Goal: Transaction & Acquisition: Book appointment/travel/reservation

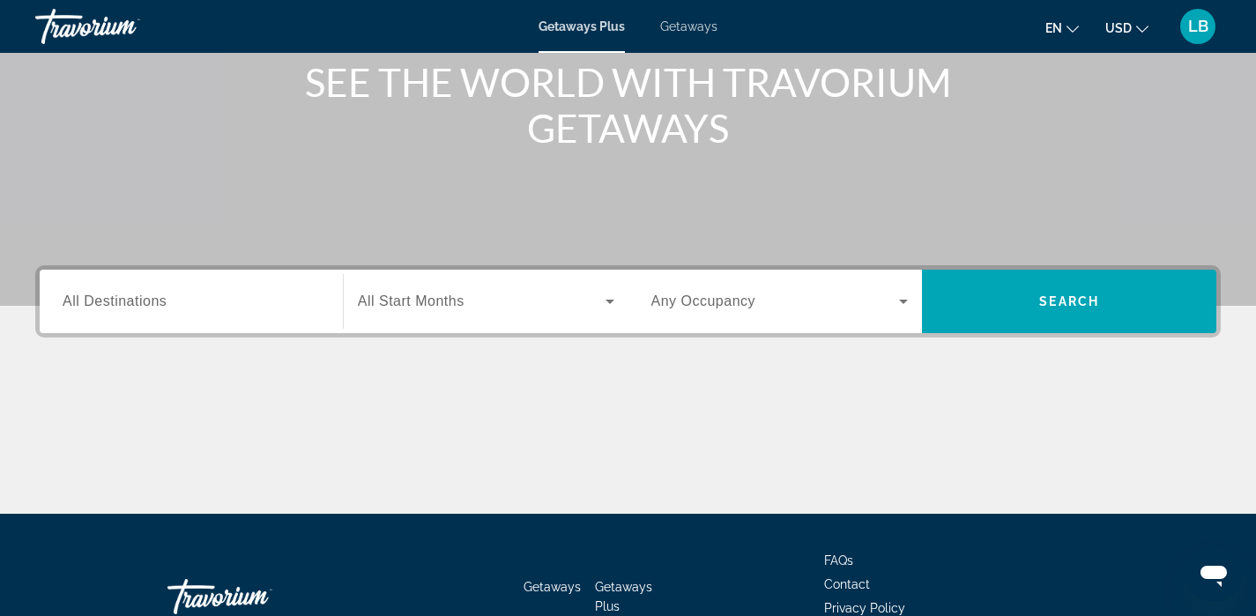
scroll to position [269, 0]
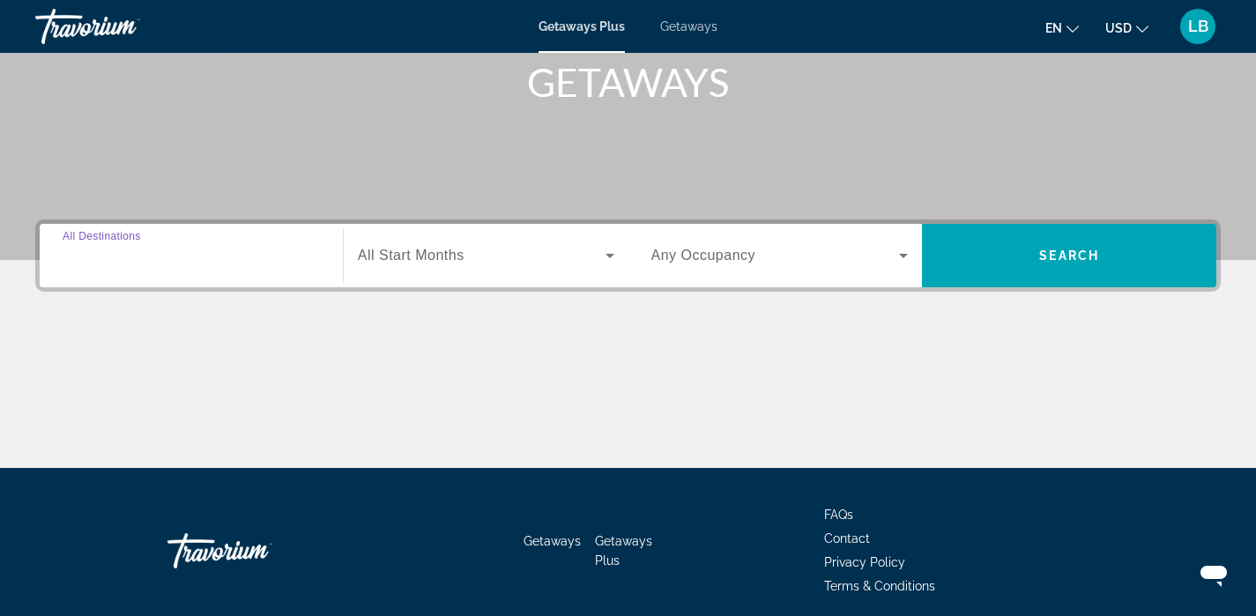
click at [169, 256] on input "Destination All Destinations" at bounding box center [191, 256] width 257 height 21
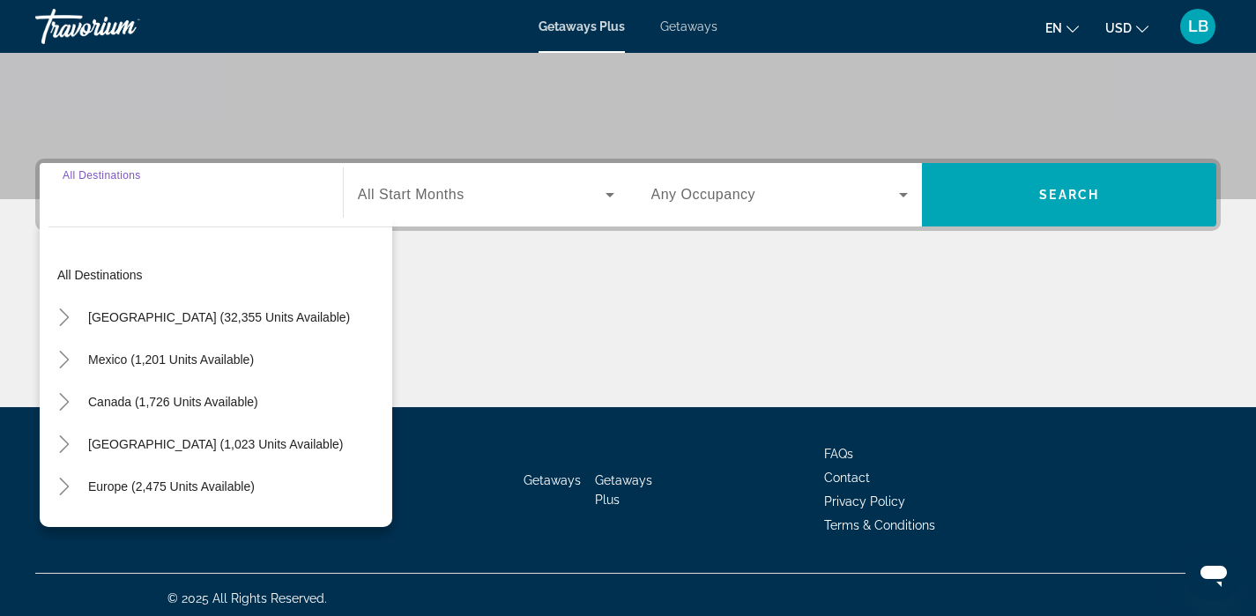
scroll to position [337, 0]
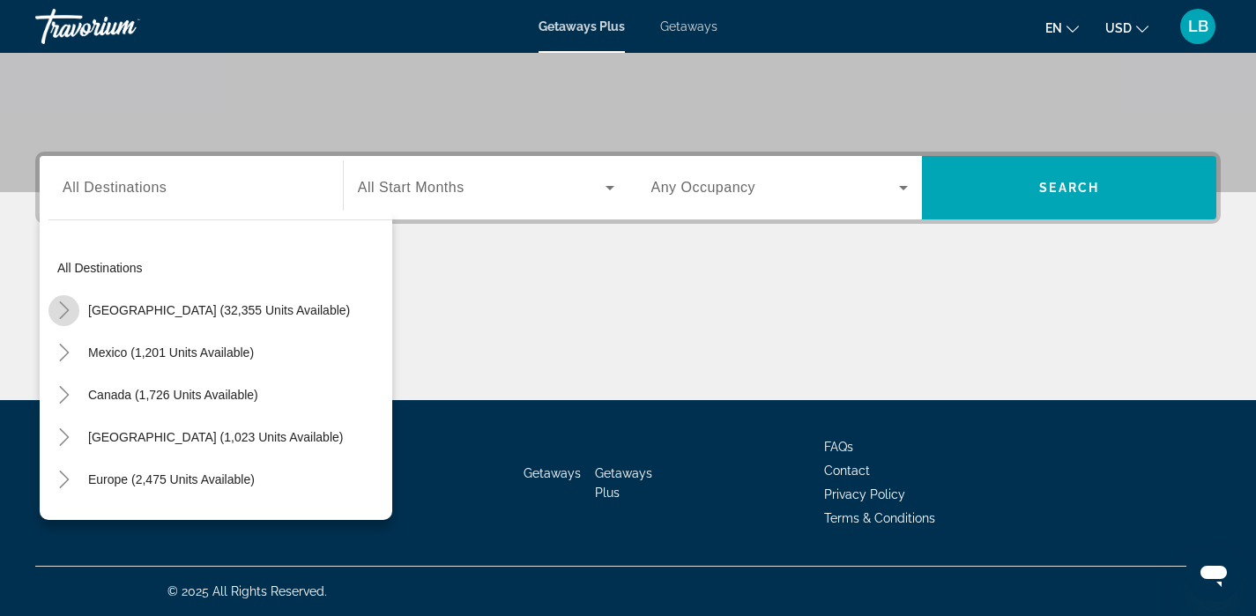
click at [63, 307] on icon "Toggle United States (32,355 units available)" at bounding box center [65, 310] width 18 height 18
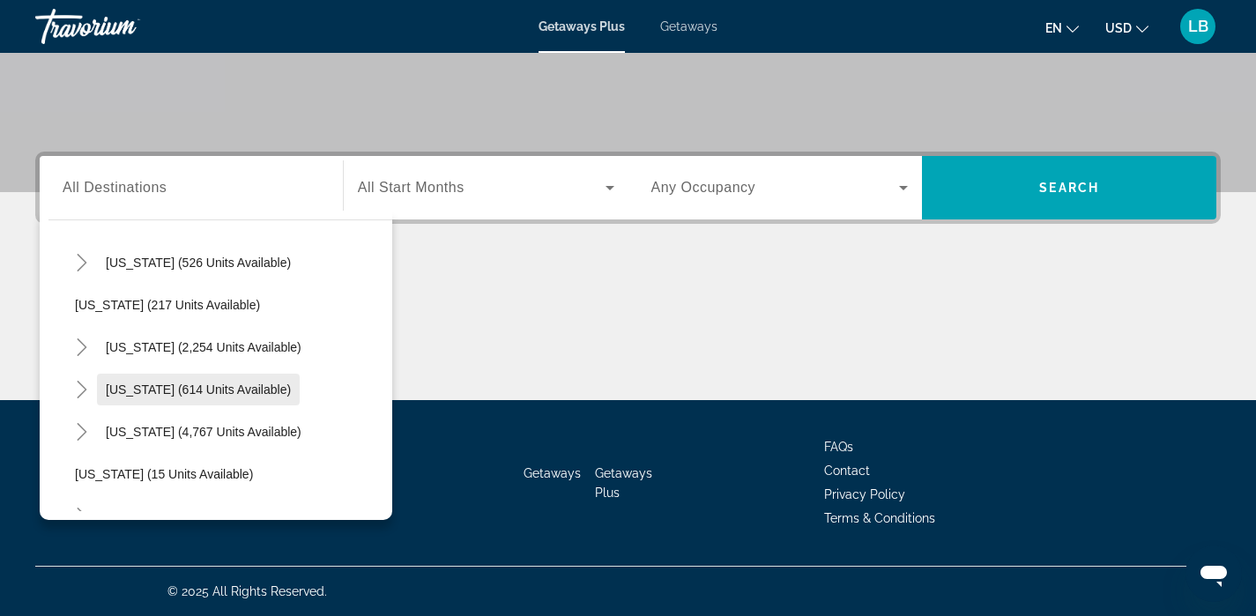
scroll to position [124, 0]
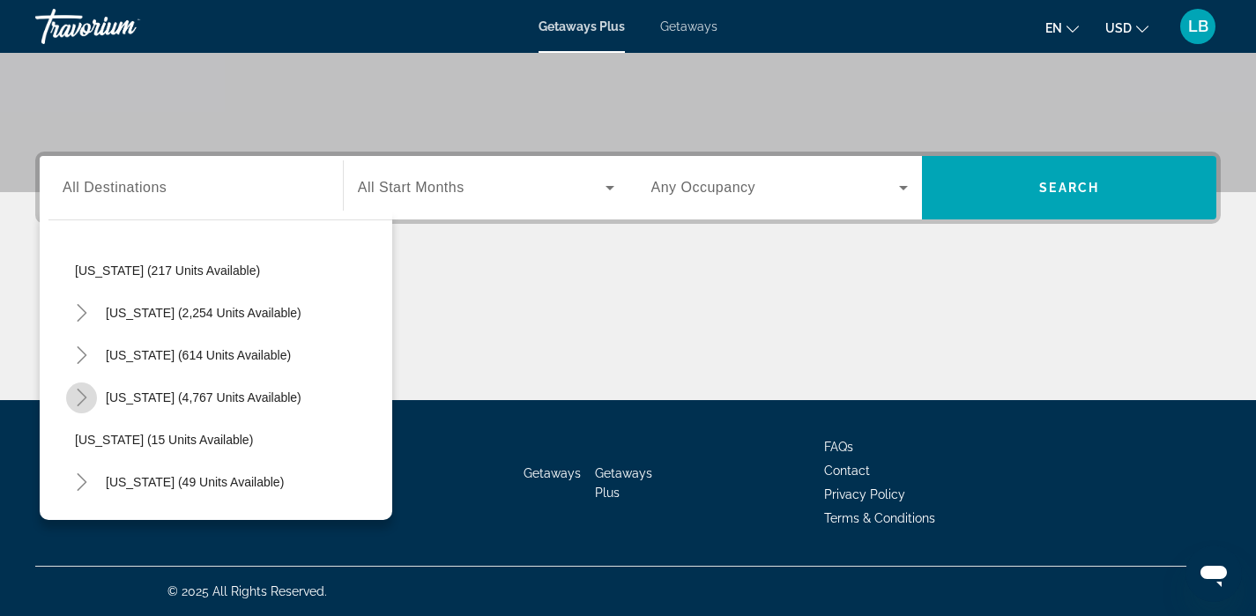
click at [71, 399] on mat-icon "Toggle Florida (4,767 units available)" at bounding box center [81, 397] width 31 height 31
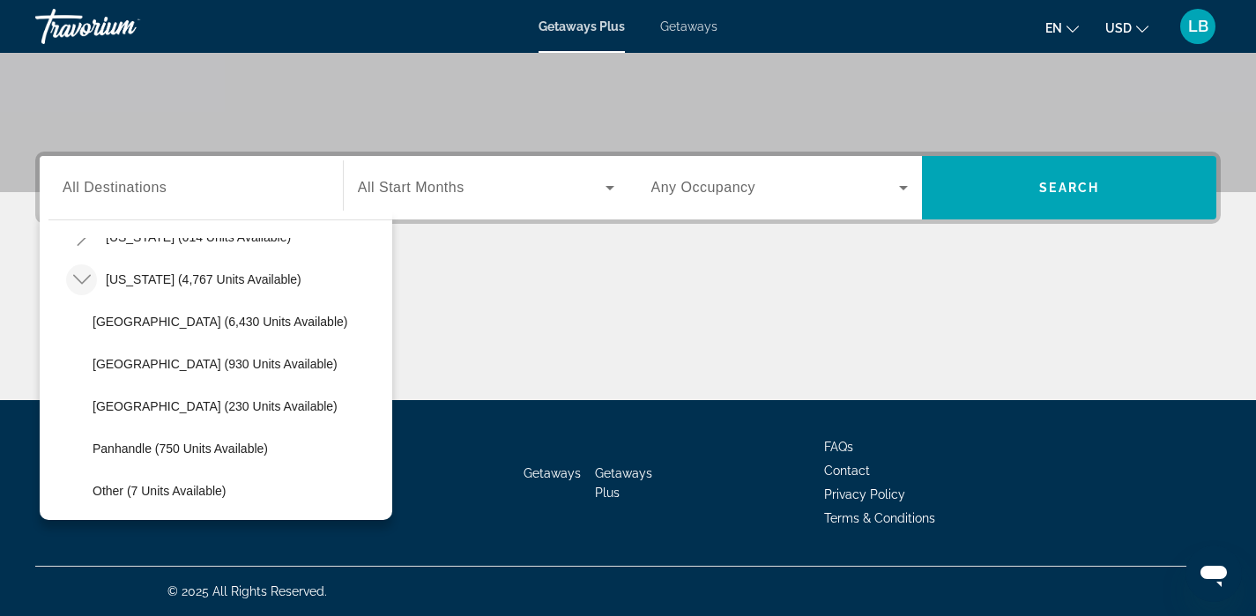
scroll to position [241, 0]
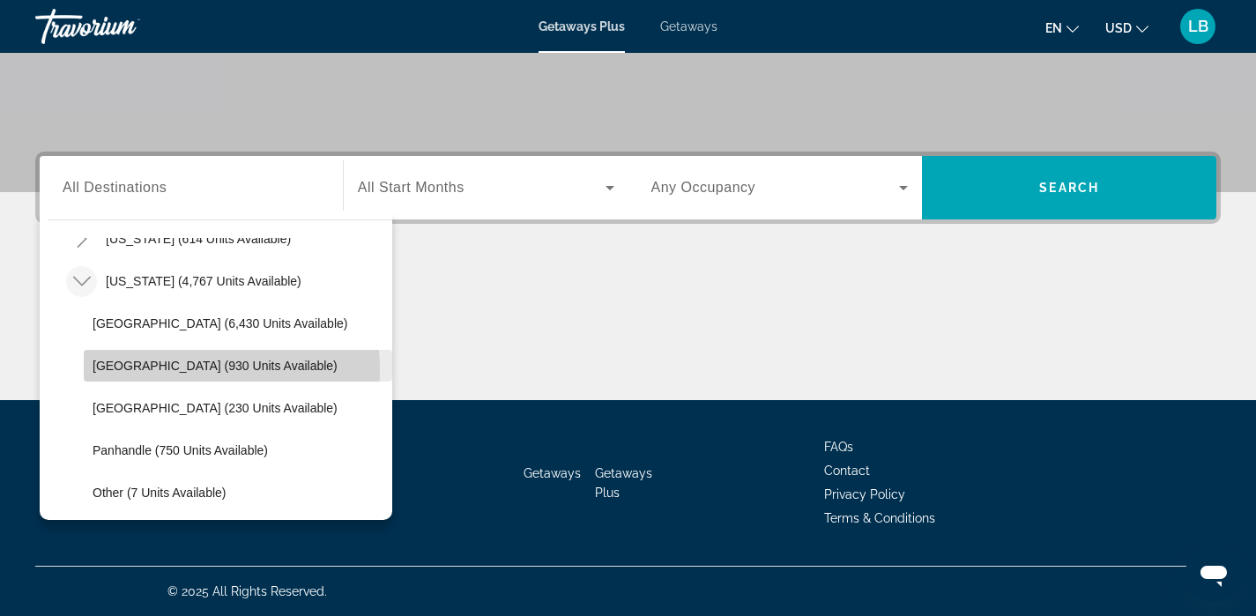
click at [130, 370] on span "[GEOGRAPHIC_DATA] (930 units available)" at bounding box center [215, 366] width 245 height 14
type input "**********"
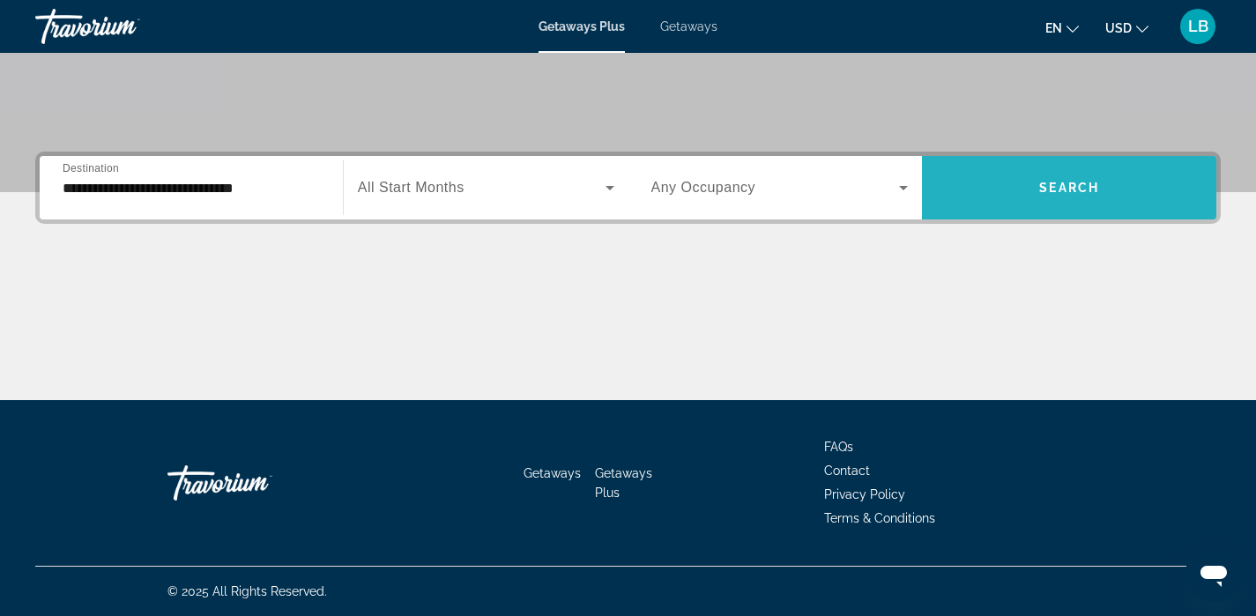
click at [1060, 181] on span "Search" at bounding box center [1069, 188] width 60 height 14
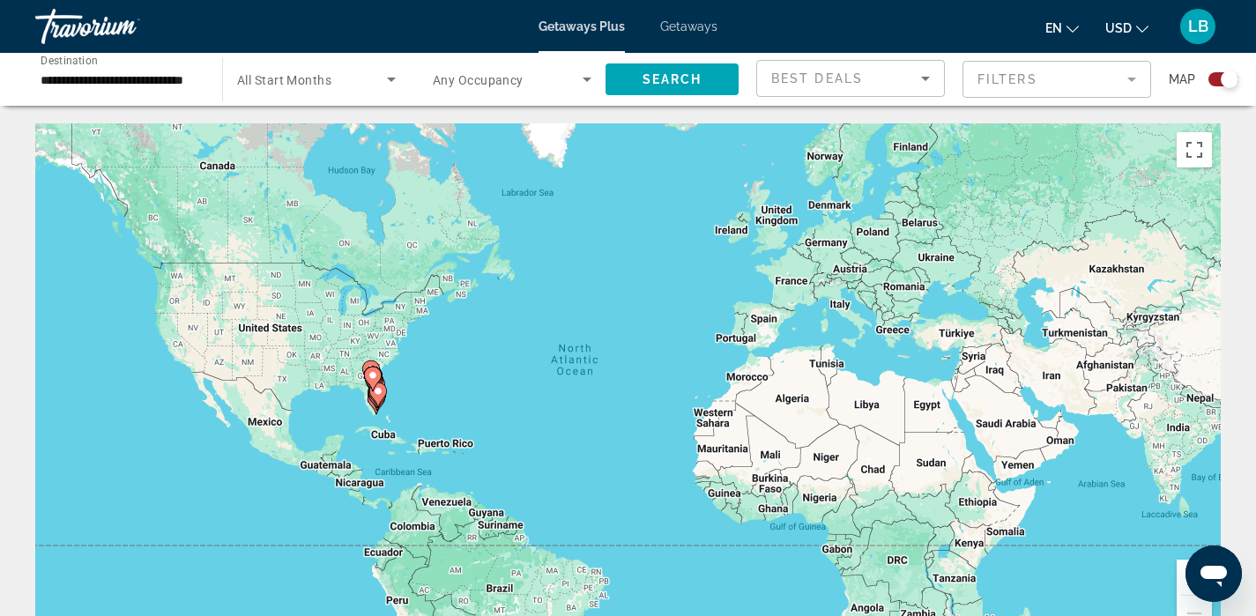
click at [418, 411] on div "To activate drag with keyboard, press Alt + Enter. Once in keyboard drag state,…" at bounding box center [627, 387] width 1185 height 529
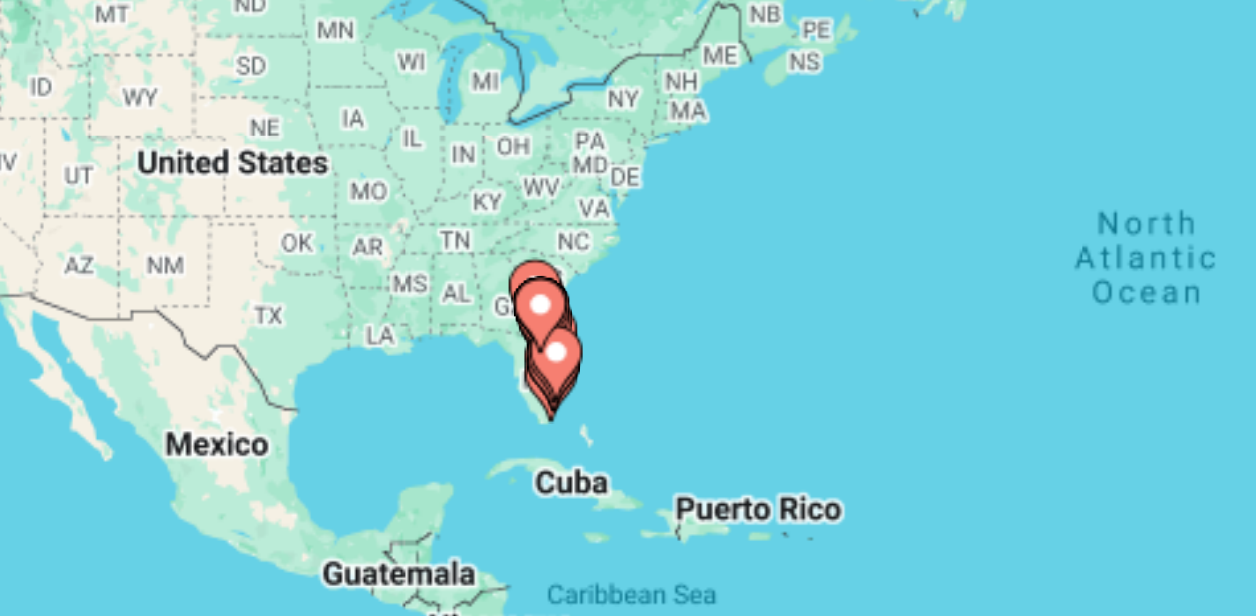
drag, startPoint x: 409, startPoint y: 412, endPoint x: 485, endPoint y: 413, distance: 76.7
click at [486, 414] on div "To activate drag with keyboard, press Alt + Enter. Once in keyboard drag state,…" at bounding box center [627, 387] width 1185 height 529
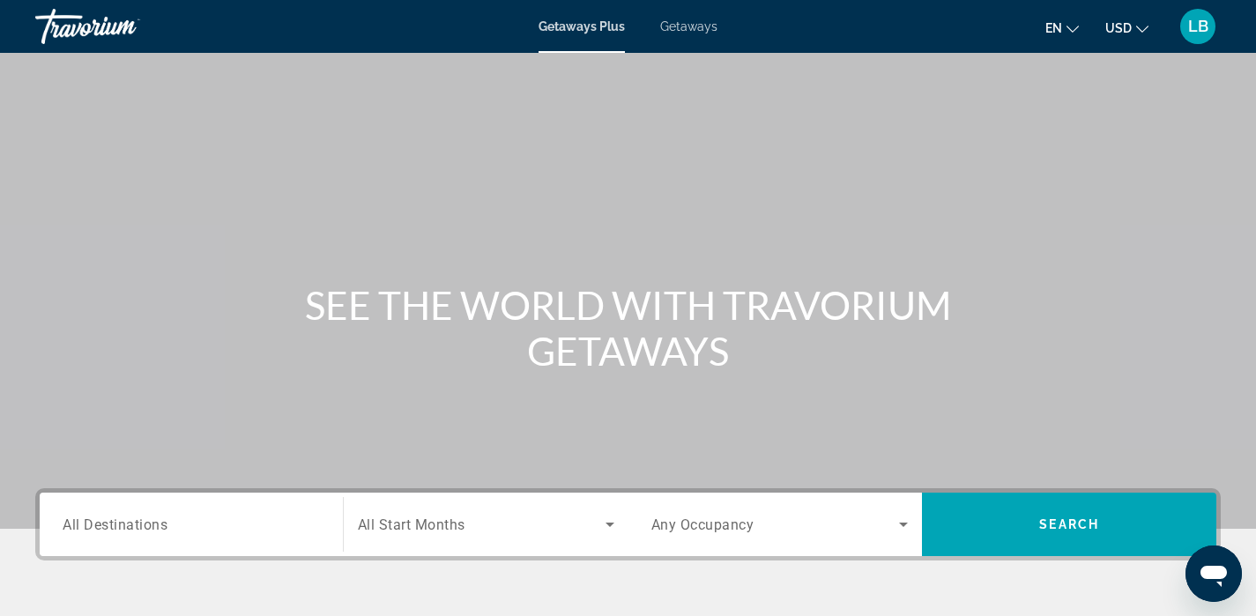
scroll to position [337, 0]
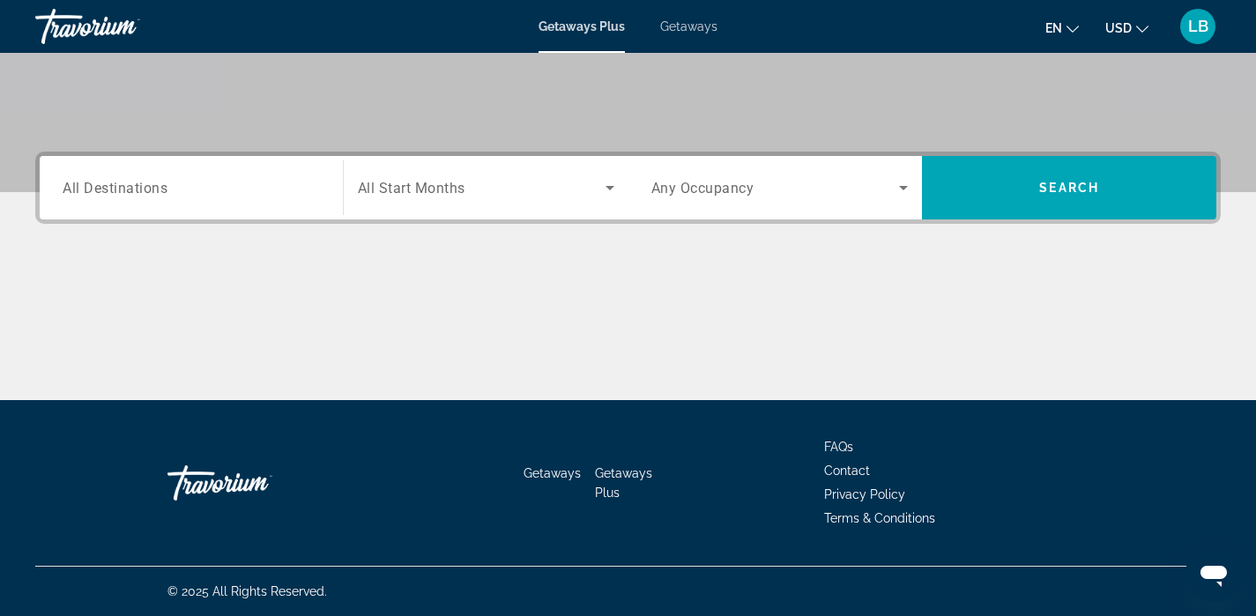
click at [200, 181] on input "Destination All Destinations" at bounding box center [191, 188] width 257 height 21
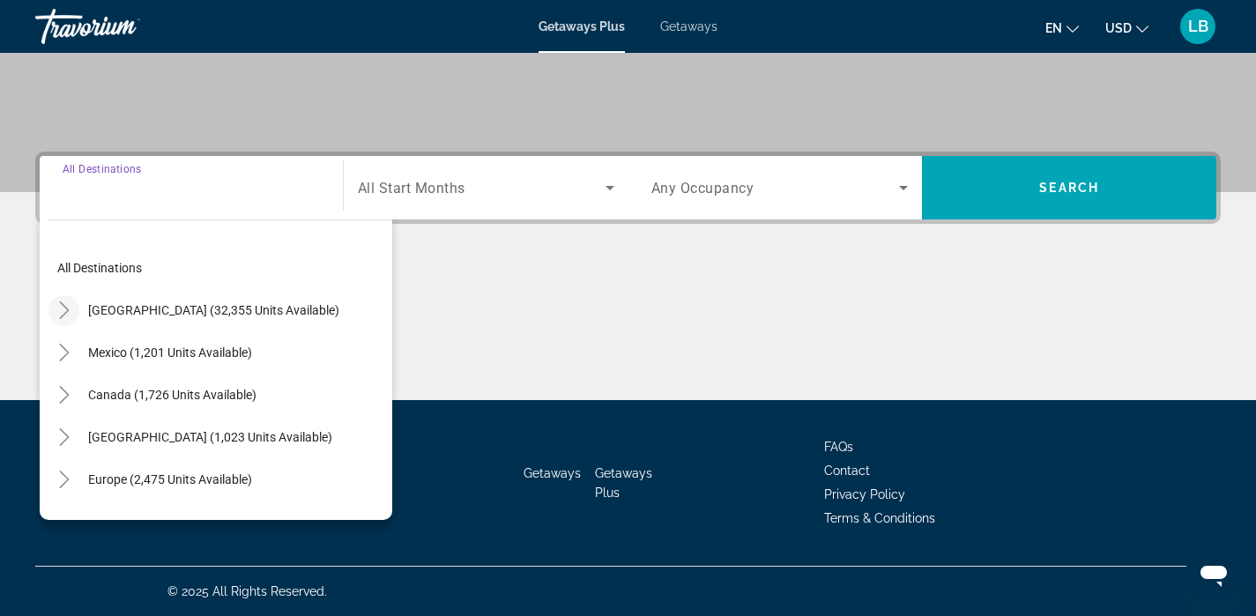
click at [63, 309] on icon "Toggle United States (32,355 units available)" at bounding box center [65, 310] width 18 height 18
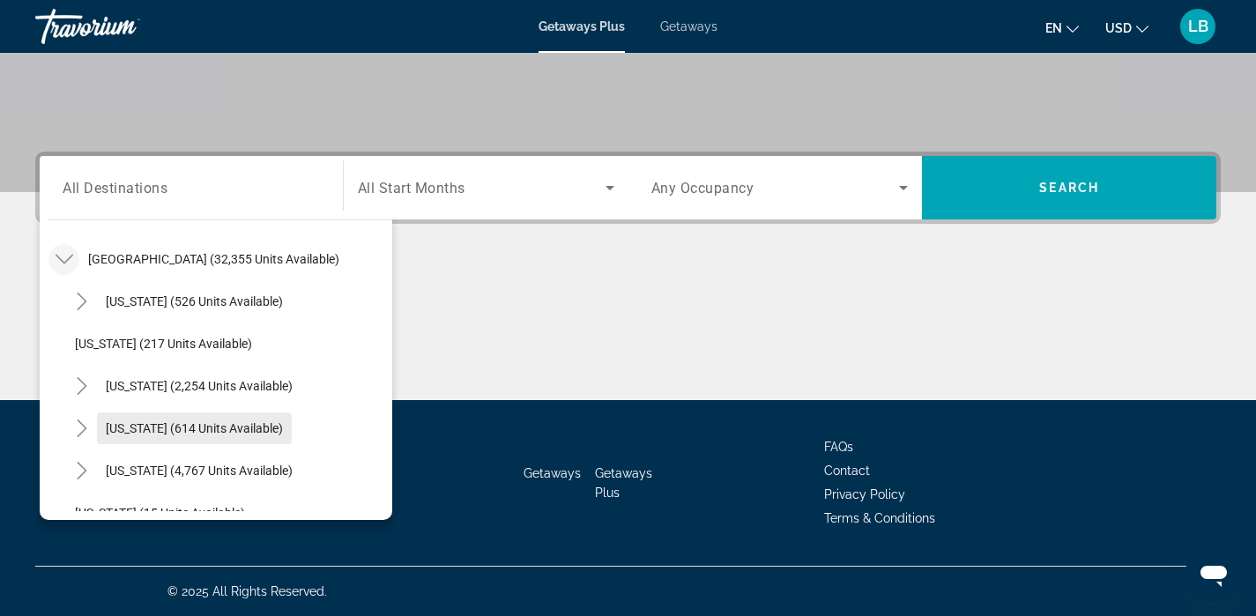
scroll to position [196, 0]
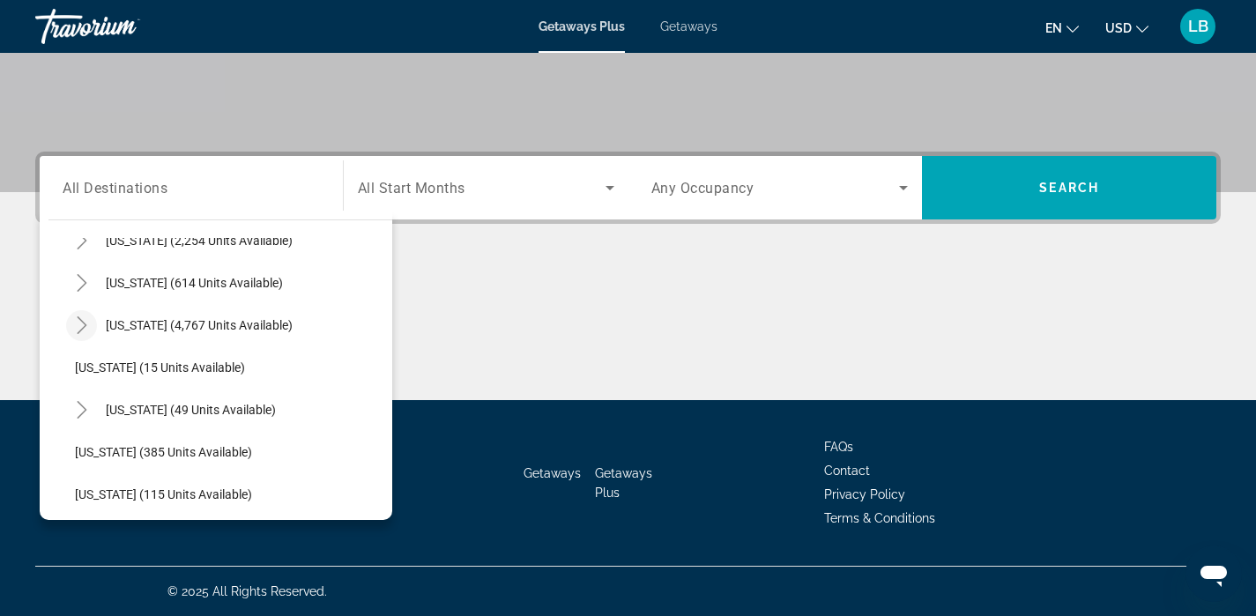
click at [83, 332] on icon "Toggle Florida (4,767 units available)" at bounding box center [82, 325] width 18 height 18
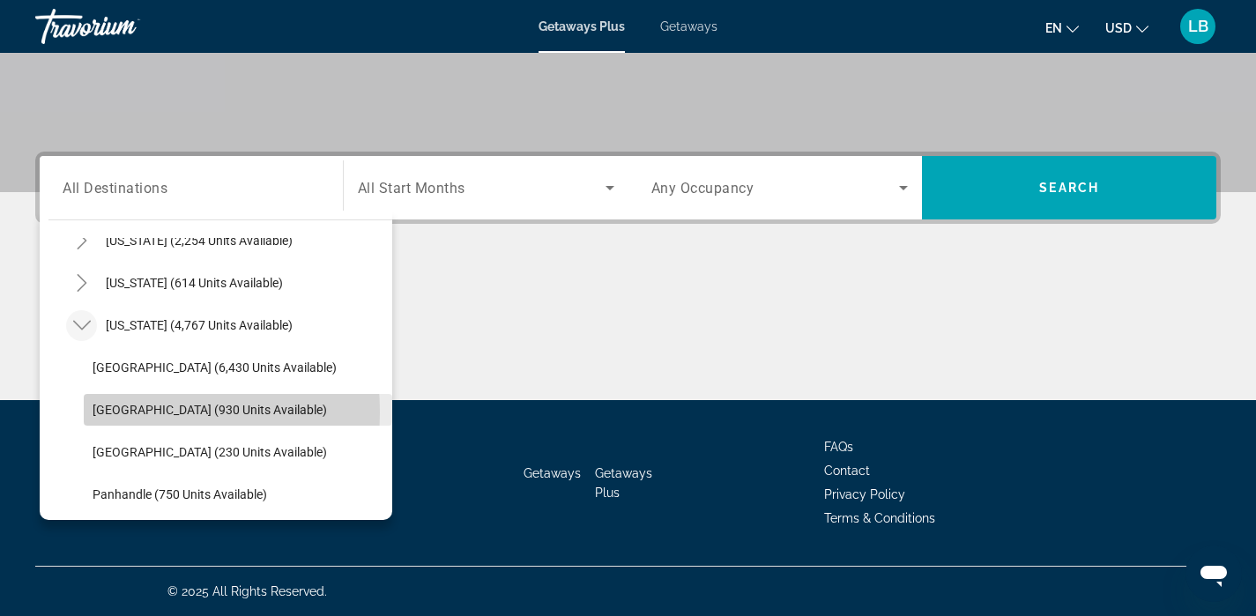
click at [91, 412] on span "Search widget" at bounding box center [238, 410] width 308 height 42
type input "**********"
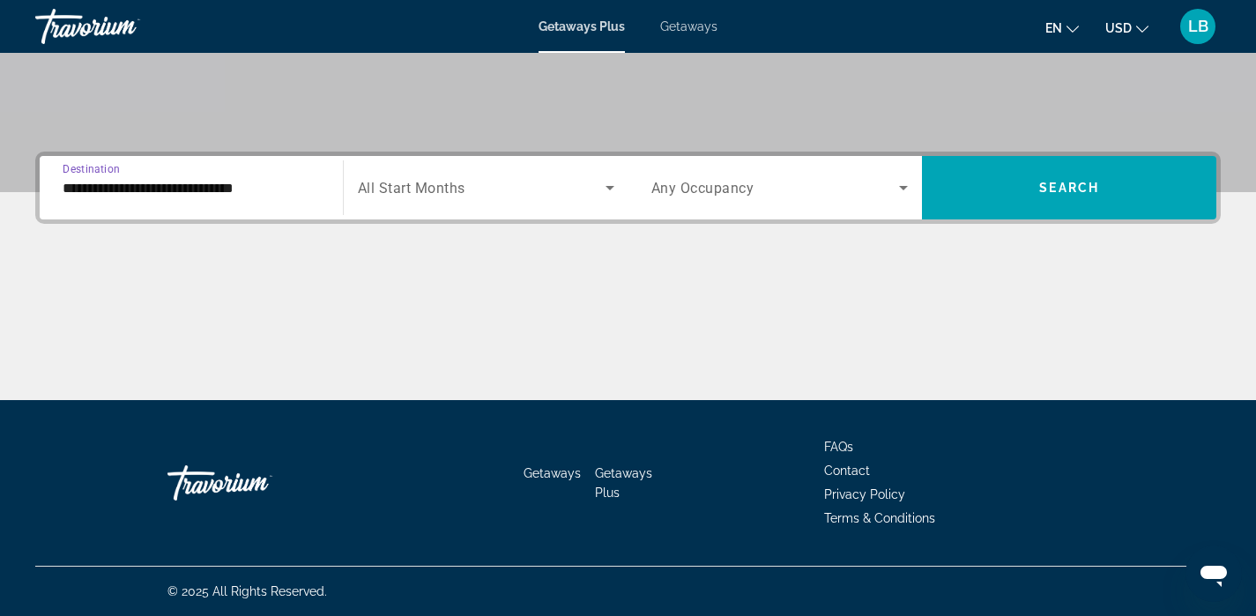
click at [609, 196] on icon "Search widget" at bounding box center [609, 187] width 21 height 21
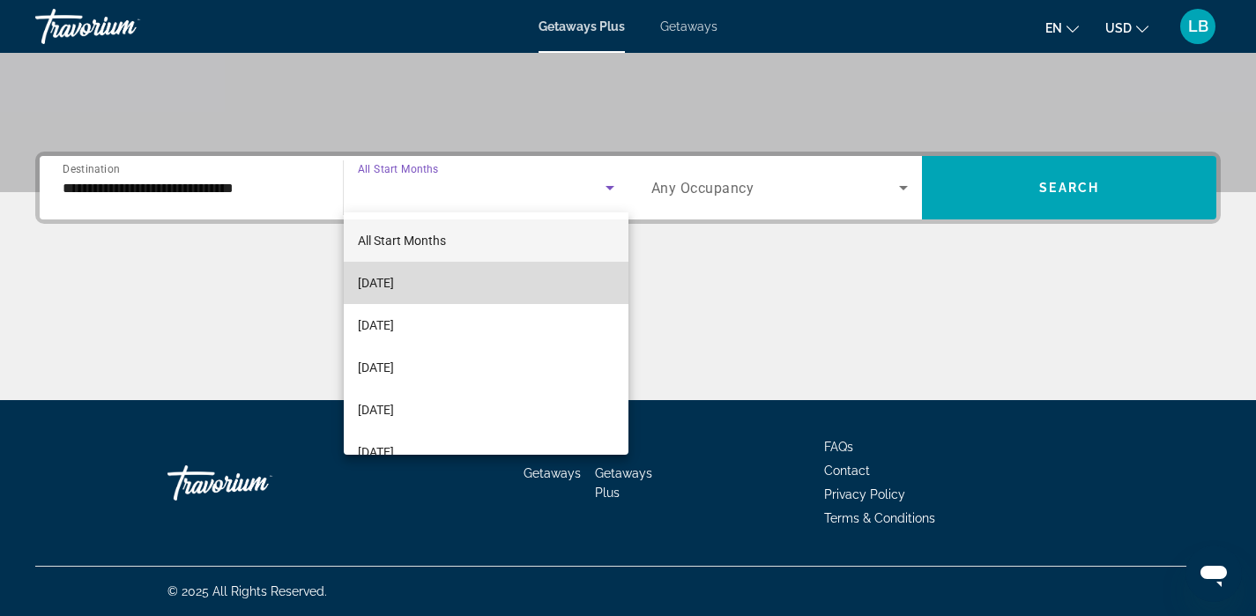
click at [548, 271] on mat-option "[DATE]" at bounding box center [486, 283] width 285 height 42
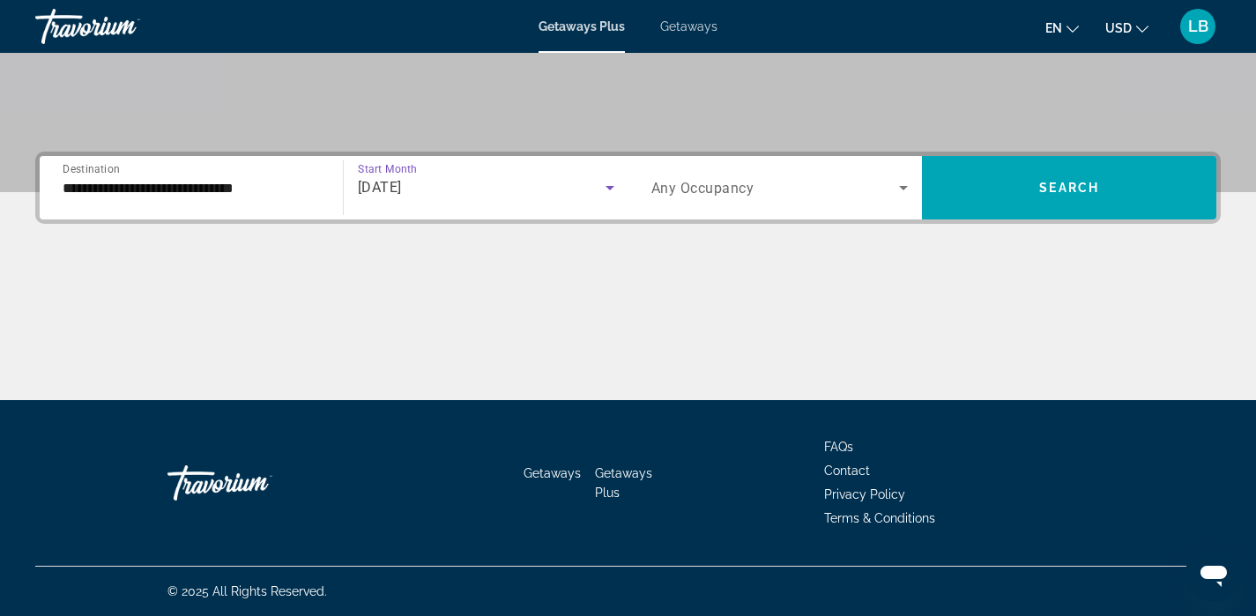
click at [900, 189] on icon "Search widget" at bounding box center [903, 187] width 21 height 21
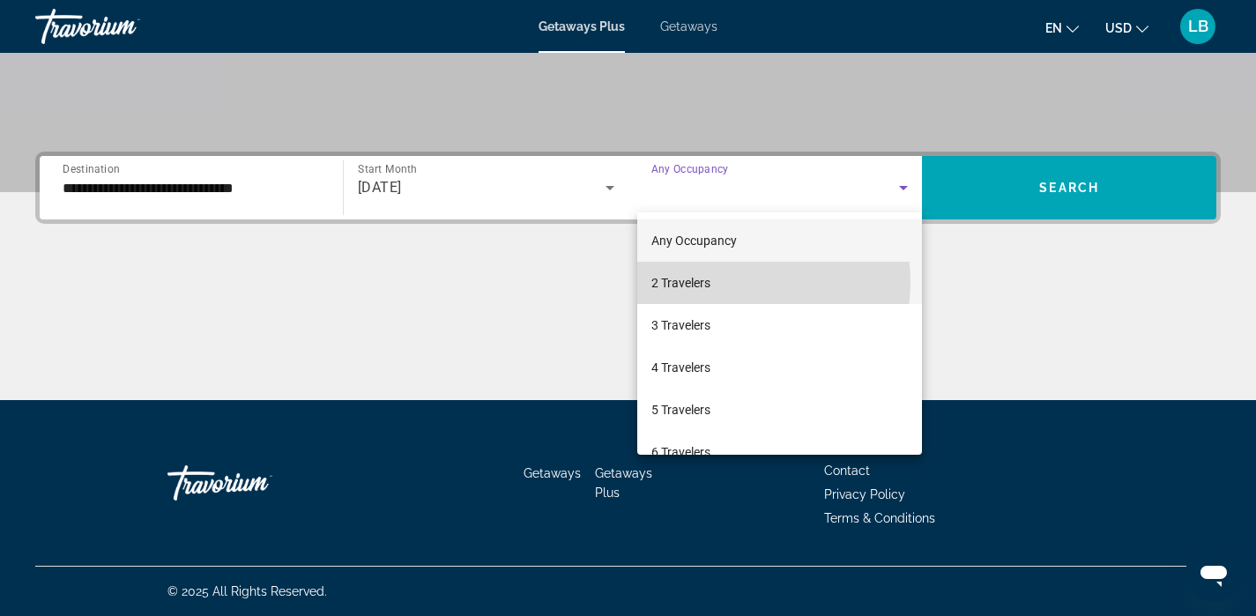
click at [735, 282] on mat-option "2 Travelers" at bounding box center [779, 283] width 285 height 42
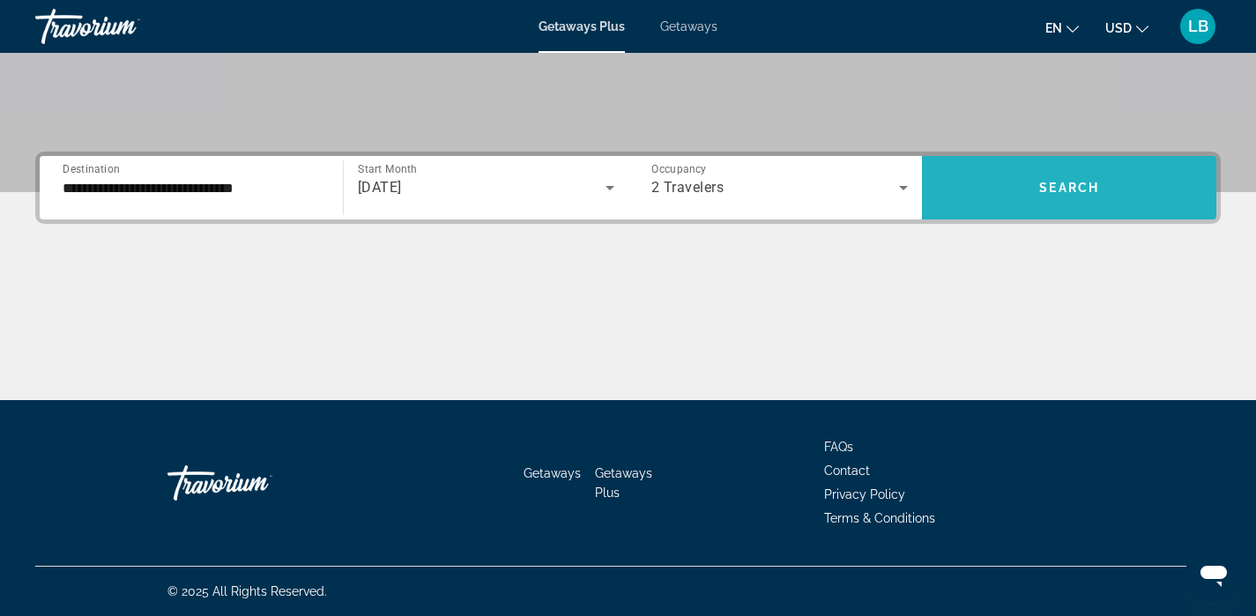
click at [1054, 193] on span "Search" at bounding box center [1069, 188] width 60 height 14
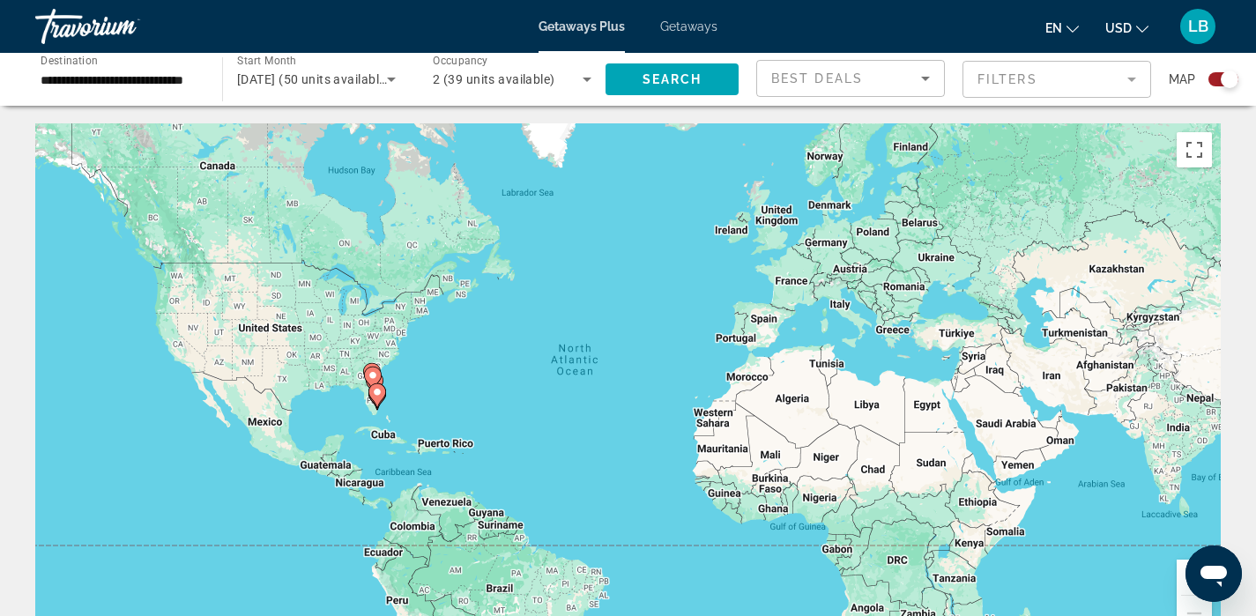
click at [1126, 84] on mat-form-field "Filters" at bounding box center [1056, 79] width 189 height 37
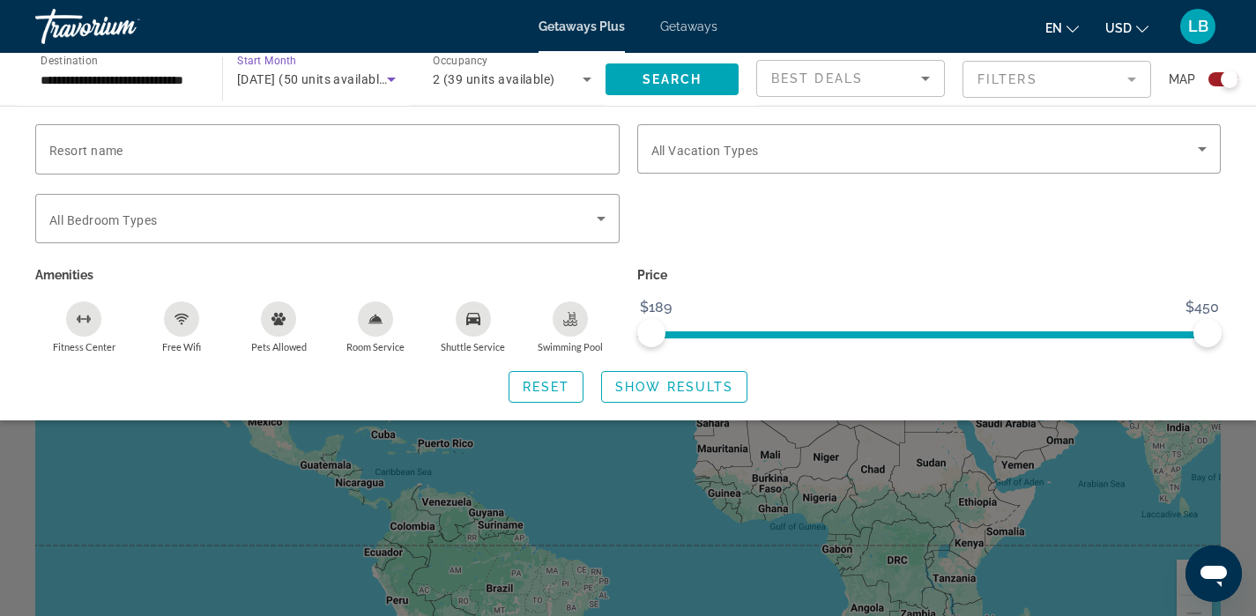
click at [394, 78] on icon "Search widget" at bounding box center [391, 79] width 21 height 21
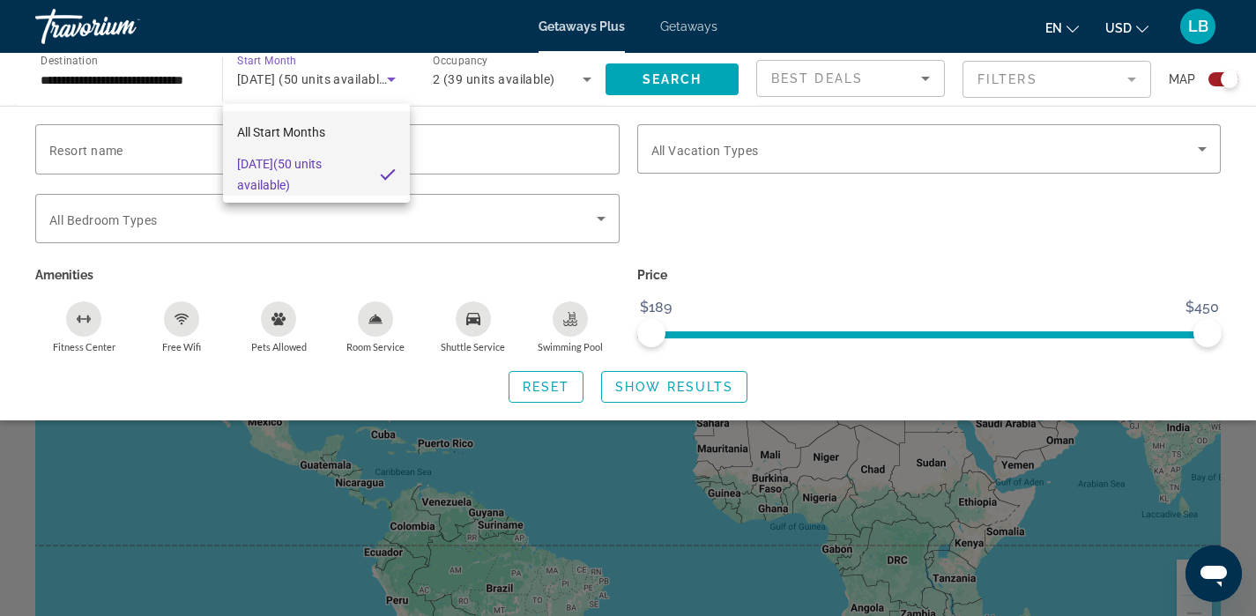
click at [324, 133] on span "All Start Months" at bounding box center [281, 132] width 88 height 14
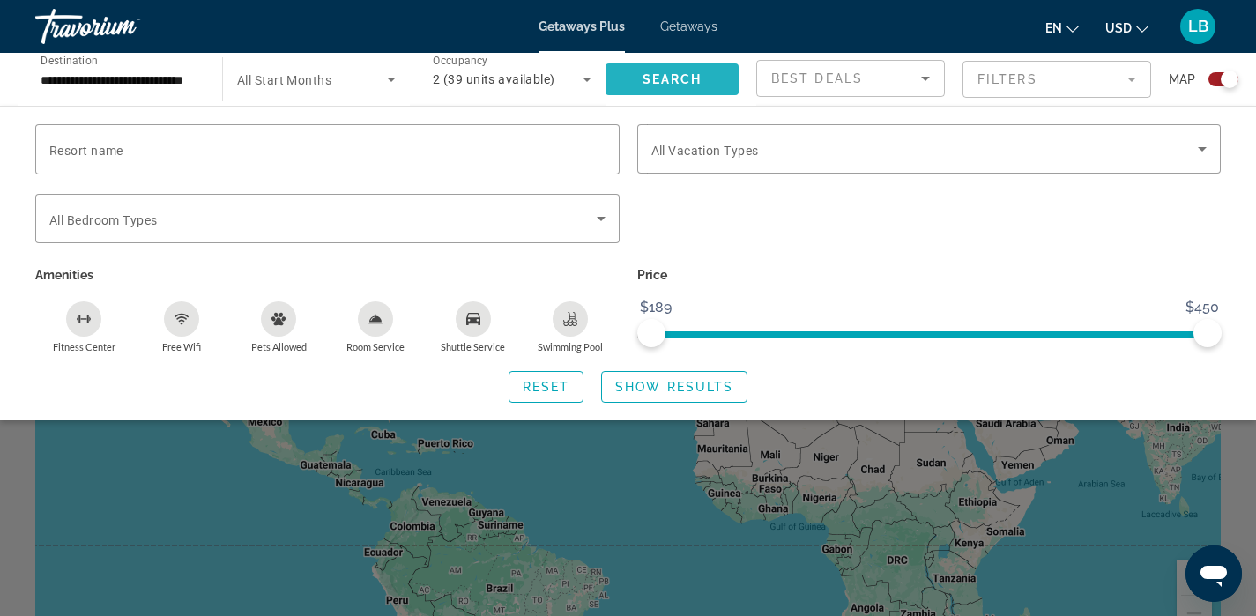
click at [662, 87] on span "Search widget" at bounding box center [671, 79] width 133 height 42
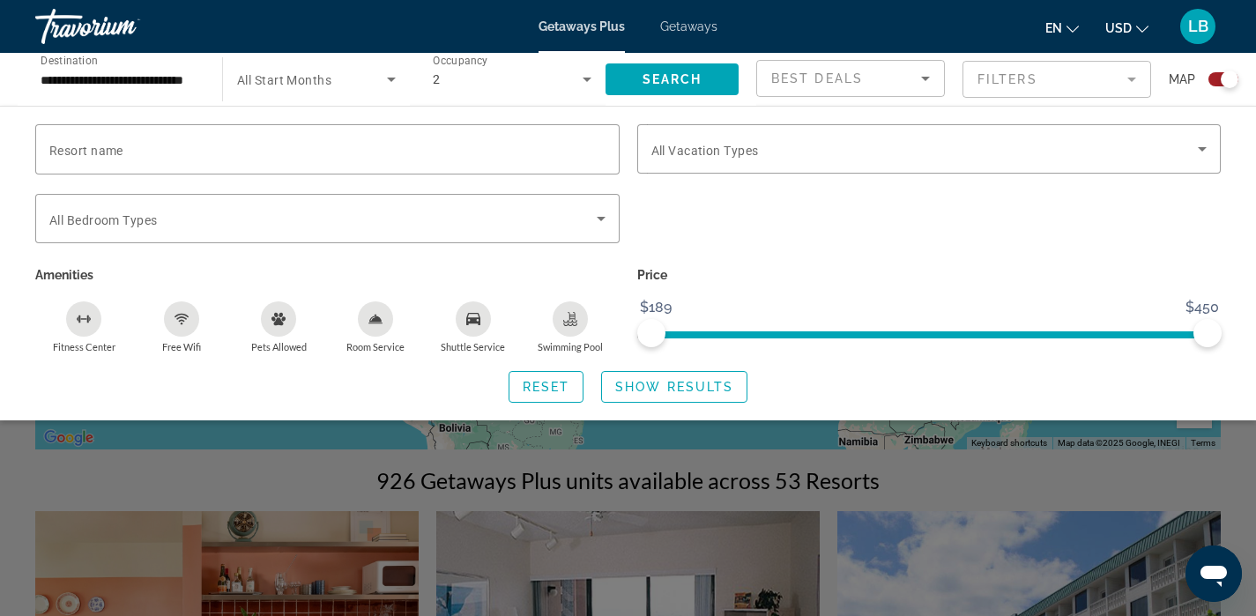
scroll to position [216, 0]
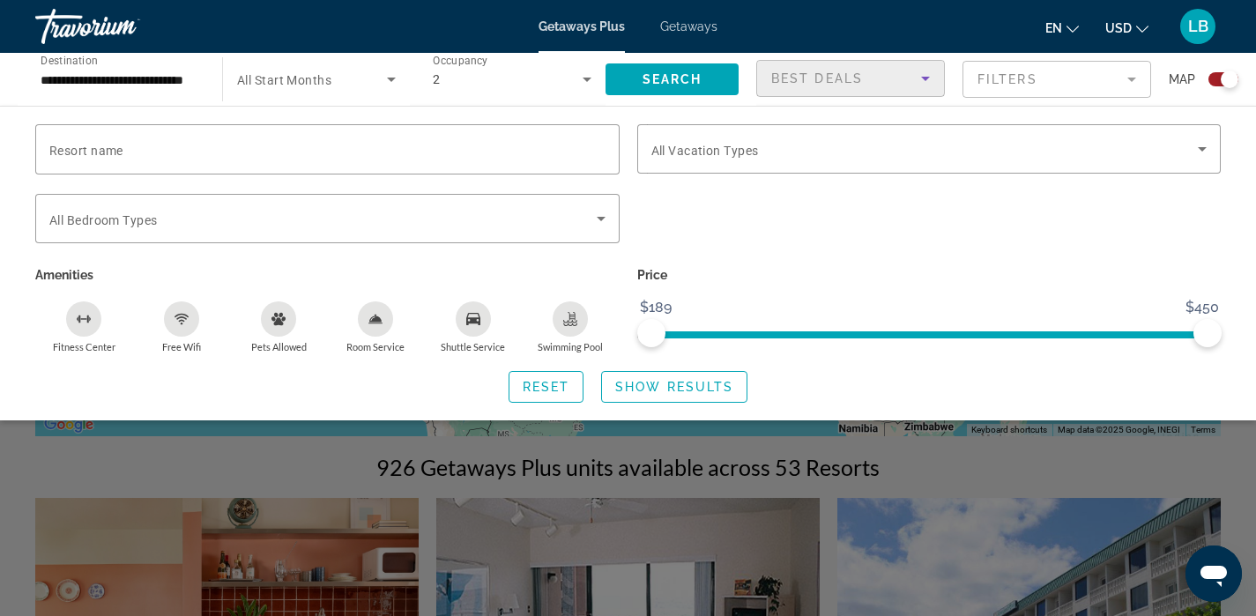
click at [928, 78] on icon "Sort by" at bounding box center [925, 79] width 9 height 4
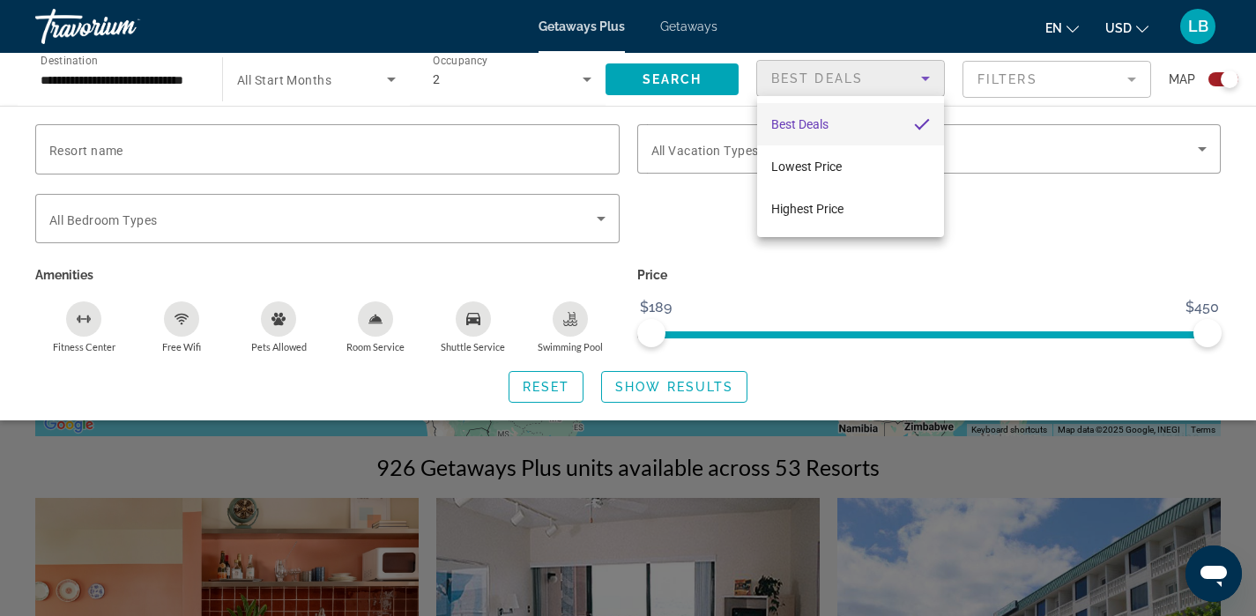
click at [928, 78] on div at bounding box center [628, 308] width 1256 height 616
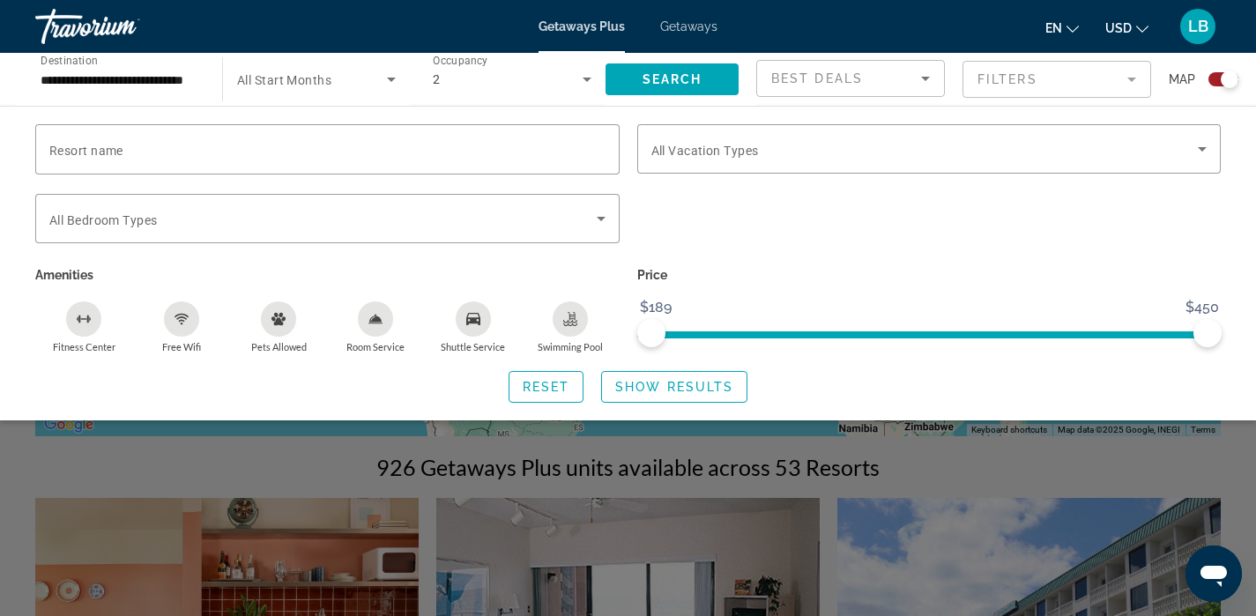
click at [1126, 78] on mat-form-field "Filters" at bounding box center [1056, 79] width 189 height 37
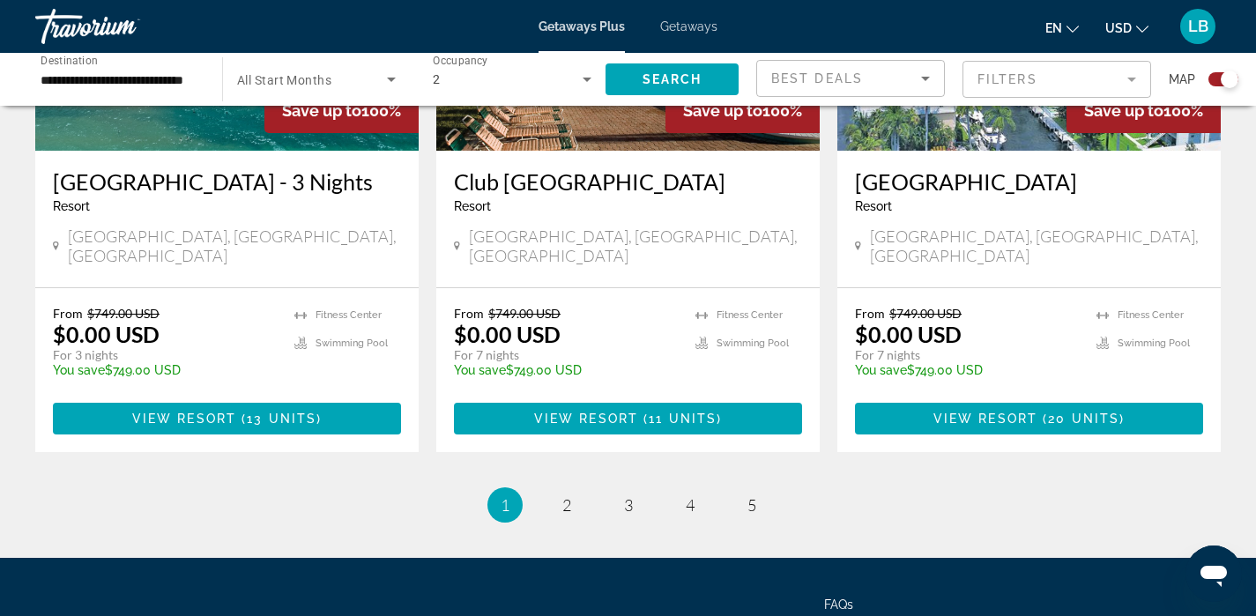
scroll to position [2787, 0]
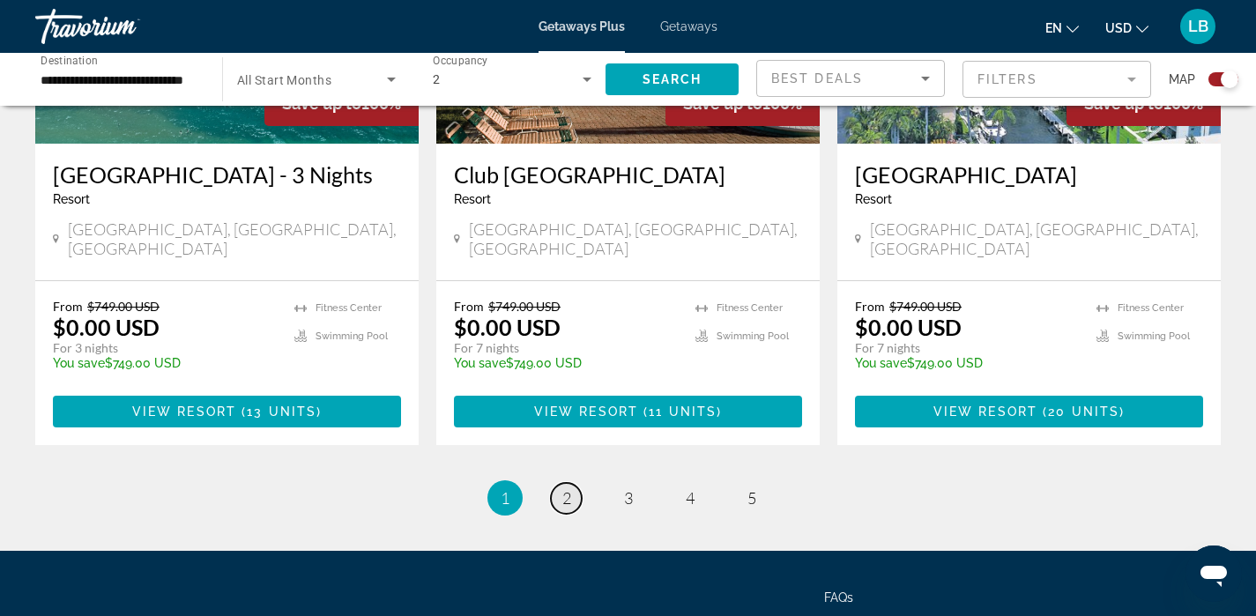
click at [572, 483] on link "page 2" at bounding box center [566, 498] width 31 height 31
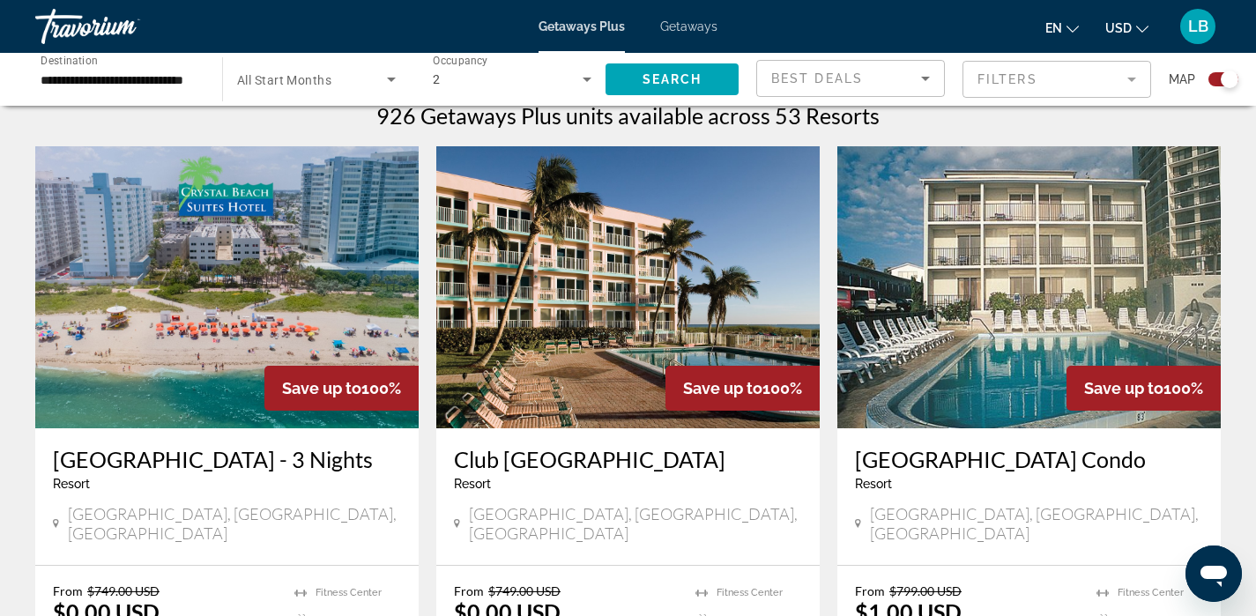
scroll to position [573, 0]
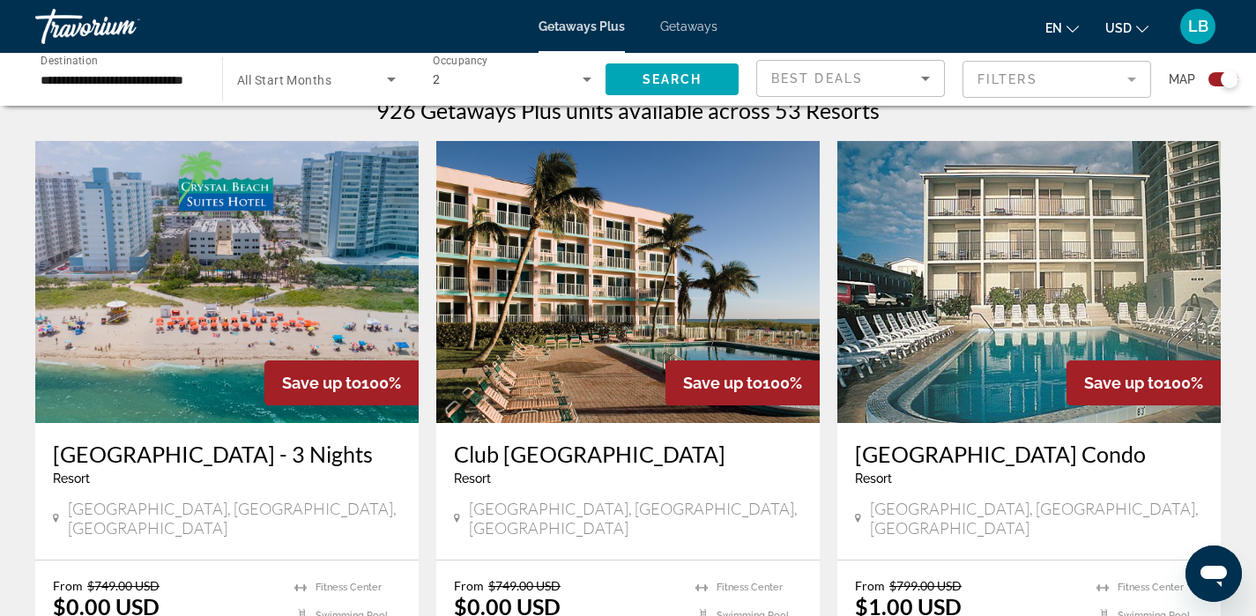
click at [228, 330] on img "Main content" at bounding box center [226, 282] width 383 height 282
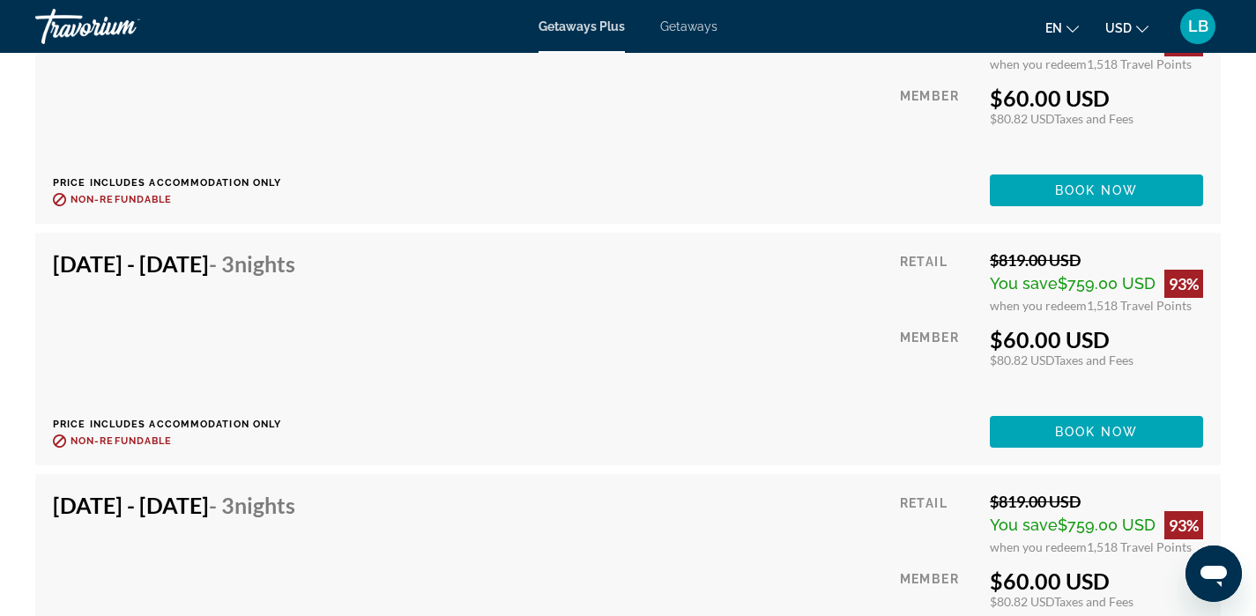
scroll to position [3231, 0]
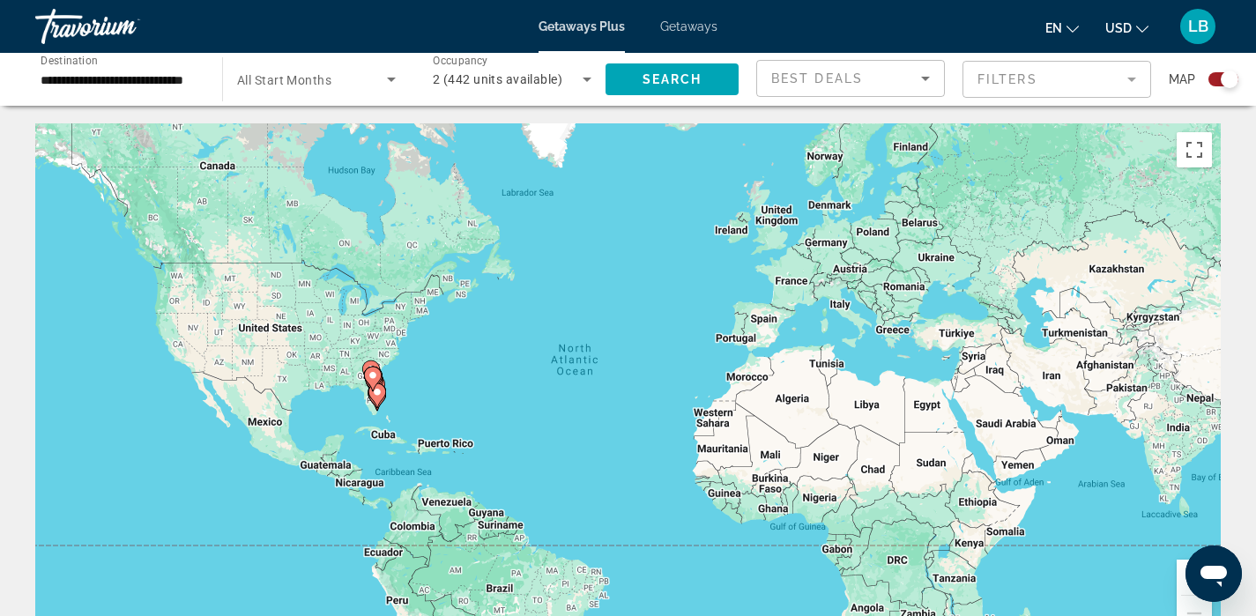
click at [585, 79] on icon "Search widget" at bounding box center [586, 80] width 9 height 4
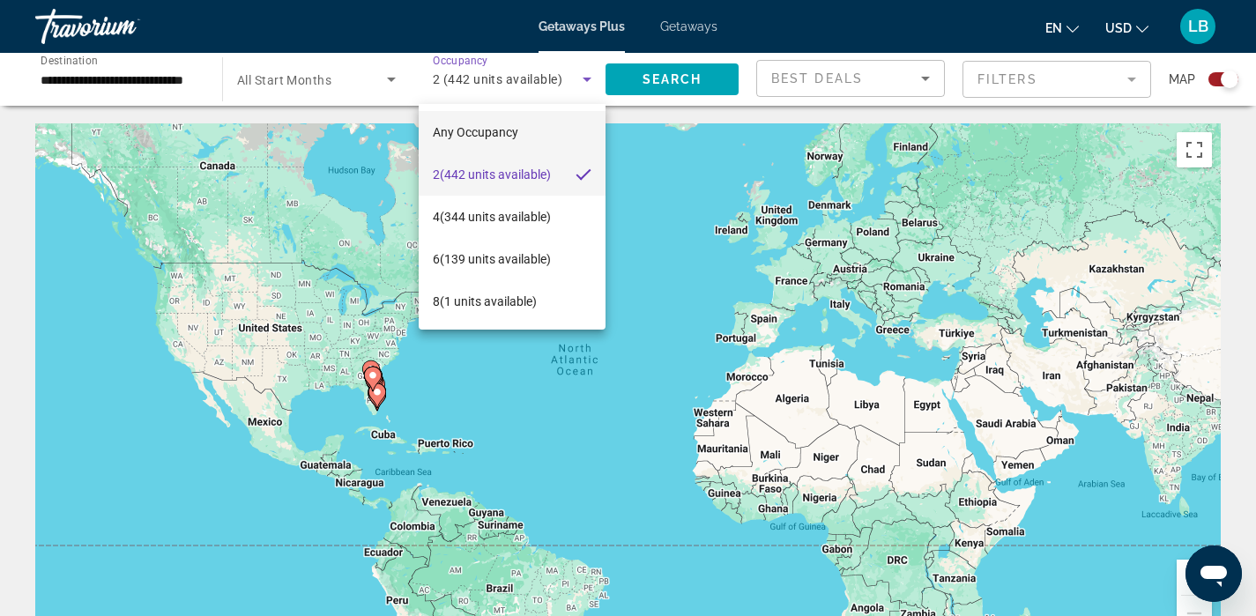
click at [506, 129] on span "Any Occupancy" at bounding box center [475, 132] width 85 height 14
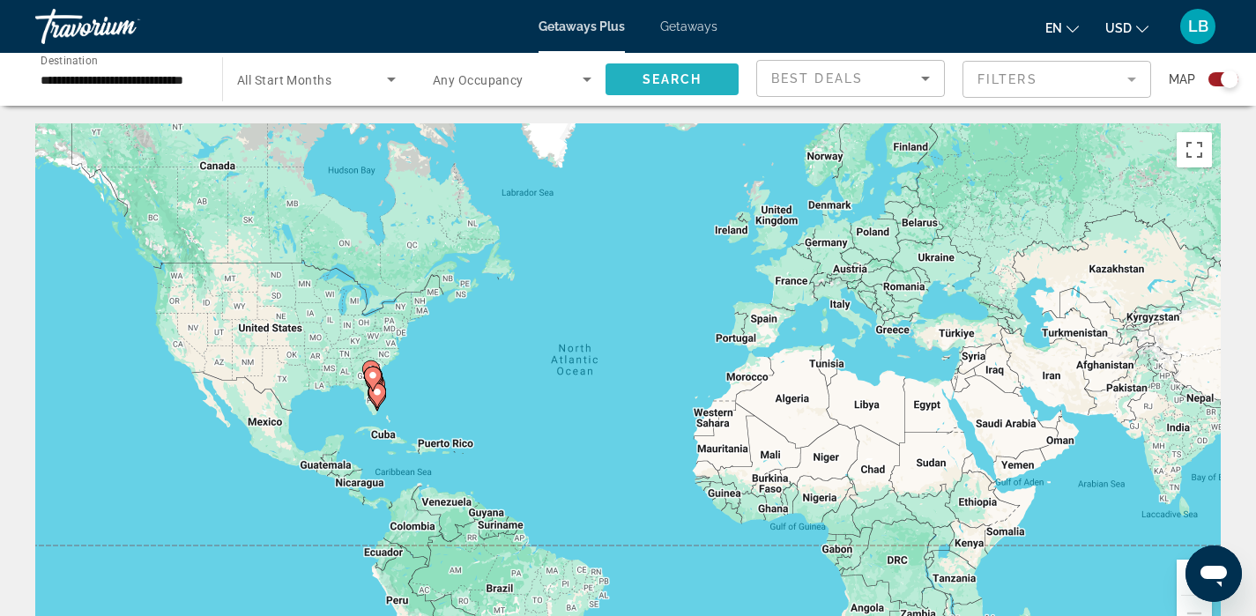
click at [713, 79] on span "Search widget" at bounding box center [671, 79] width 133 height 42
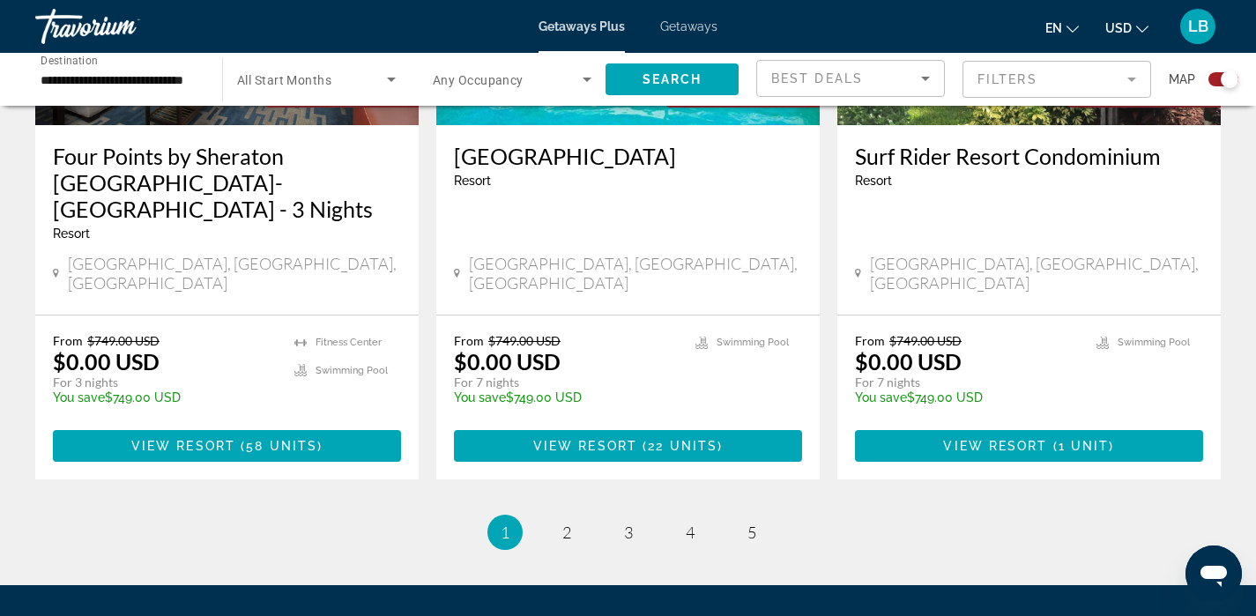
scroll to position [2757, 0]
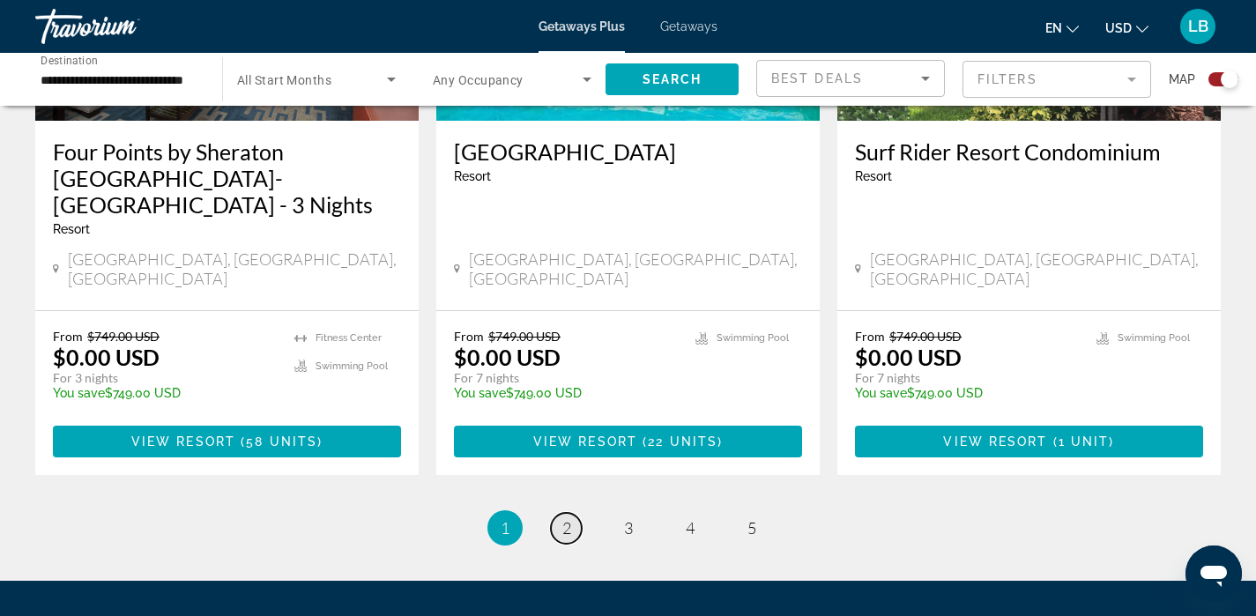
click at [567, 518] on span "2" at bounding box center [566, 527] width 9 height 19
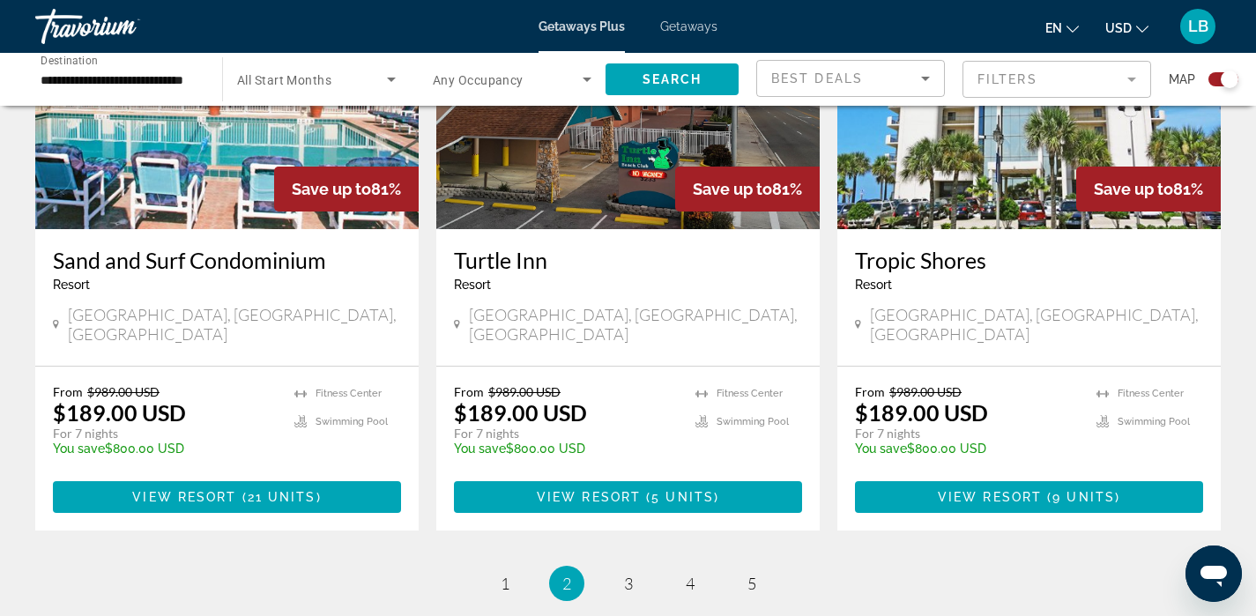
scroll to position [2860, 0]
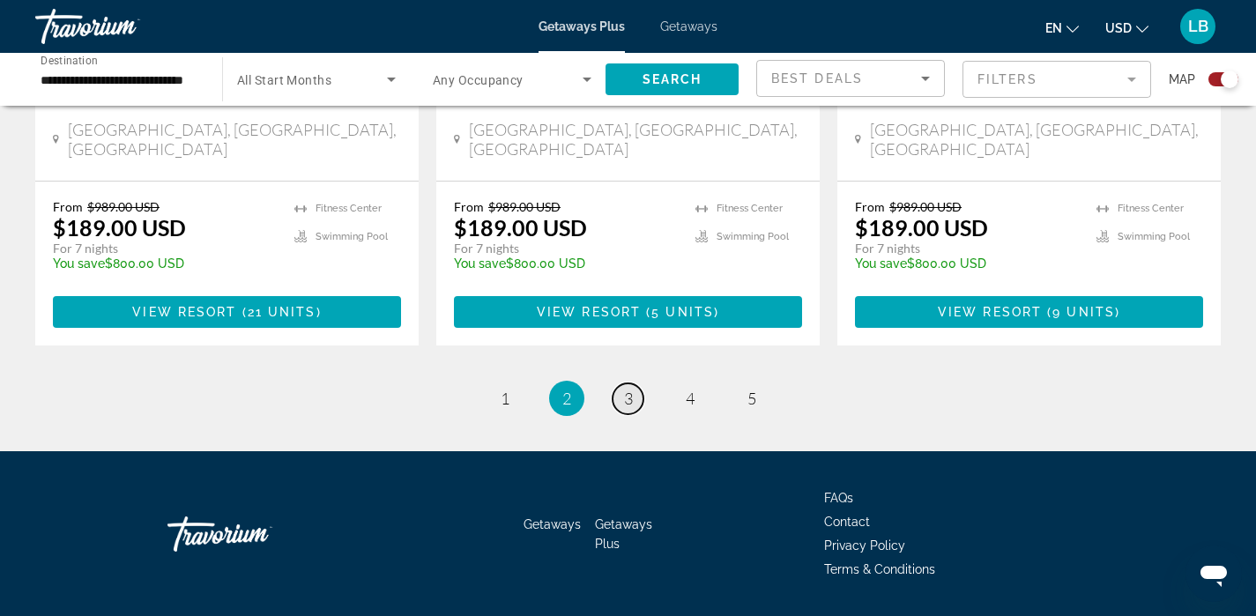
click at [628, 389] on span "3" at bounding box center [628, 398] width 9 height 19
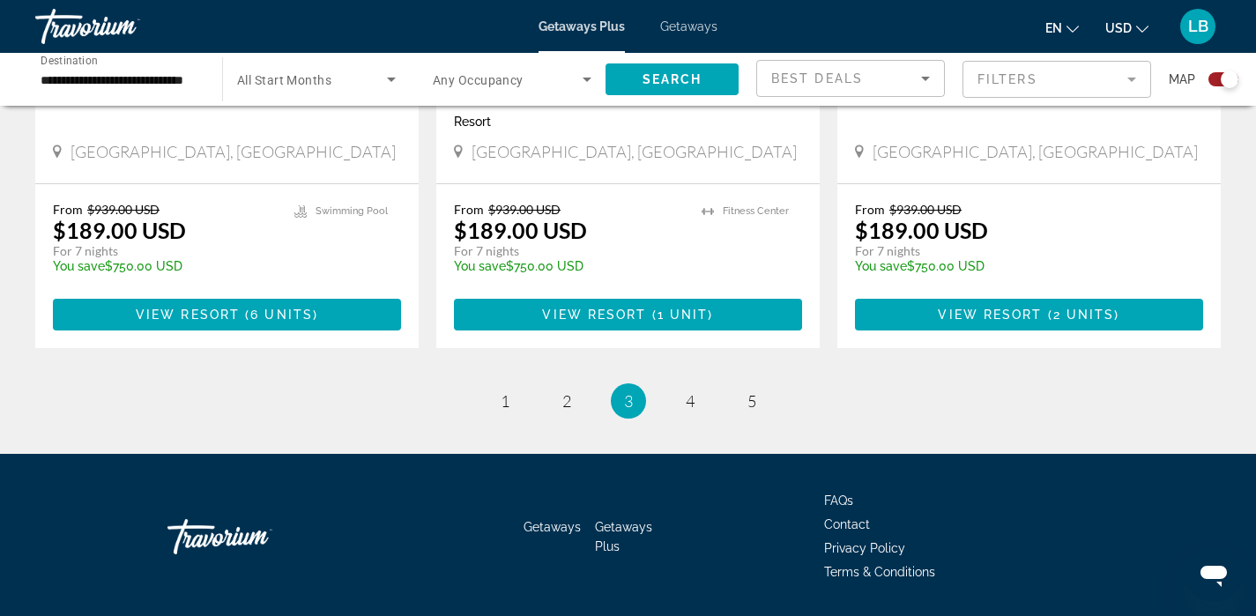
scroll to position [2781, 0]
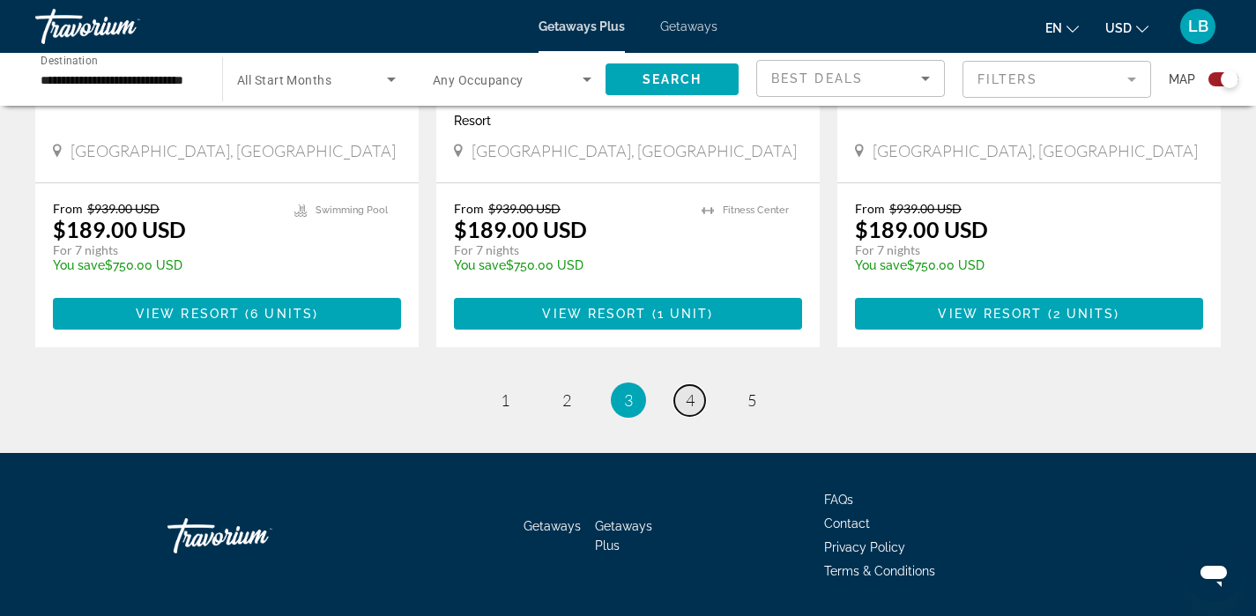
click at [697, 401] on link "page 4" at bounding box center [689, 400] width 31 height 31
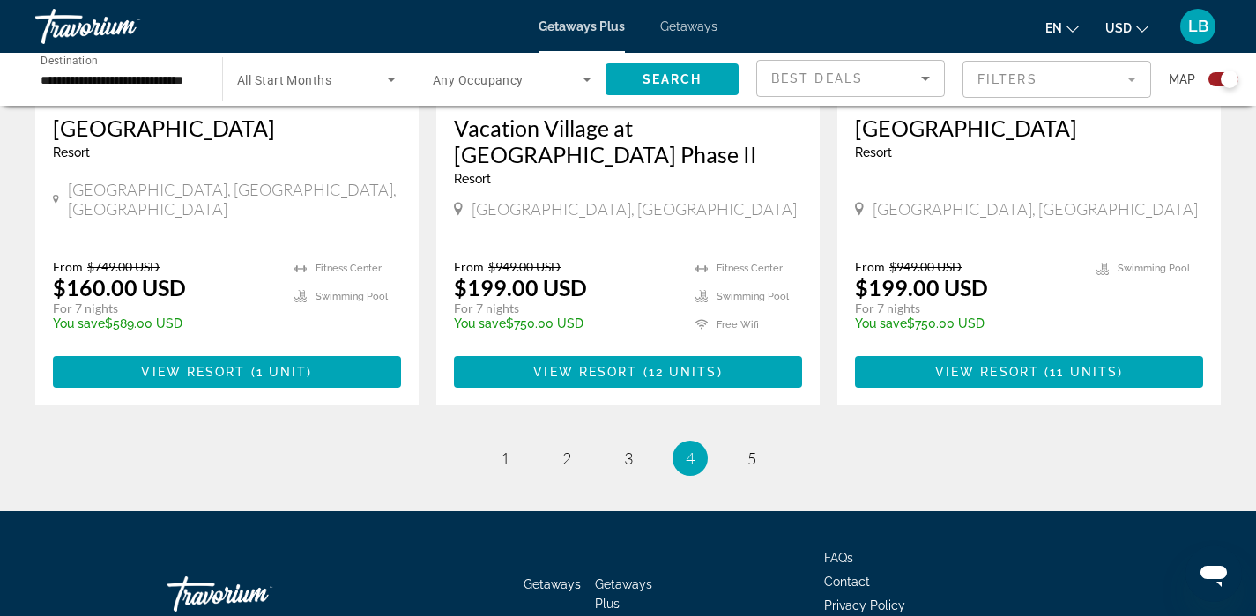
scroll to position [2801, 0]
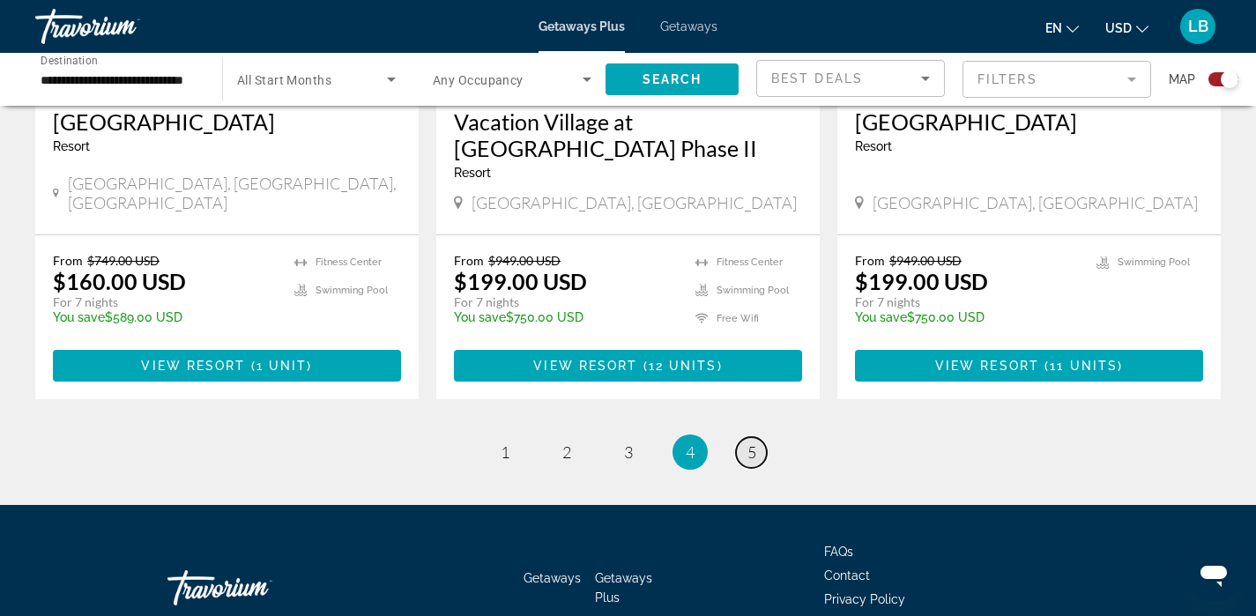
click at [752, 442] on span "5" at bounding box center [751, 451] width 9 height 19
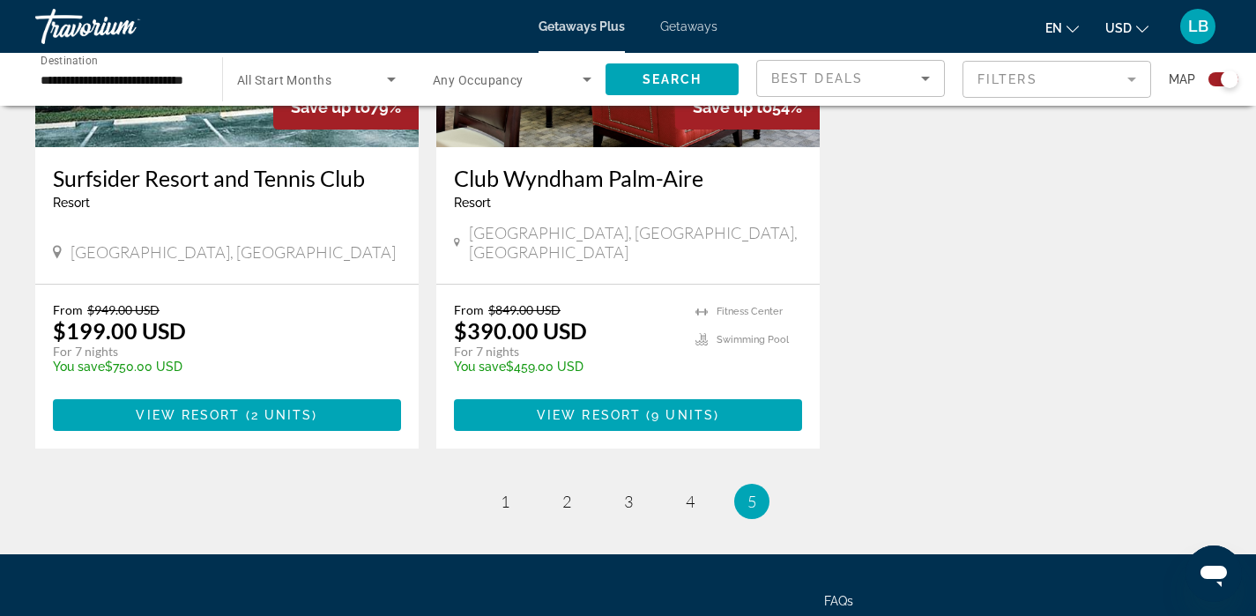
scroll to position [1457, 0]
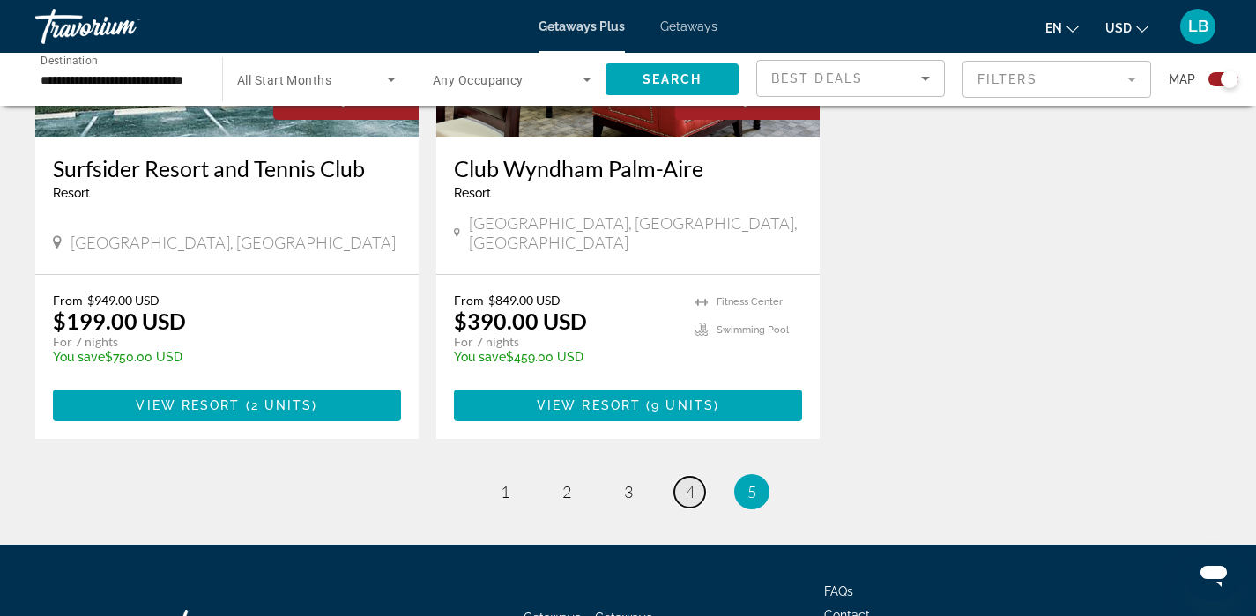
click at [678, 477] on link "page 4" at bounding box center [689, 492] width 31 height 31
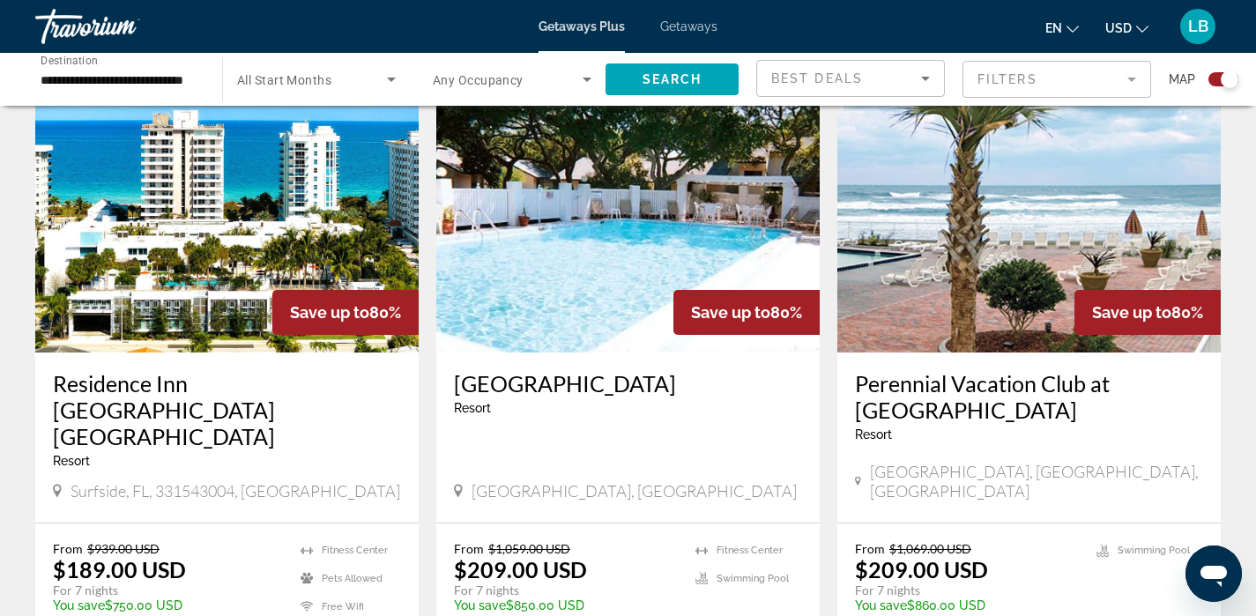
scroll to position [1212, 0]
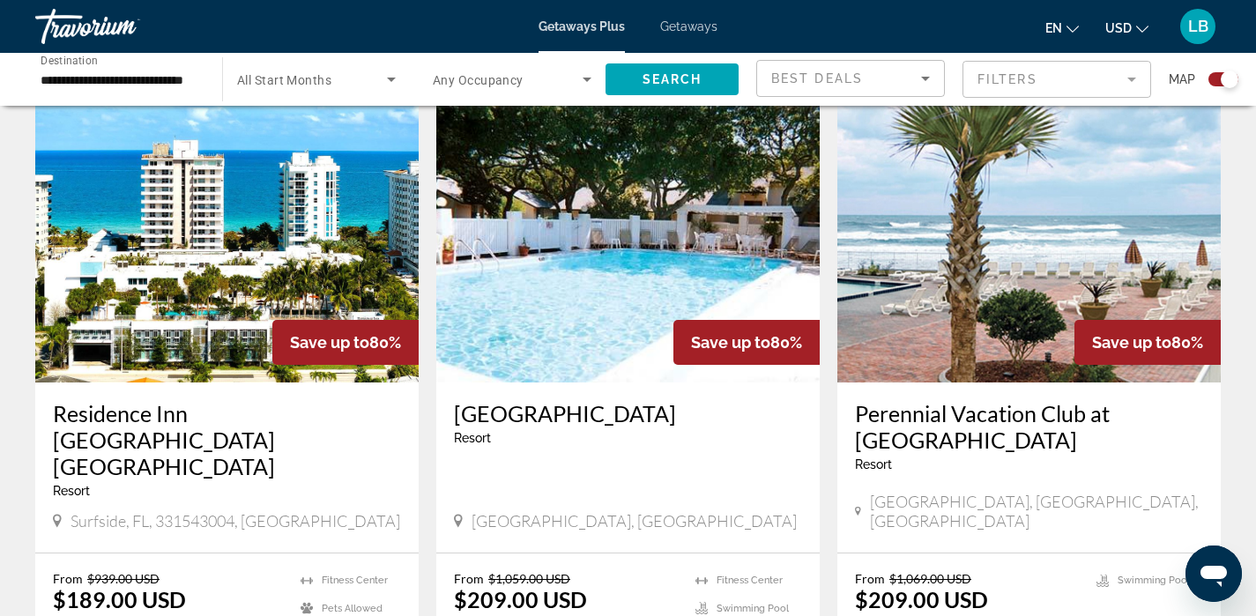
click at [271, 271] on img "Main content" at bounding box center [226, 241] width 383 height 282
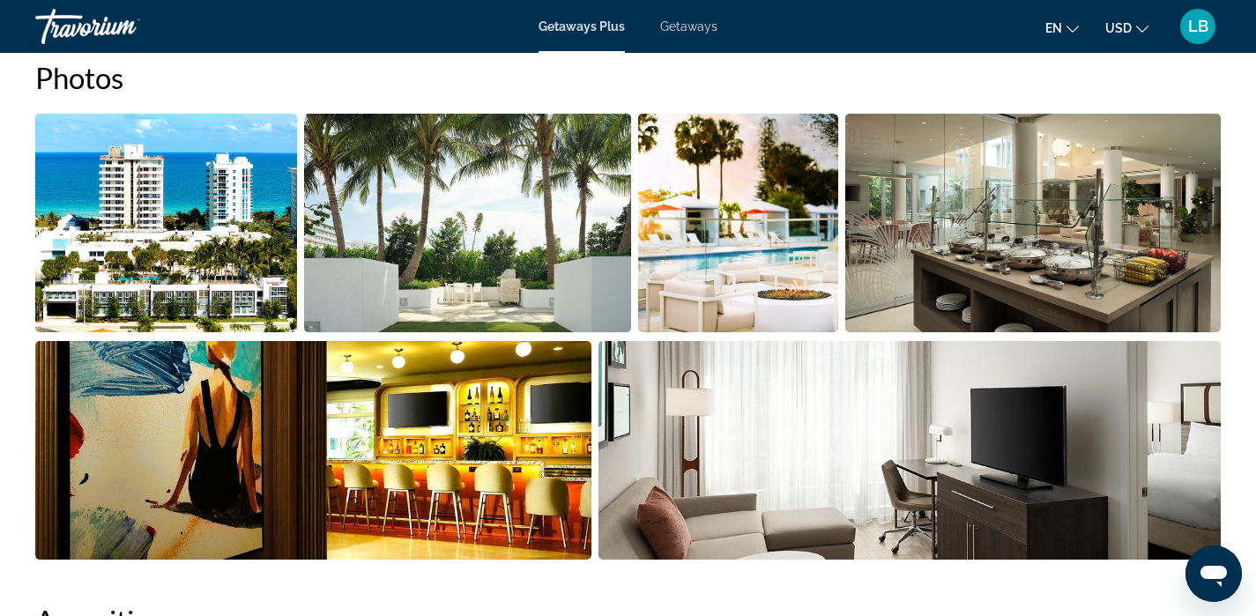
scroll to position [829, 0]
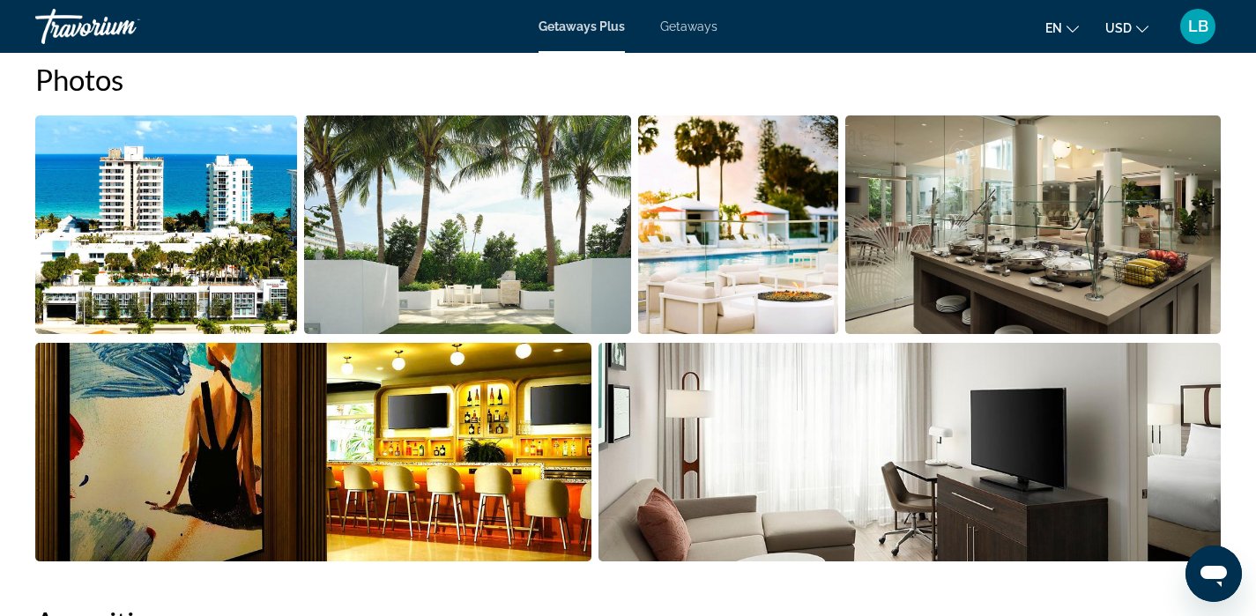
click at [1093, 244] on img "Open full-screen image slider" at bounding box center [1033, 224] width 376 height 219
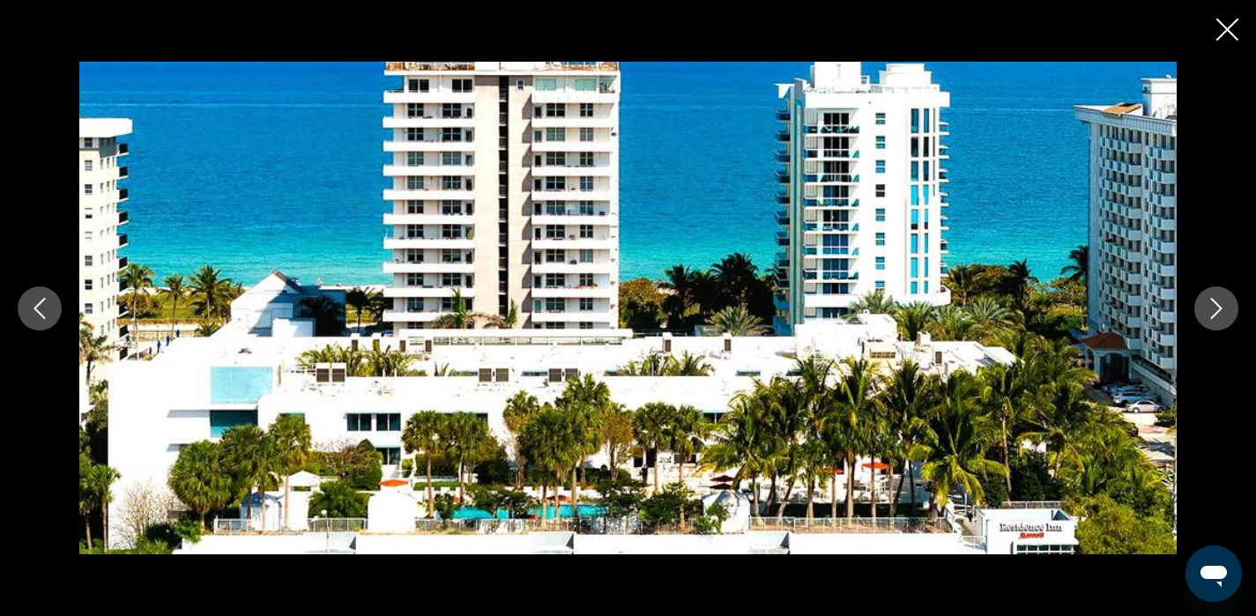
click at [1221, 309] on icon "Next image" at bounding box center [1215, 308] width 21 height 21
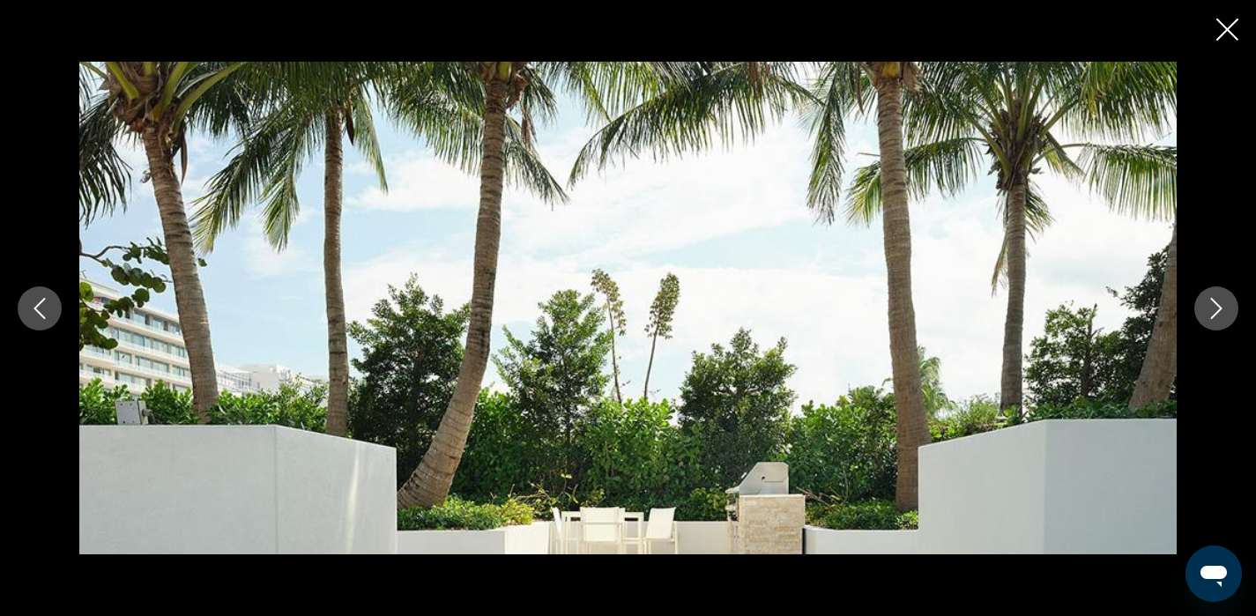
click at [1221, 309] on icon "Next image" at bounding box center [1215, 308] width 21 height 21
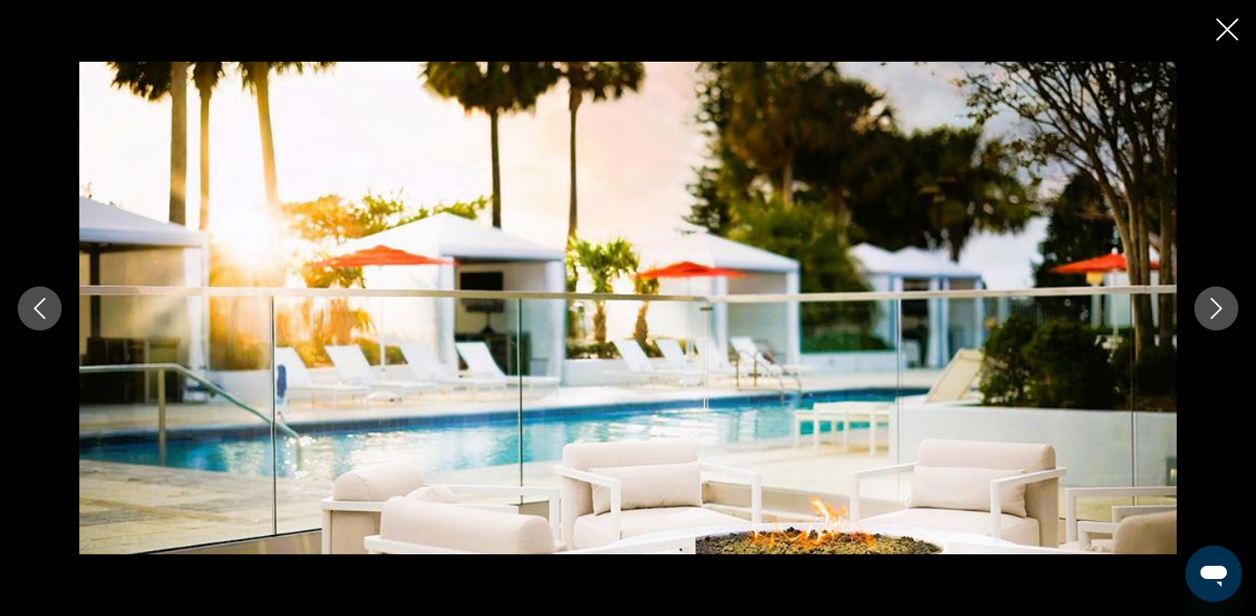
click at [1221, 309] on icon "Next image" at bounding box center [1215, 308] width 21 height 21
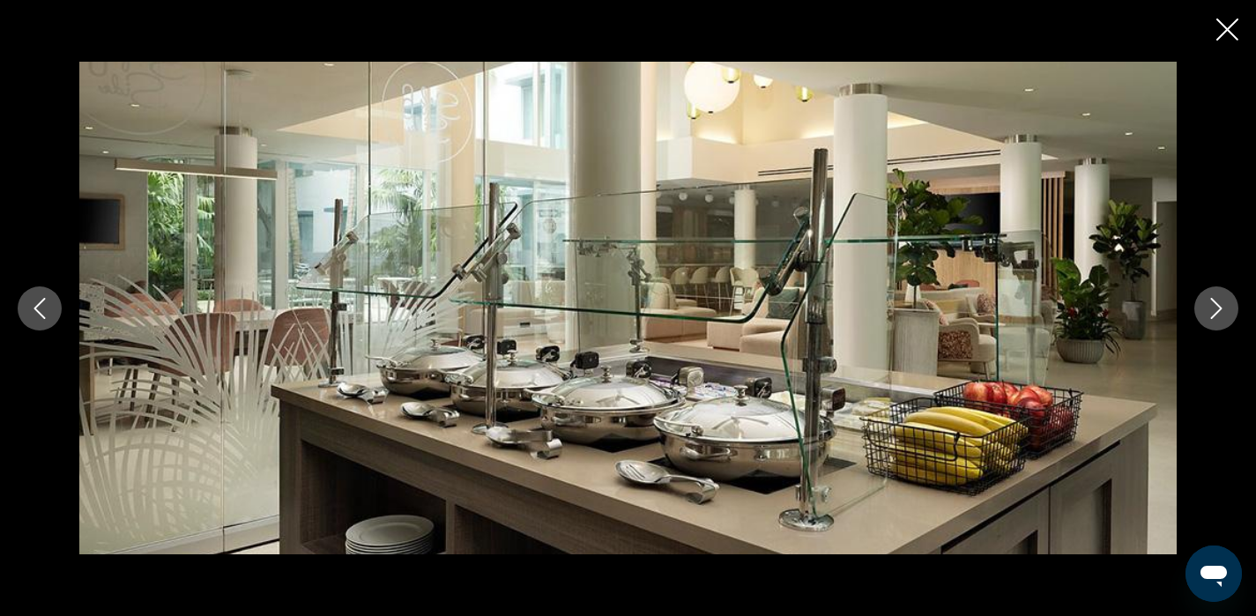
click at [1221, 309] on icon "Next image" at bounding box center [1215, 308] width 21 height 21
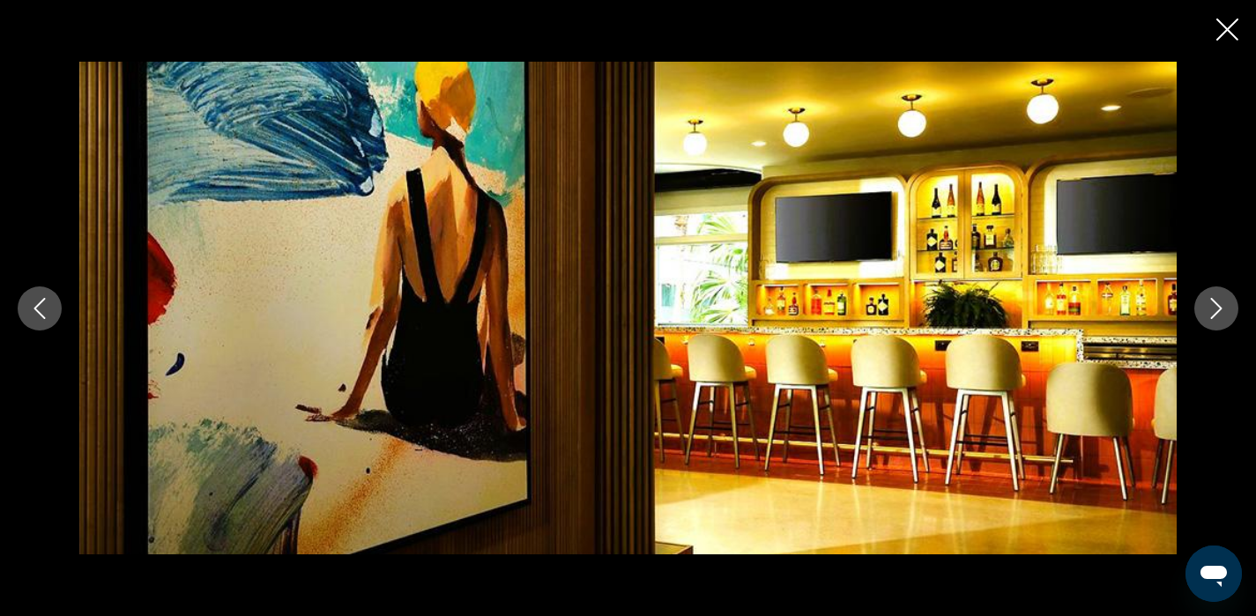
click at [1221, 309] on icon "Next image" at bounding box center [1215, 308] width 21 height 21
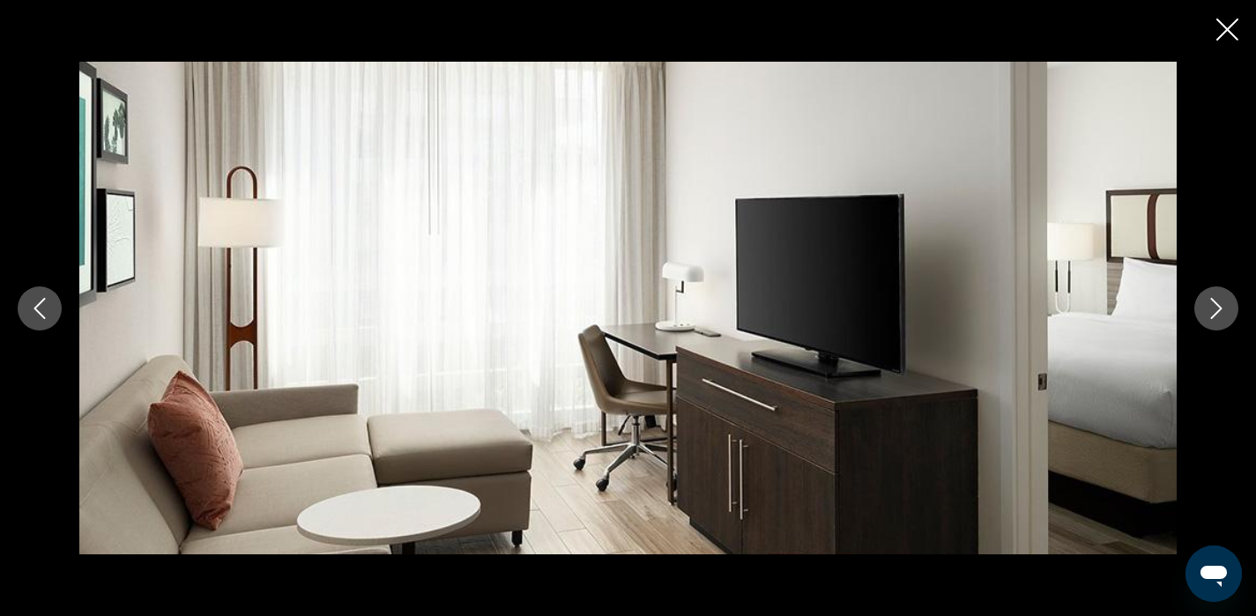
click at [1221, 309] on icon "Next image" at bounding box center [1215, 308] width 21 height 21
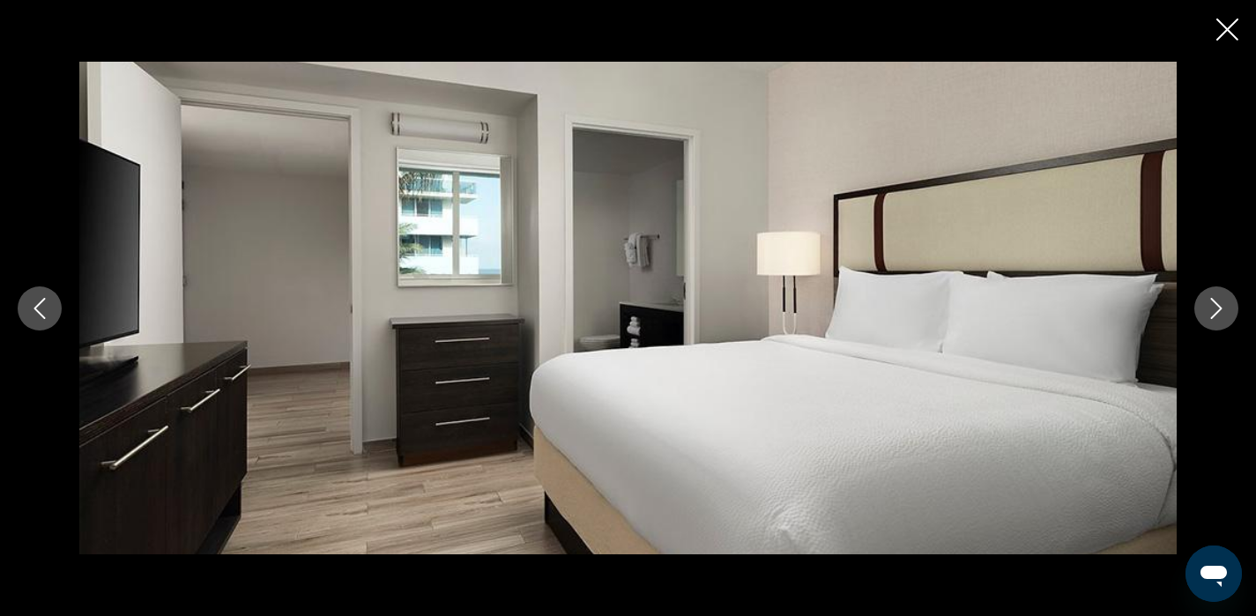
click at [1221, 309] on icon "Next image" at bounding box center [1215, 308] width 21 height 21
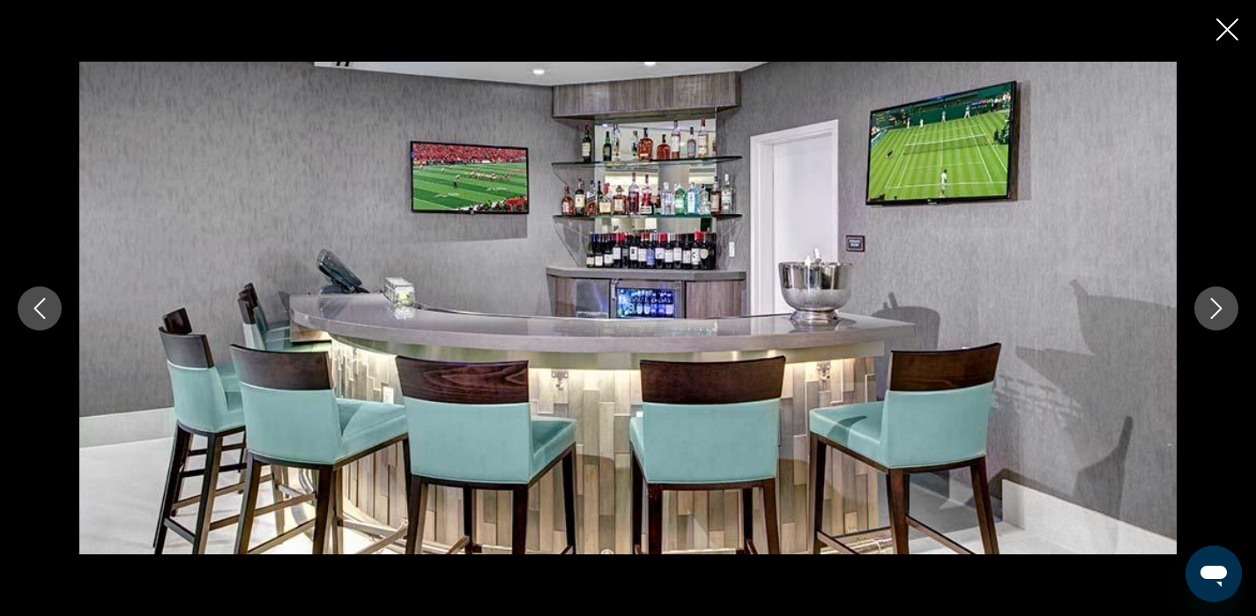
click at [1221, 309] on icon "Next image" at bounding box center [1215, 308] width 21 height 21
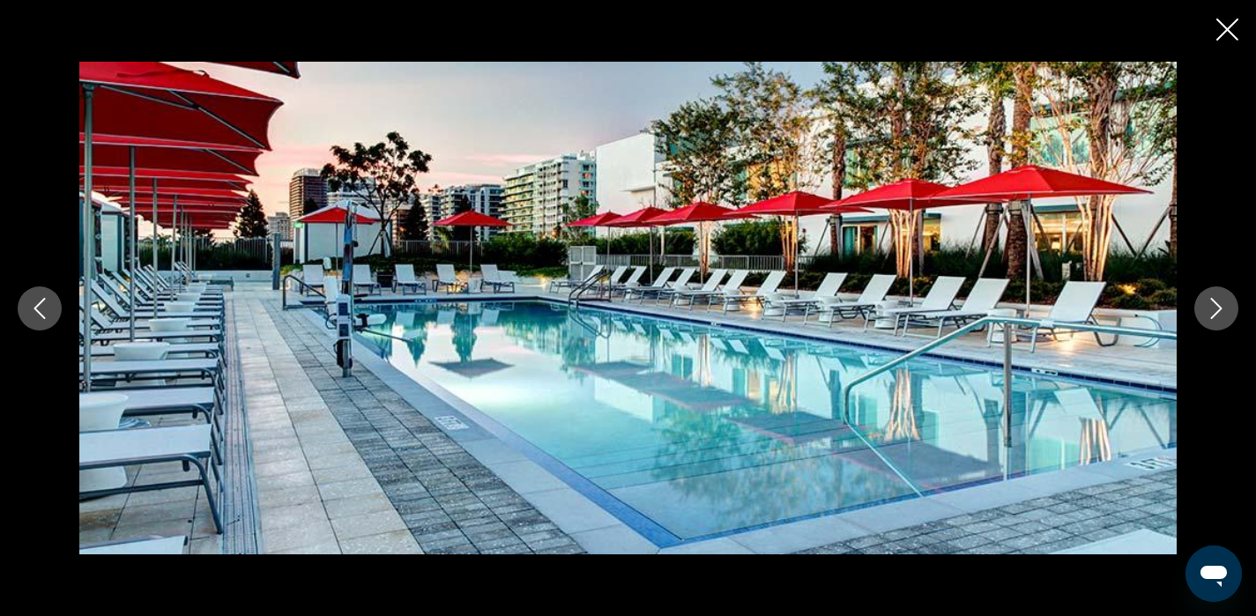
click at [1221, 309] on icon "Next image" at bounding box center [1215, 308] width 21 height 21
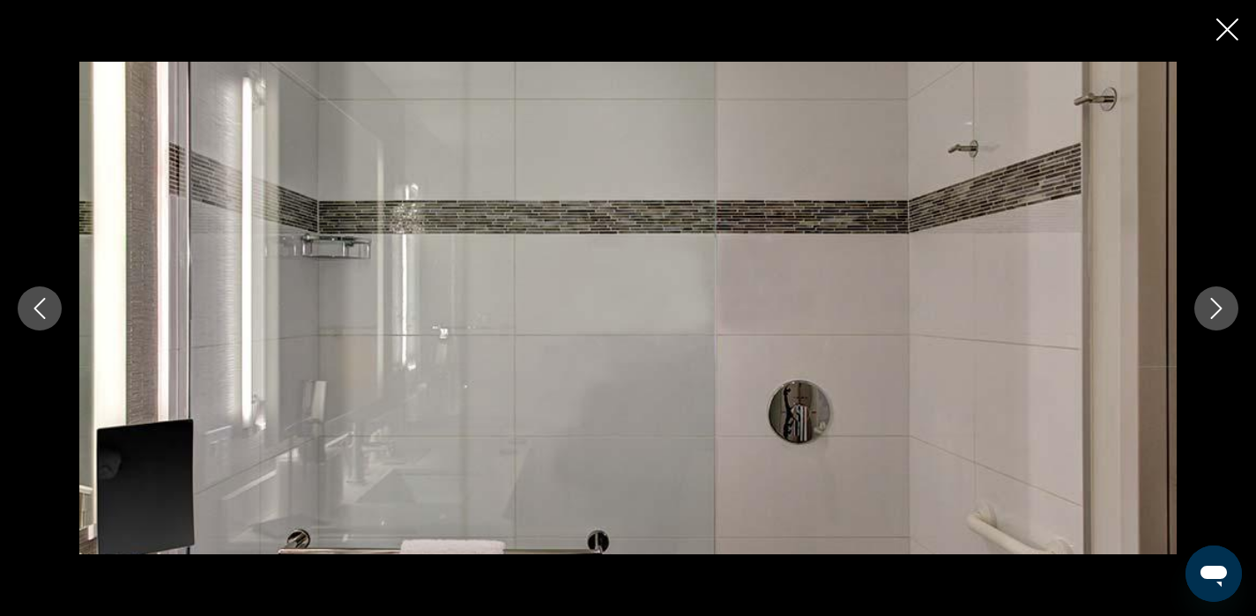
click at [1221, 309] on icon "Next image" at bounding box center [1215, 308] width 21 height 21
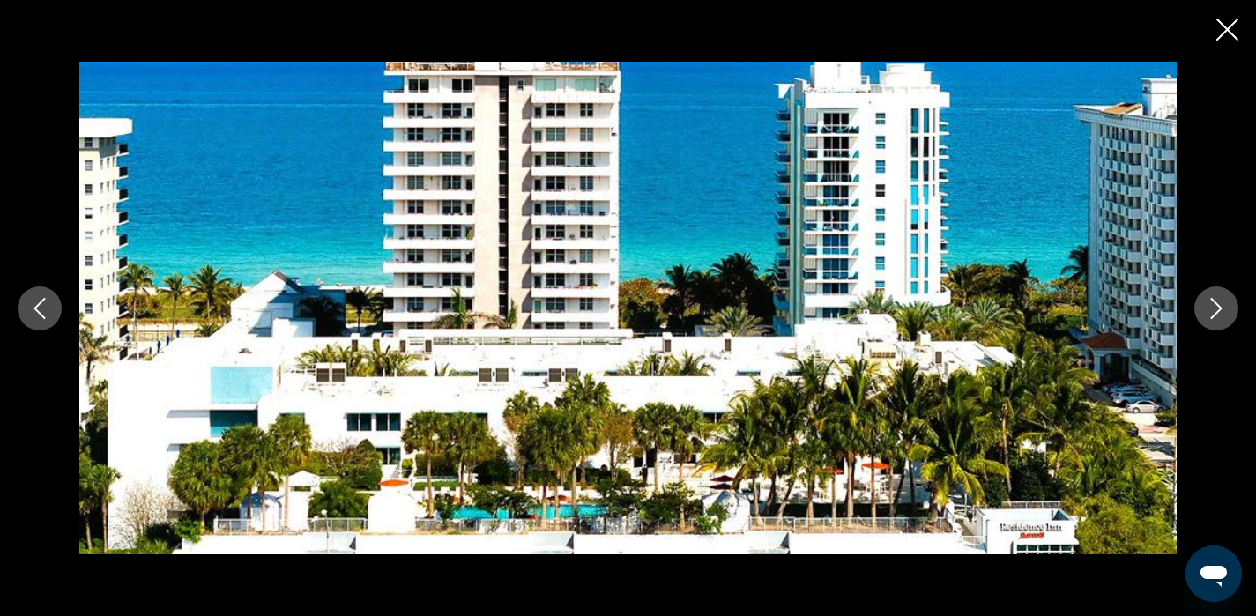
click at [1221, 309] on icon "Next image" at bounding box center [1215, 308] width 21 height 21
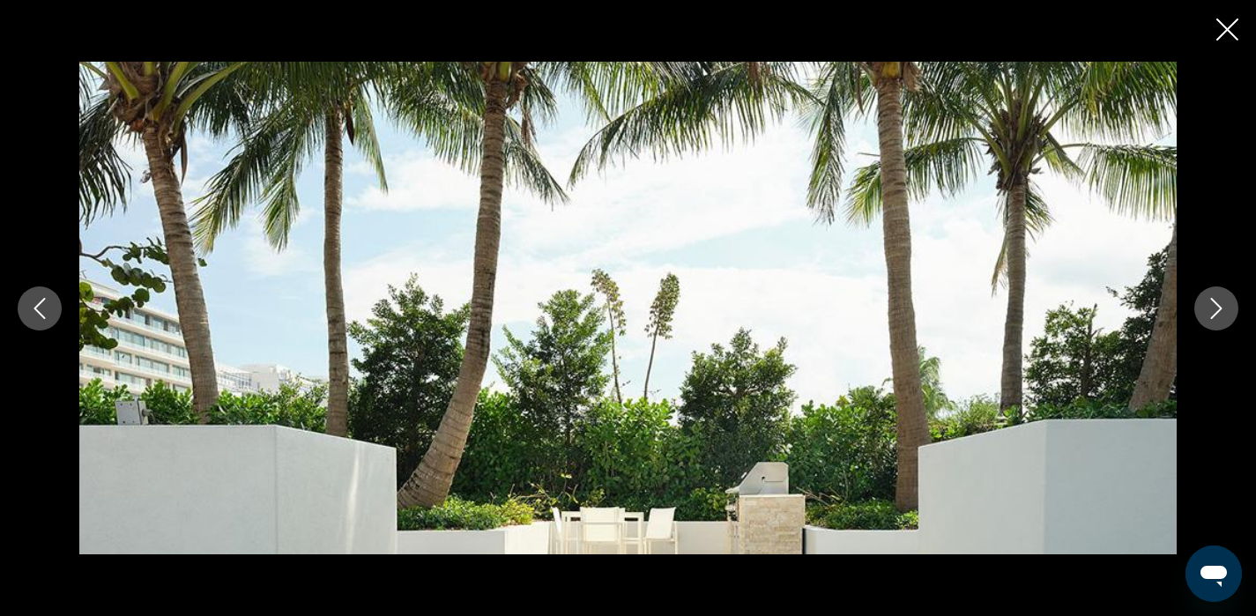
click at [1221, 309] on icon "Next image" at bounding box center [1215, 308] width 21 height 21
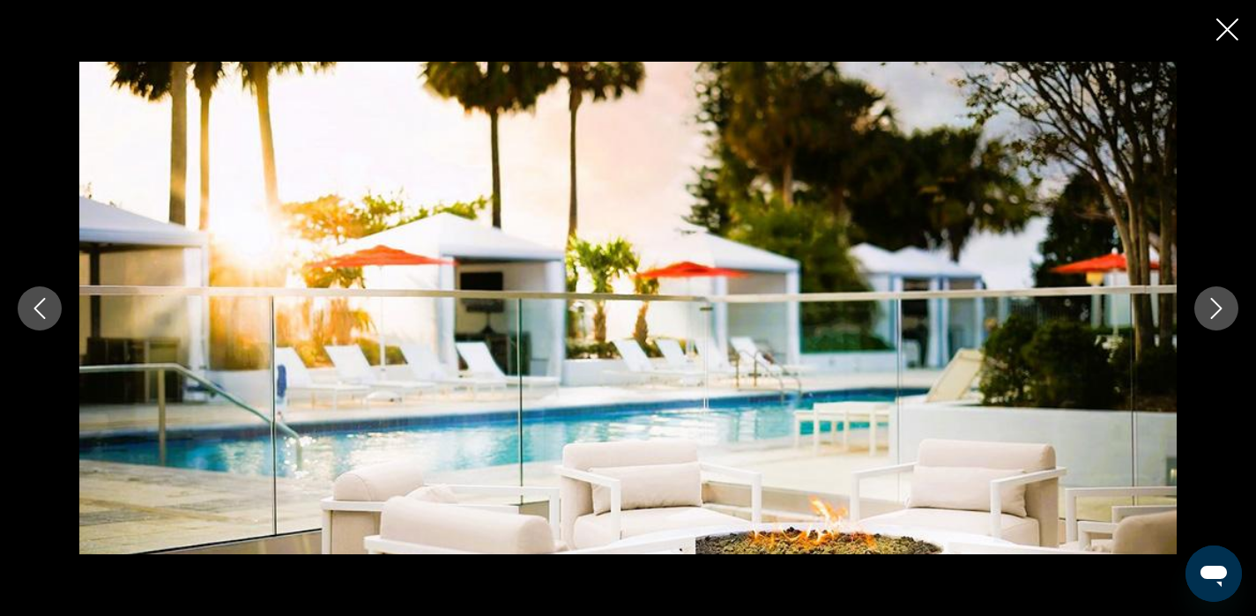
click at [1224, 30] on icon "Close slideshow" at bounding box center [1227, 30] width 22 height 22
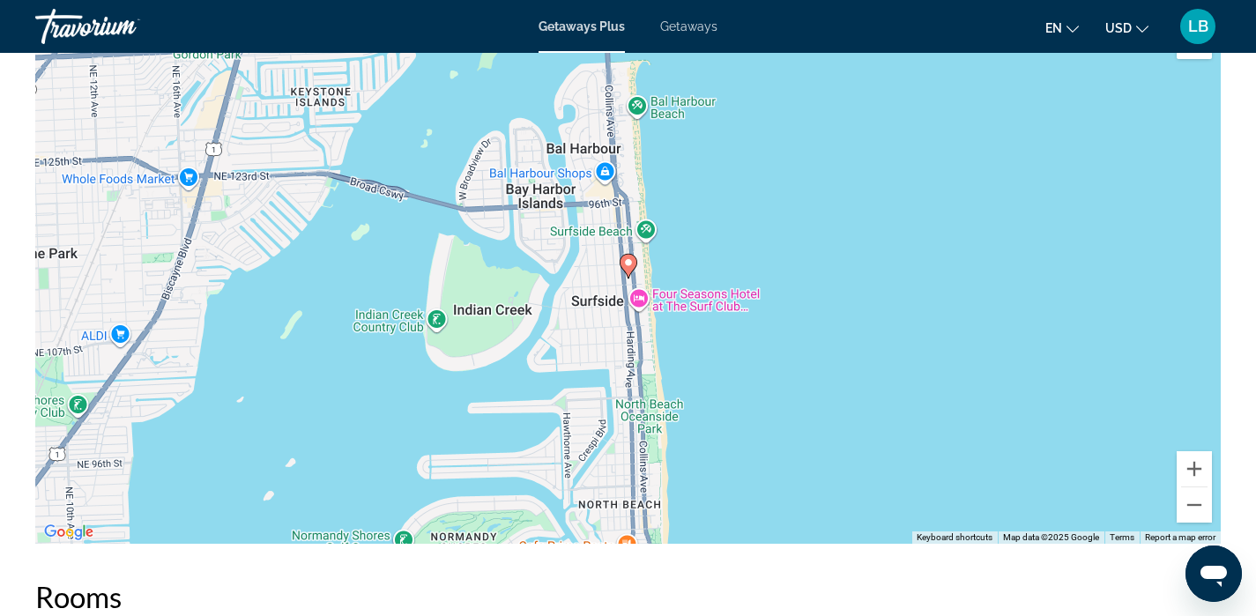
scroll to position [2359, 0]
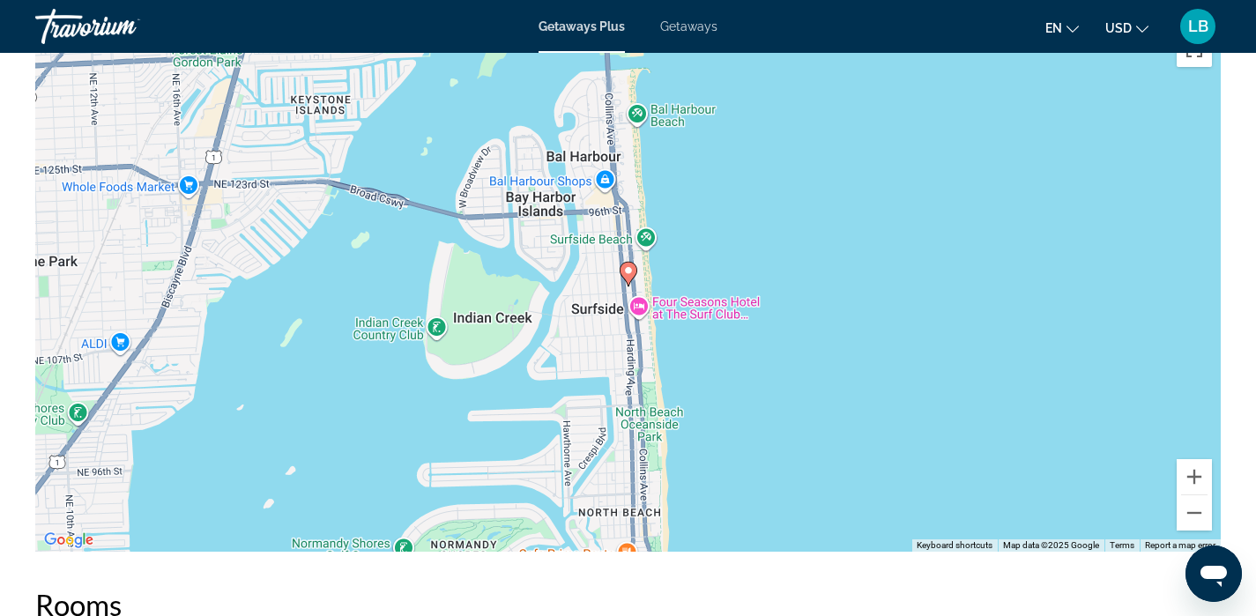
click at [630, 270] on image "Main content" at bounding box center [628, 270] width 11 height 11
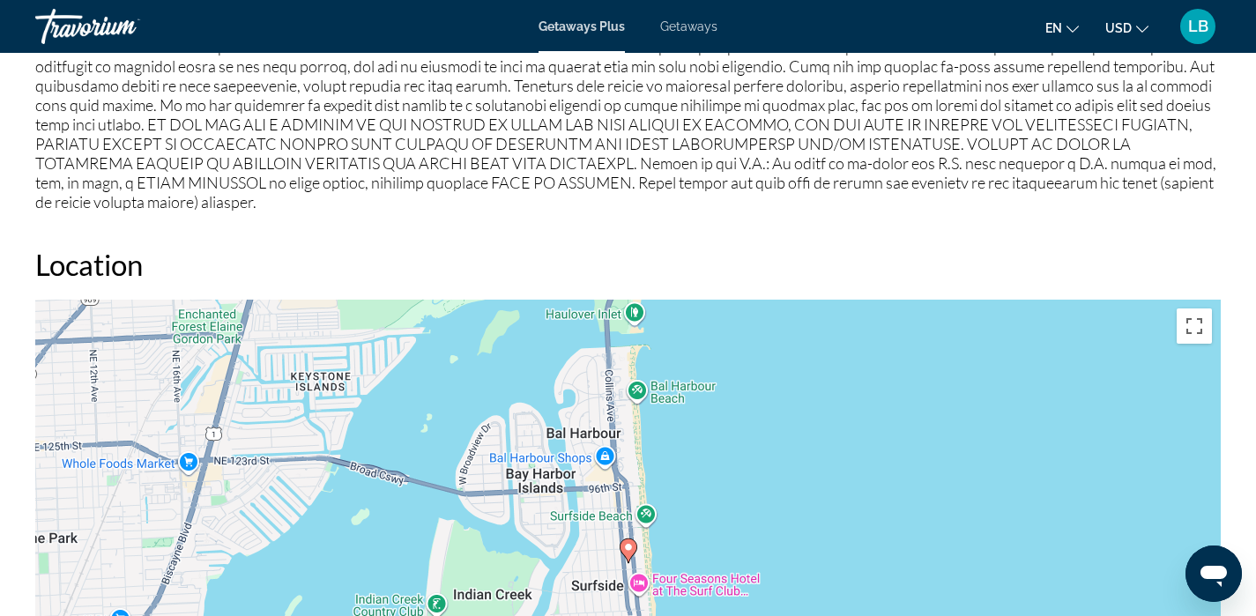
scroll to position [0, 0]
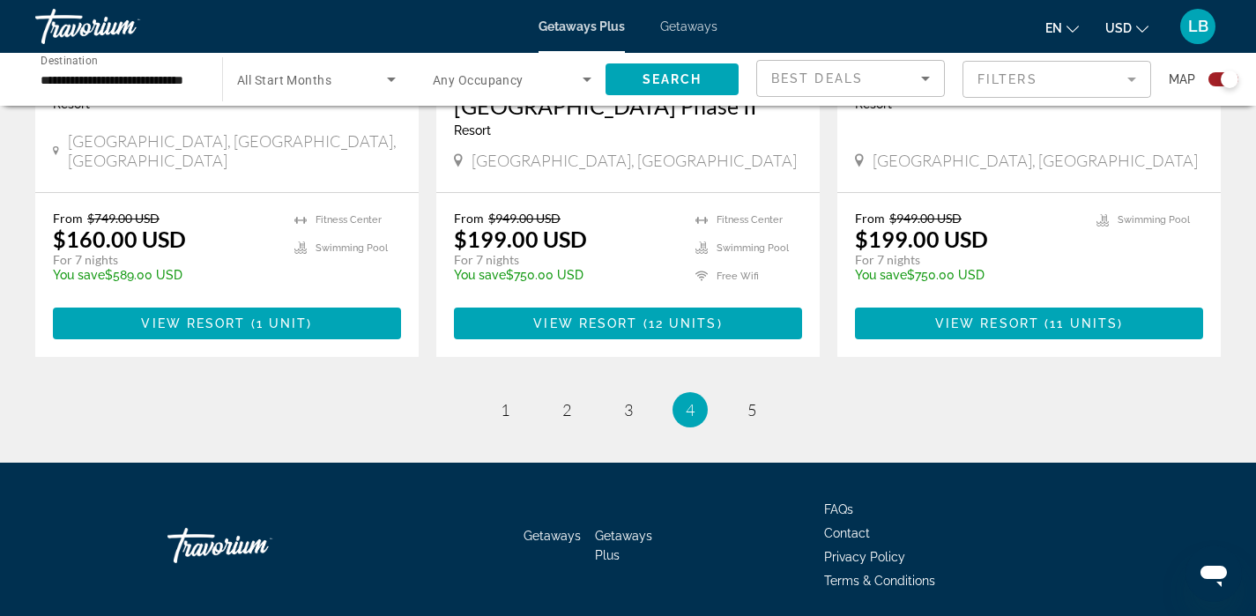
scroll to position [2860, 0]
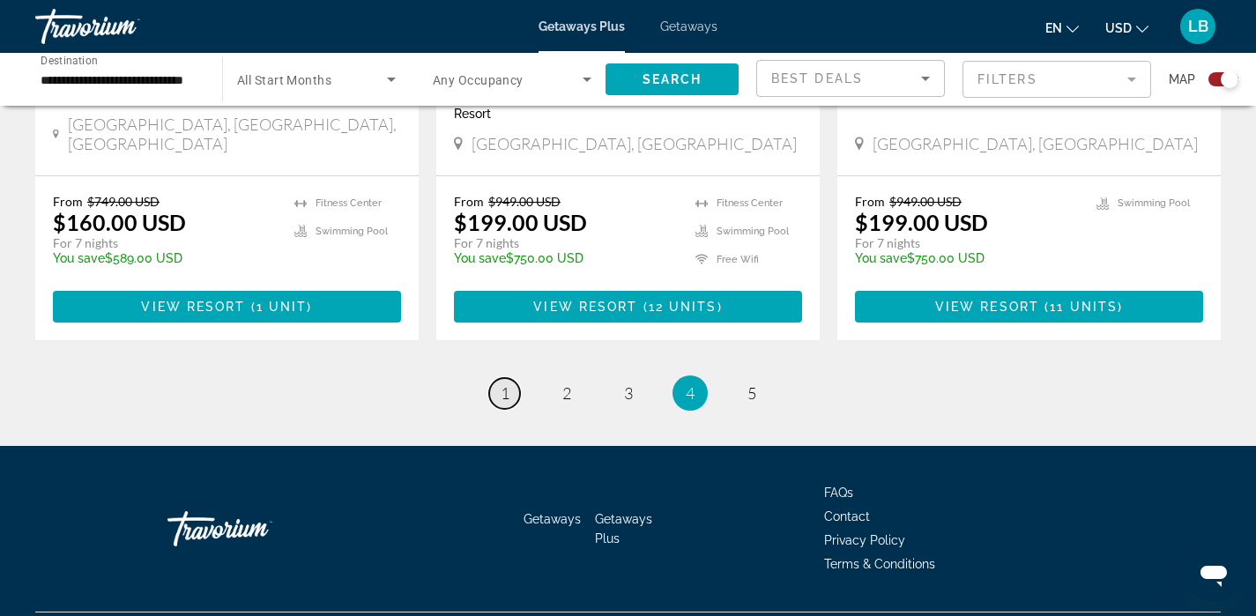
click at [503, 383] on span "1" at bounding box center [504, 392] width 9 height 19
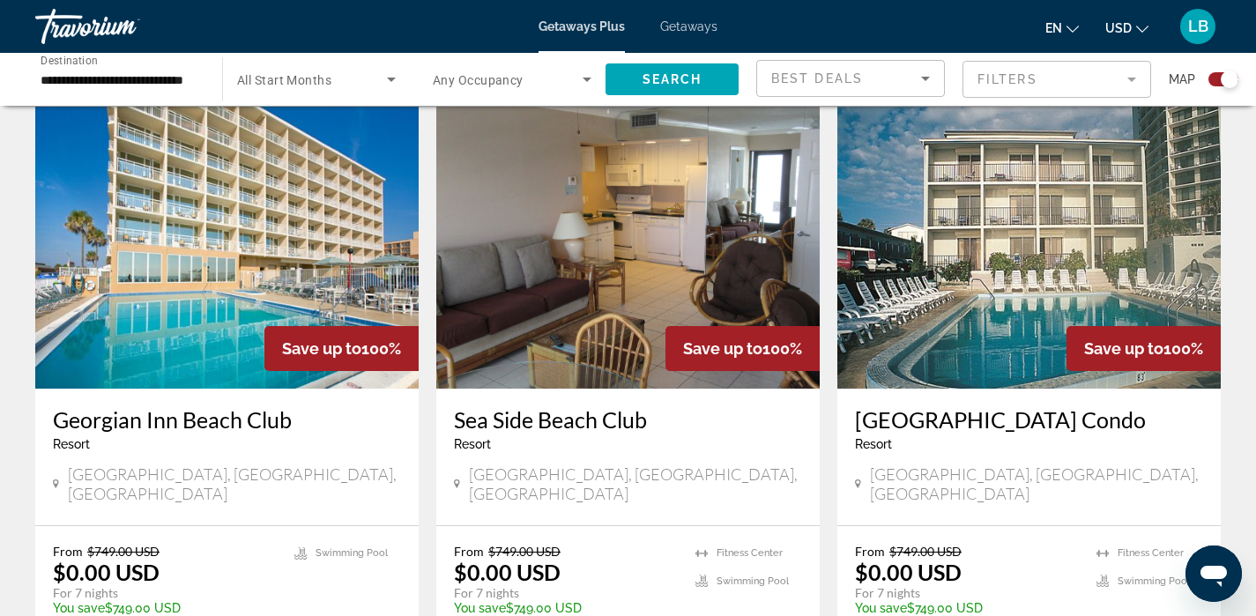
scroll to position [1253, 0]
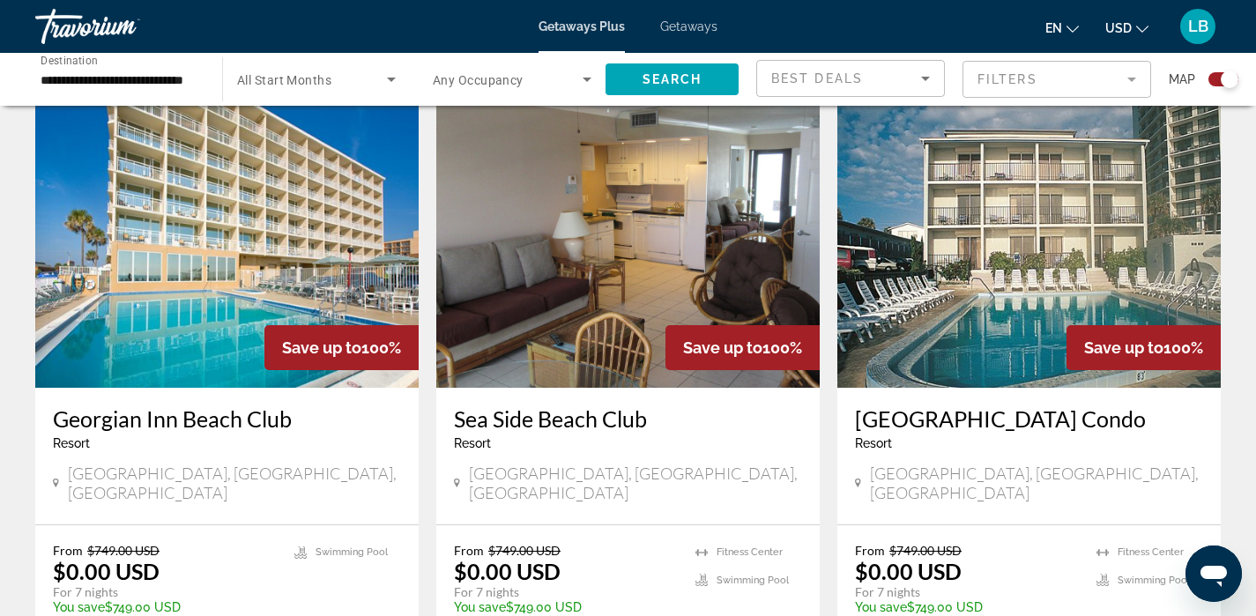
click at [166, 290] on img "Main content" at bounding box center [226, 247] width 383 height 282
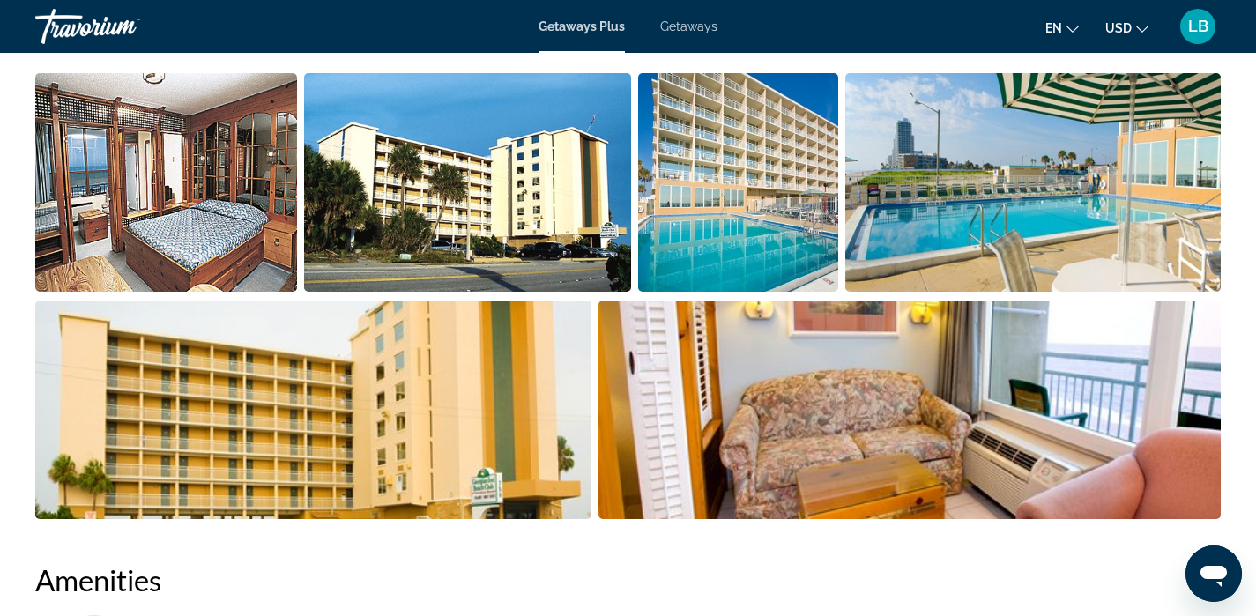
scroll to position [912, 0]
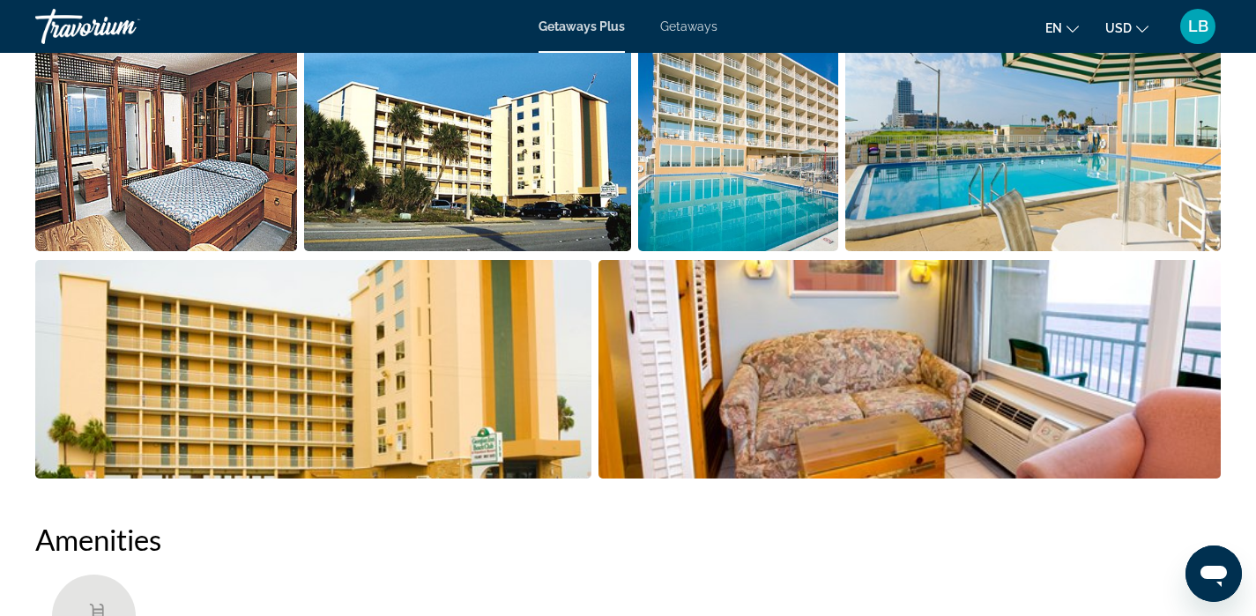
click at [200, 144] on img "Open full-screen image slider" at bounding box center [166, 142] width 262 height 219
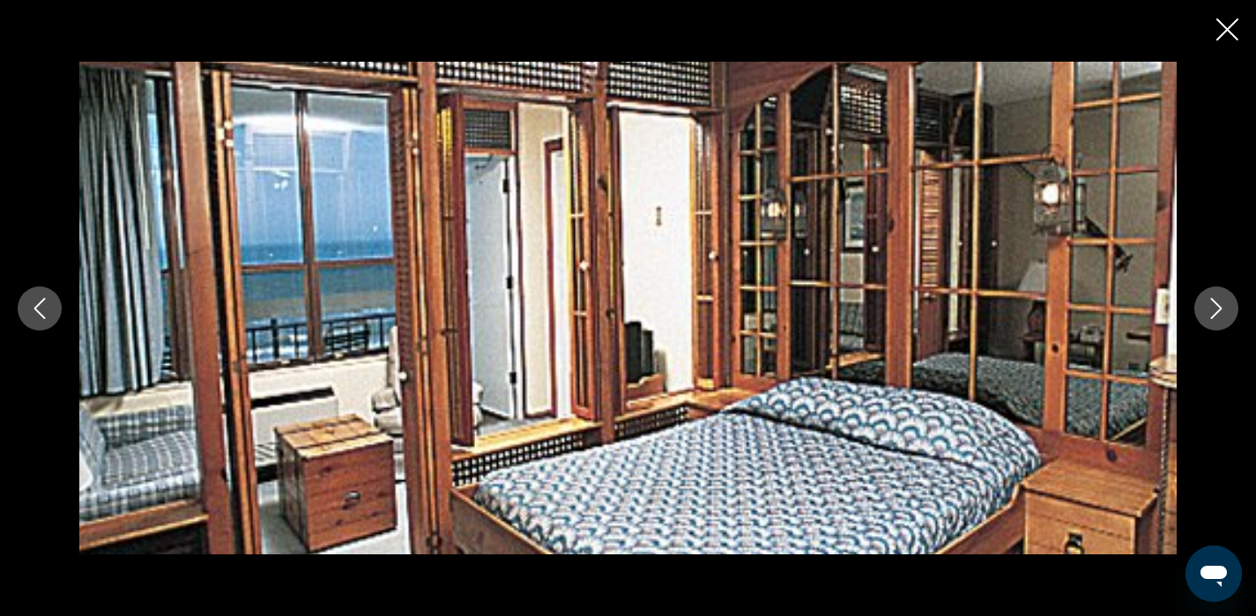
click at [1223, 305] on icon "Next image" at bounding box center [1215, 308] width 21 height 21
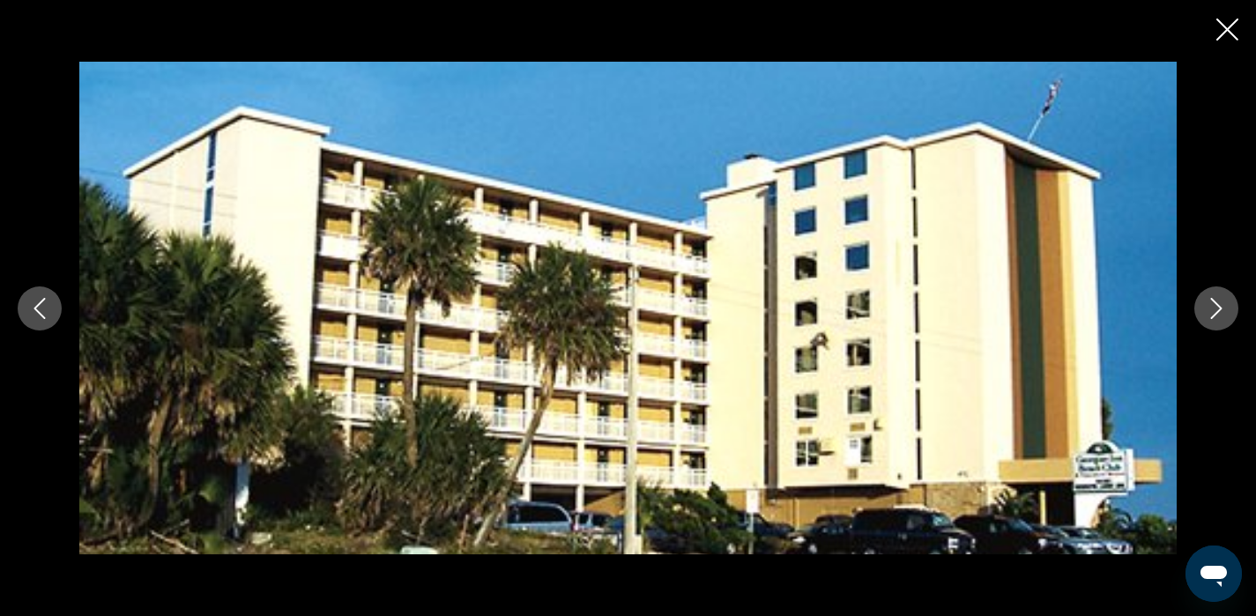
click at [1223, 305] on icon "Next image" at bounding box center [1215, 308] width 21 height 21
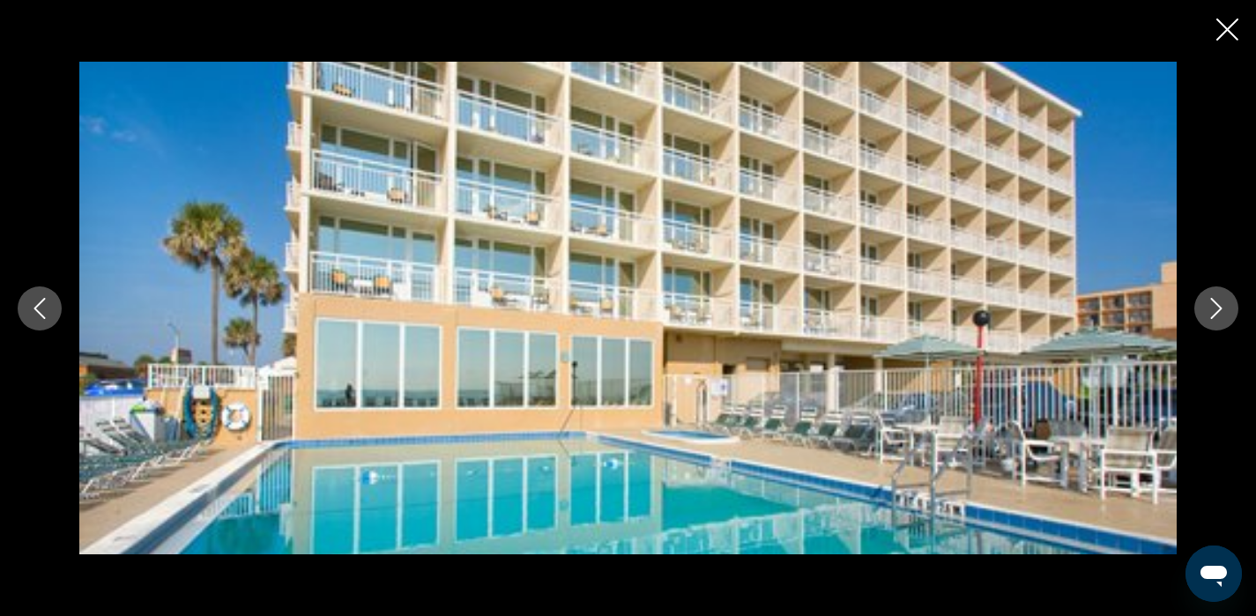
click at [1223, 305] on icon "Next image" at bounding box center [1215, 308] width 21 height 21
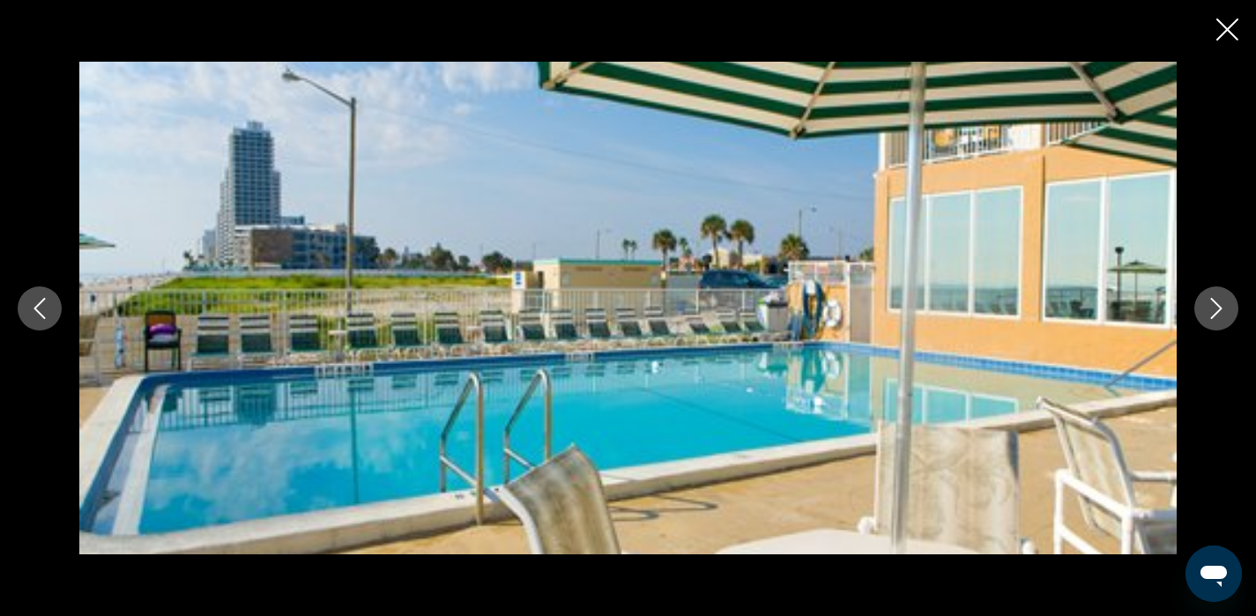
click at [1224, 304] on icon "Next image" at bounding box center [1215, 308] width 21 height 21
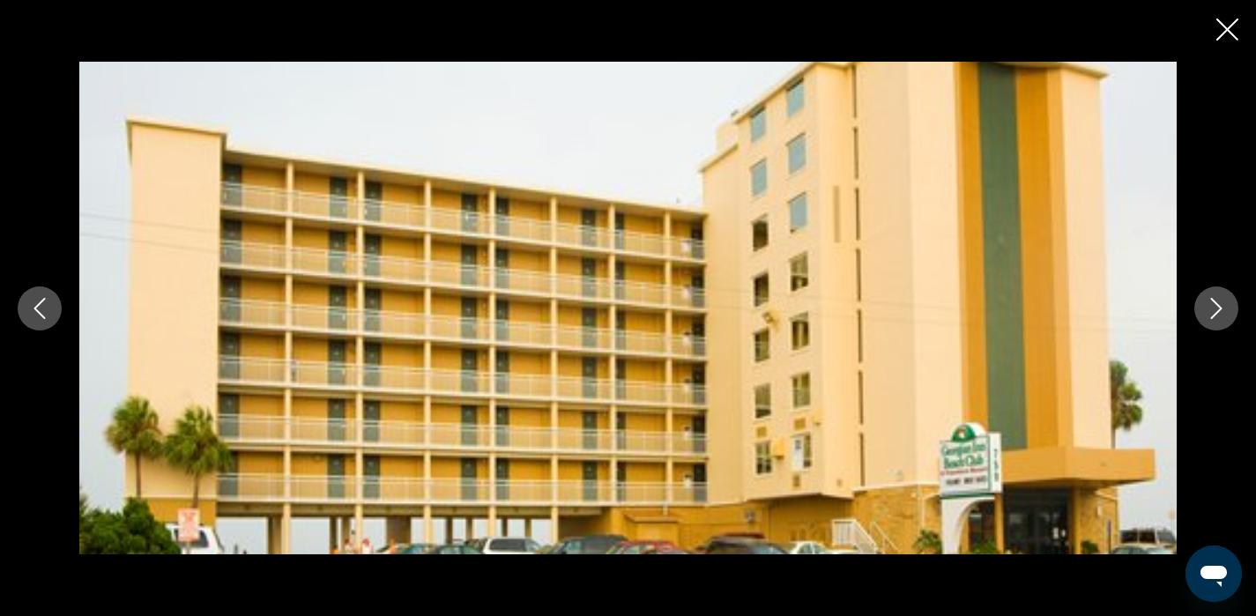
click at [1224, 304] on icon "Next image" at bounding box center [1215, 308] width 21 height 21
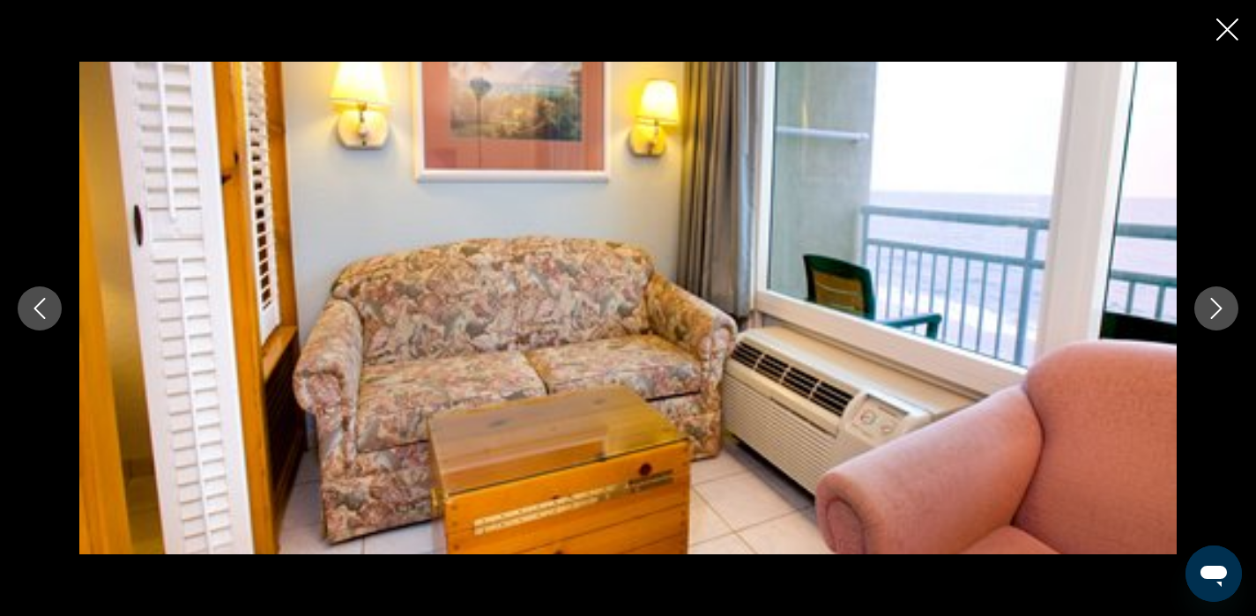
click at [1219, 307] on icon "Next image" at bounding box center [1215, 308] width 21 height 21
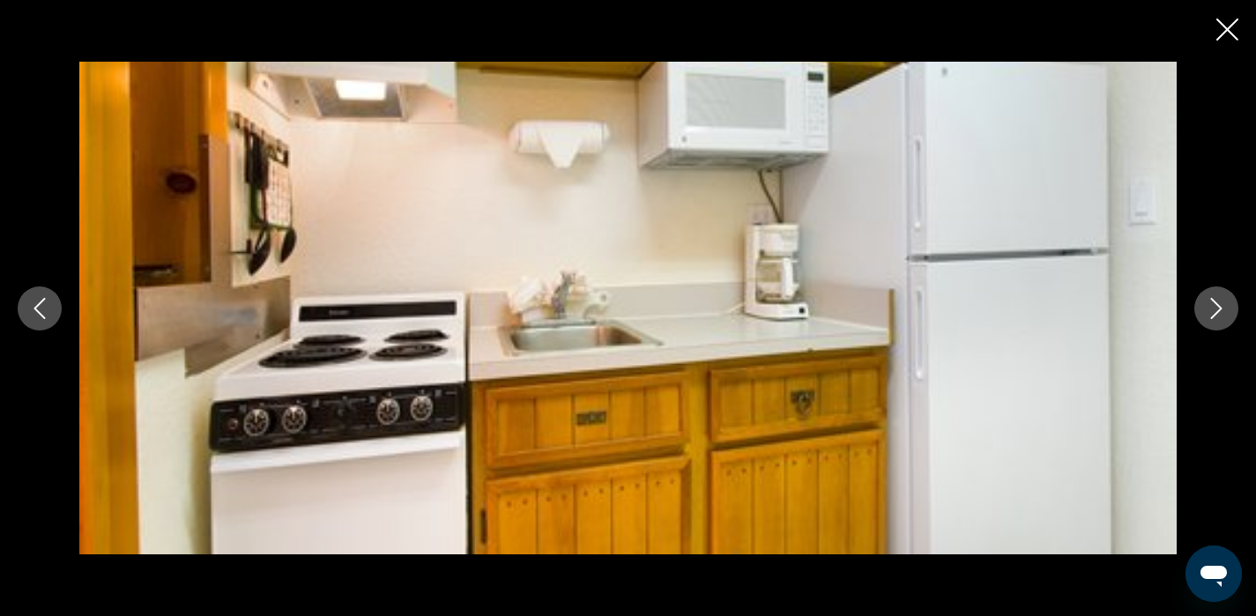
click at [1219, 307] on icon "Next image" at bounding box center [1215, 308] width 21 height 21
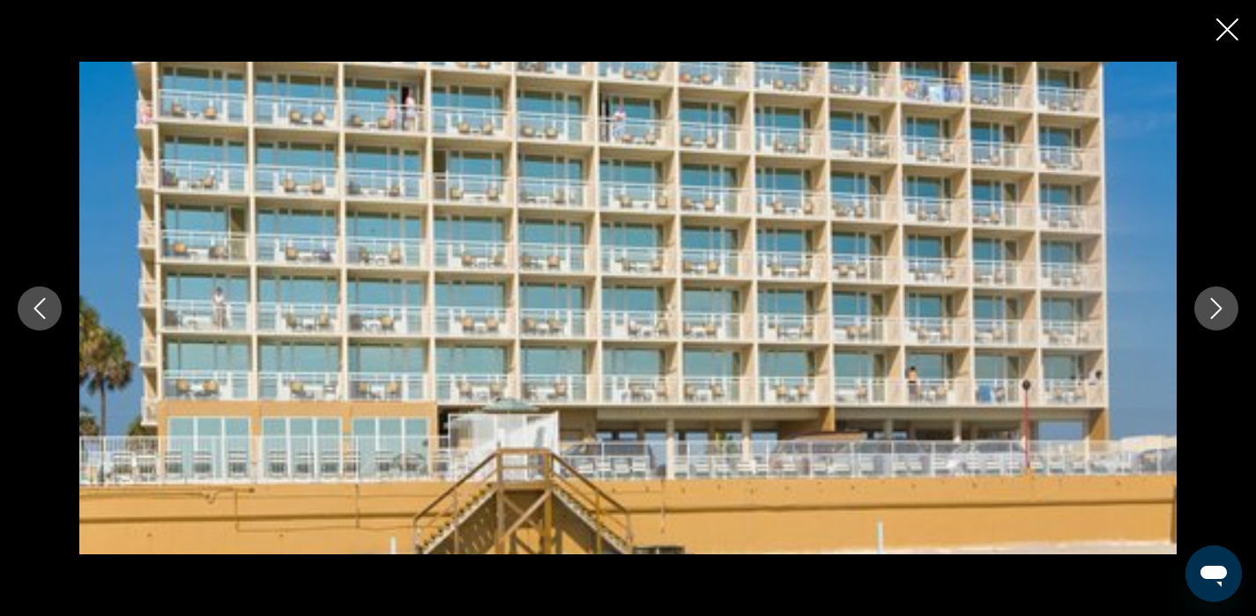
click at [1219, 307] on icon "Next image" at bounding box center [1215, 308] width 21 height 21
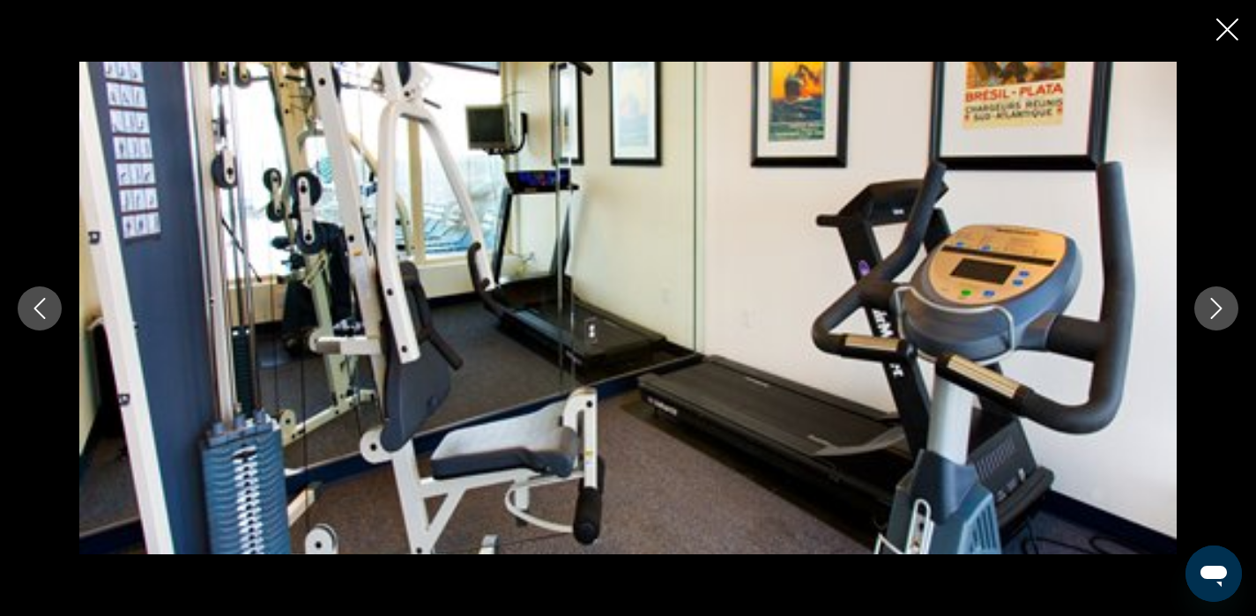
click at [1219, 307] on icon "Next image" at bounding box center [1215, 308] width 21 height 21
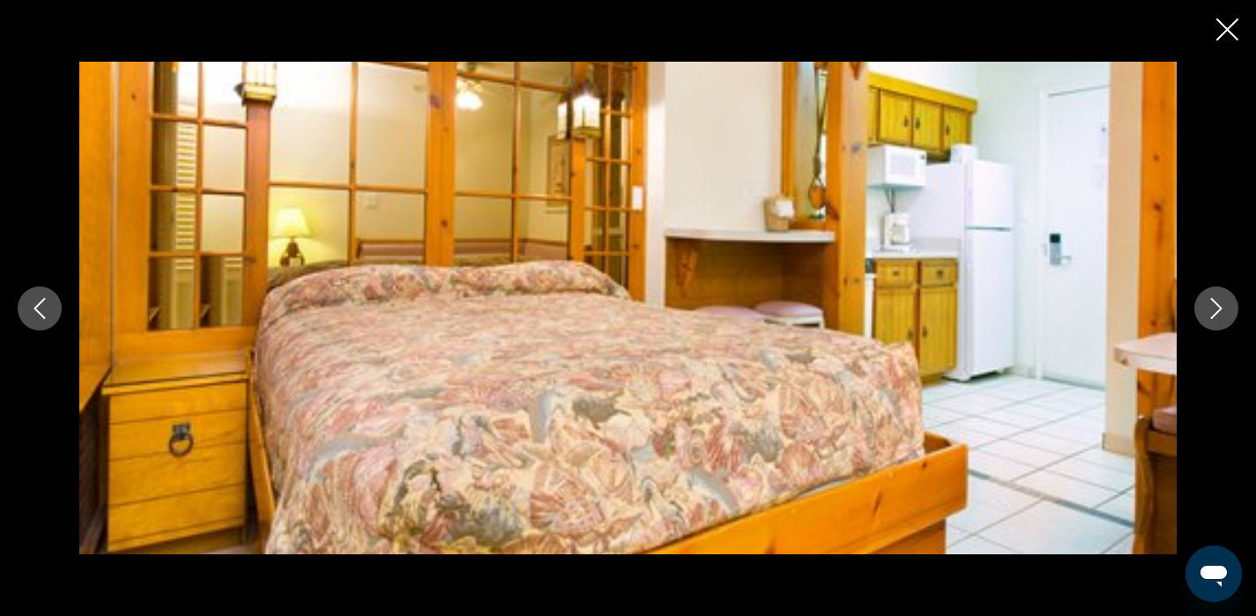
click at [1219, 307] on icon "Next image" at bounding box center [1215, 308] width 21 height 21
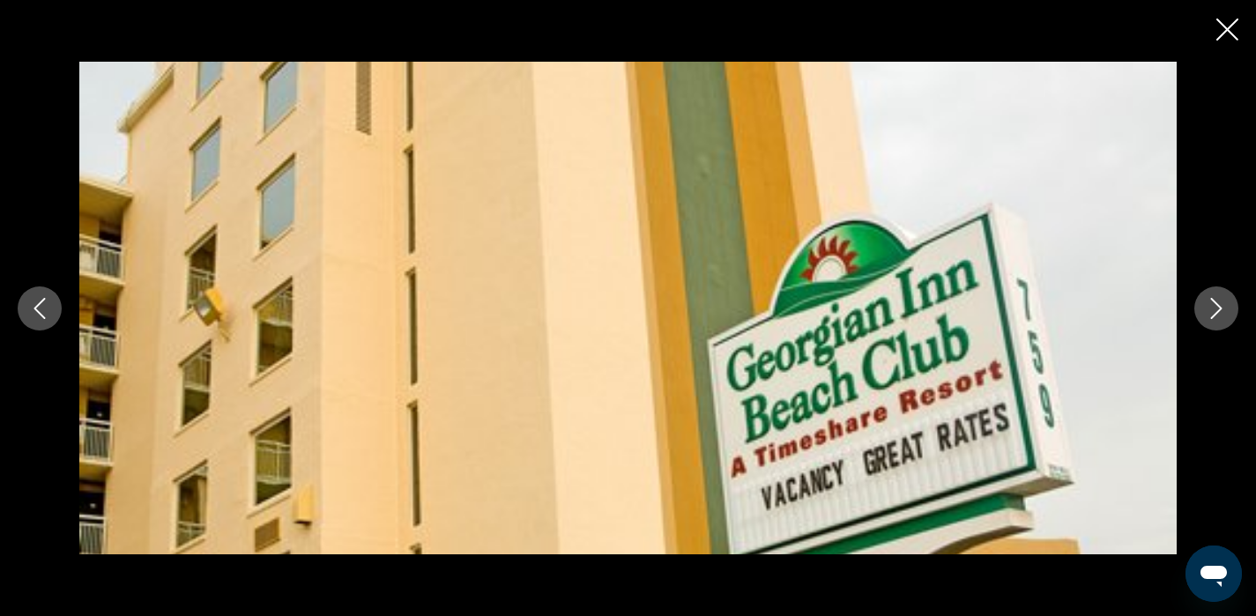
click at [1219, 307] on icon "Next image" at bounding box center [1215, 308] width 21 height 21
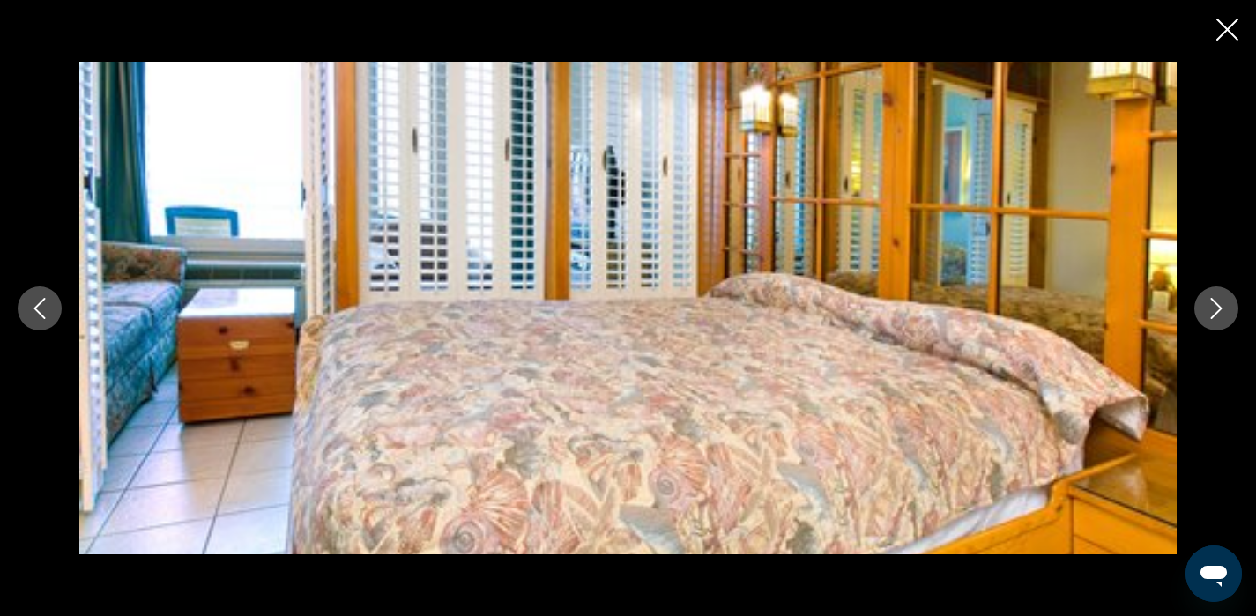
click at [1219, 307] on icon "Next image" at bounding box center [1215, 308] width 21 height 21
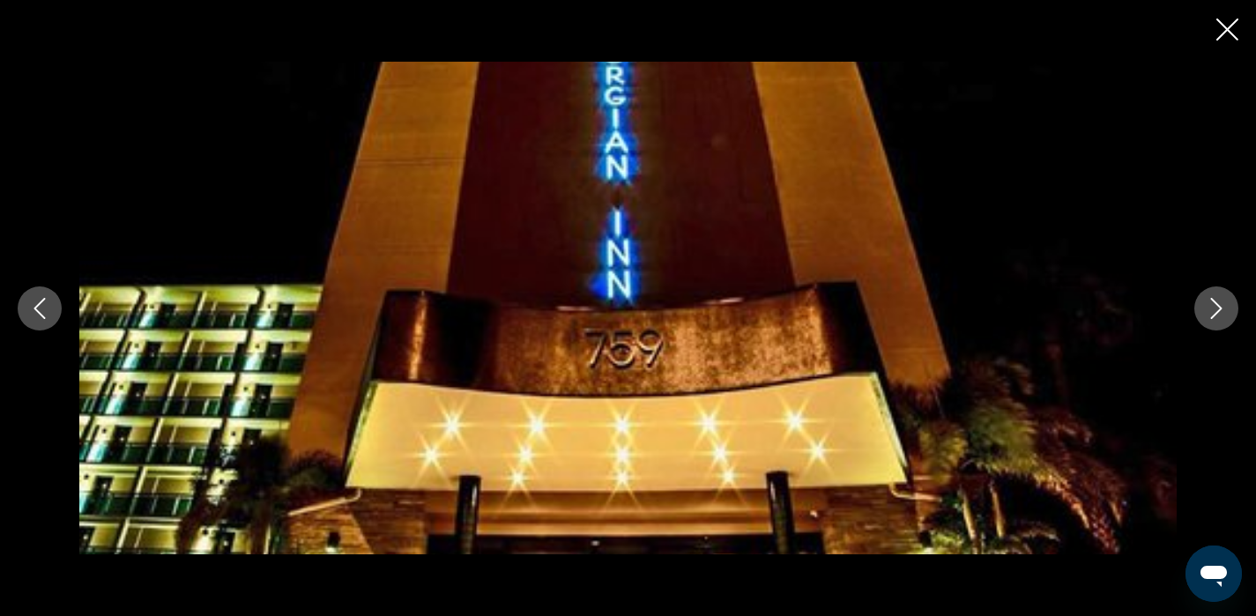
click at [1219, 307] on icon "Next image" at bounding box center [1215, 308] width 21 height 21
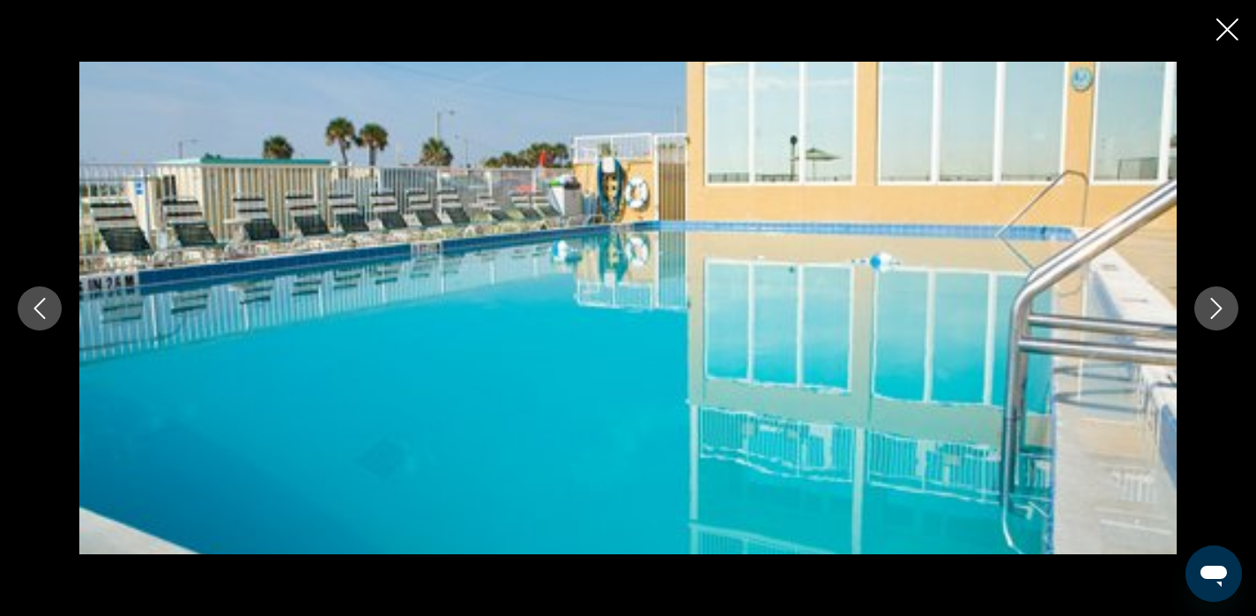
click at [1219, 307] on icon "Next image" at bounding box center [1215, 308] width 21 height 21
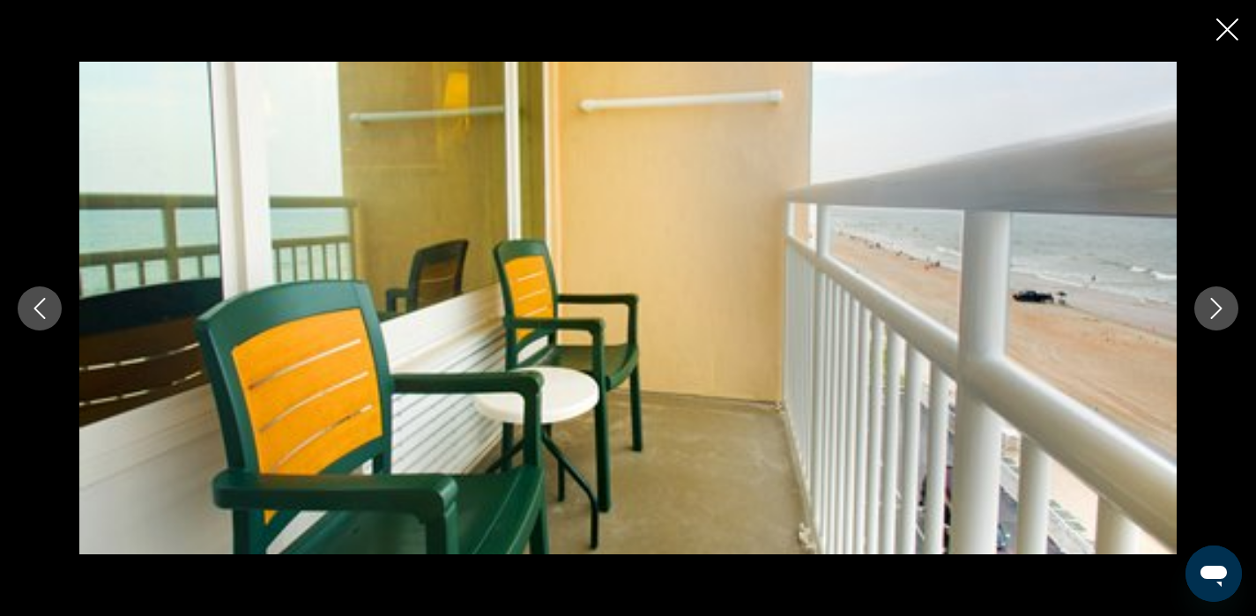
click at [1219, 307] on icon "Next image" at bounding box center [1215, 308] width 21 height 21
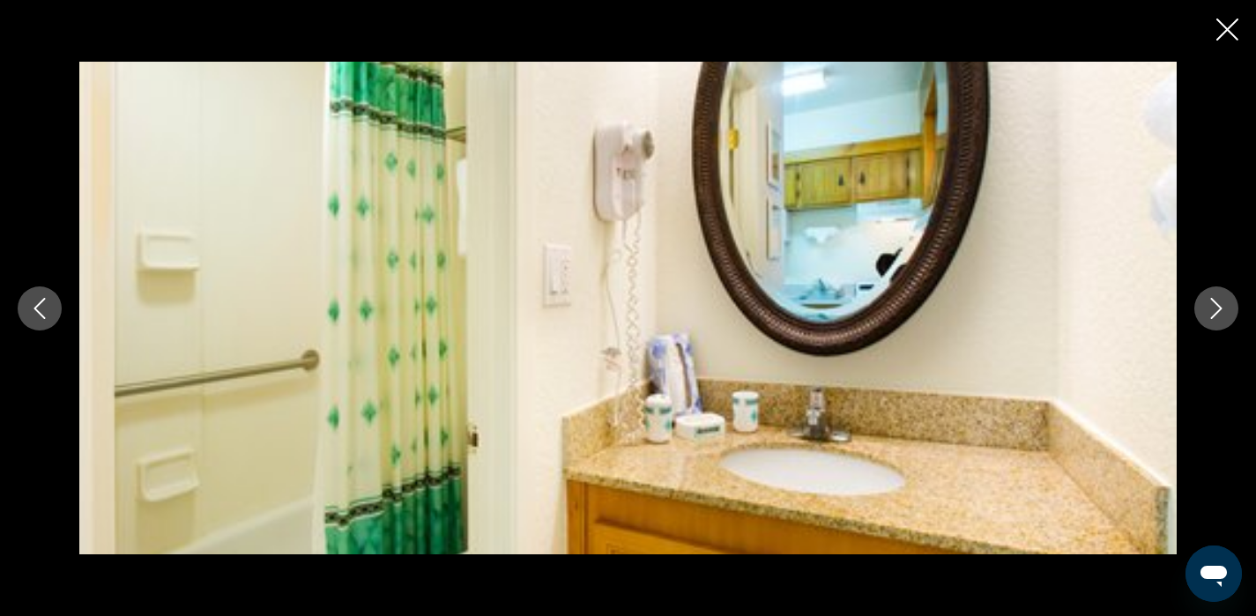
click at [1219, 307] on icon "Next image" at bounding box center [1215, 308] width 21 height 21
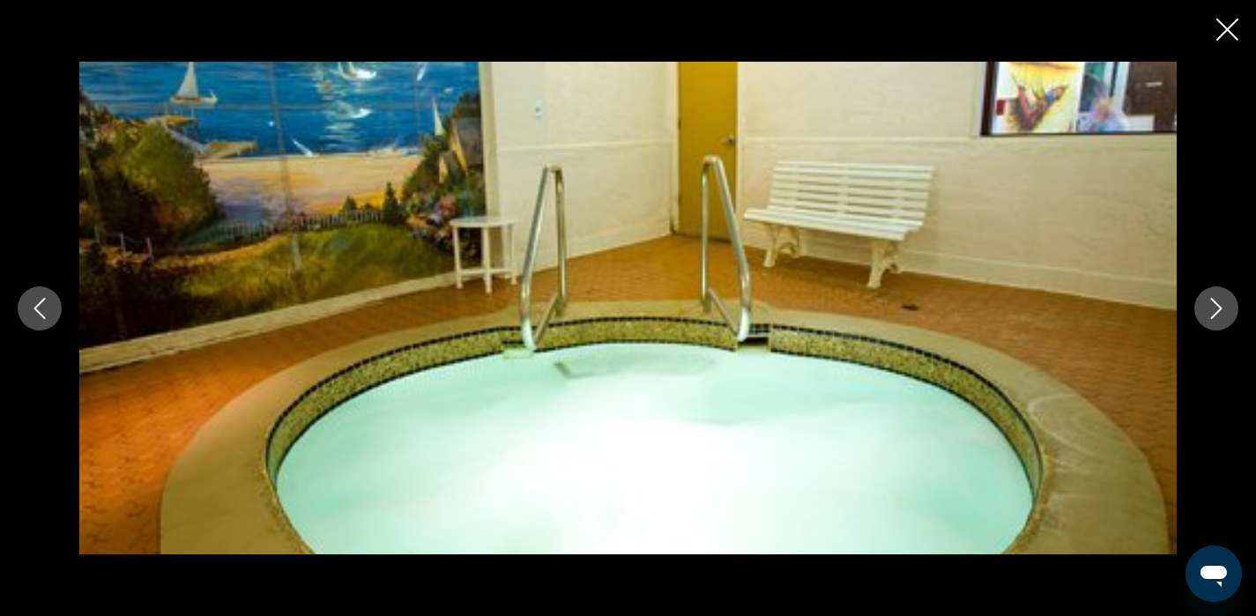
click at [1219, 307] on icon "Next image" at bounding box center [1215, 308] width 21 height 21
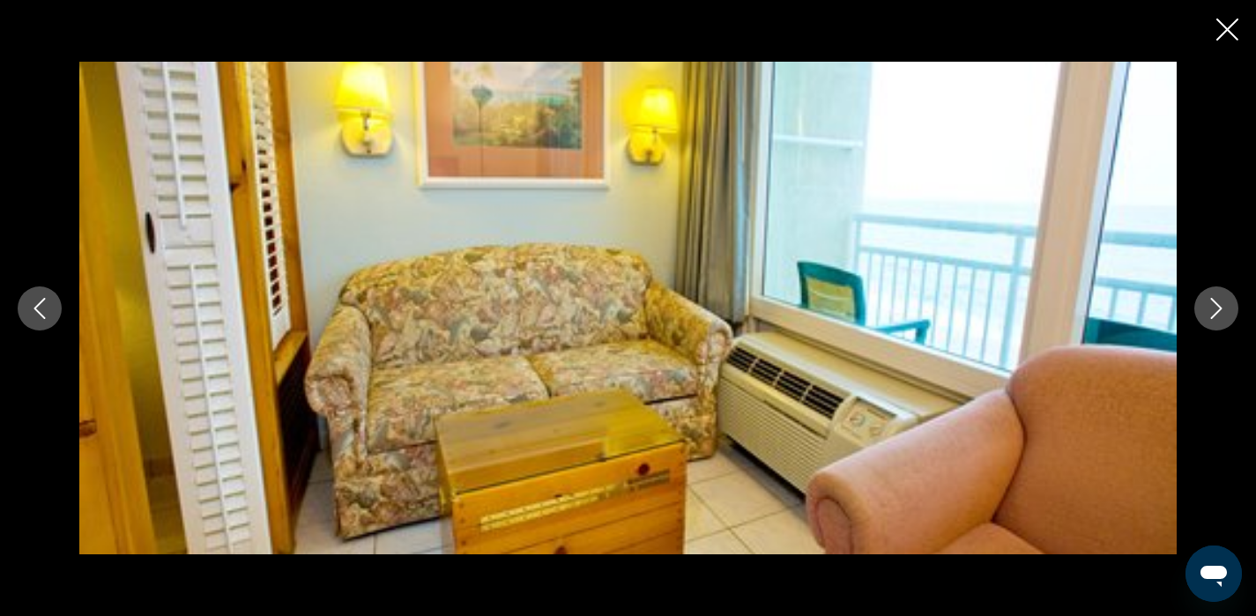
click at [1219, 307] on icon "Next image" at bounding box center [1215, 308] width 21 height 21
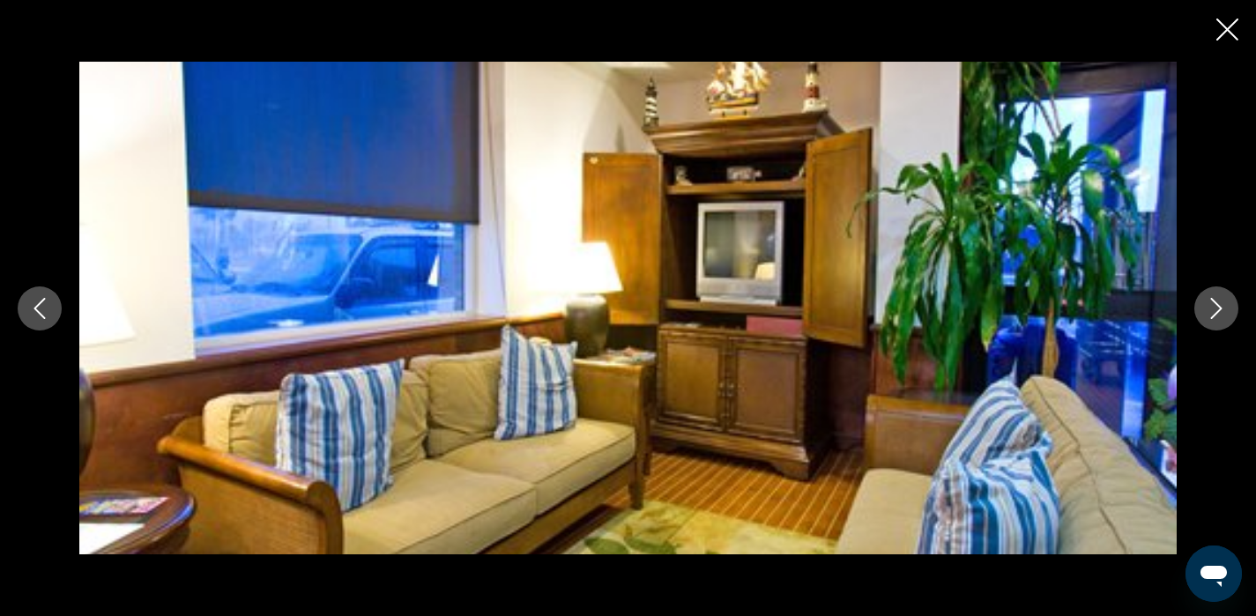
click at [1219, 307] on icon "Next image" at bounding box center [1215, 308] width 21 height 21
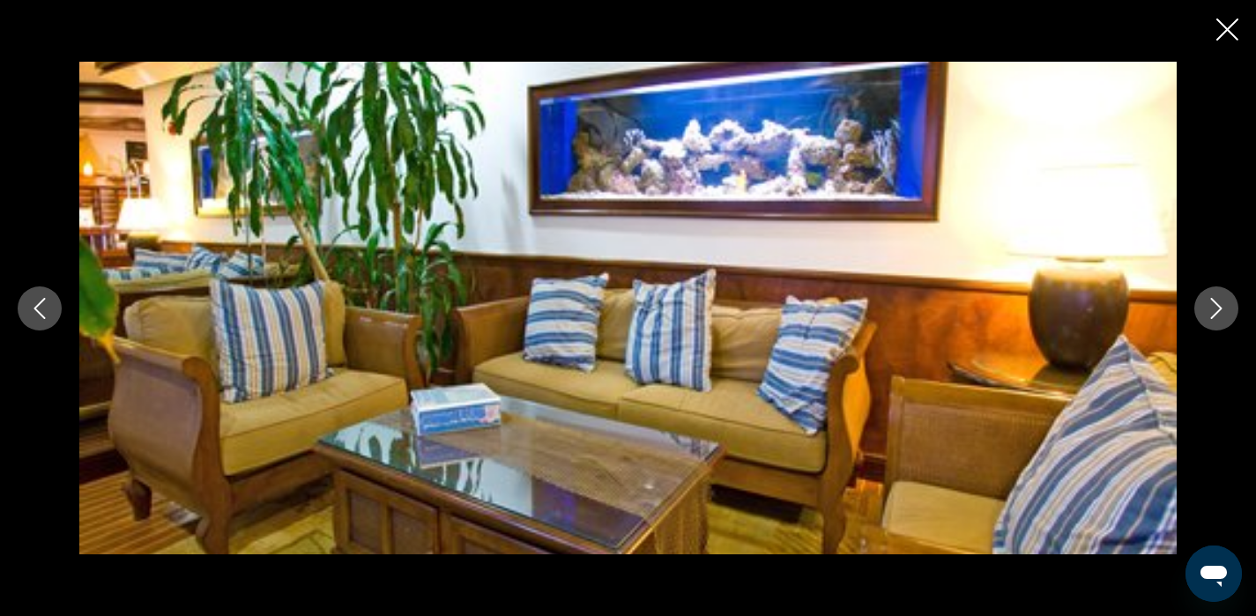
click at [1219, 307] on icon "Next image" at bounding box center [1215, 308] width 21 height 21
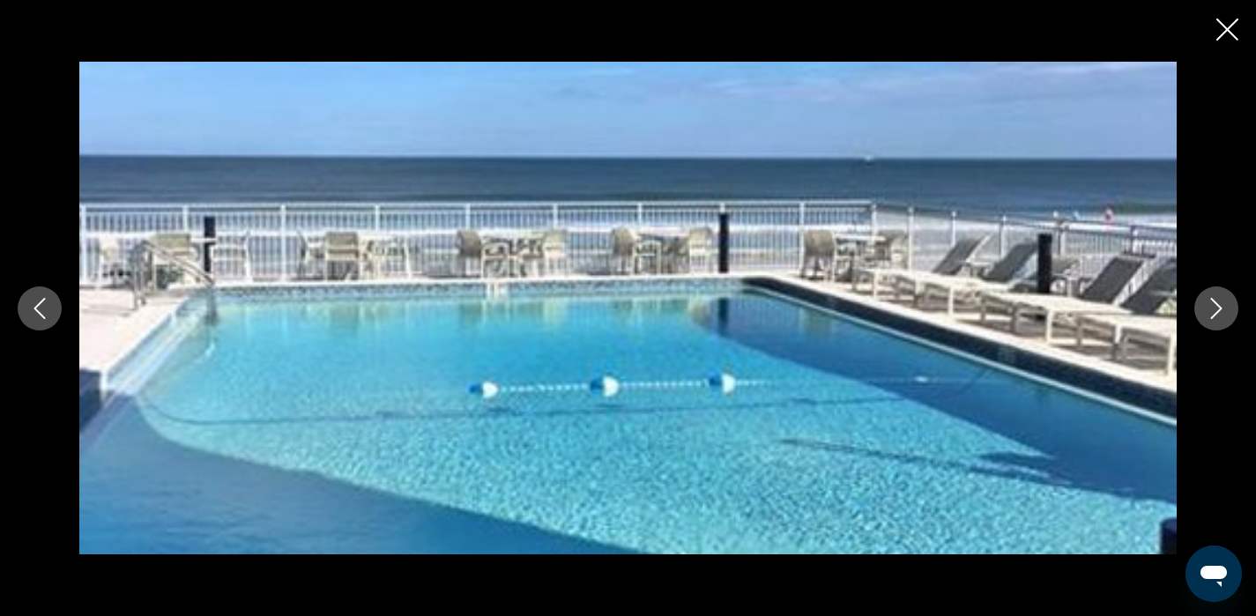
click at [1219, 307] on icon "Next image" at bounding box center [1215, 308] width 21 height 21
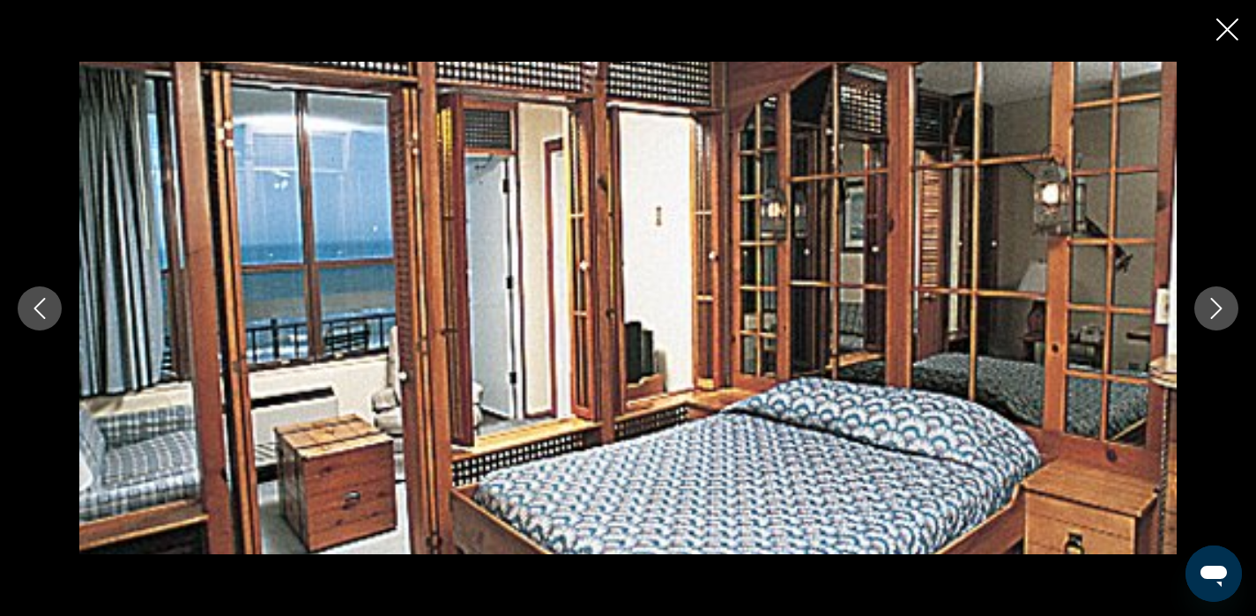
click at [1232, 32] on icon "Close slideshow" at bounding box center [1227, 30] width 22 height 22
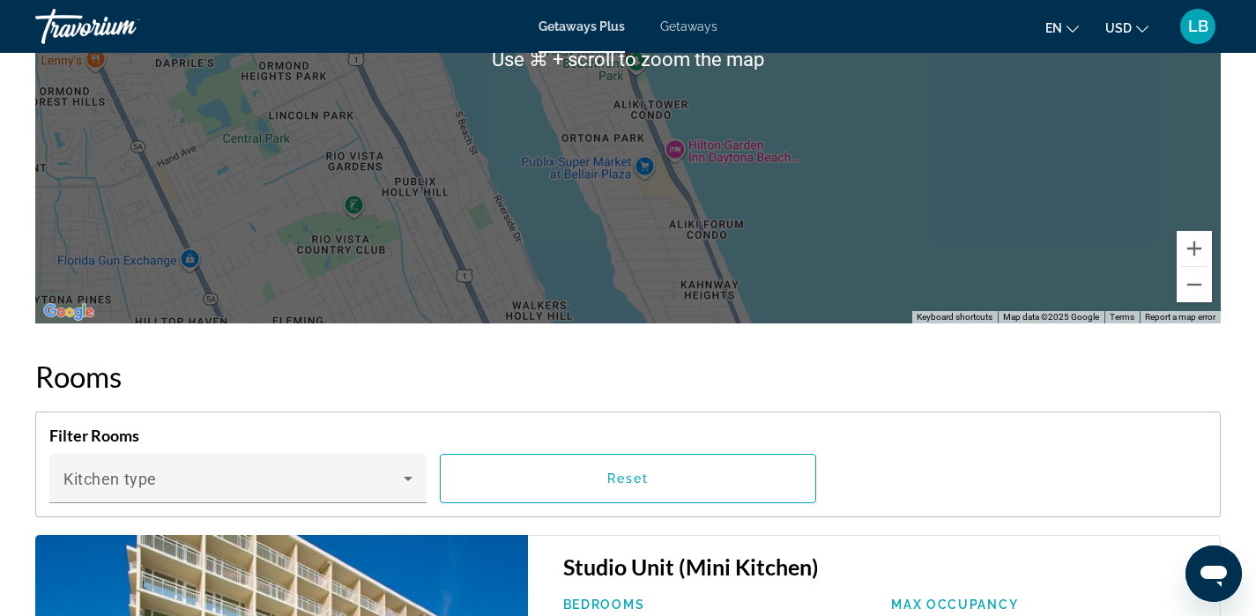
scroll to position [2367, 0]
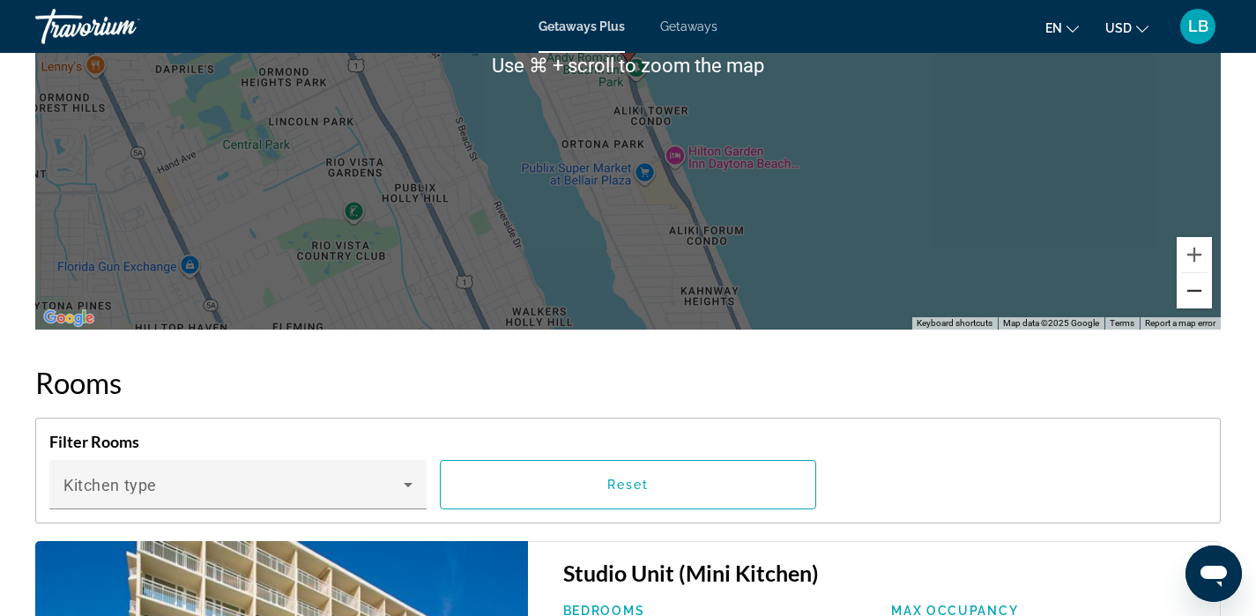
click at [1187, 297] on button "Zoom out" at bounding box center [1193, 290] width 35 height 35
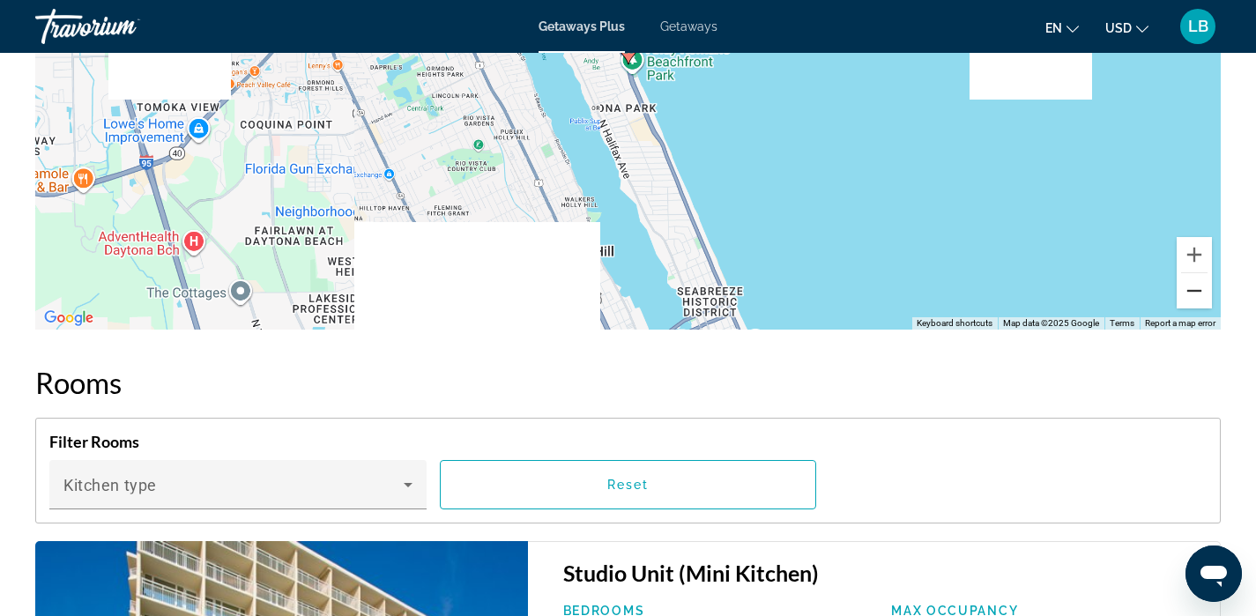
click at [1187, 297] on button "Zoom out" at bounding box center [1193, 290] width 35 height 35
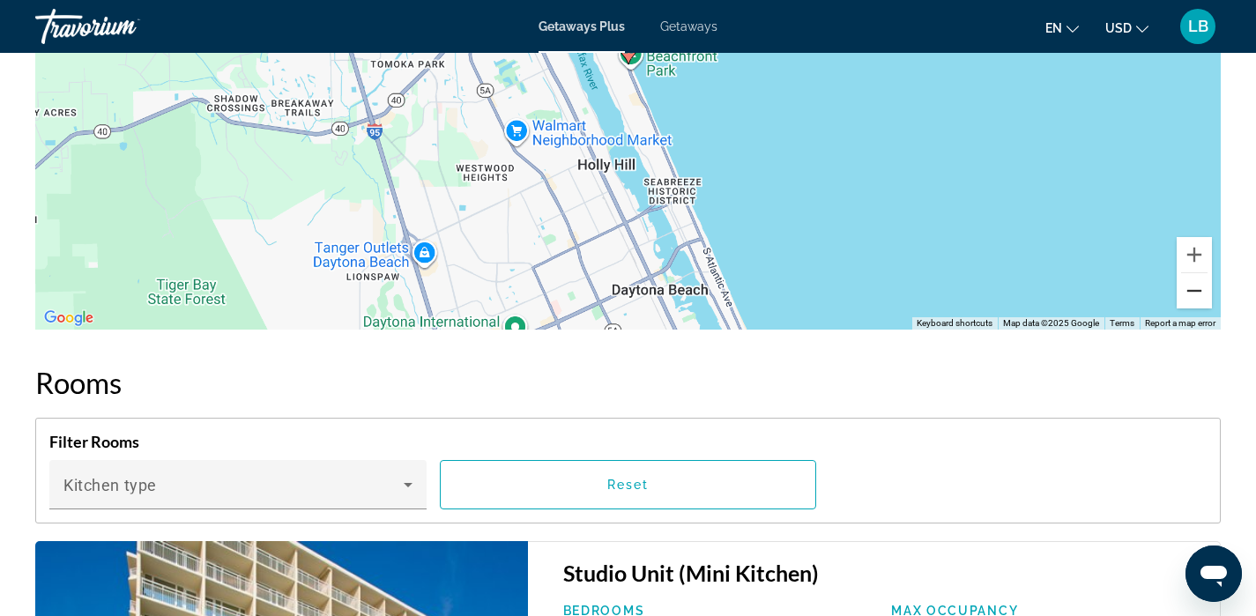
click at [1187, 297] on button "Zoom out" at bounding box center [1193, 290] width 35 height 35
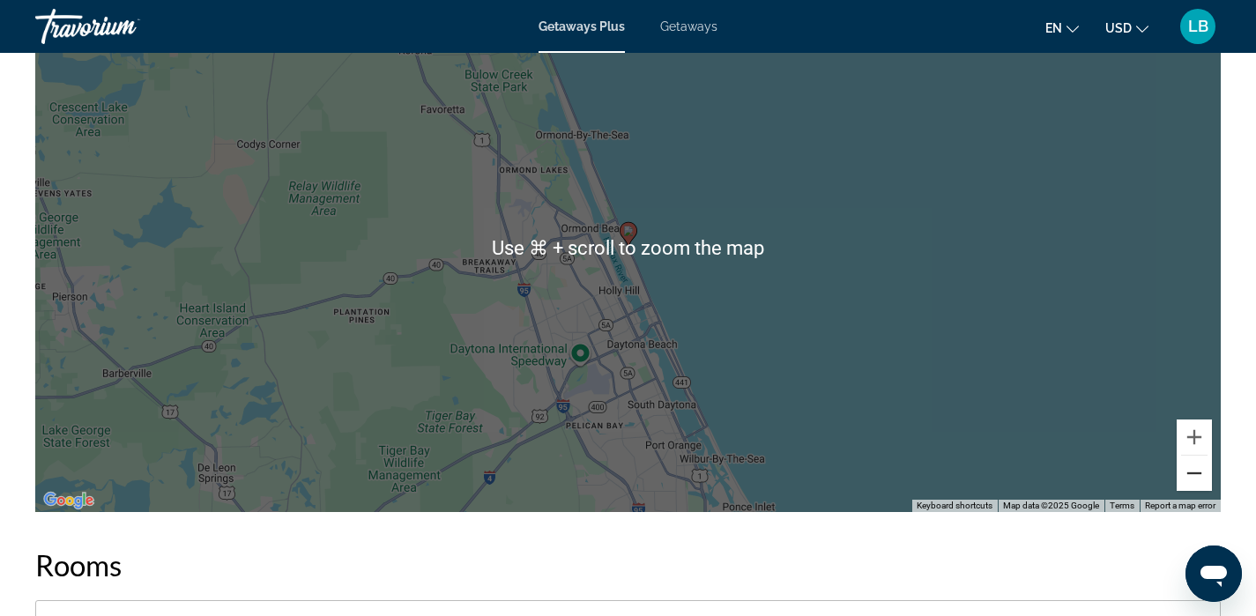
scroll to position [2184, 0]
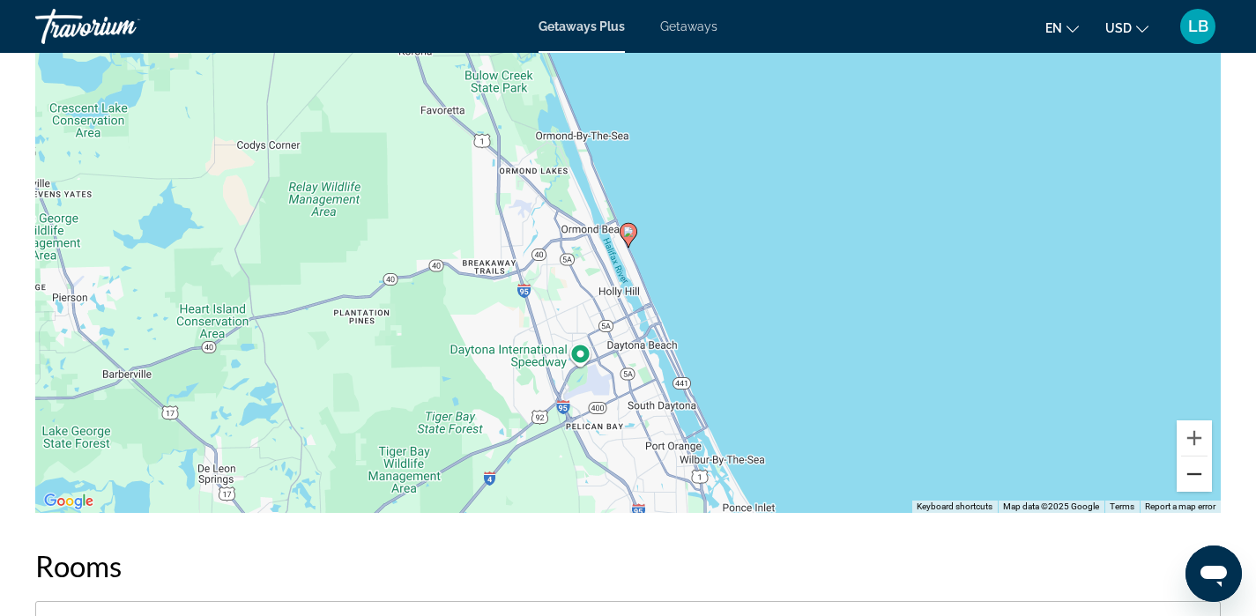
click at [1204, 480] on button "Zoom out" at bounding box center [1193, 473] width 35 height 35
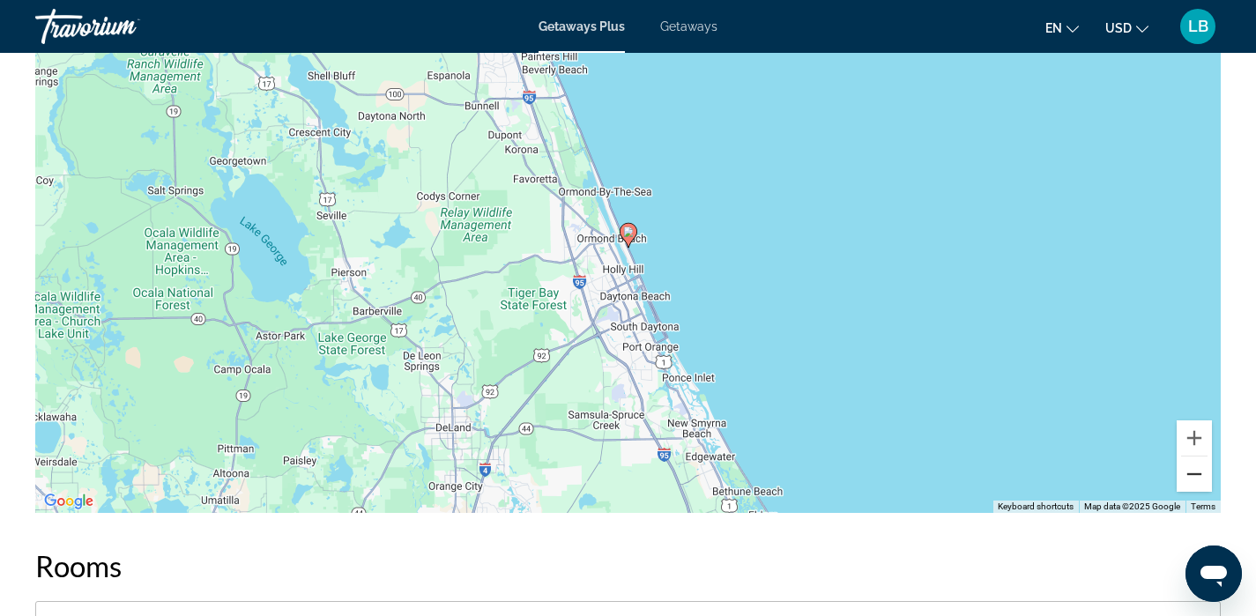
click at [1197, 479] on button "Zoom out" at bounding box center [1193, 473] width 35 height 35
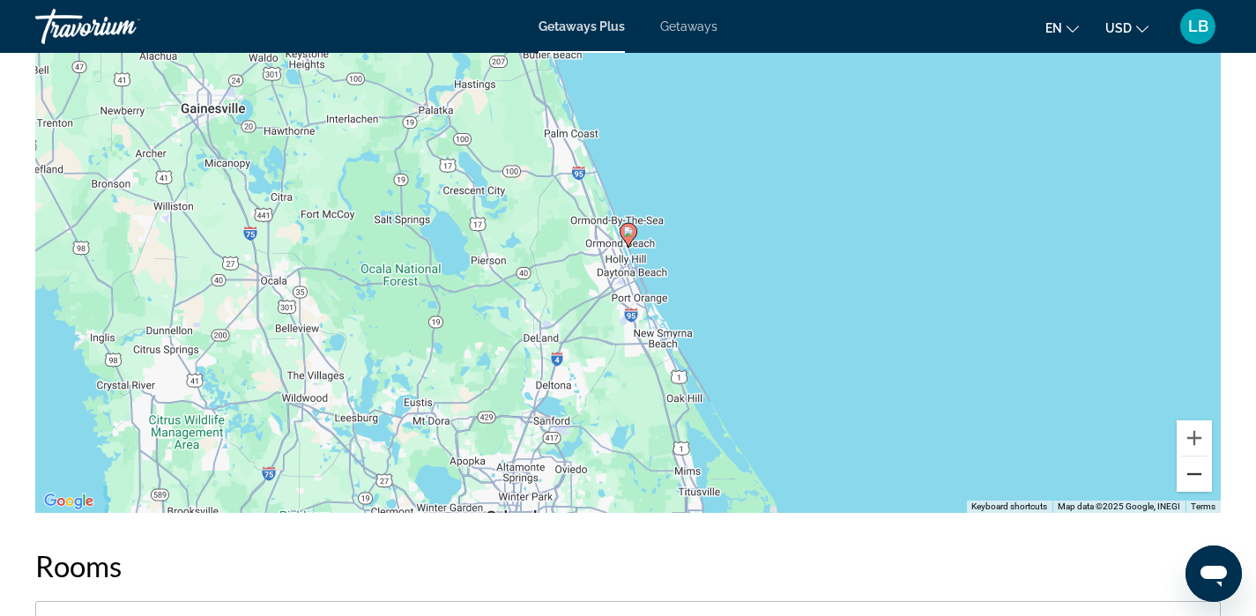
click at [1197, 479] on button "Zoom out" at bounding box center [1193, 473] width 35 height 35
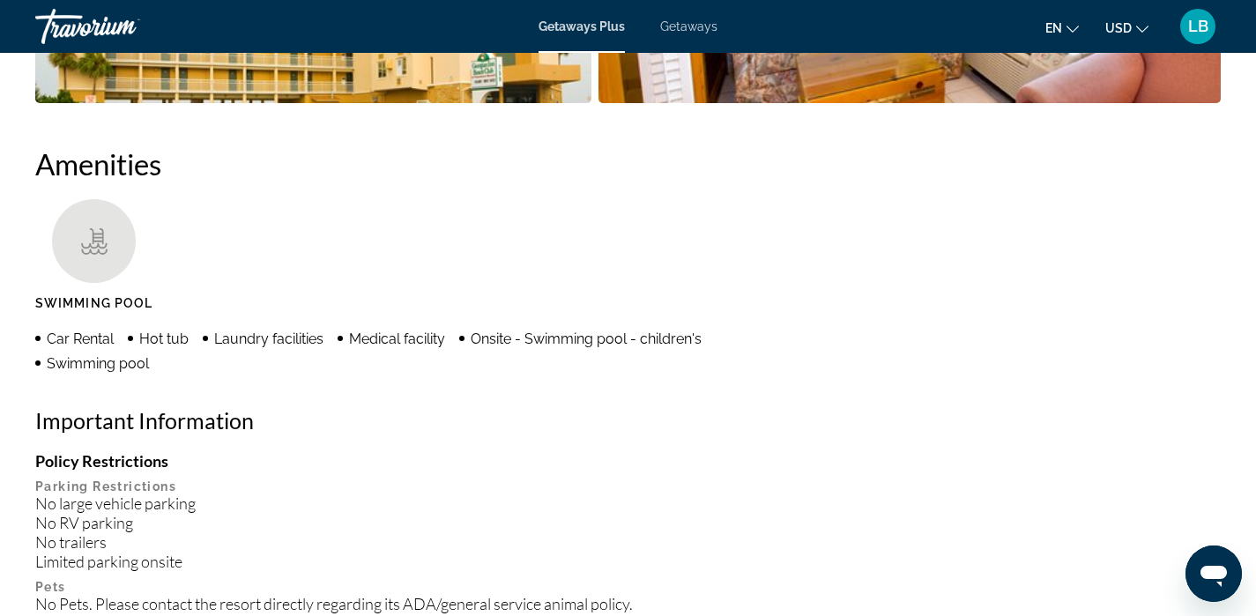
scroll to position [0, 0]
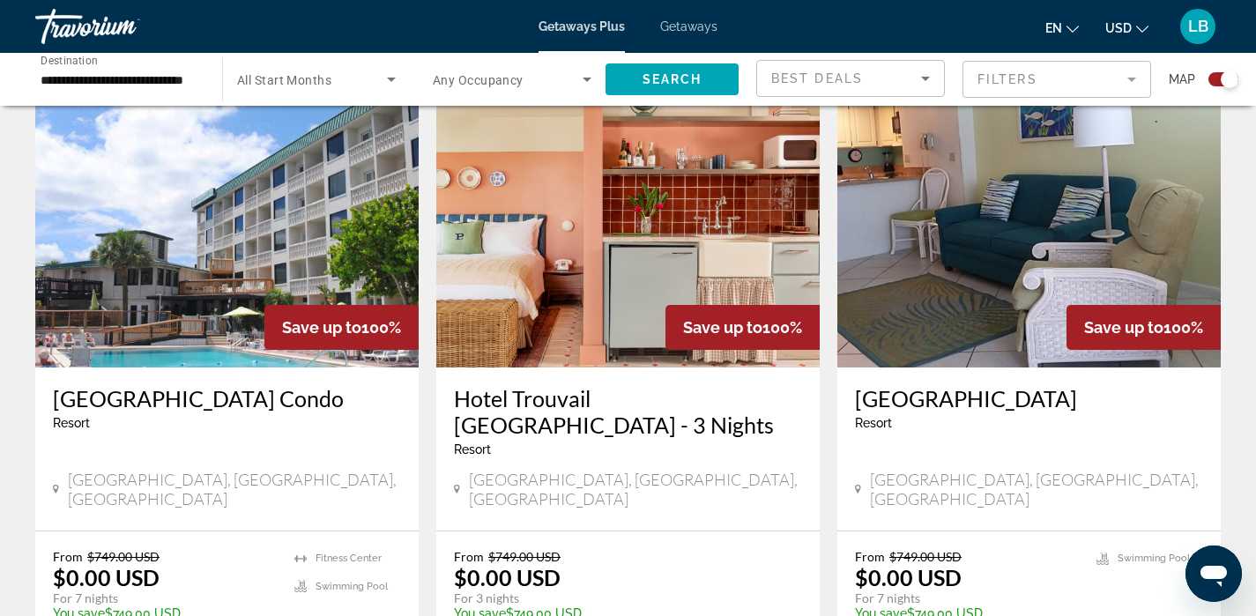
scroll to position [629, 0]
click at [675, 391] on h3 "Hotel Trouvail [GEOGRAPHIC_DATA] - 3 Nights" at bounding box center [628, 410] width 348 height 53
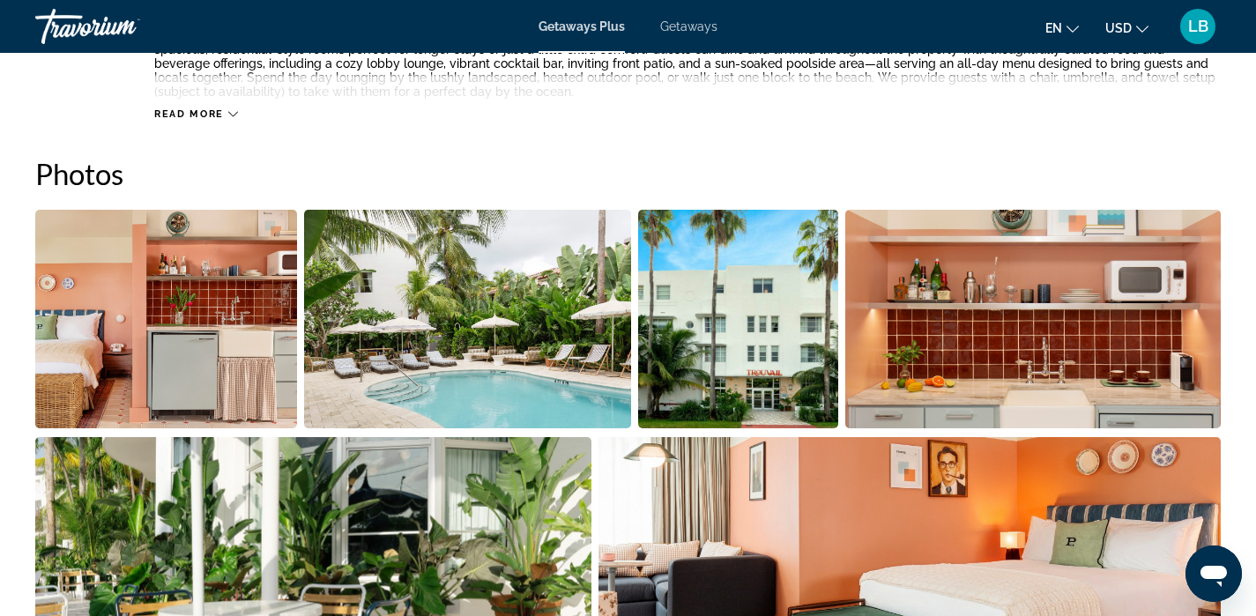
scroll to position [787, 0]
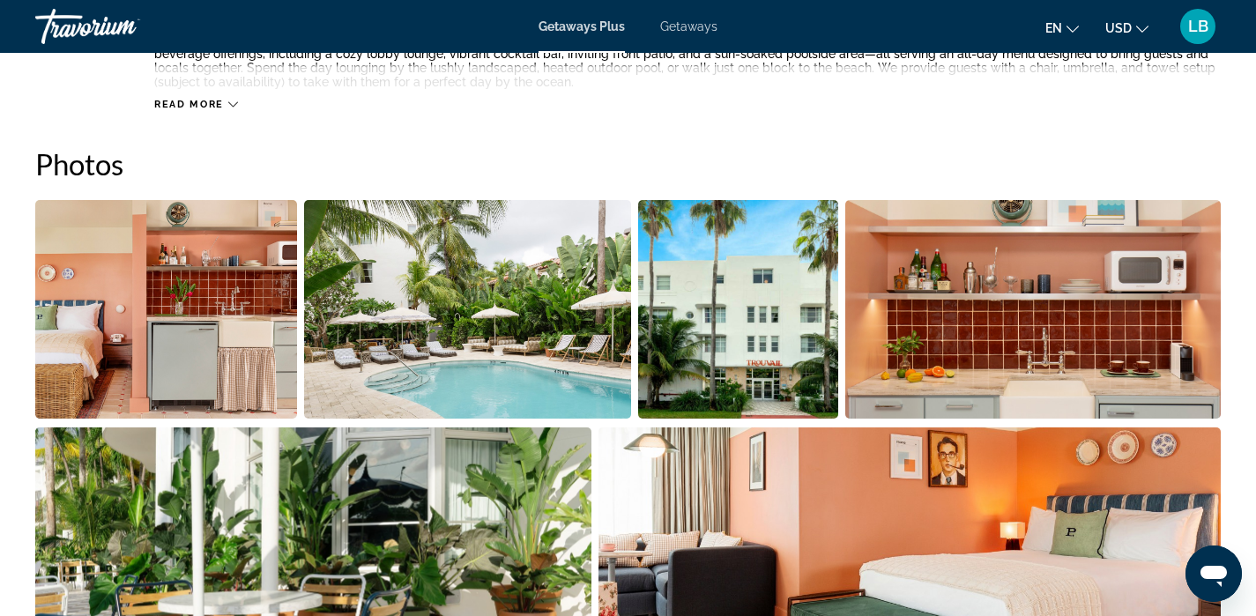
click at [96, 377] on img "Open full-screen image slider" at bounding box center [166, 309] width 262 height 219
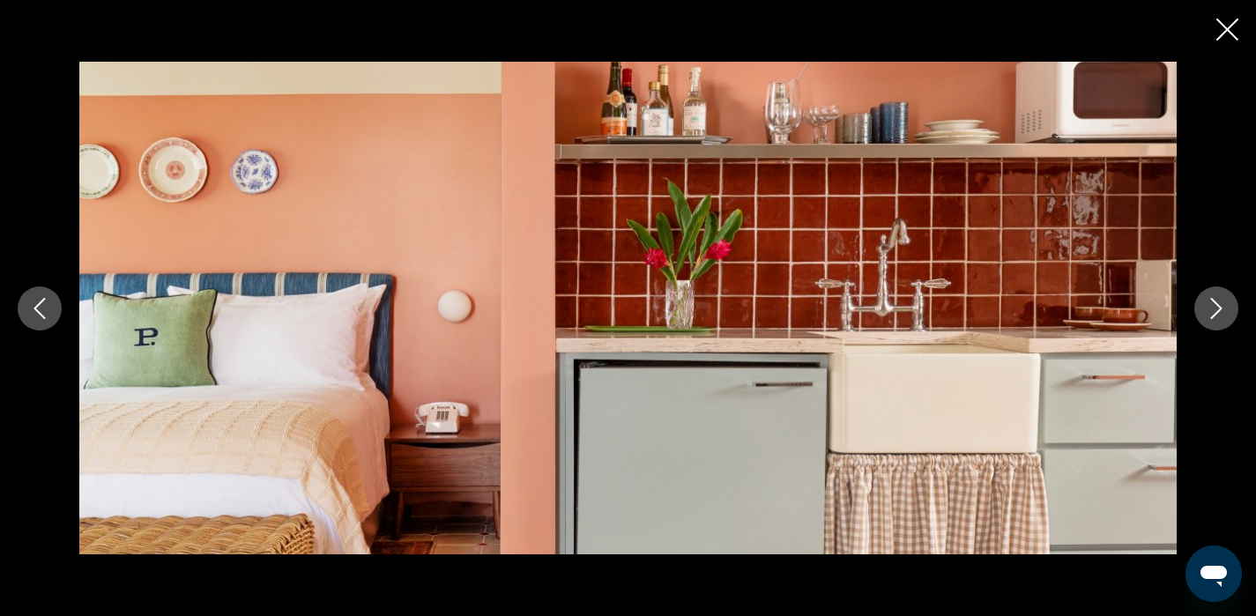
click at [1220, 315] on icon "Next image" at bounding box center [1215, 308] width 21 height 21
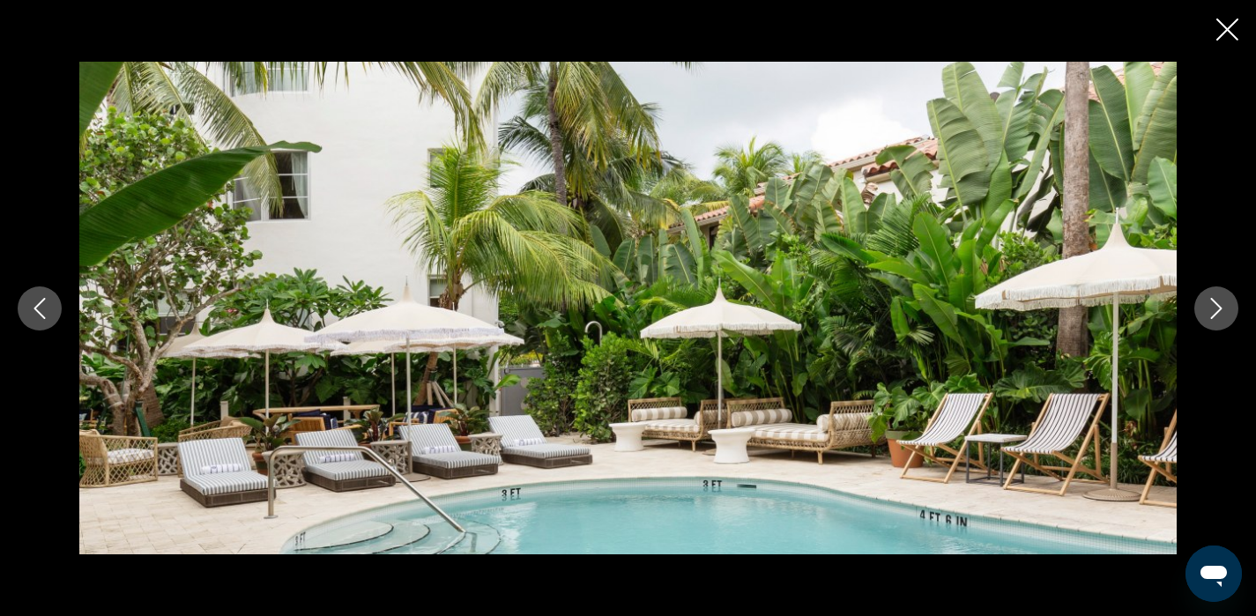
click at [1220, 315] on icon "Next image" at bounding box center [1215, 308] width 21 height 21
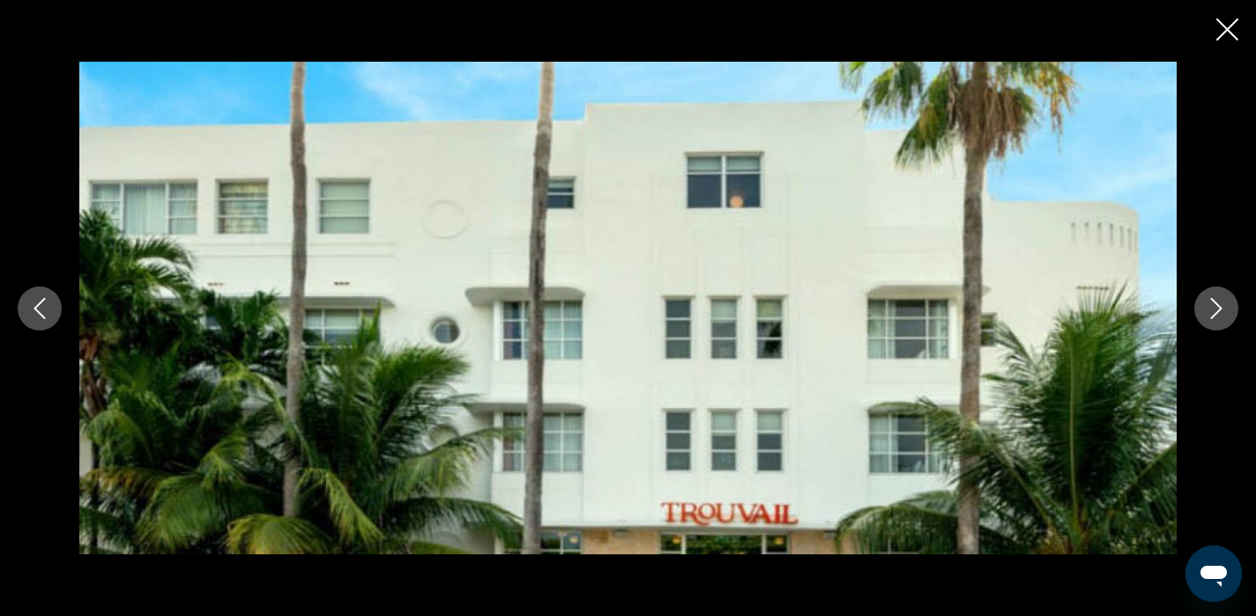
click at [1220, 315] on icon "Next image" at bounding box center [1215, 308] width 21 height 21
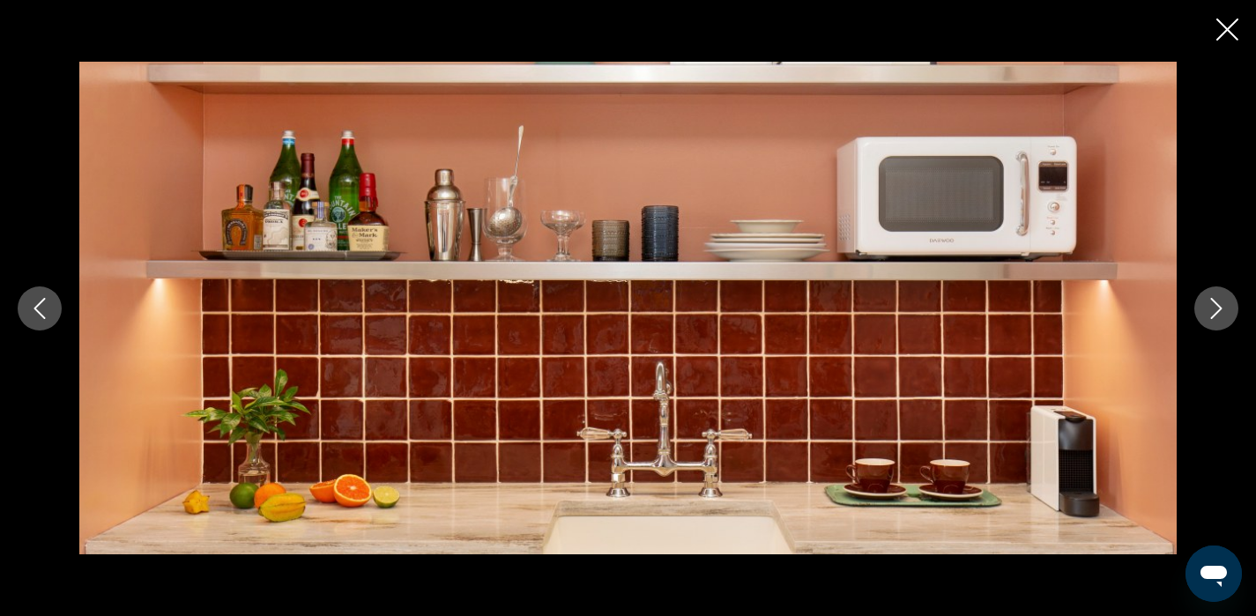
click at [1220, 315] on icon "Next image" at bounding box center [1215, 308] width 21 height 21
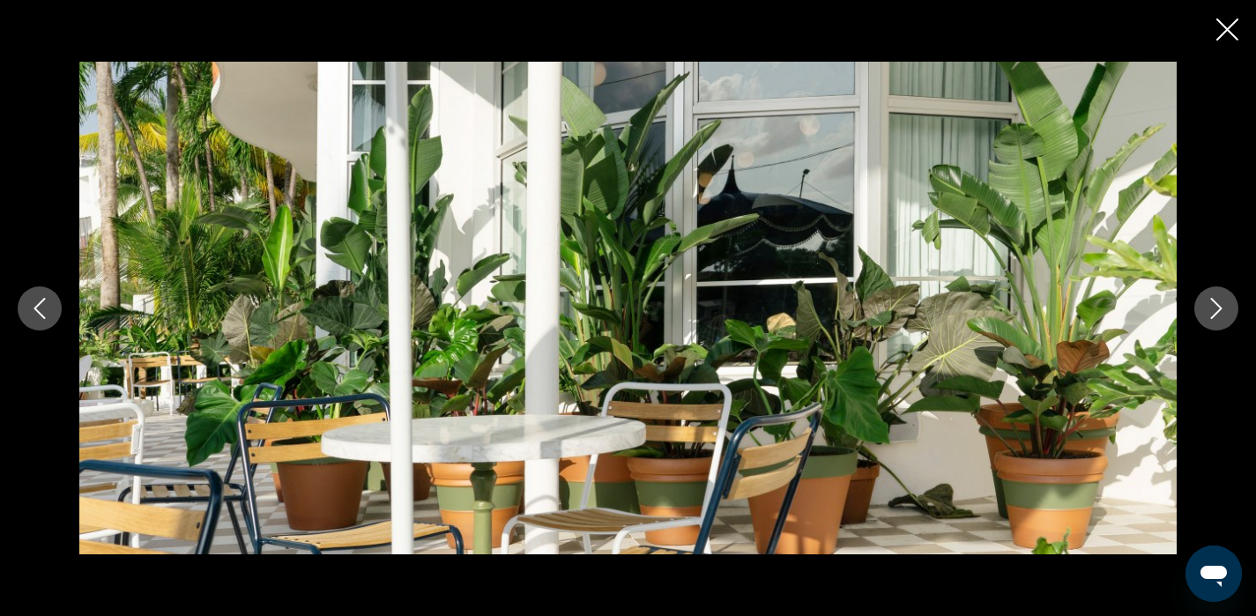
click at [1220, 315] on icon "Next image" at bounding box center [1215, 308] width 21 height 21
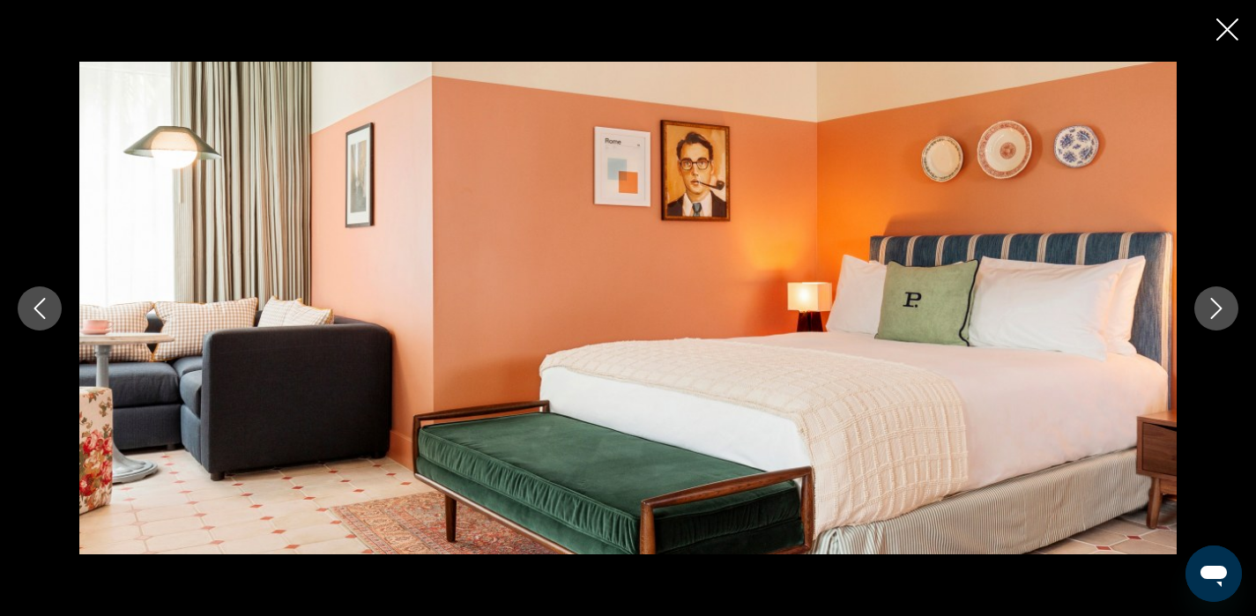
click at [1220, 315] on icon "Next image" at bounding box center [1215, 308] width 21 height 21
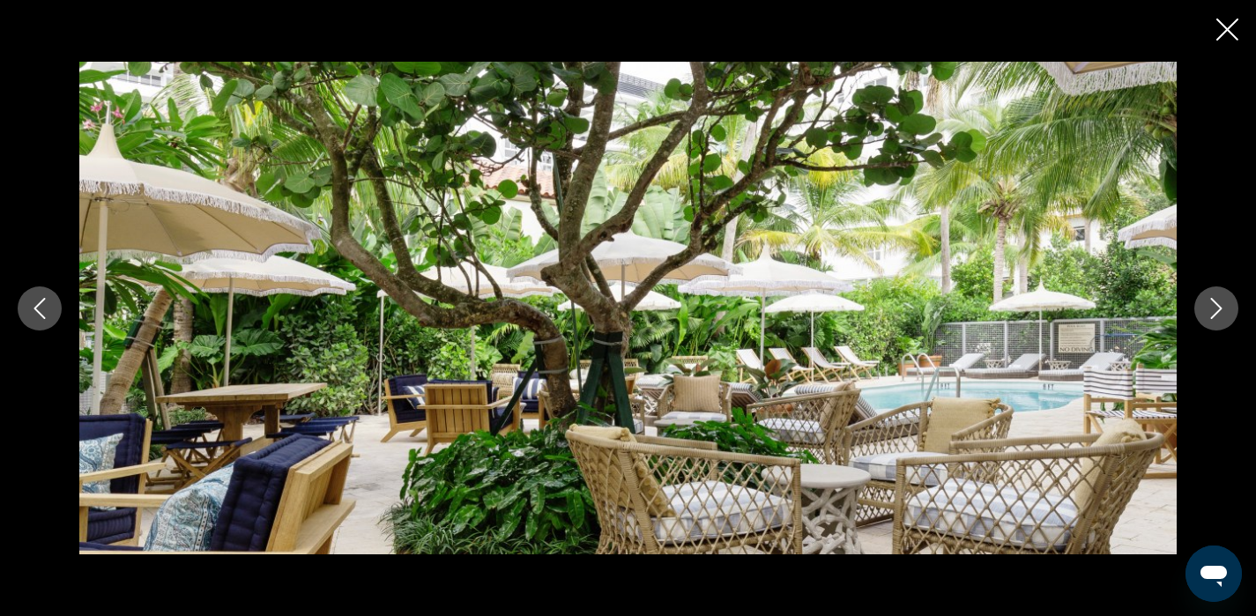
click at [1220, 315] on icon "Next image" at bounding box center [1215, 308] width 21 height 21
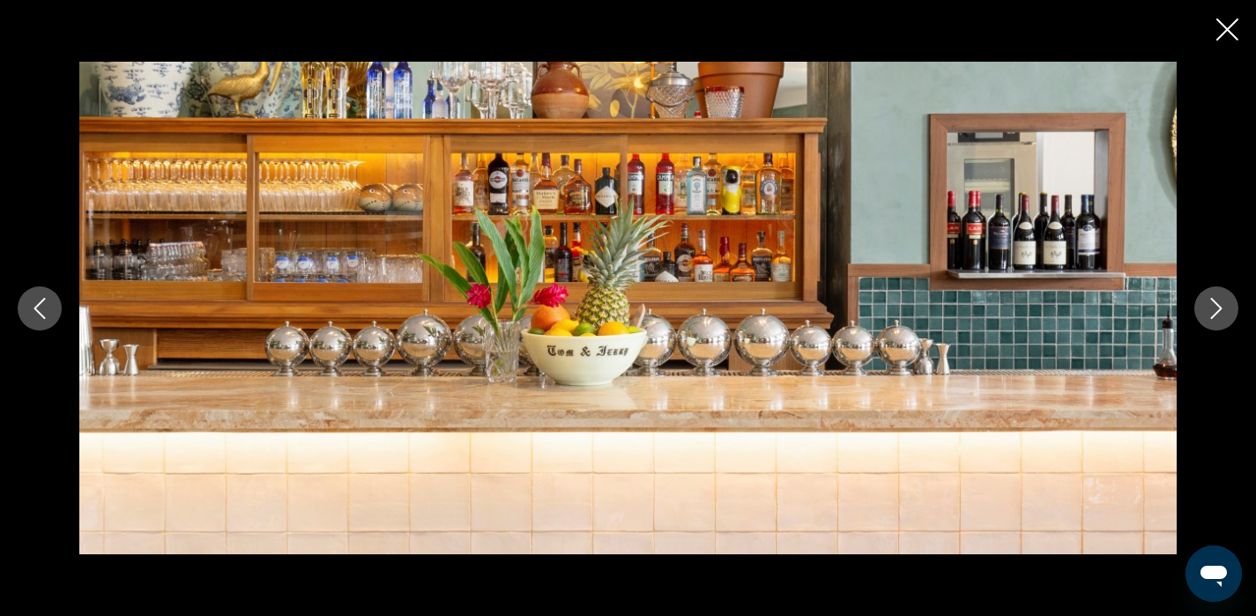
click at [1220, 315] on icon "Next image" at bounding box center [1215, 308] width 21 height 21
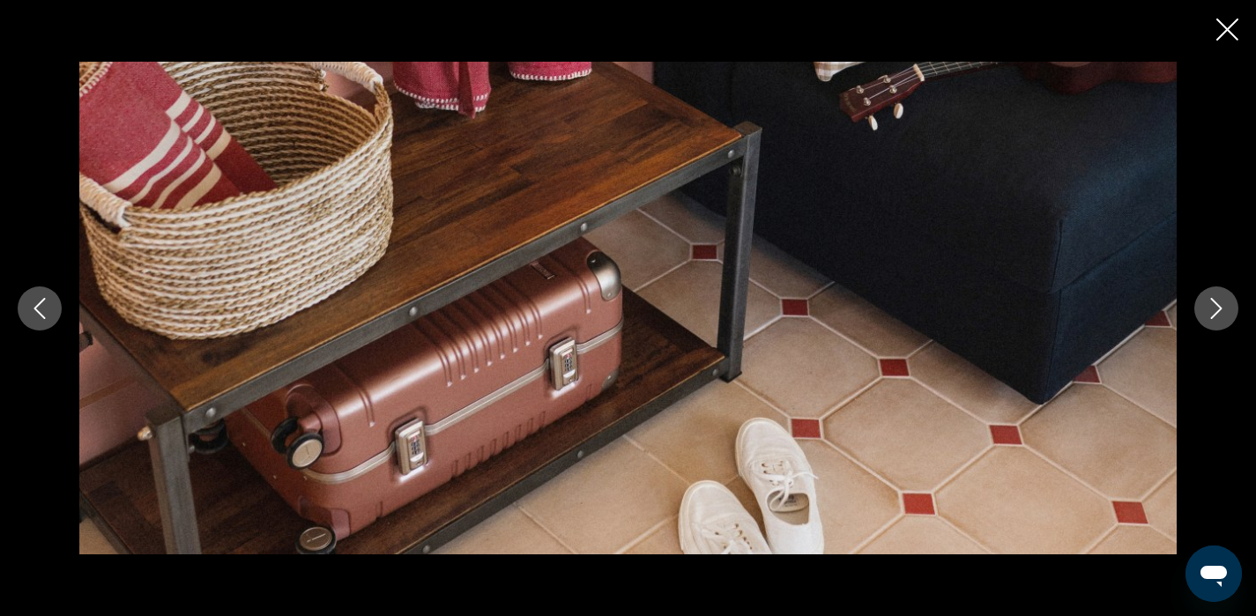
click at [1220, 315] on icon "Next image" at bounding box center [1215, 308] width 21 height 21
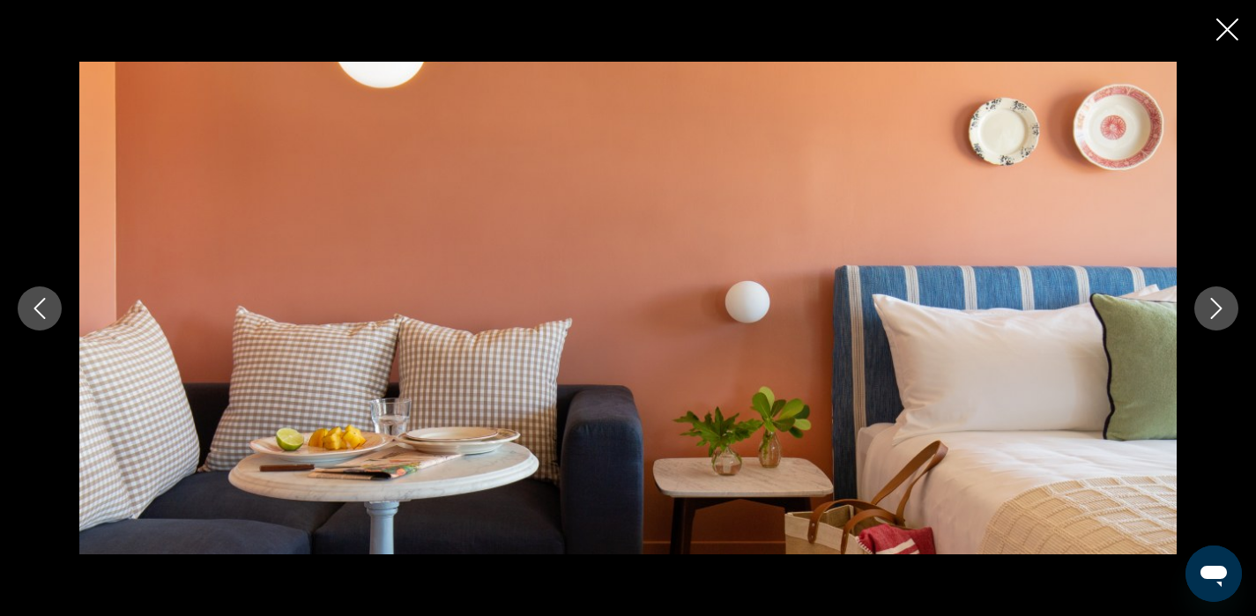
click at [1220, 315] on icon "Next image" at bounding box center [1215, 308] width 21 height 21
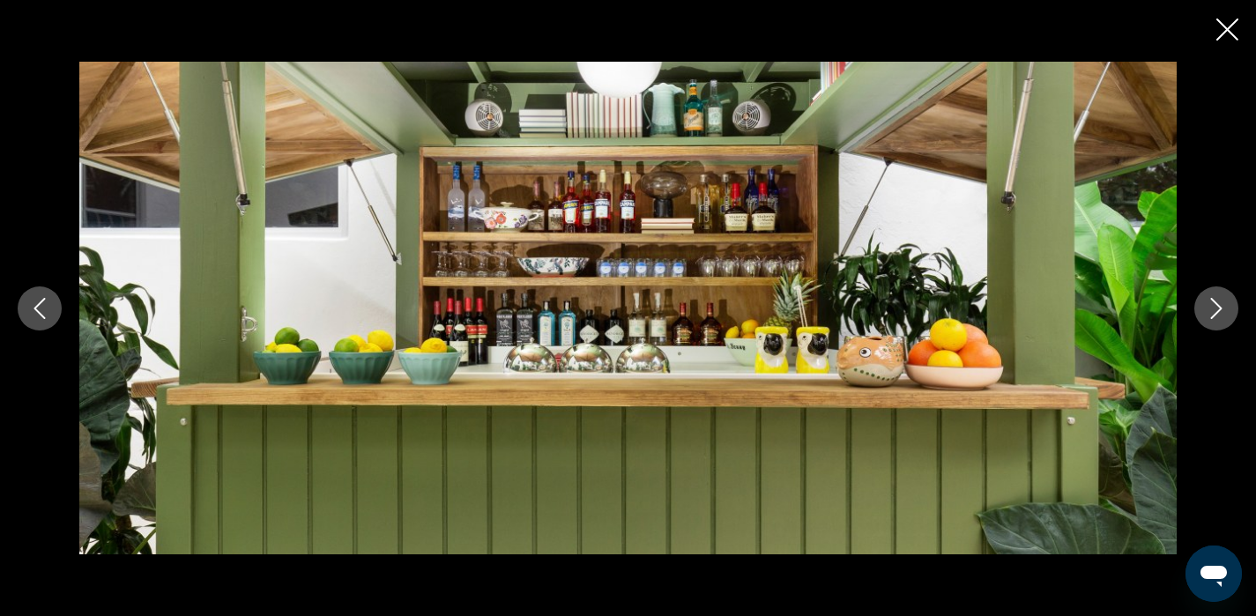
click at [1220, 315] on icon "Next image" at bounding box center [1215, 308] width 21 height 21
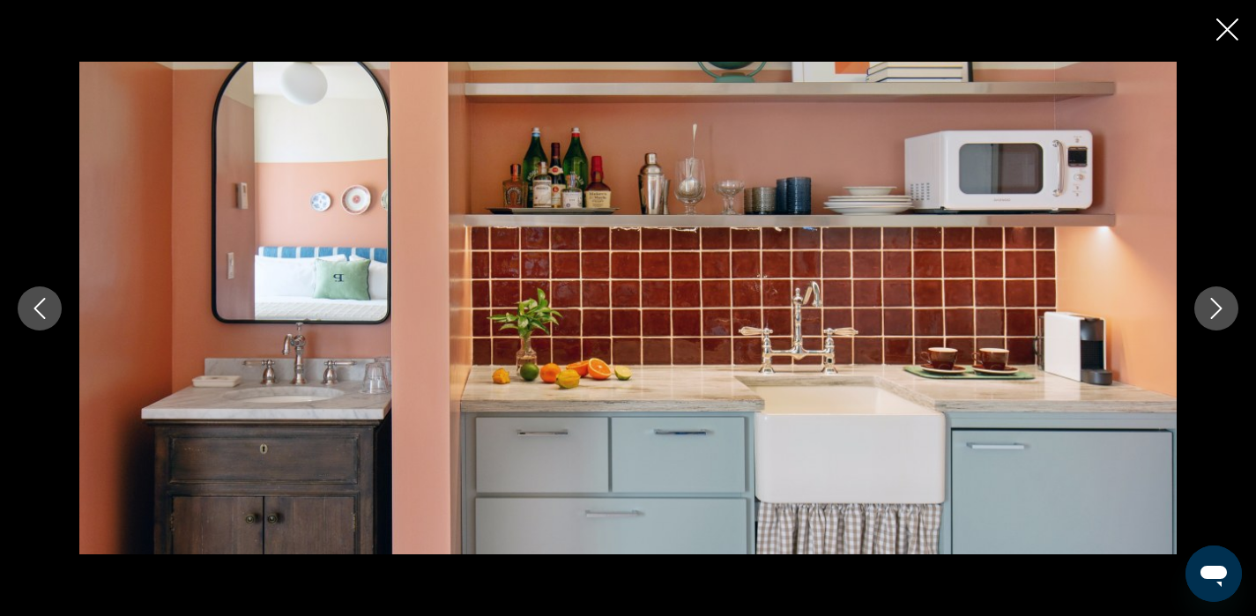
click at [1220, 314] on icon "Next image" at bounding box center [1215, 308] width 21 height 21
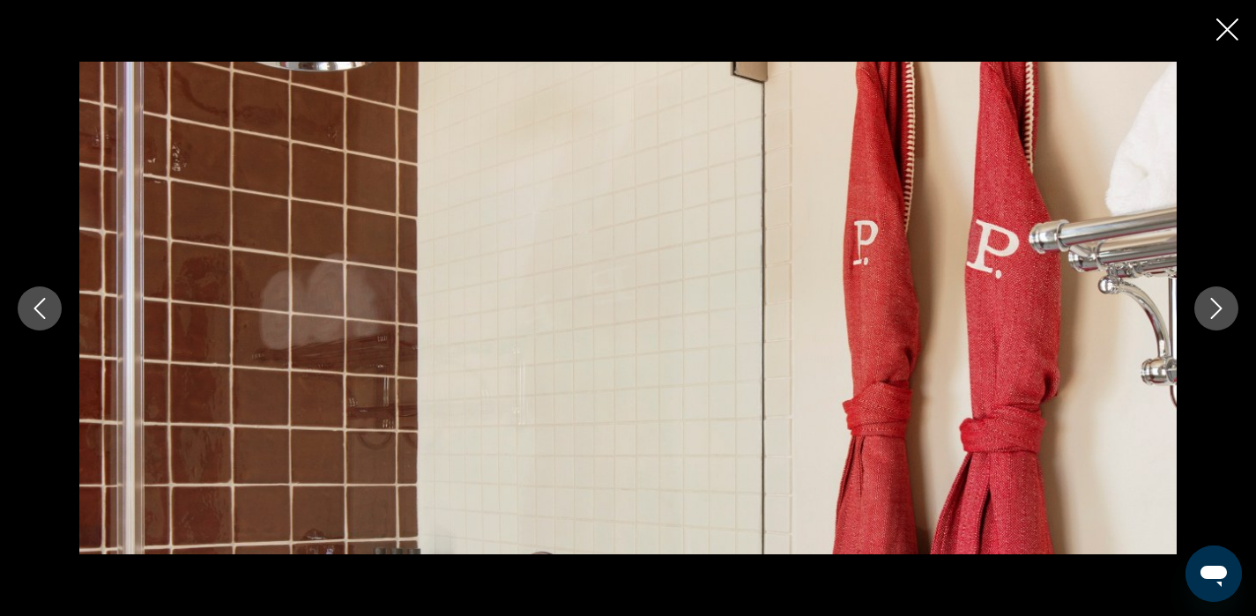
click at [1220, 314] on icon "Next image" at bounding box center [1215, 308] width 21 height 21
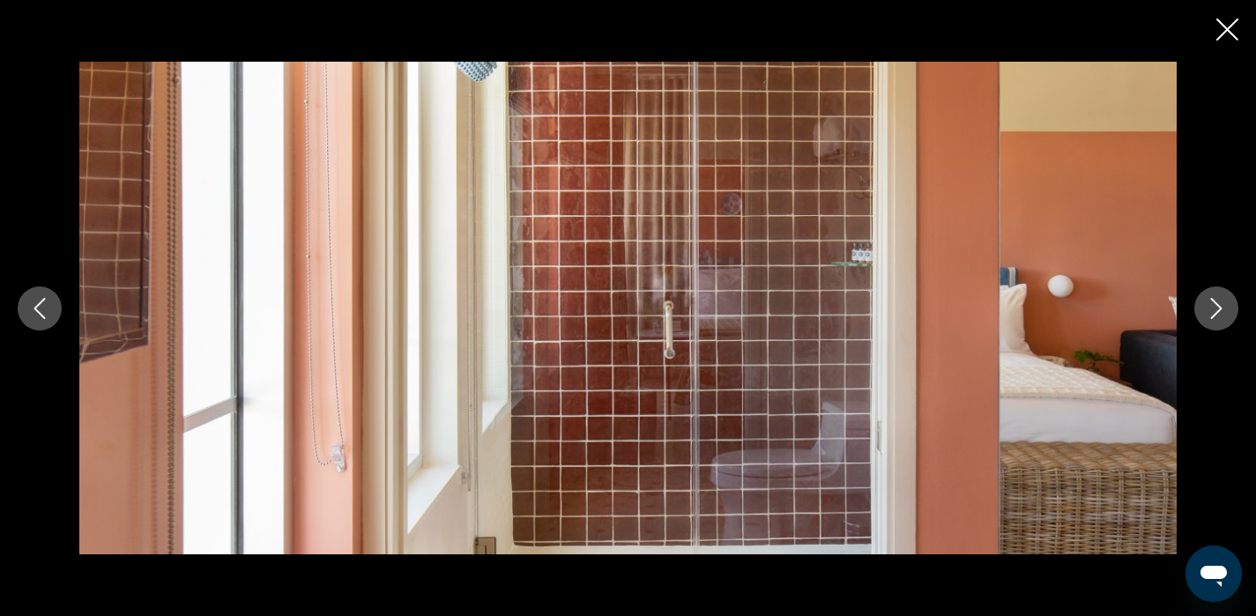
click at [1220, 314] on icon "Next image" at bounding box center [1215, 308] width 21 height 21
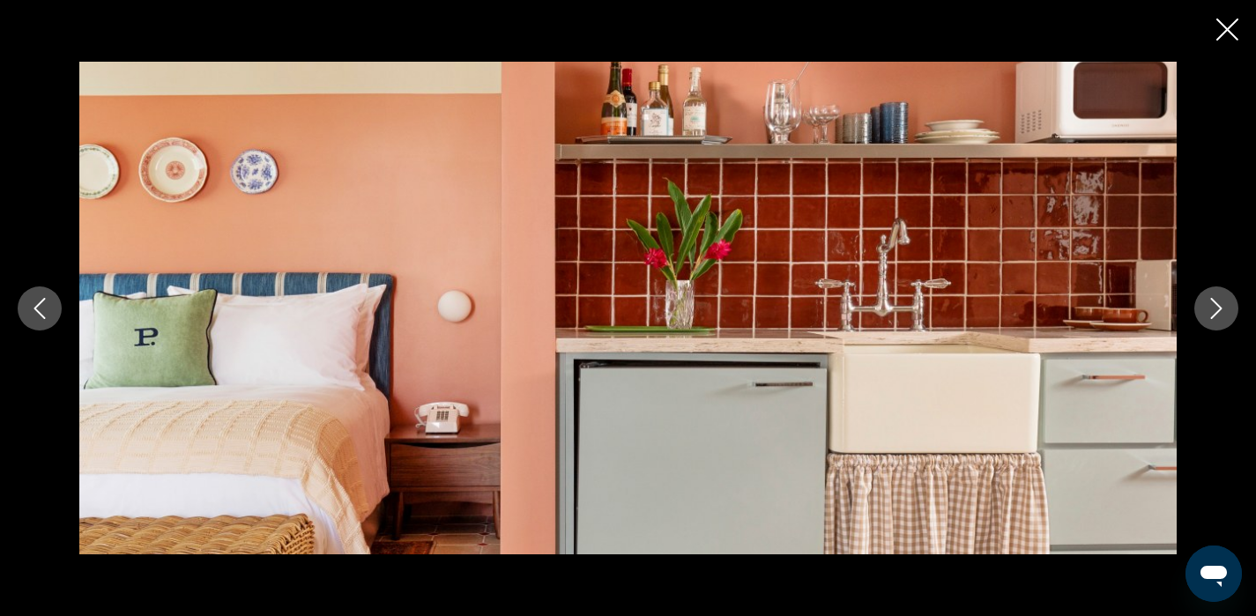
click at [1220, 314] on icon "Next image" at bounding box center [1215, 308] width 21 height 21
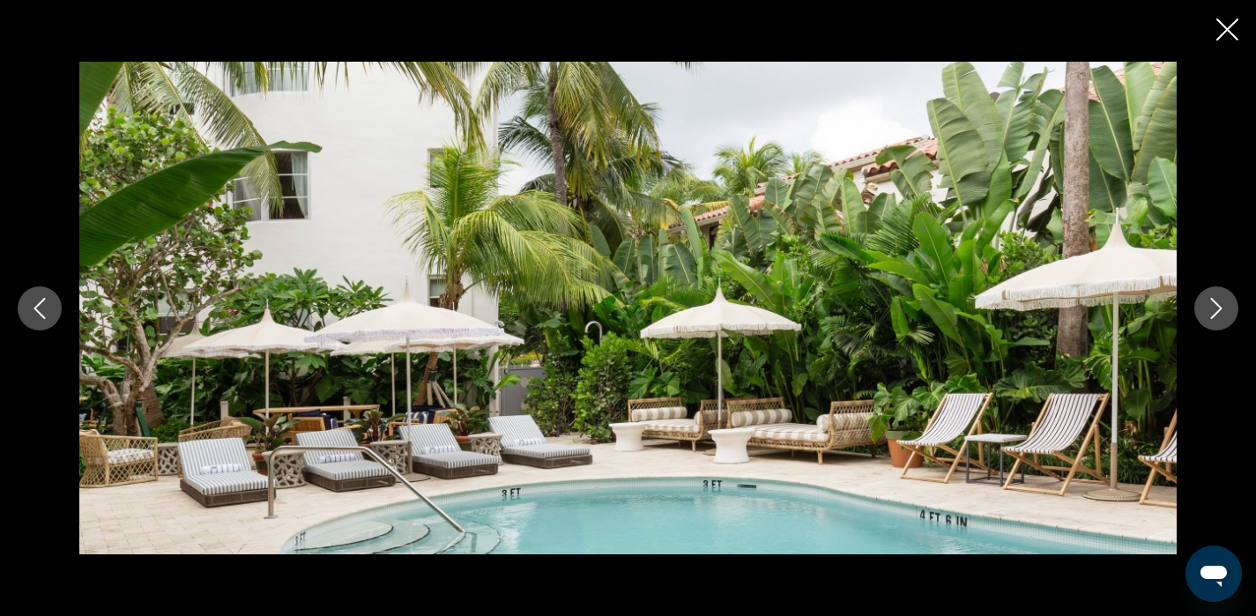
click at [1228, 28] on icon "Close slideshow" at bounding box center [1227, 30] width 22 height 22
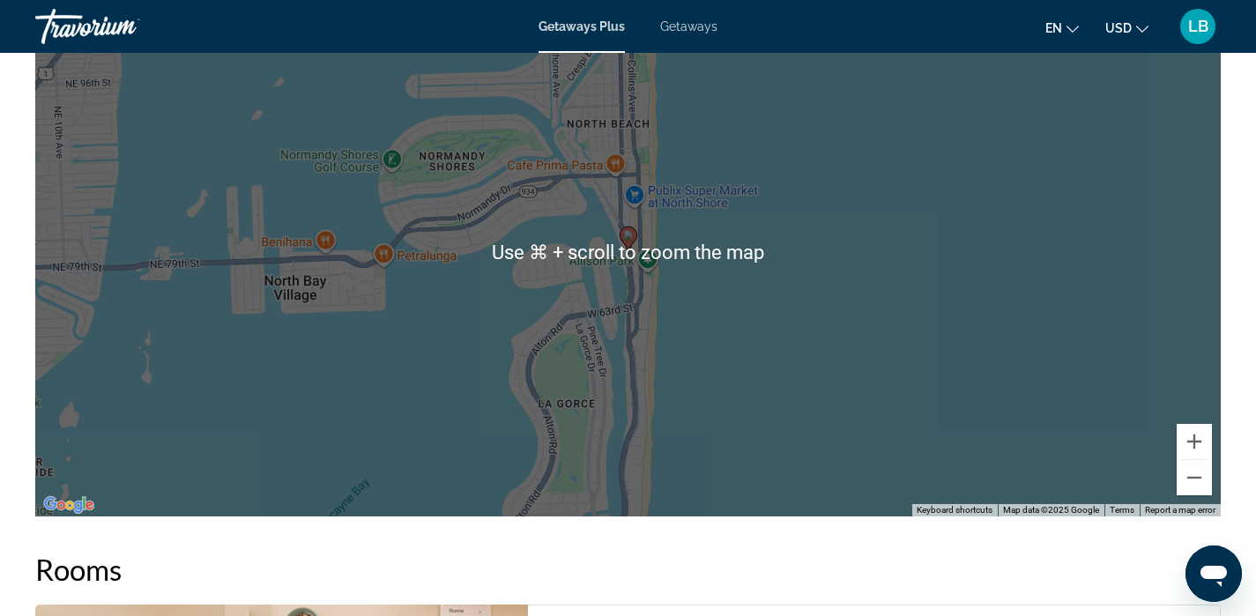
scroll to position [2020, 0]
click at [1194, 442] on button "Zoom in" at bounding box center [1193, 440] width 35 height 35
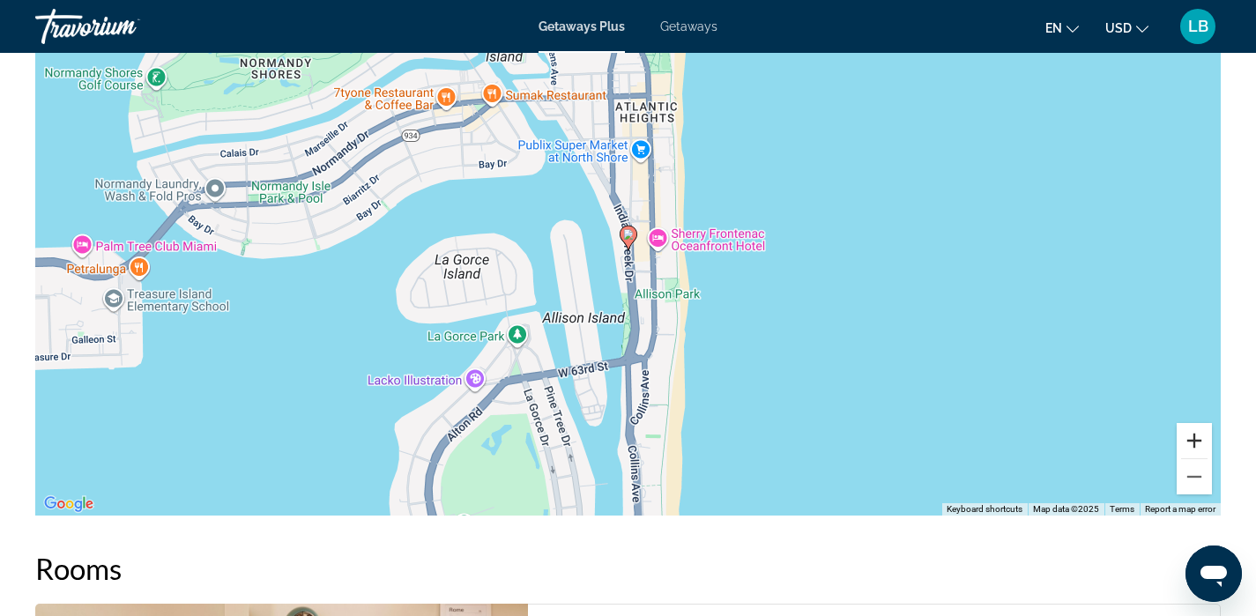
click at [1199, 440] on button "Zoom in" at bounding box center [1193, 440] width 35 height 35
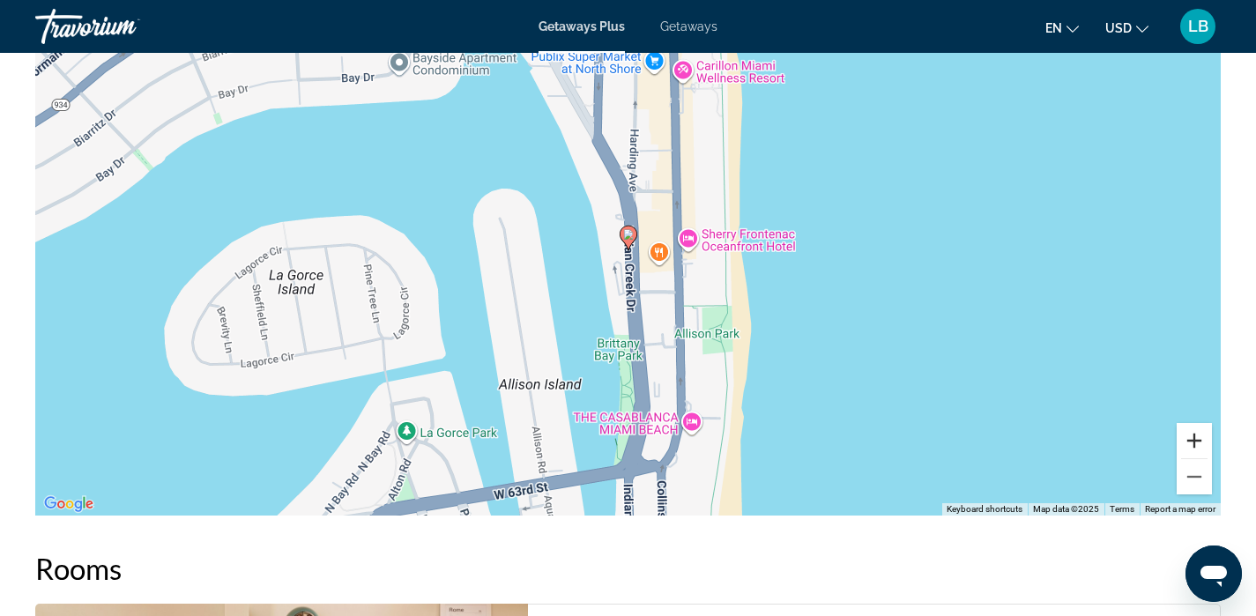
click at [1199, 440] on button "Zoom in" at bounding box center [1193, 440] width 35 height 35
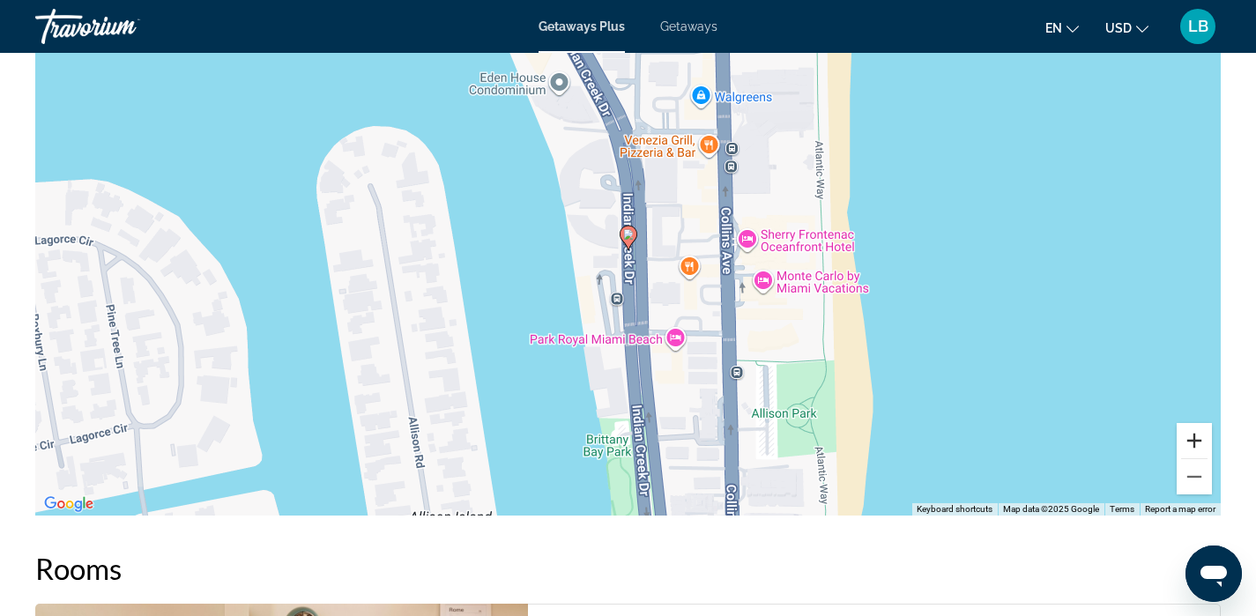
click at [1199, 440] on button "Zoom in" at bounding box center [1193, 440] width 35 height 35
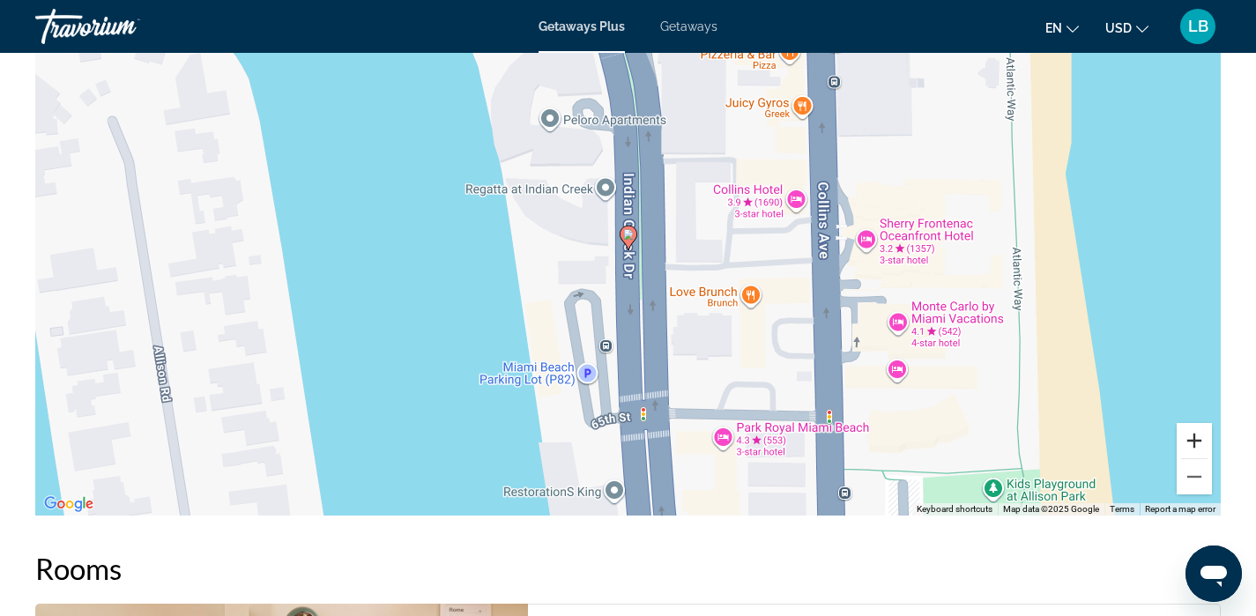
click at [1199, 440] on button "Zoom in" at bounding box center [1193, 440] width 35 height 35
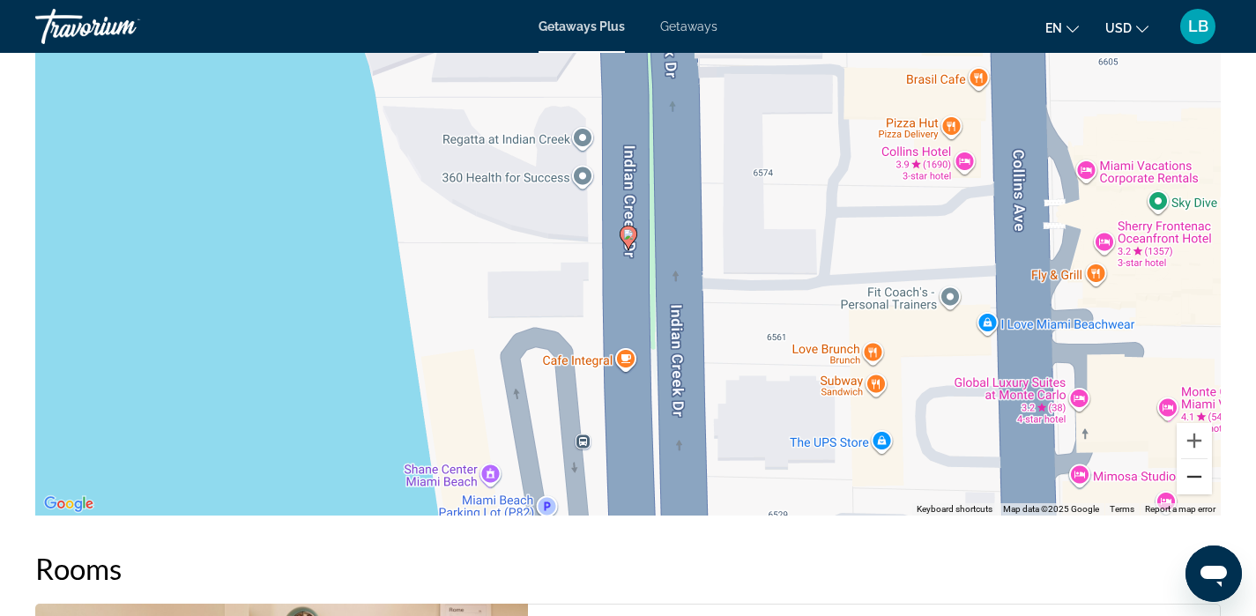
click at [1197, 474] on button "Zoom out" at bounding box center [1193, 476] width 35 height 35
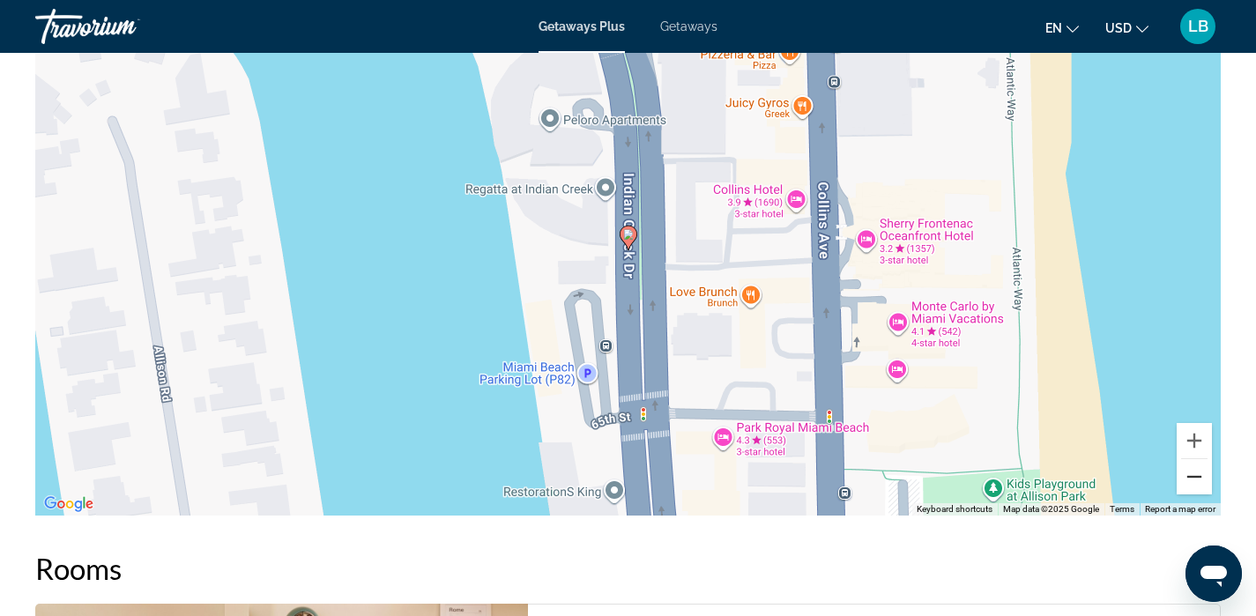
click at [1197, 474] on button "Zoom out" at bounding box center [1193, 476] width 35 height 35
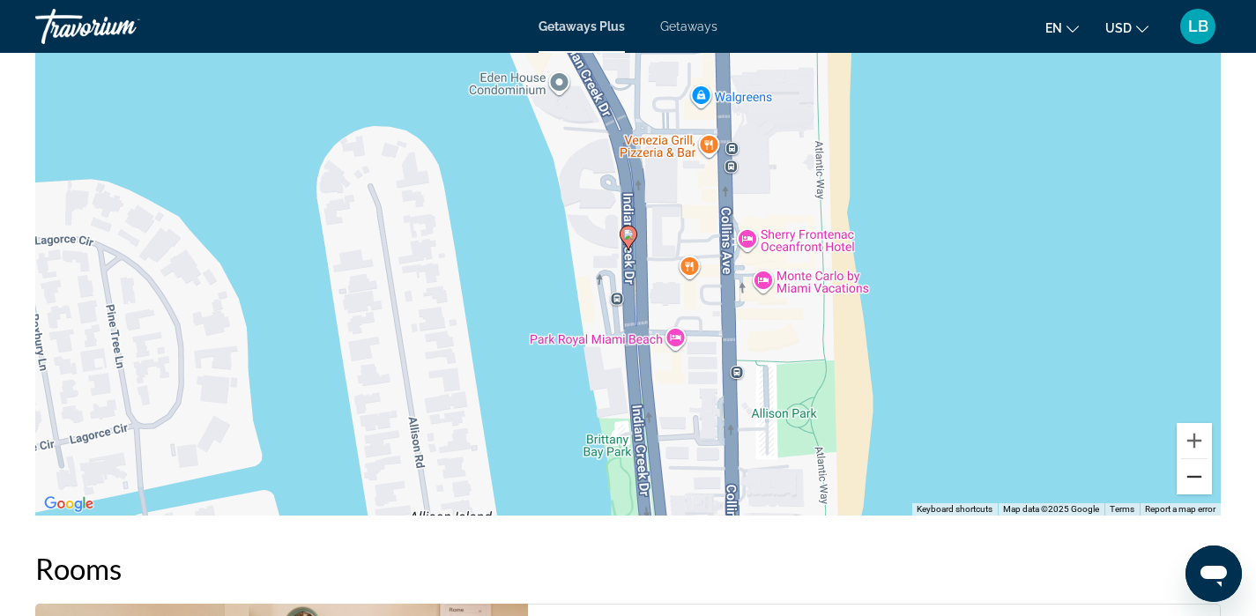
click at [1197, 474] on button "Zoom out" at bounding box center [1193, 476] width 35 height 35
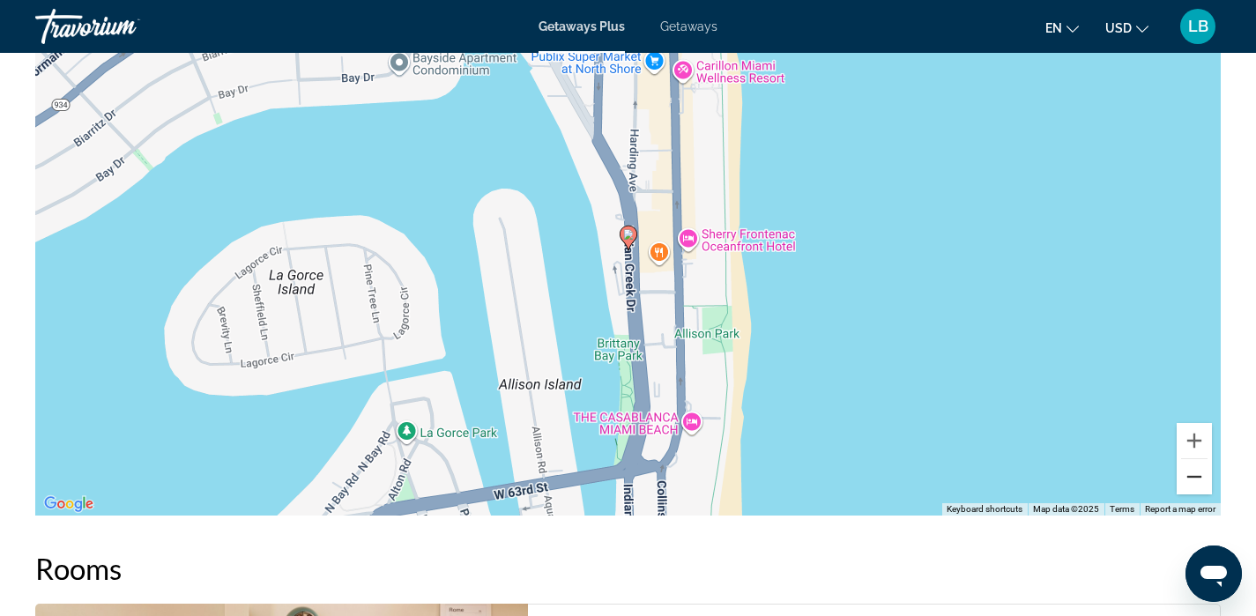
click at [1197, 474] on button "Zoom out" at bounding box center [1193, 476] width 35 height 35
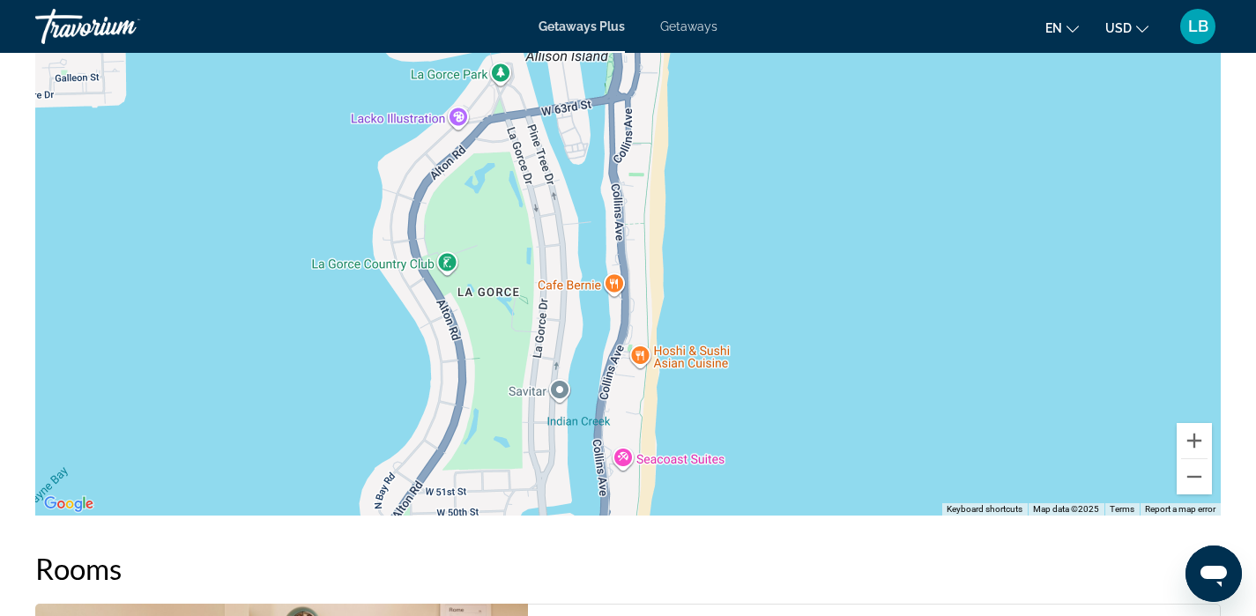
drag, startPoint x: 663, startPoint y: 415, endPoint x: 647, endPoint y: 152, distance: 264.0
click at [647, 152] on div "To activate drag with keyboard, press Alt + Enter. Once in keyboard drag state,…" at bounding box center [627, 251] width 1185 height 529
click at [1195, 482] on button "Zoom out" at bounding box center [1193, 476] width 35 height 35
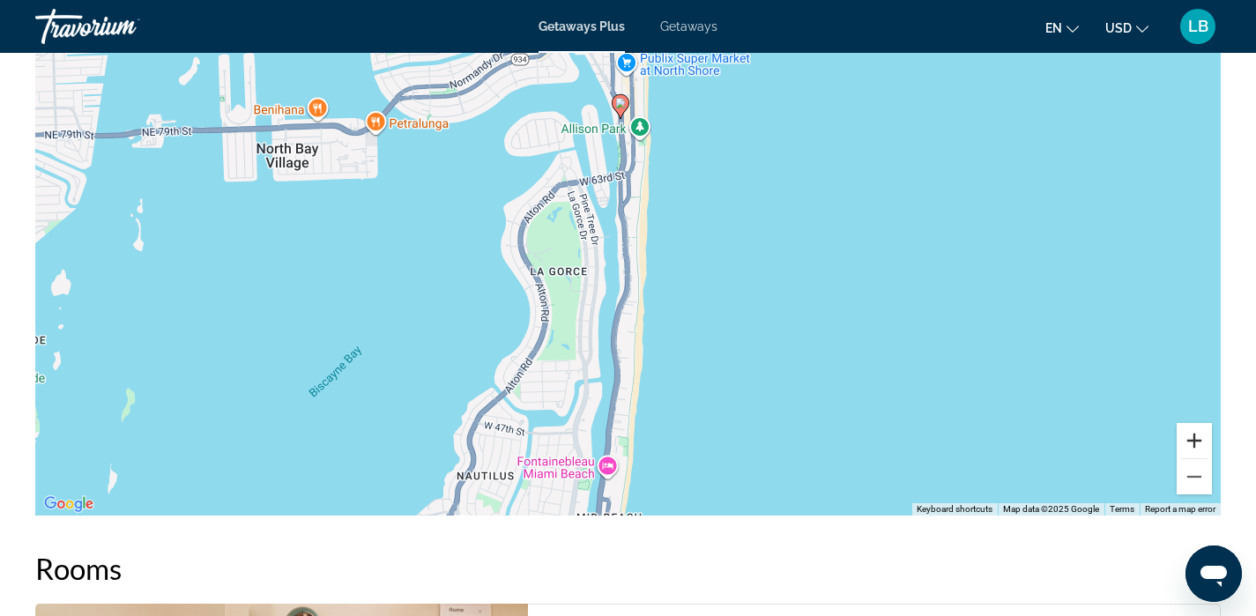
click at [1191, 436] on button "Zoom in" at bounding box center [1193, 440] width 35 height 35
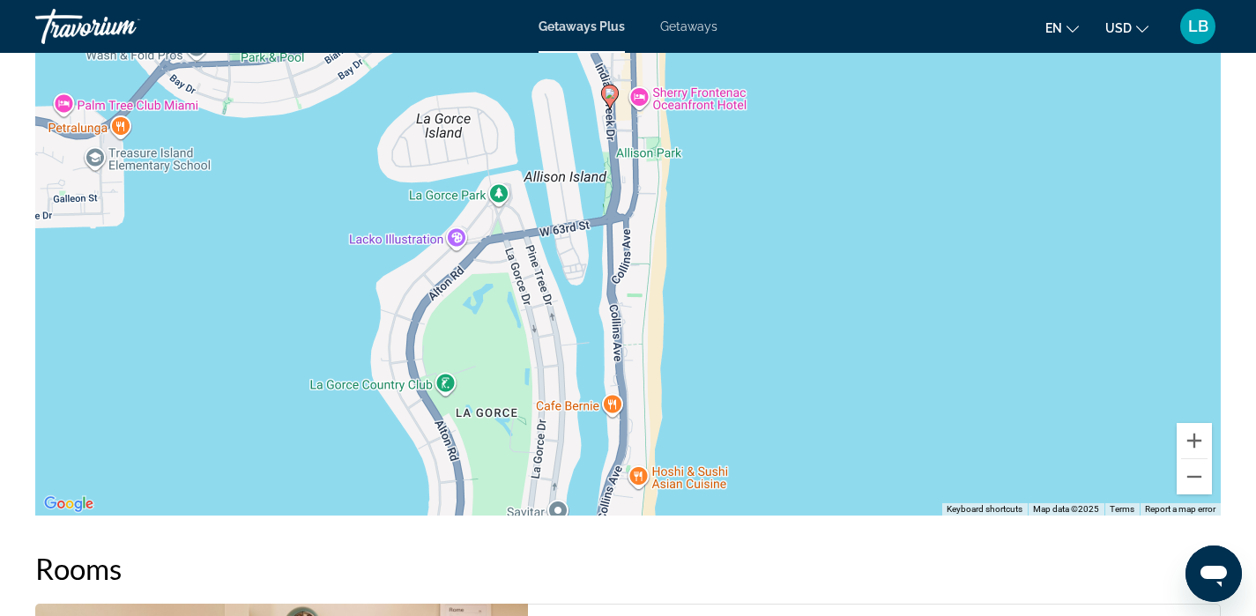
drag, startPoint x: 653, startPoint y: 230, endPoint x: 651, endPoint y: 353, distance: 123.4
click at [651, 353] on div "To activate drag with keyboard, press Alt + Enter. Once in keyboard drag state,…" at bounding box center [627, 251] width 1185 height 529
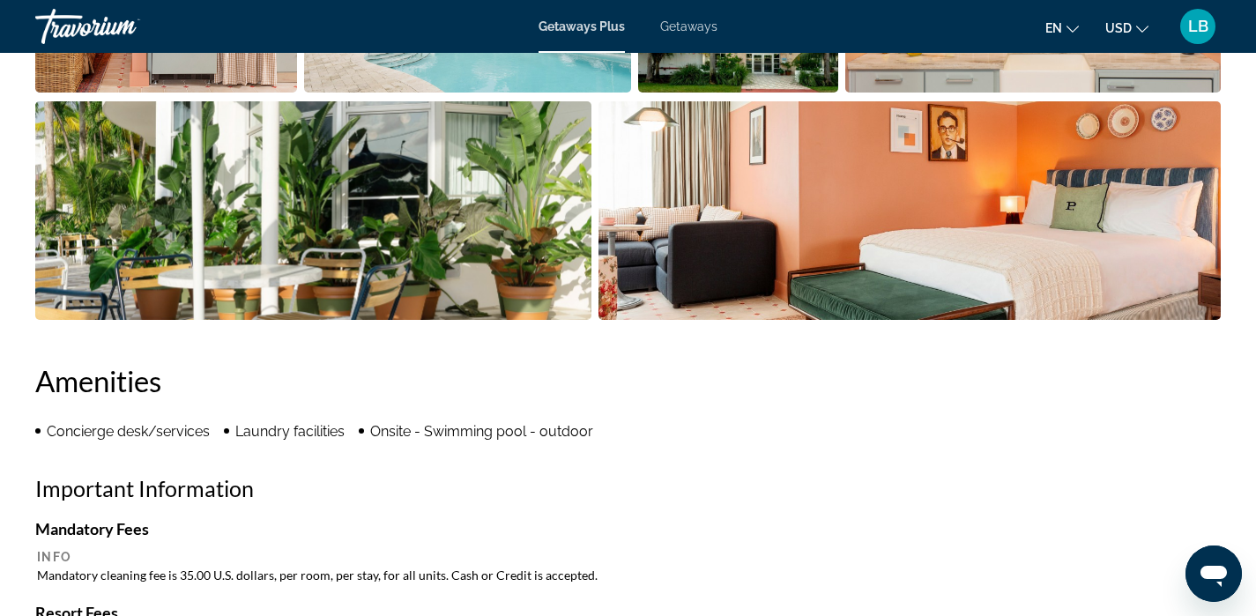
scroll to position [0, 0]
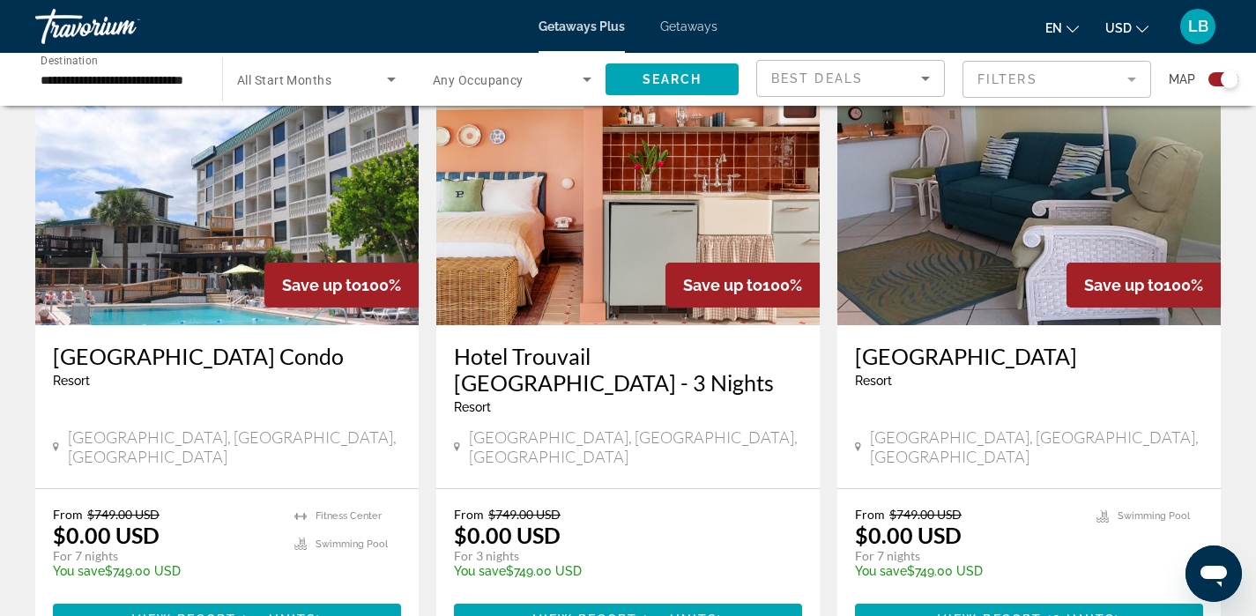
scroll to position [672, 0]
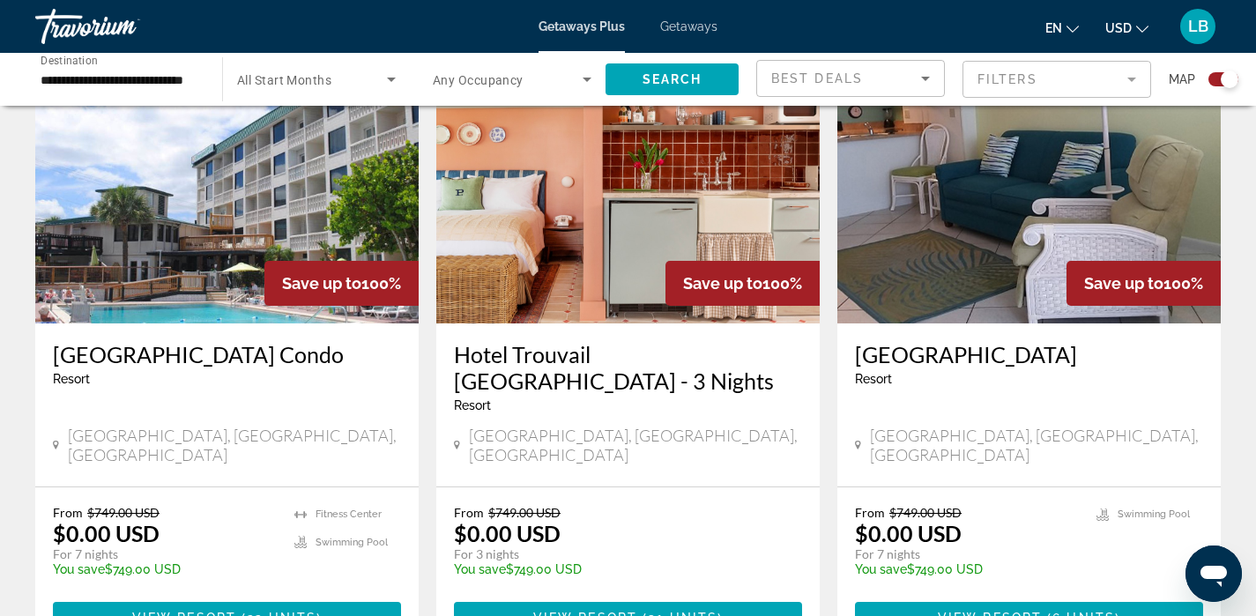
click at [1011, 362] on h3 "[GEOGRAPHIC_DATA]" at bounding box center [1029, 354] width 348 height 26
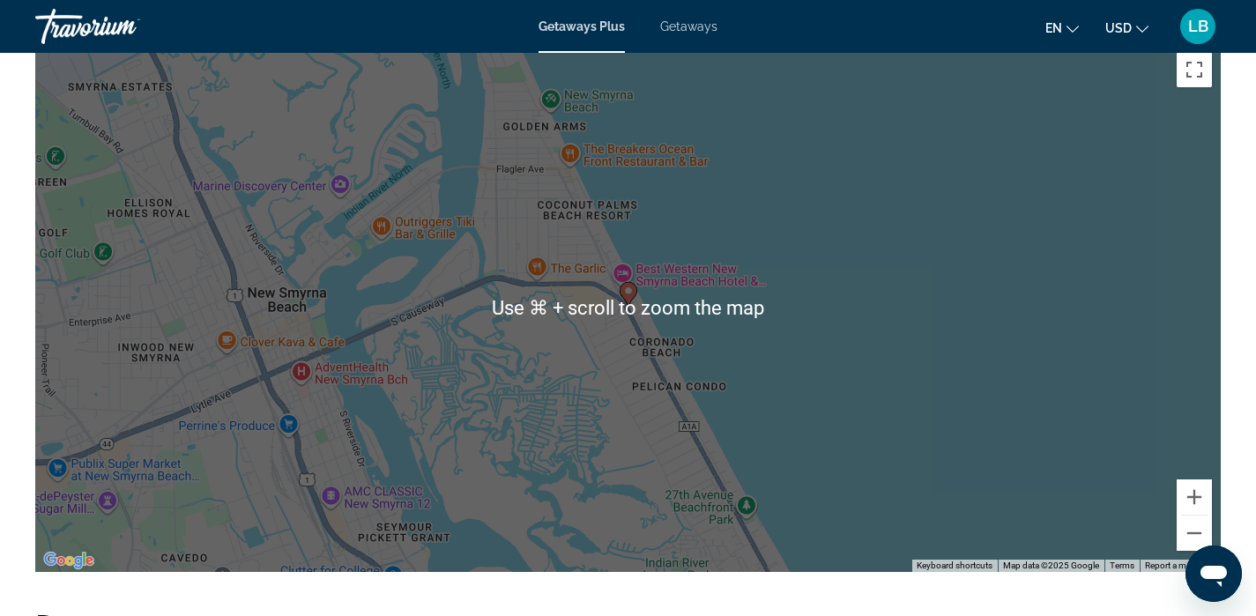
scroll to position [2393, 0]
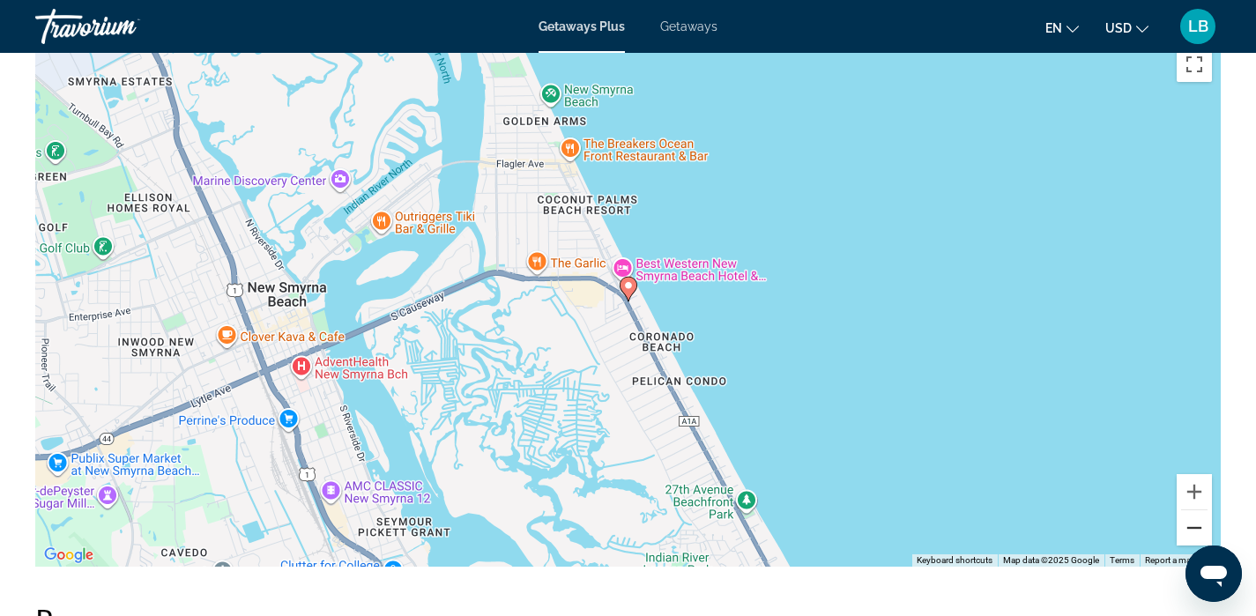
click at [1191, 516] on button "Zoom out" at bounding box center [1193, 527] width 35 height 35
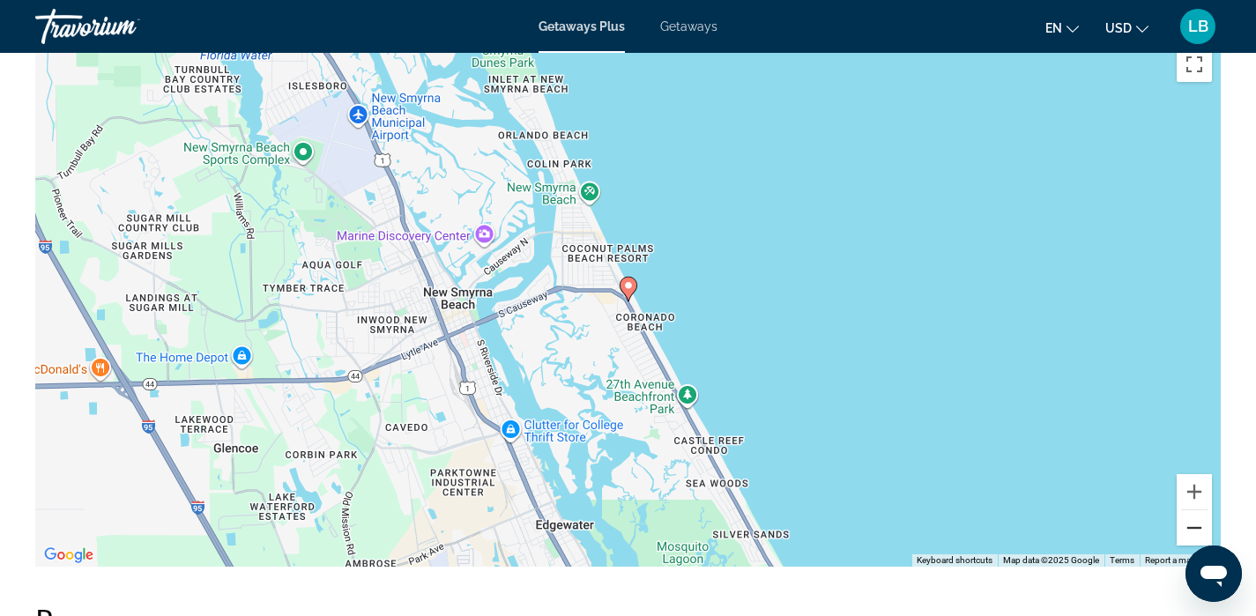
click at [1191, 516] on button "Zoom out" at bounding box center [1193, 527] width 35 height 35
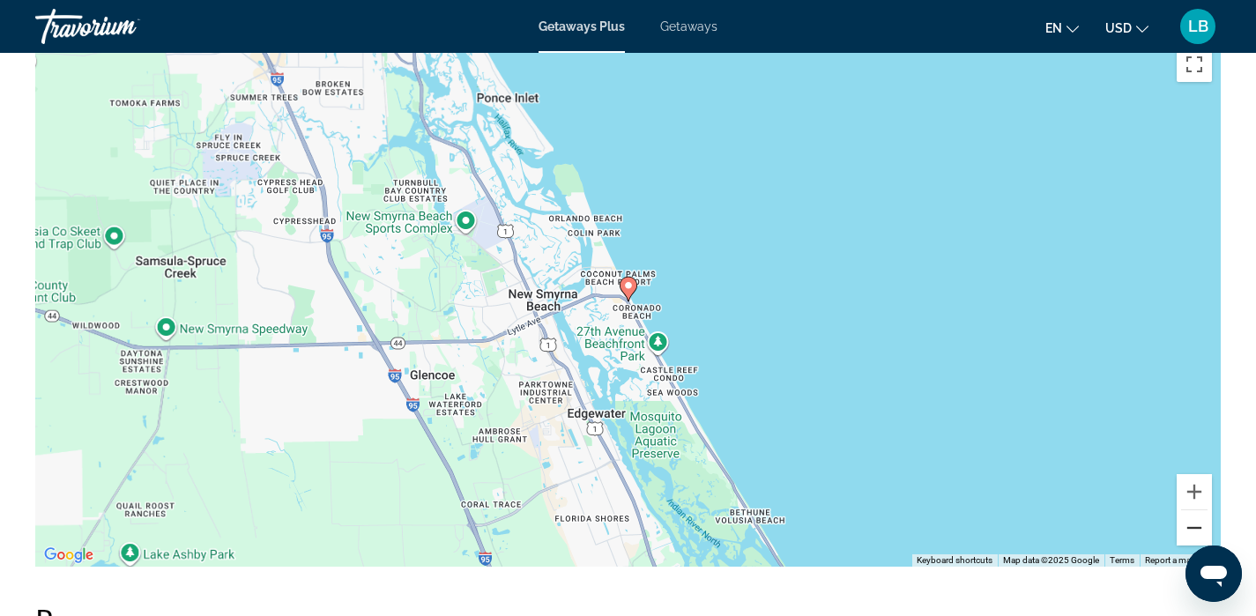
click at [1191, 516] on button "Zoom out" at bounding box center [1193, 527] width 35 height 35
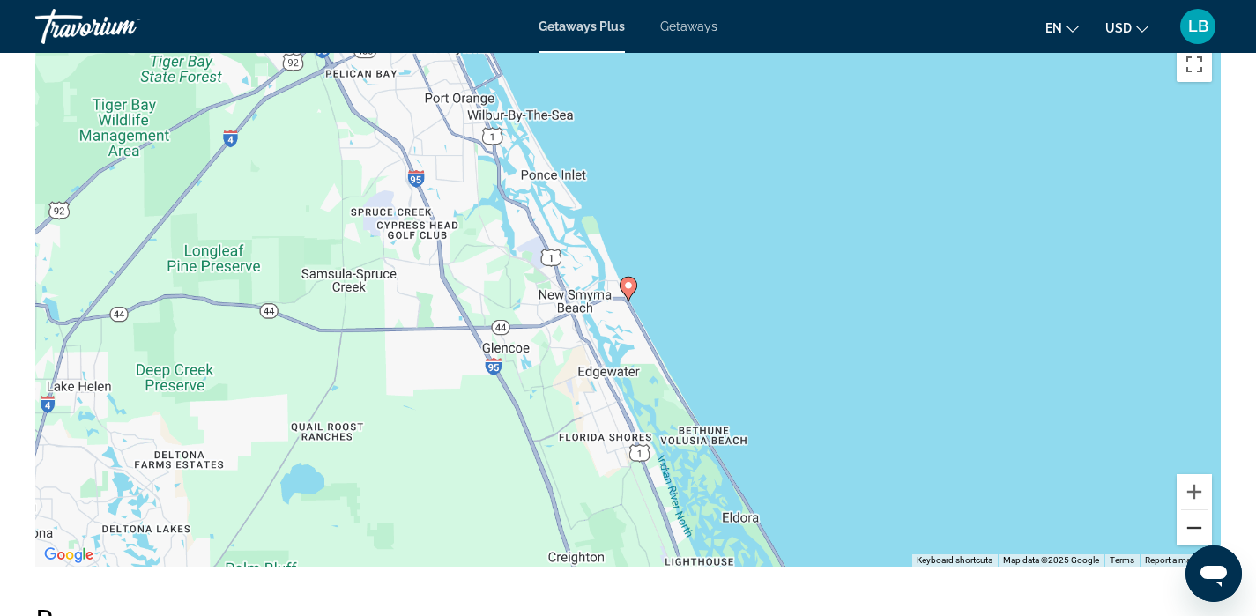
click at [1191, 516] on button "Zoom out" at bounding box center [1193, 527] width 35 height 35
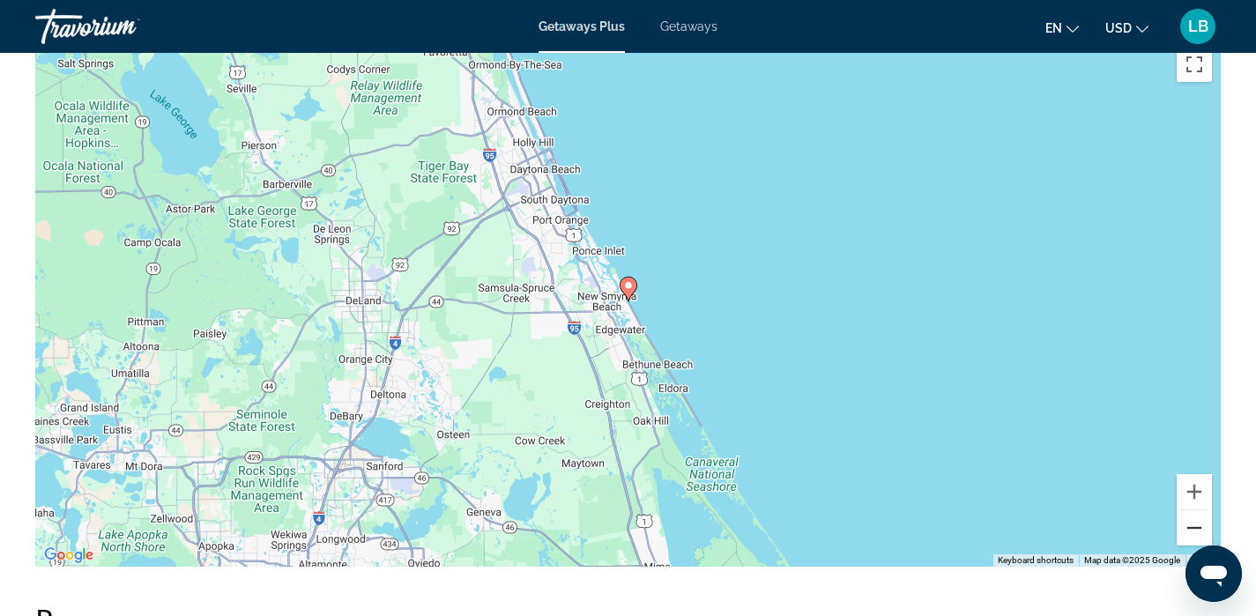
click at [1191, 516] on button "Zoom out" at bounding box center [1193, 527] width 35 height 35
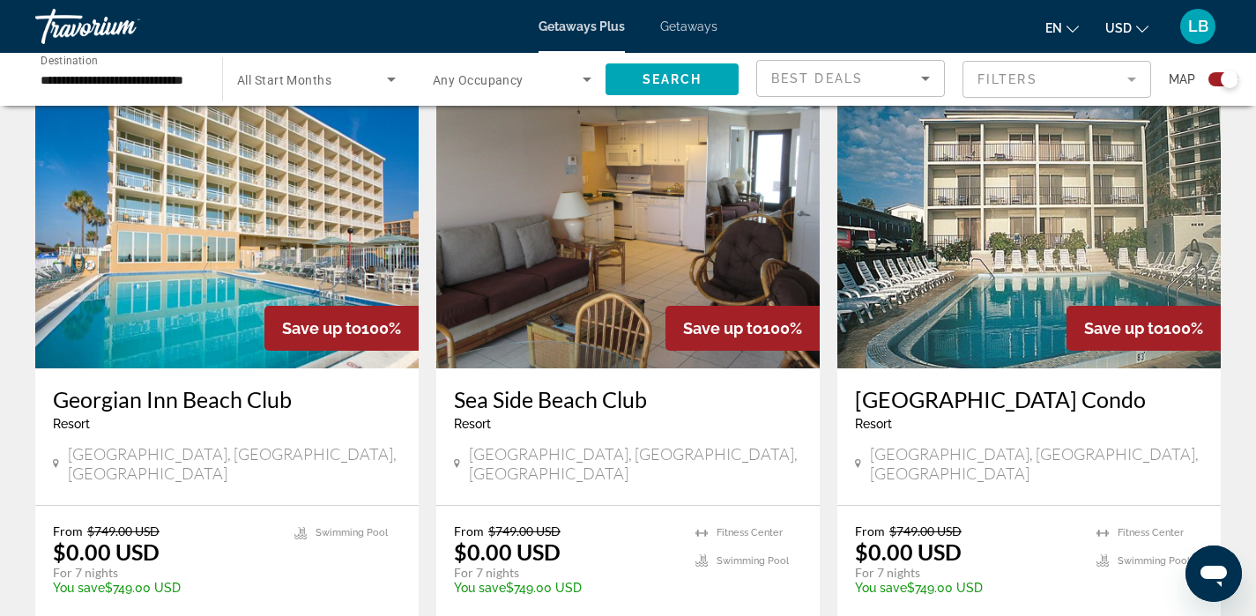
scroll to position [1277, 0]
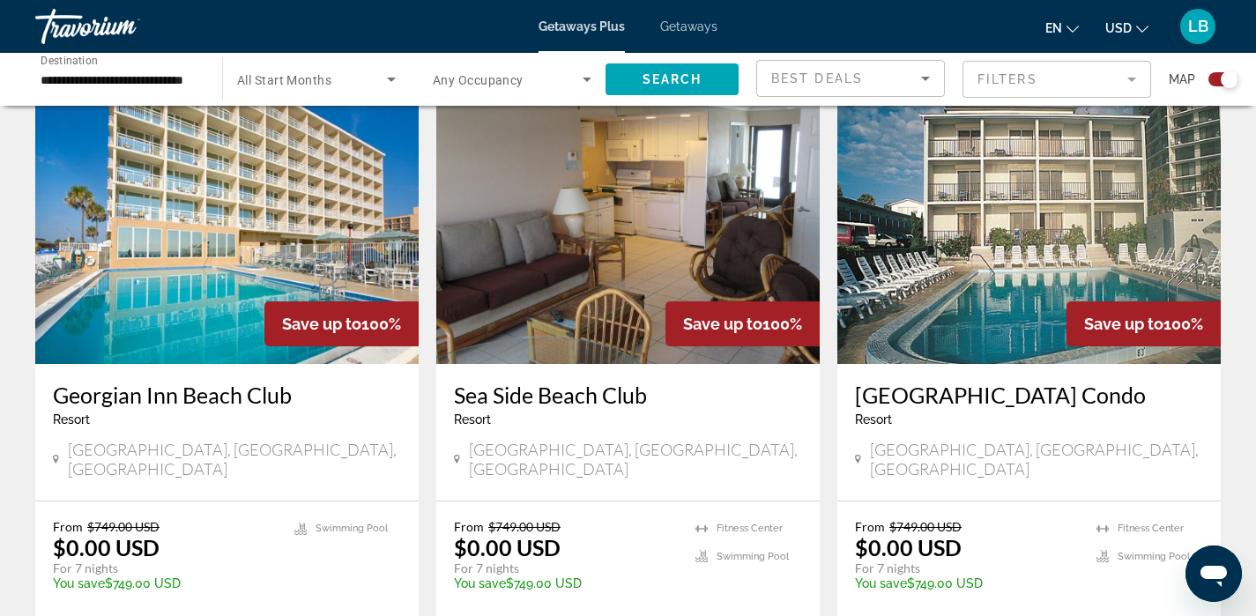
click at [652, 285] on img "Main content" at bounding box center [627, 223] width 383 height 282
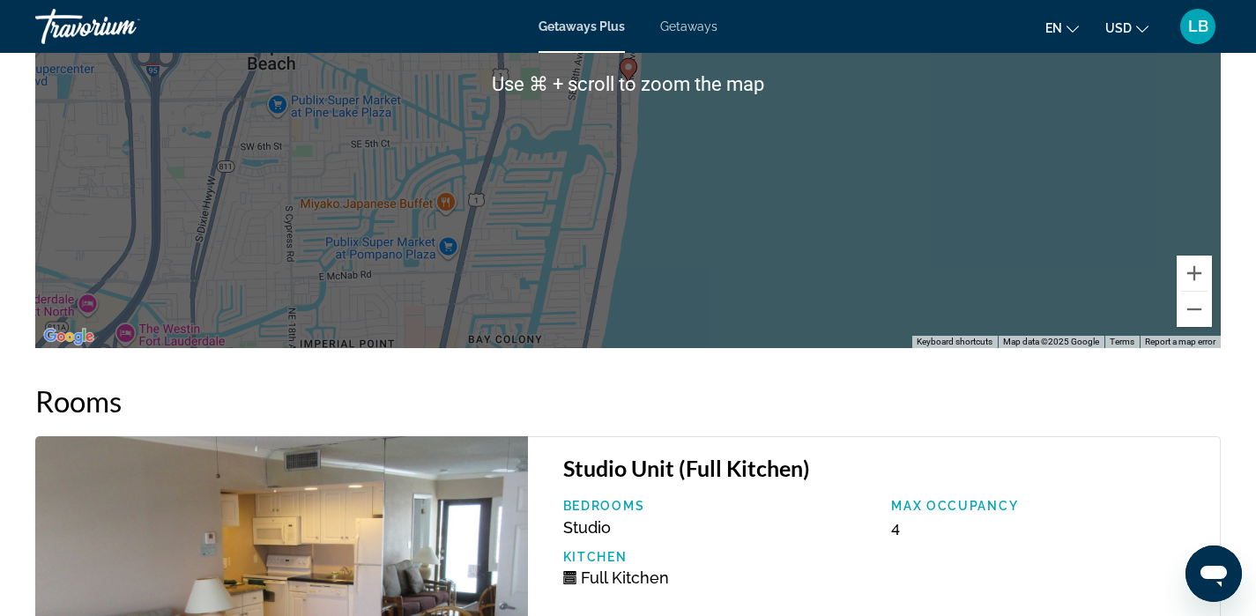
scroll to position [2417, 0]
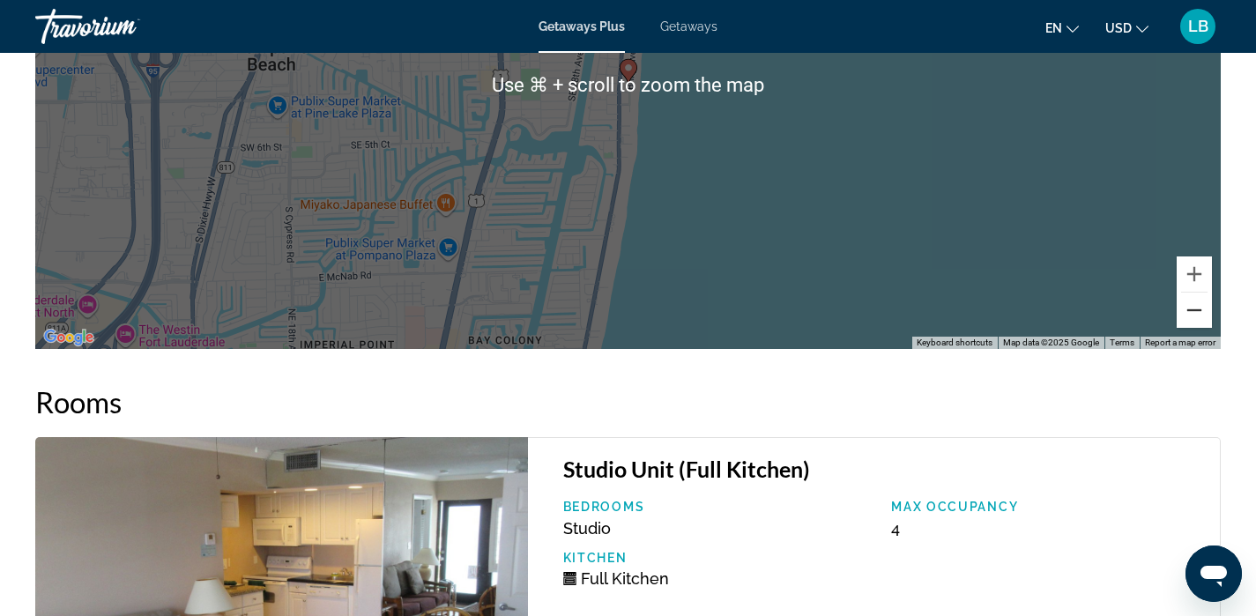
click at [1192, 301] on button "Zoom out" at bounding box center [1193, 310] width 35 height 35
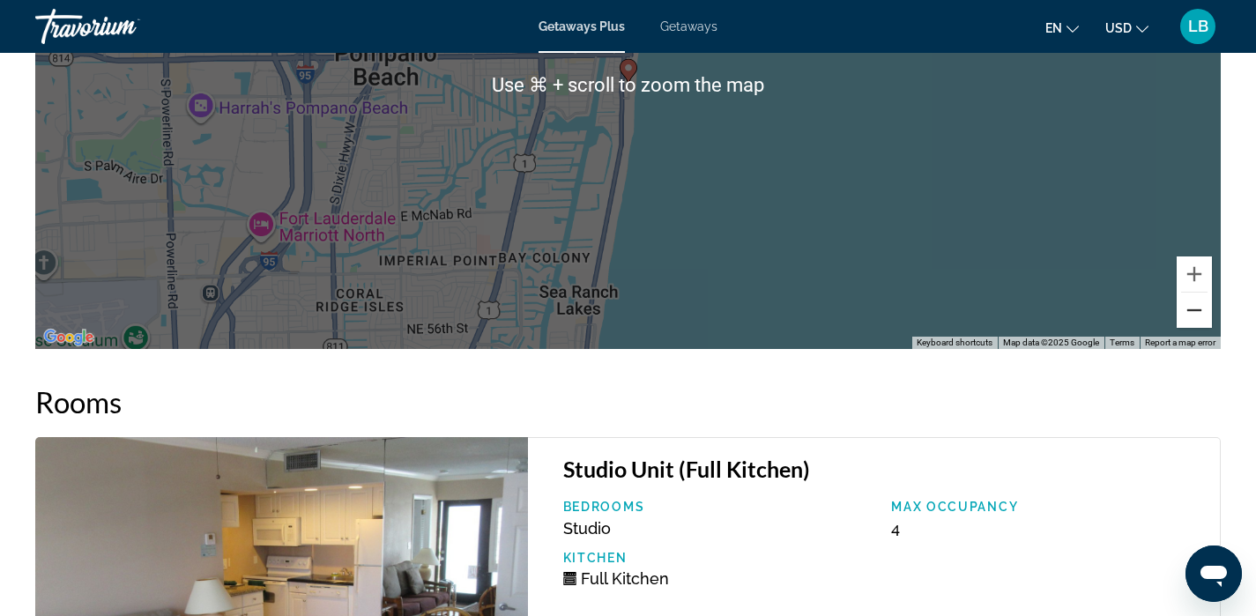
click at [1192, 301] on button "Zoom out" at bounding box center [1193, 310] width 35 height 35
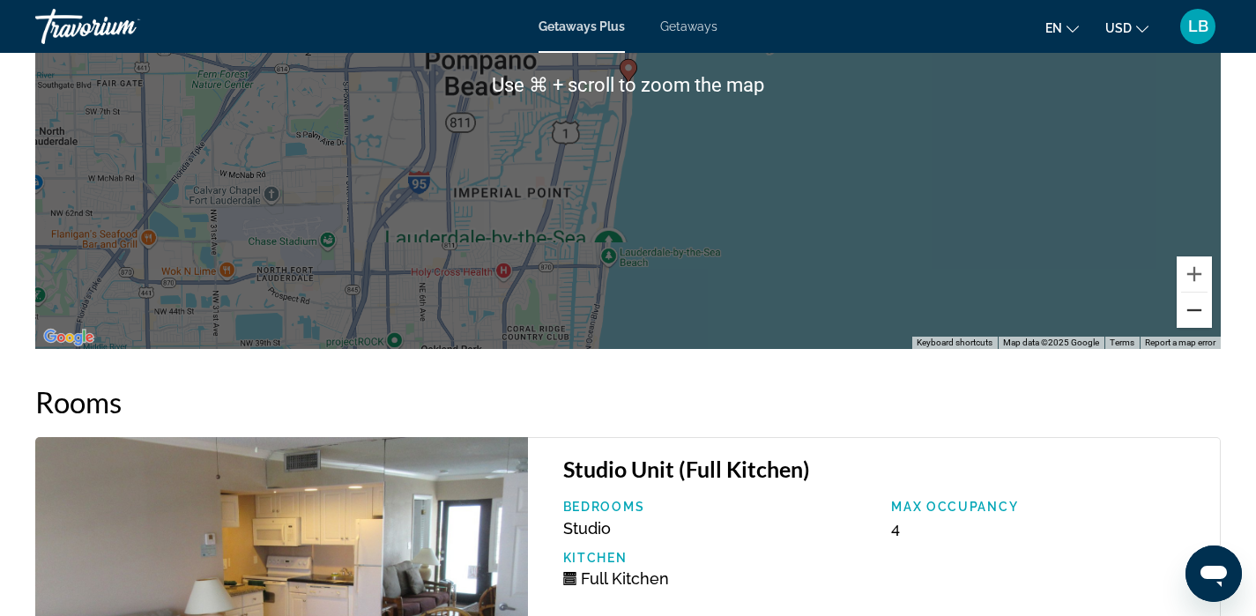
click at [1192, 301] on button "Zoom out" at bounding box center [1193, 310] width 35 height 35
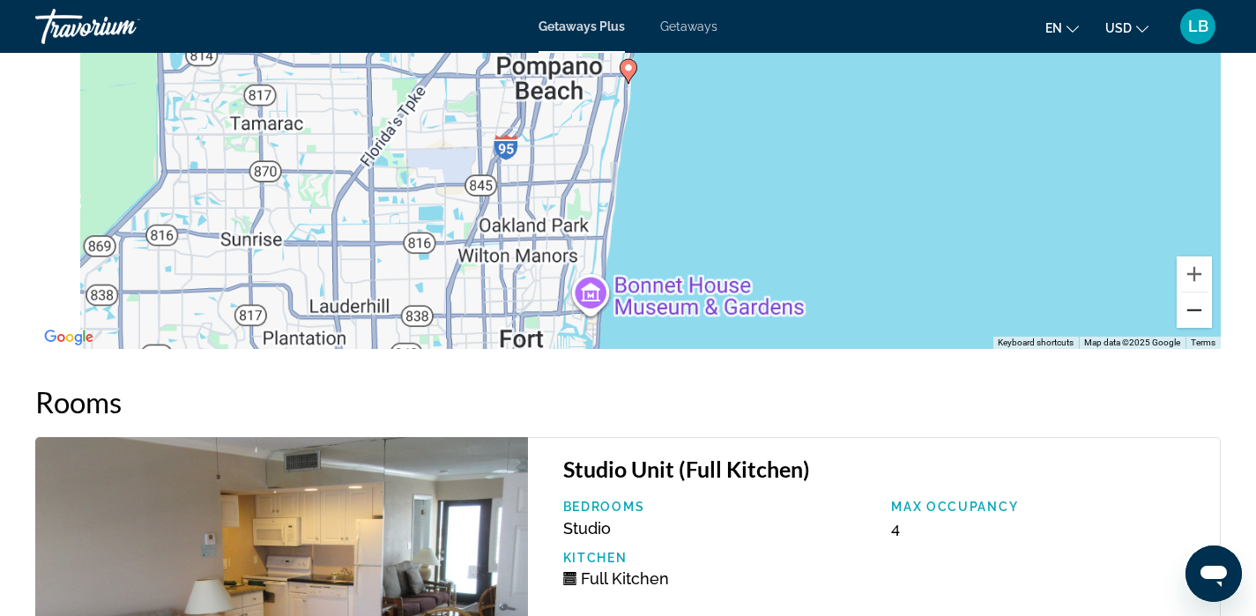
click at [1192, 301] on button "Zoom out" at bounding box center [1193, 310] width 35 height 35
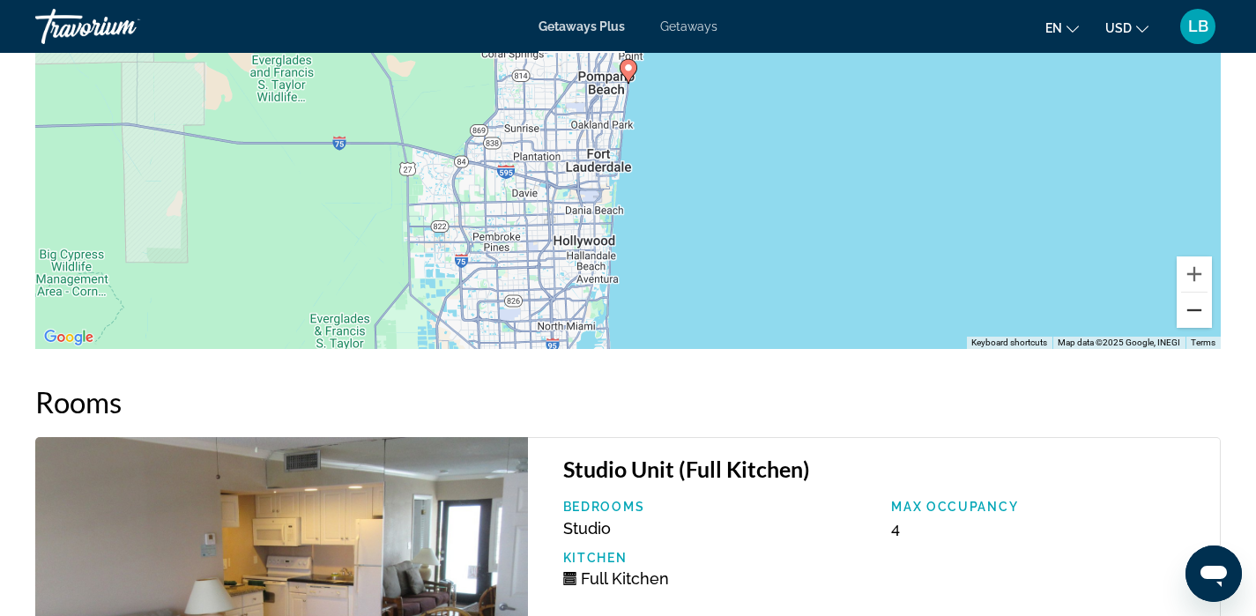
click at [1192, 301] on button "Zoom out" at bounding box center [1193, 310] width 35 height 35
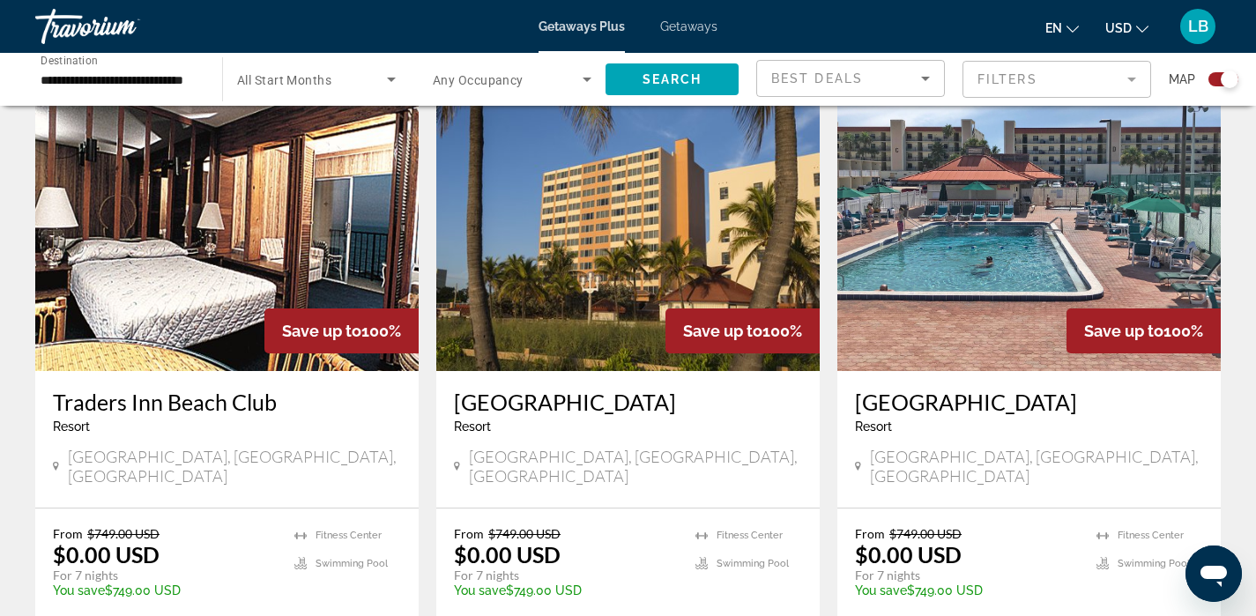
scroll to position [1892, 0]
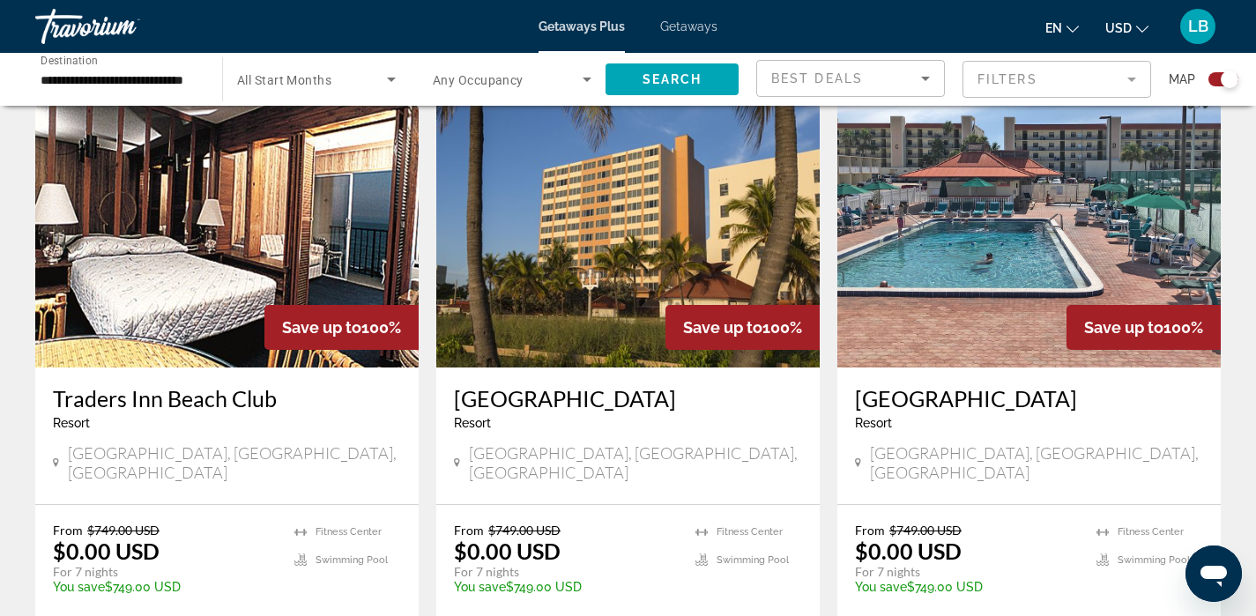
click at [562, 443] on span "[GEOGRAPHIC_DATA], [GEOGRAPHIC_DATA], [GEOGRAPHIC_DATA]" at bounding box center [635, 462] width 333 height 39
click at [592, 285] on img "Main content" at bounding box center [627, 226] width 383 height 282
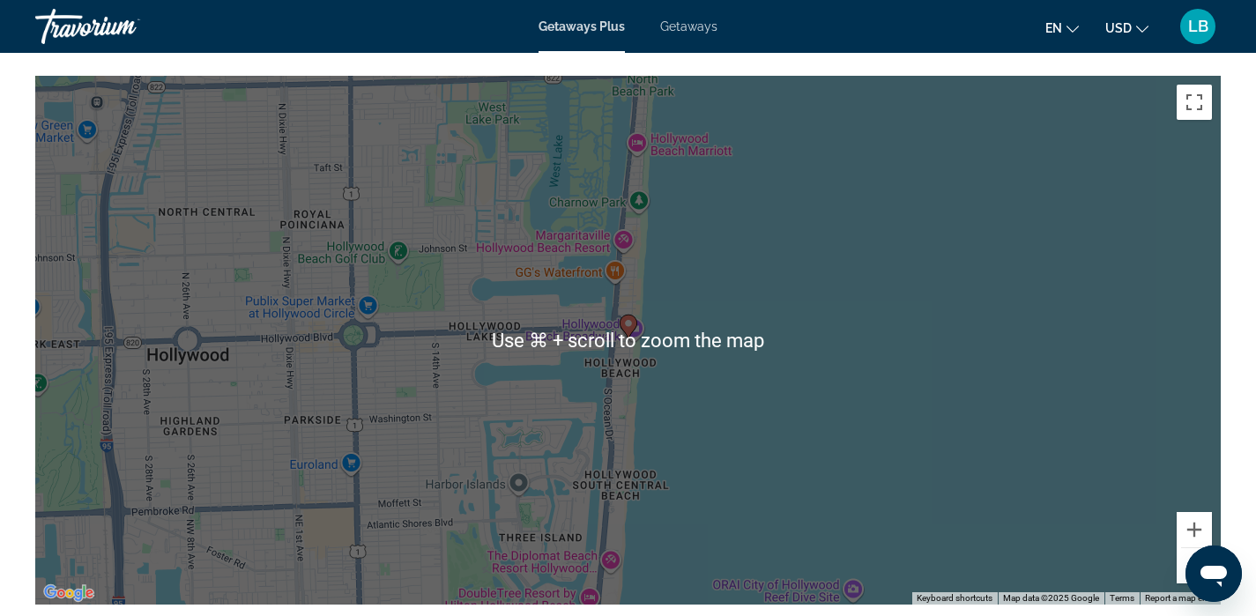
scroll to position [2485, 0]
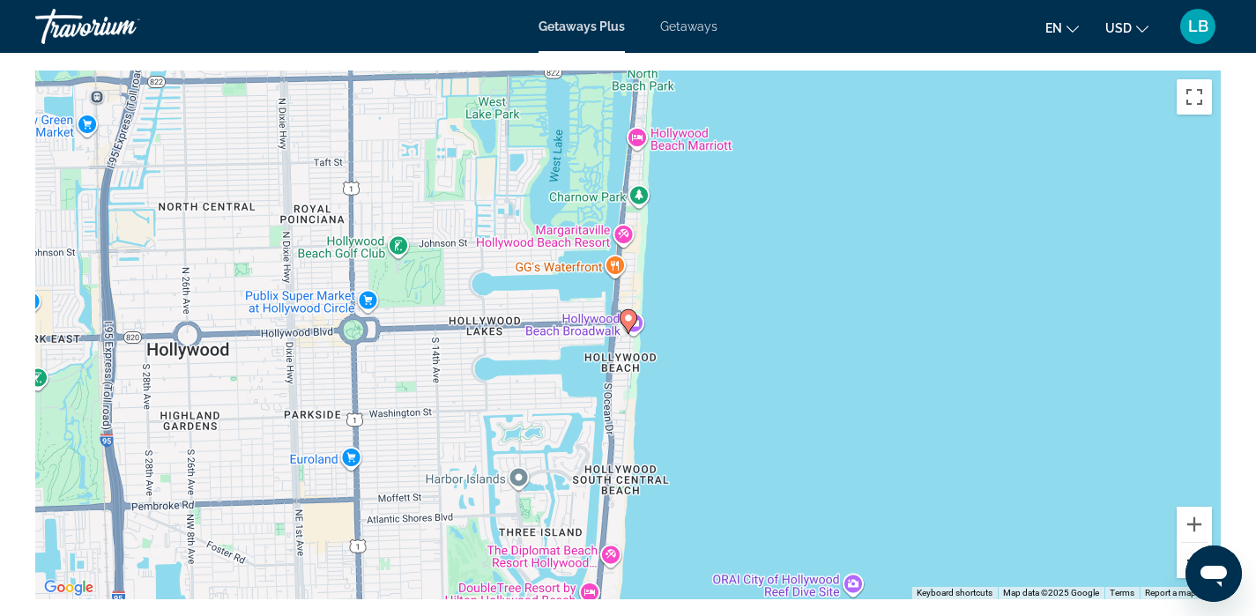
click at [1187, 547] on button "Zoom out" at bounding box center [1193, 560] width 35 height 35
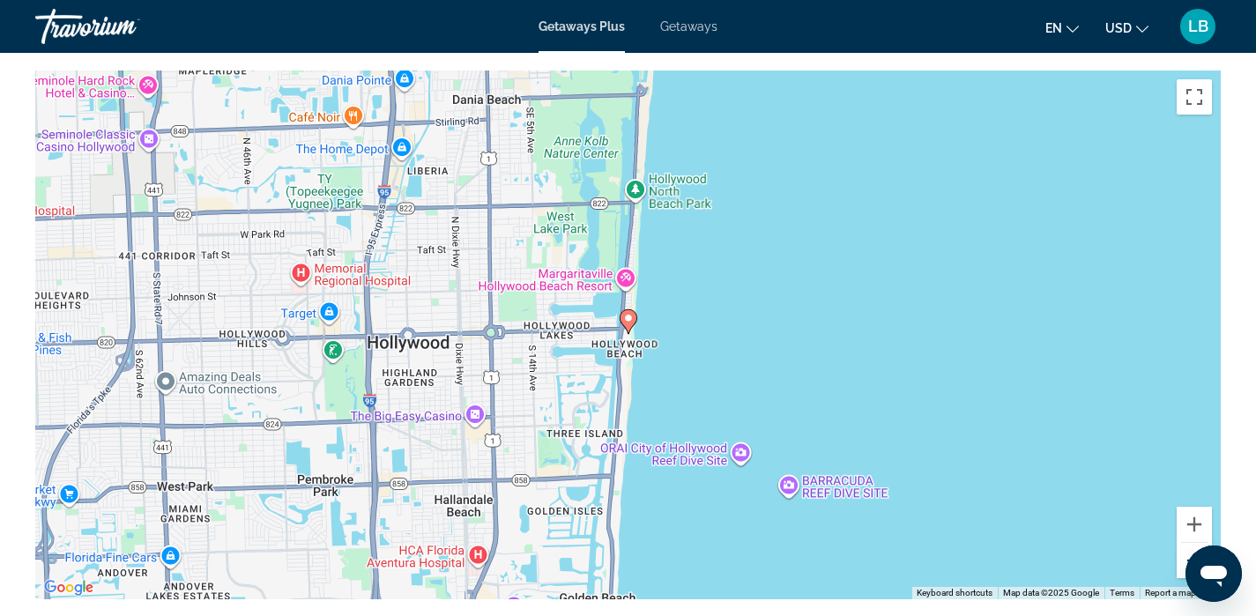
click at [1187, 547] on button "Zoom out" at bounding box center [1193, 560] width 35 height 35
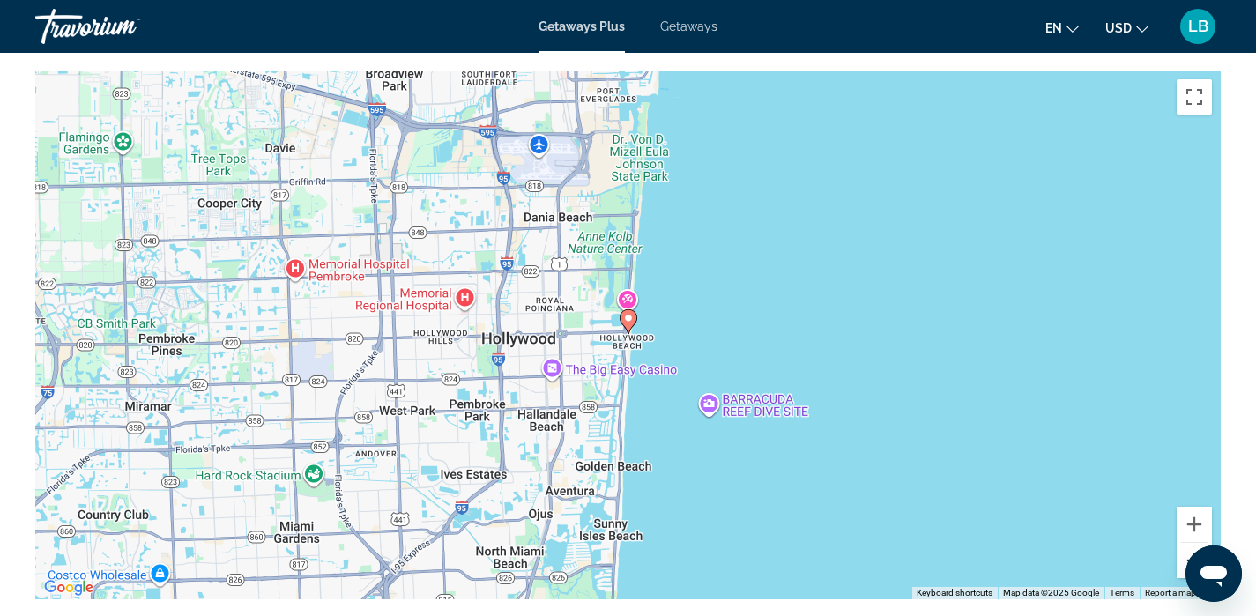
click at [1187, 547] on button "Zoom out" at bounding box center [1193, 560] width 35 height 35
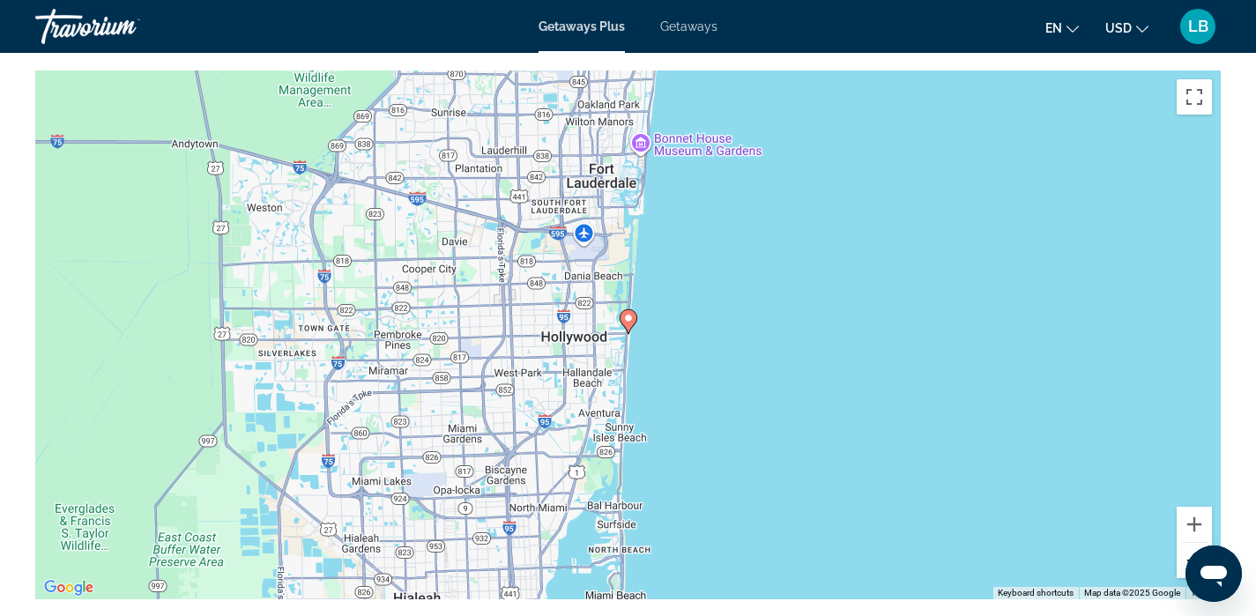
click at [1187, 547] on button "Zoom out" at bounding box center [1193, 560] width 35 height 35
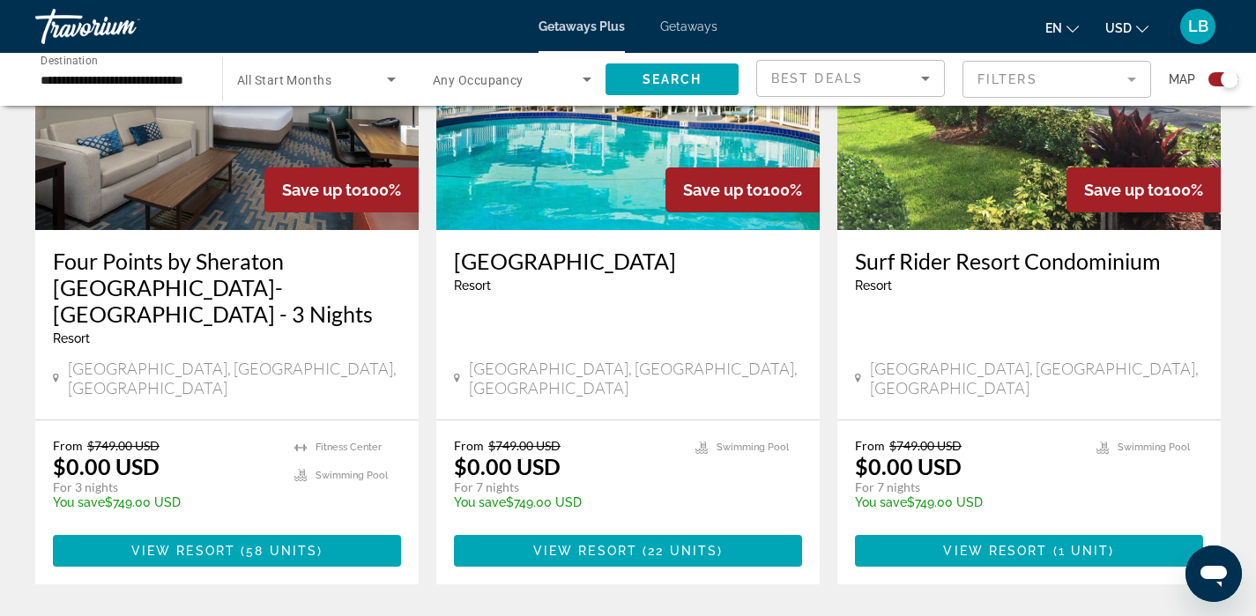
scroll to position [2548, 0]
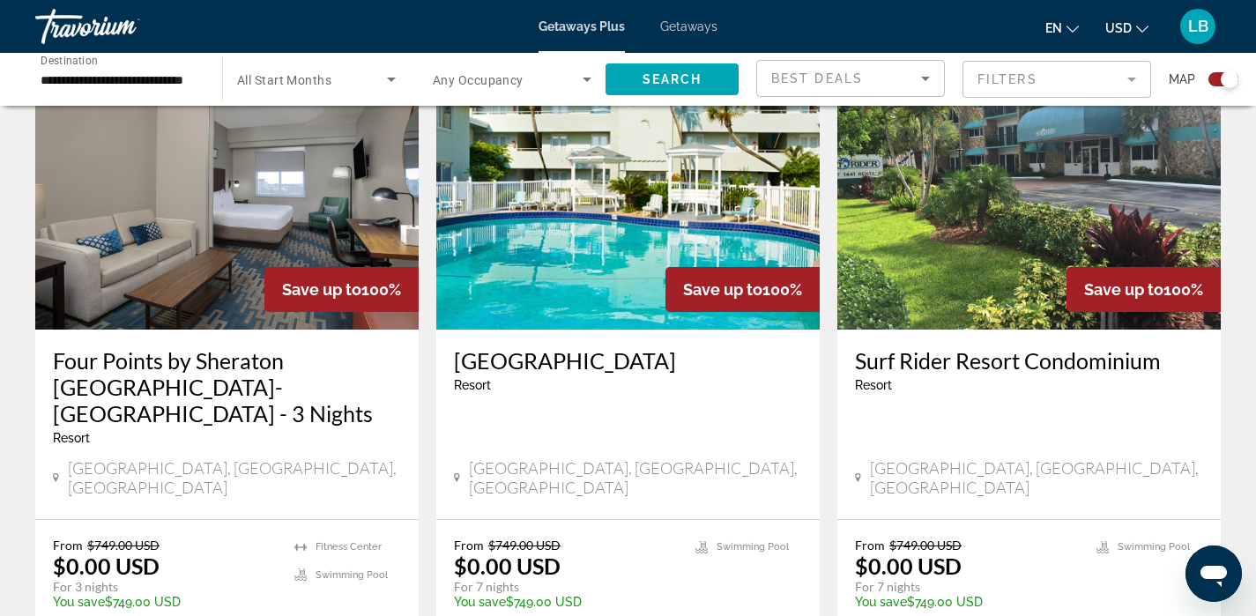
click at [180, 181] on img "Main content" at bounding box center [226, 189] width 383 height 282
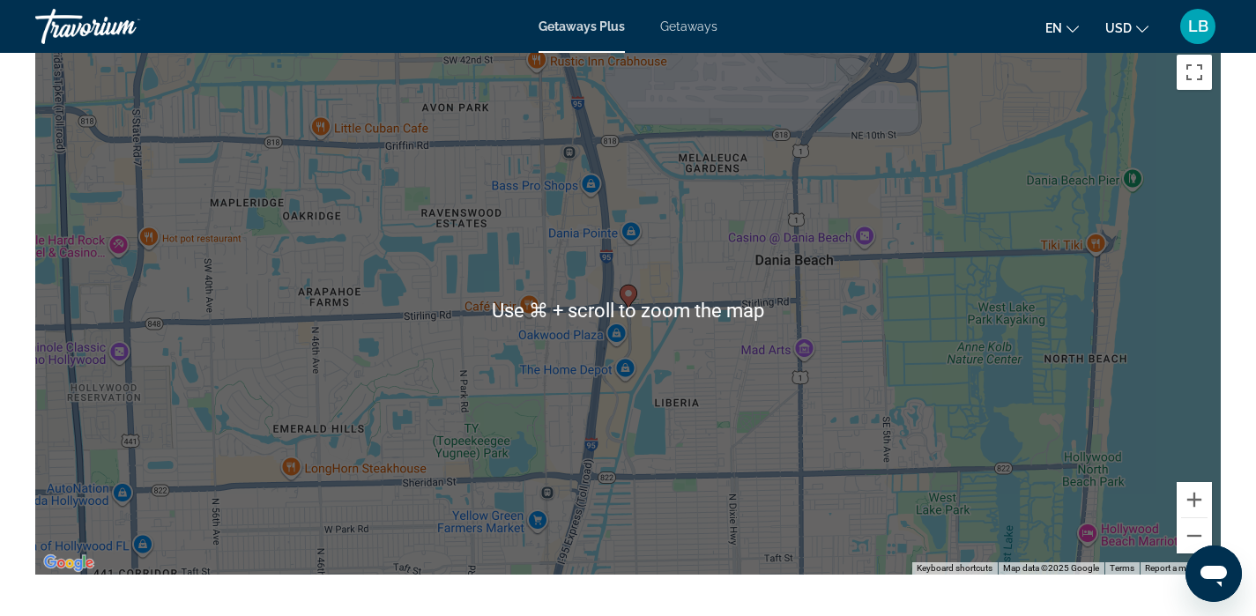
scroll to position [1963, 0]
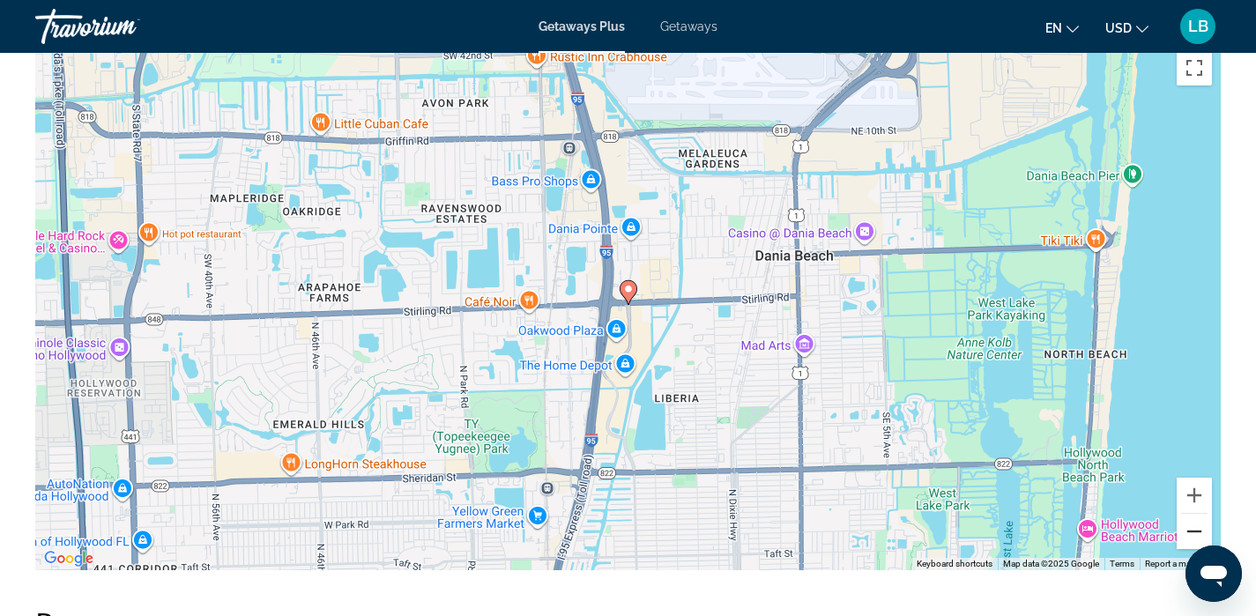
click at [1190, 530] on button "Zoom out" at bounding box center [1193, 531] width 35 height 35
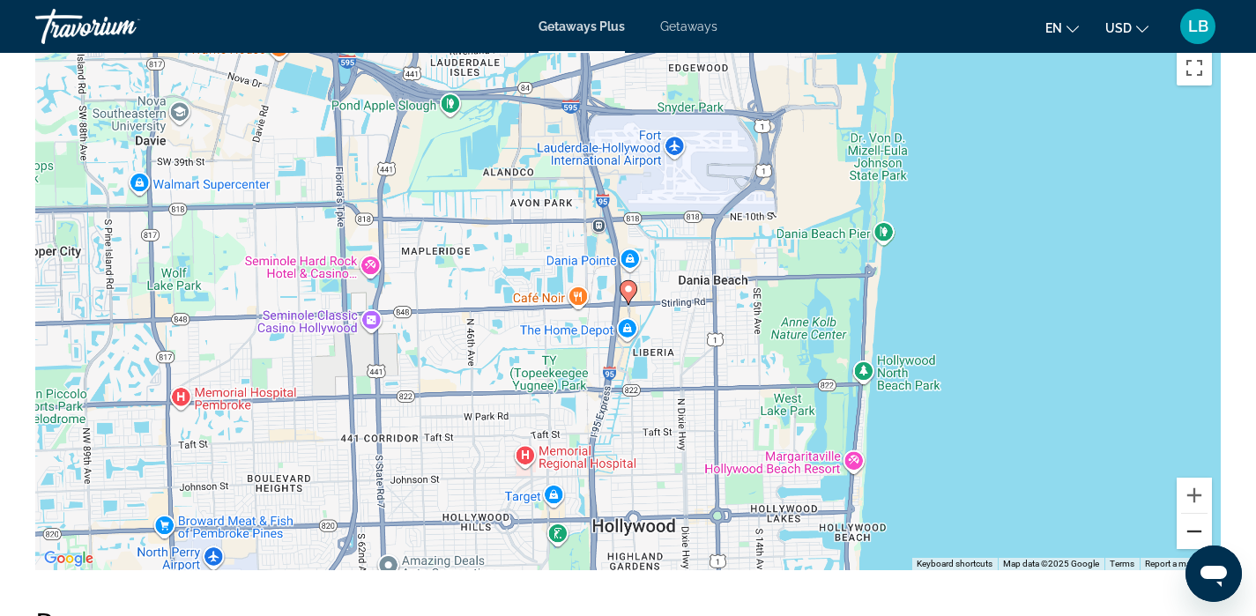
click at [1190, 530] on button "Zoom out" at bounding box center [1193, 531] width 35 height 35
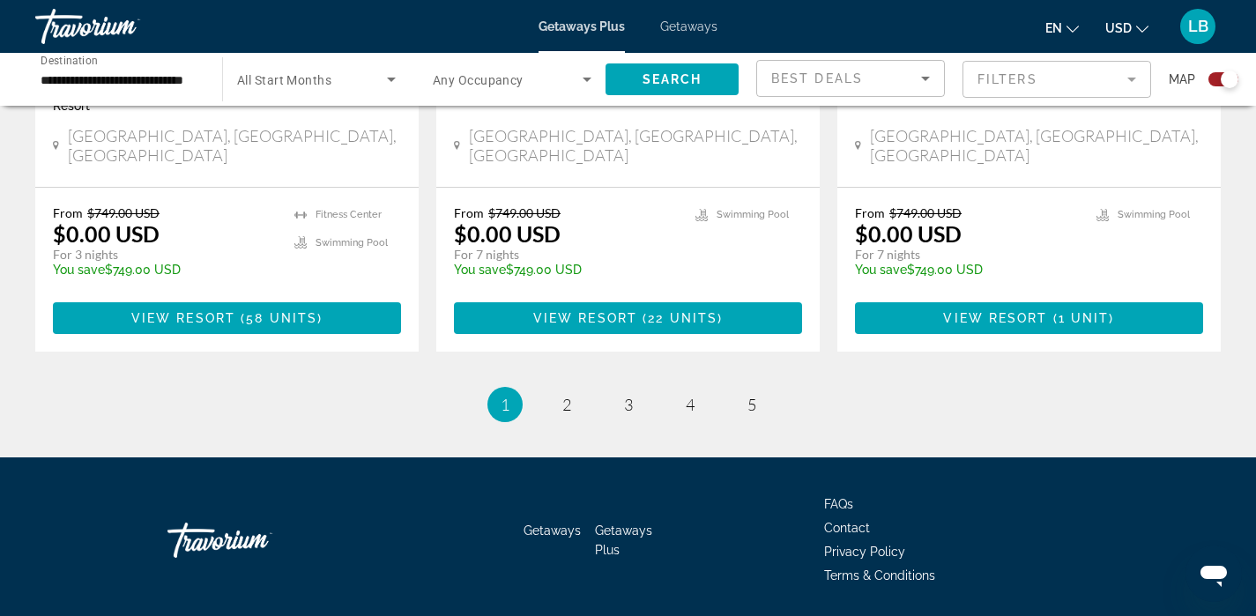
scroll to position [2886, 0]
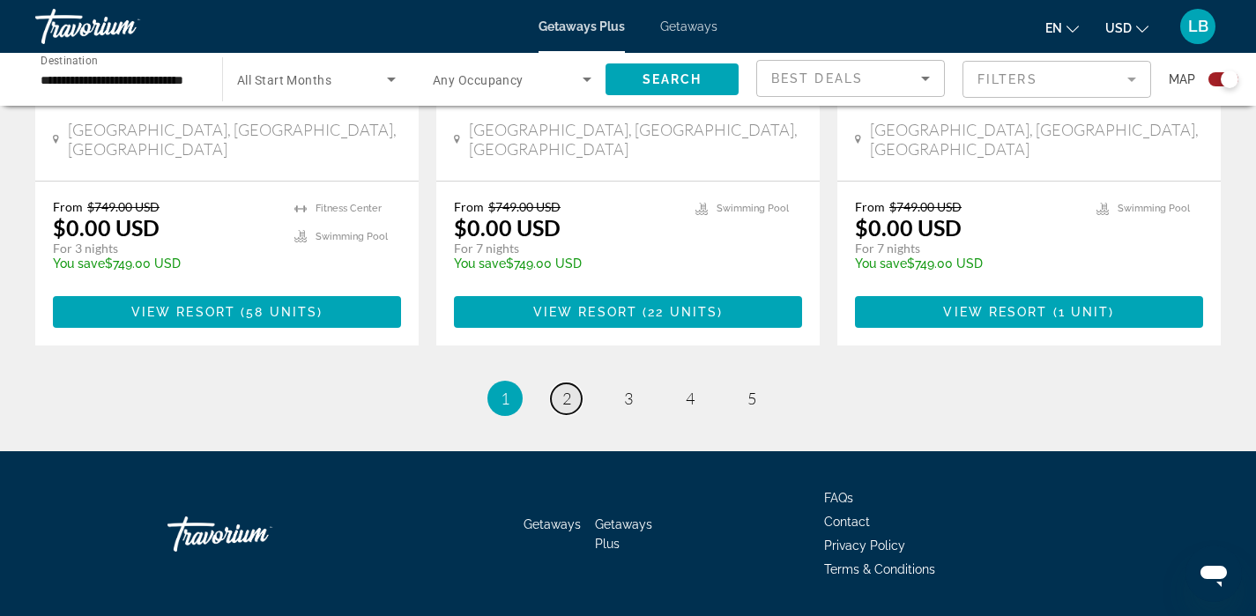
click at [571, 383] on link "page 2" at bounding box center [566, 398] width 31 height 31
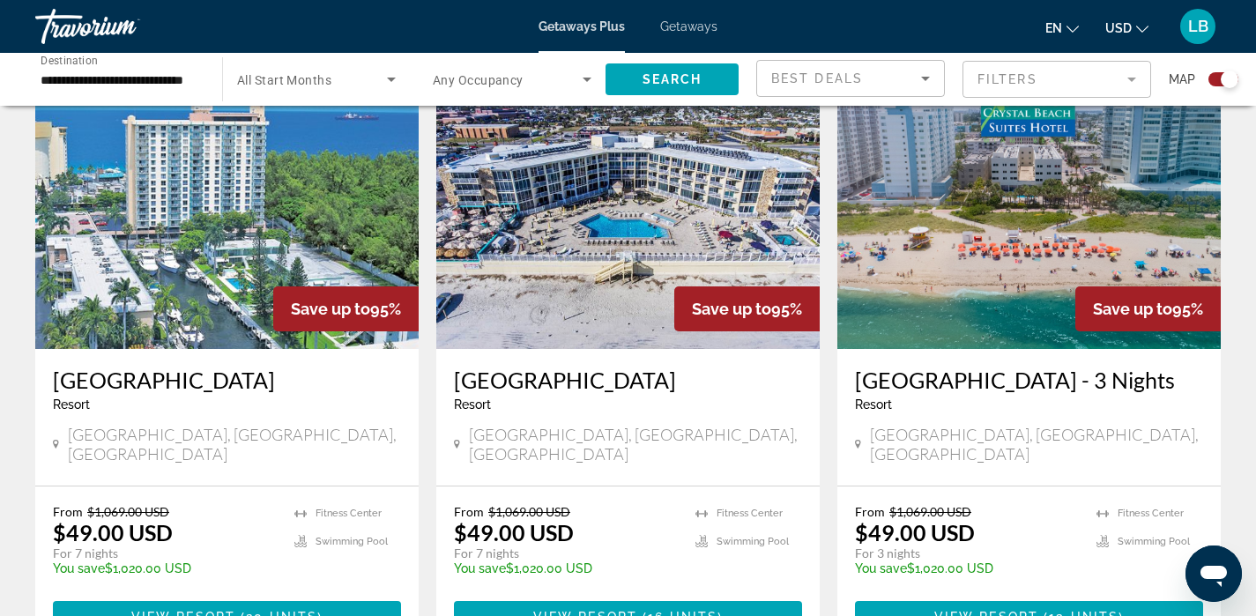
scroll to position [1321, 0]
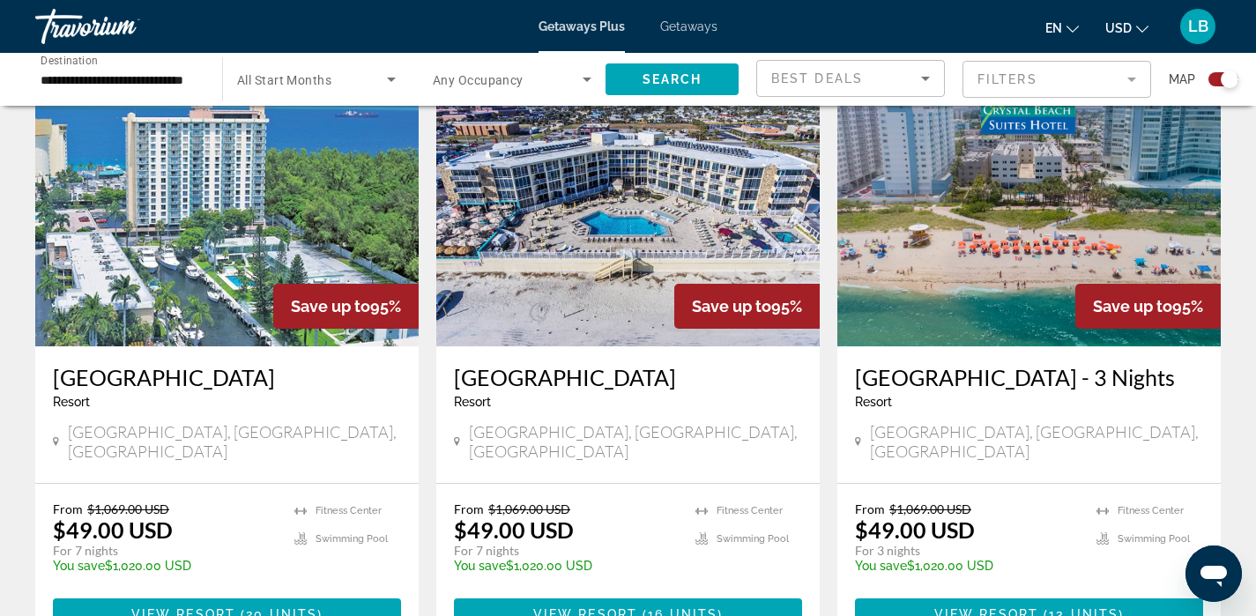
click at [185, 177] on img "Main content" at bounding box center [226, 205] width 383 height 282
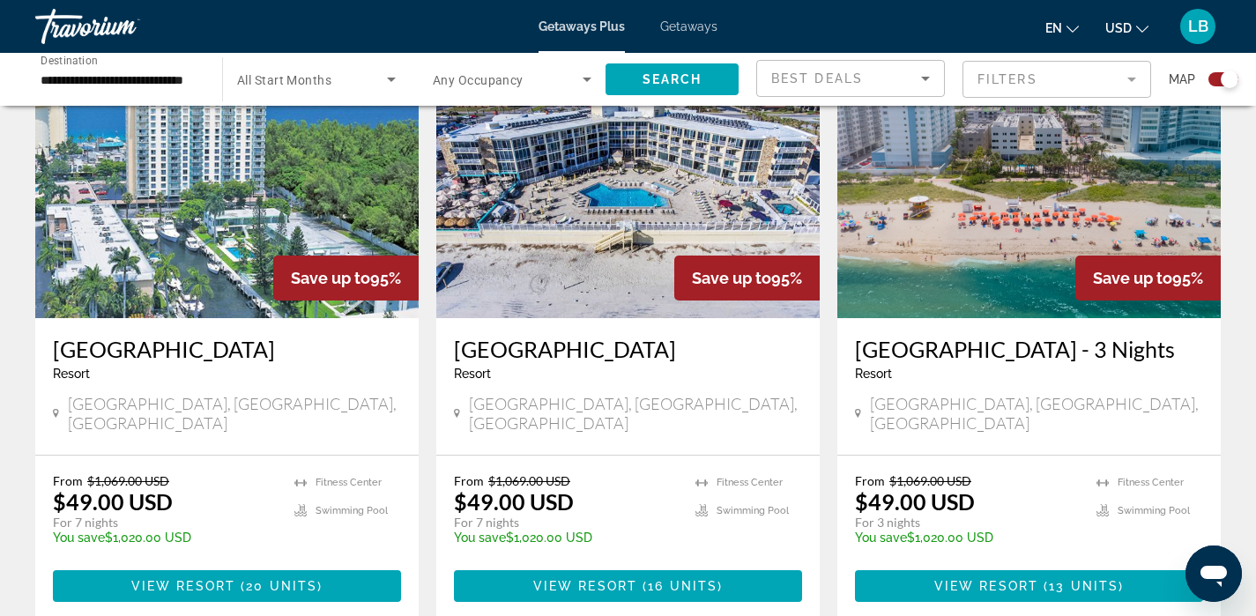
scroll to position [1354, 0]
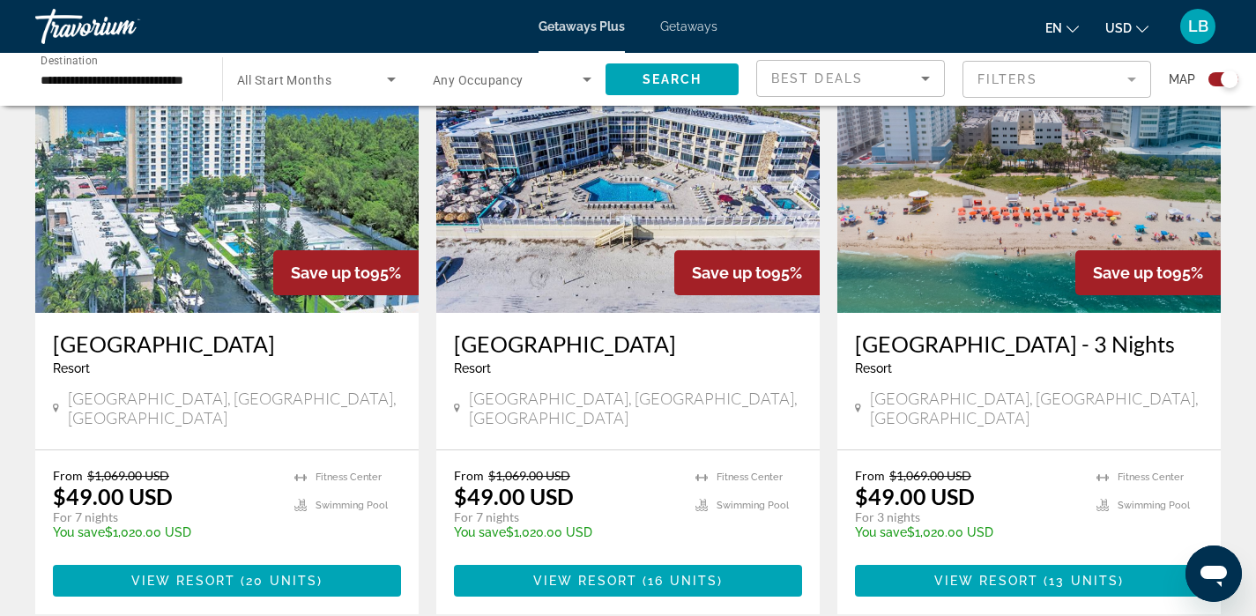
click at [1037, 330] on h3 "[GEOGRAPHIC_DATA] - 3 Nights" at bounding box center [1029, 343] width 348 height 26
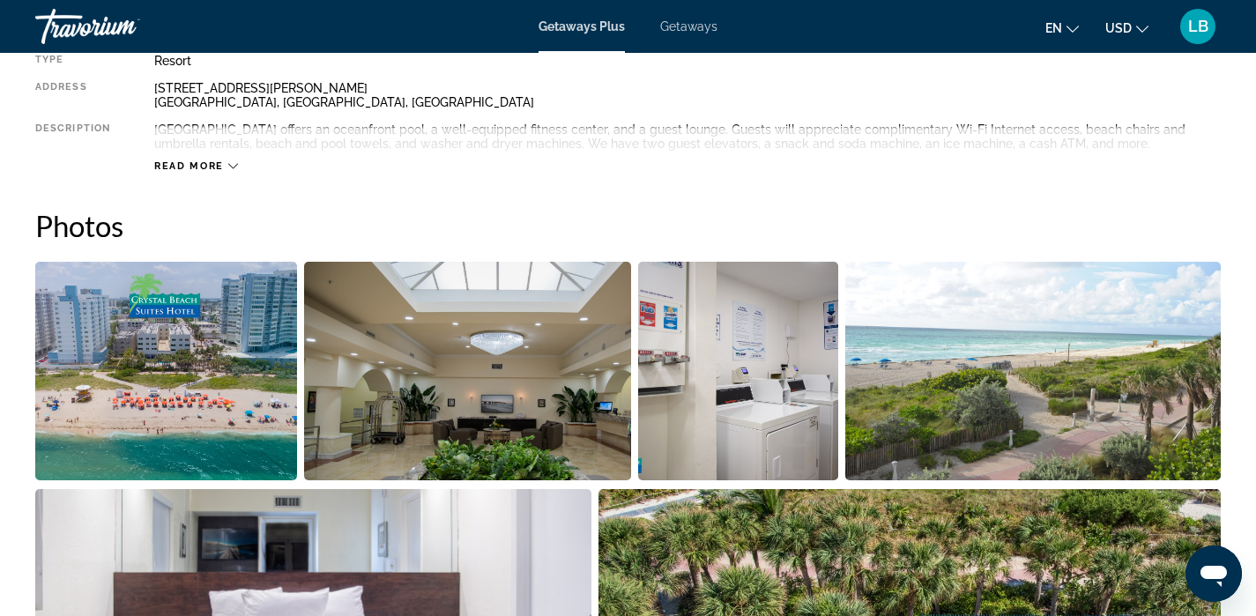
scroll to position [665, 0]
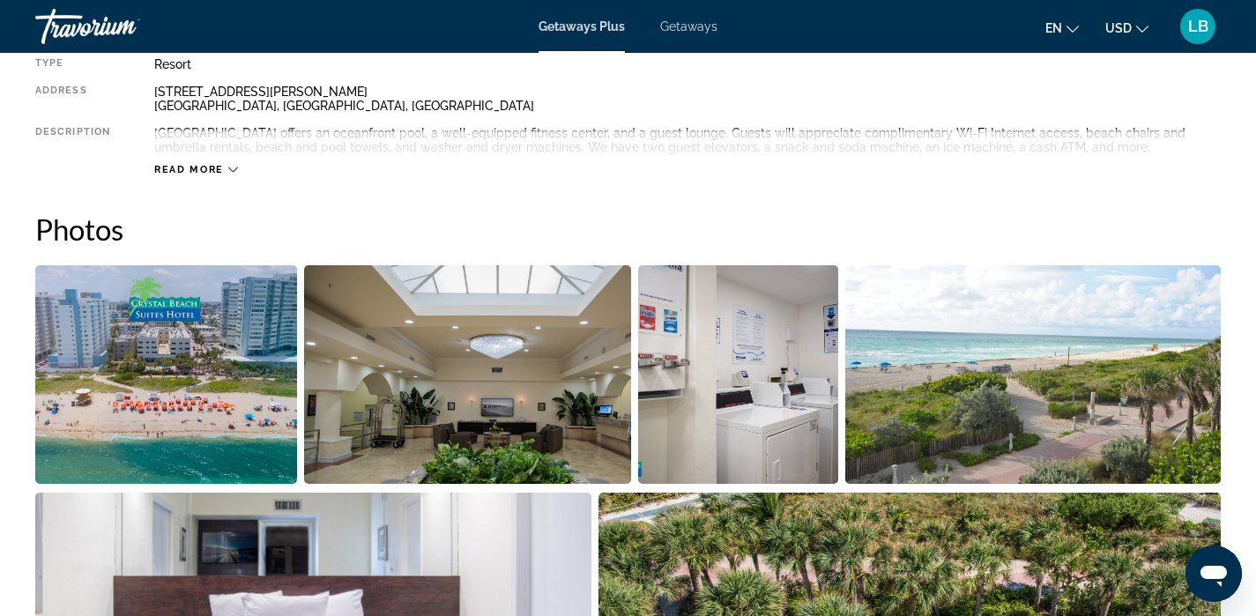
click at [68, 383] on img "Open full-screen image slider" at bounding box center [166, 374] width 262 height 219
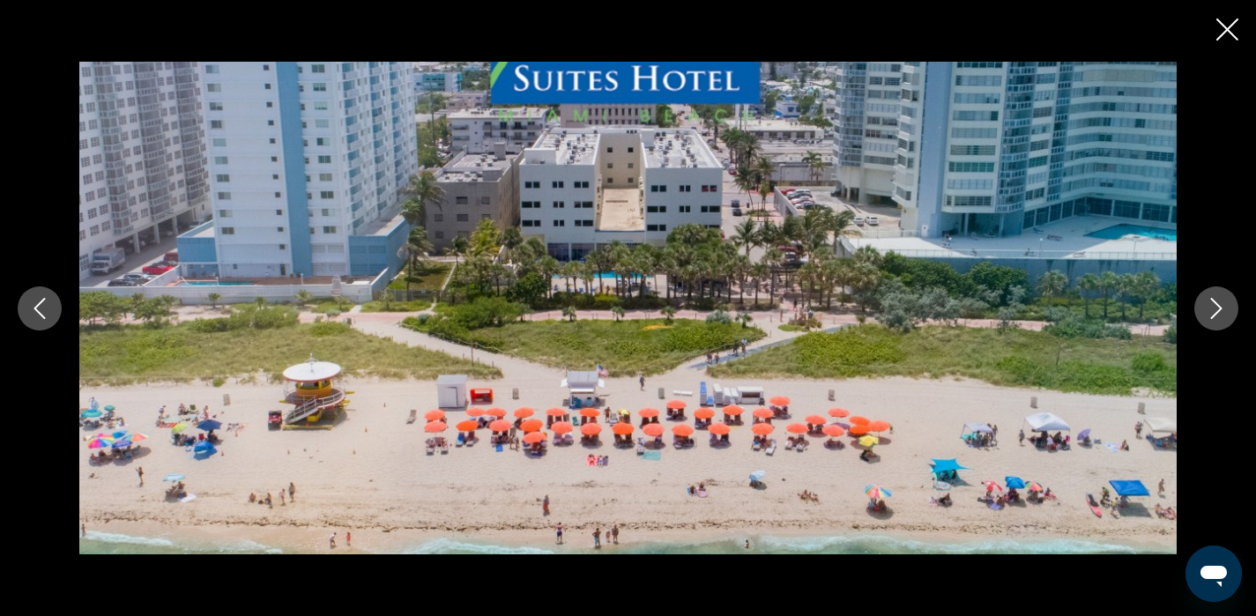
click at [1219, 320] on button "Next image" at bounding box center [1216, 308] width 44 height 44
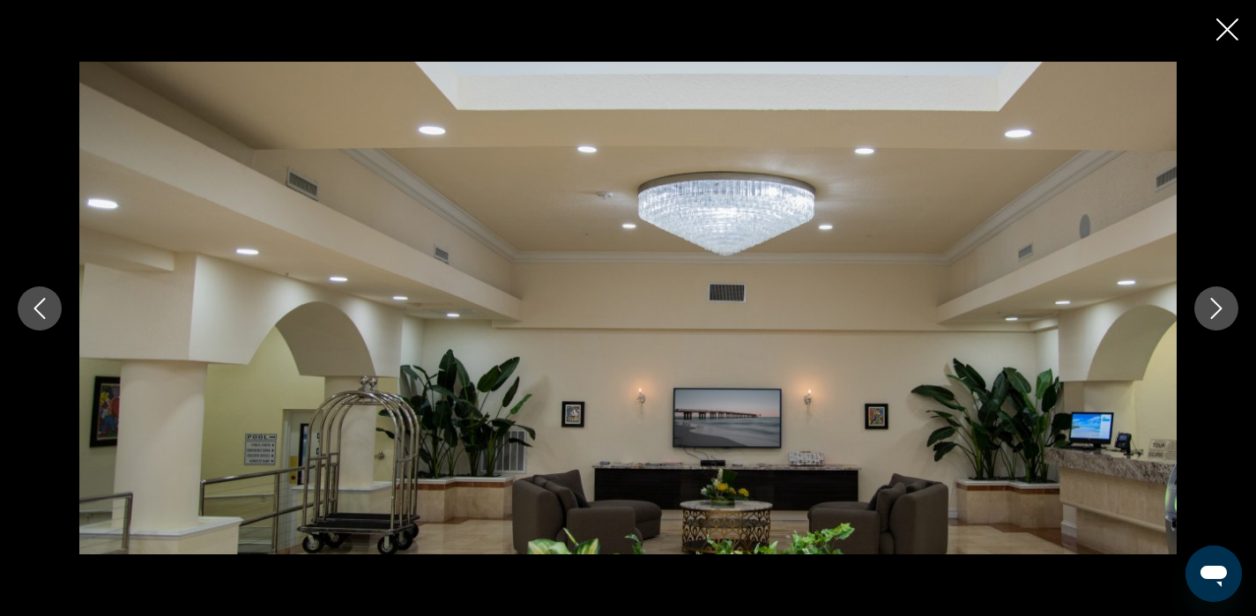
click at [1219, 320] on button "Next image" at bounding box center [1216, 308] width 44 height 44
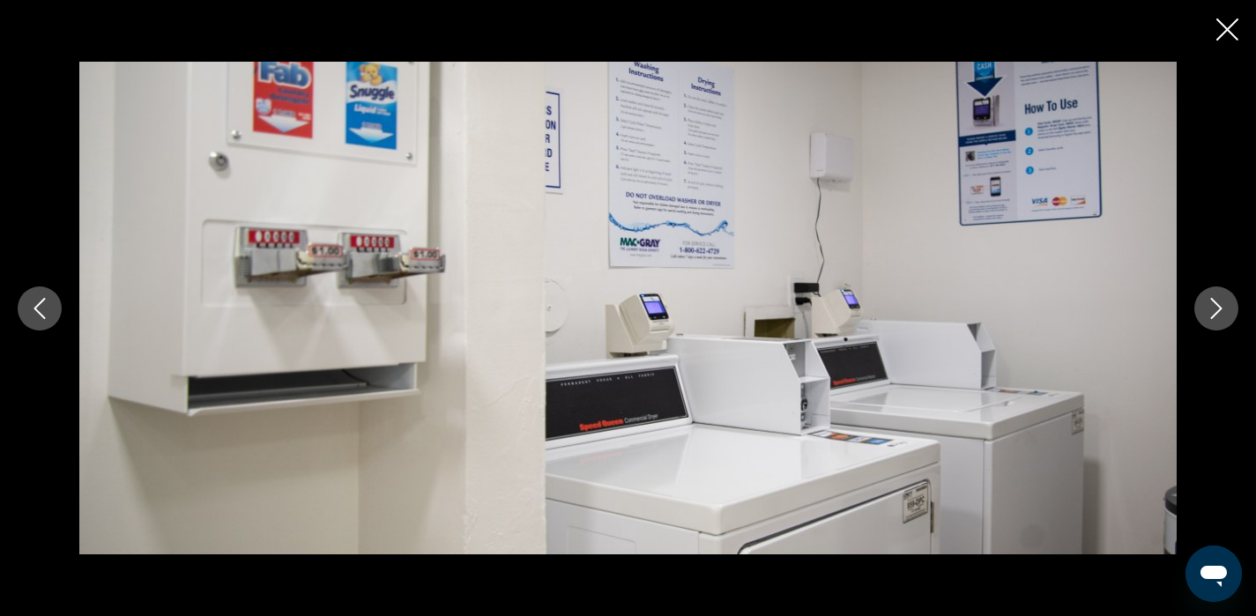
click at [1219, 320] on button "Next image" at bounding box center [1216, 308] width 44 height 44
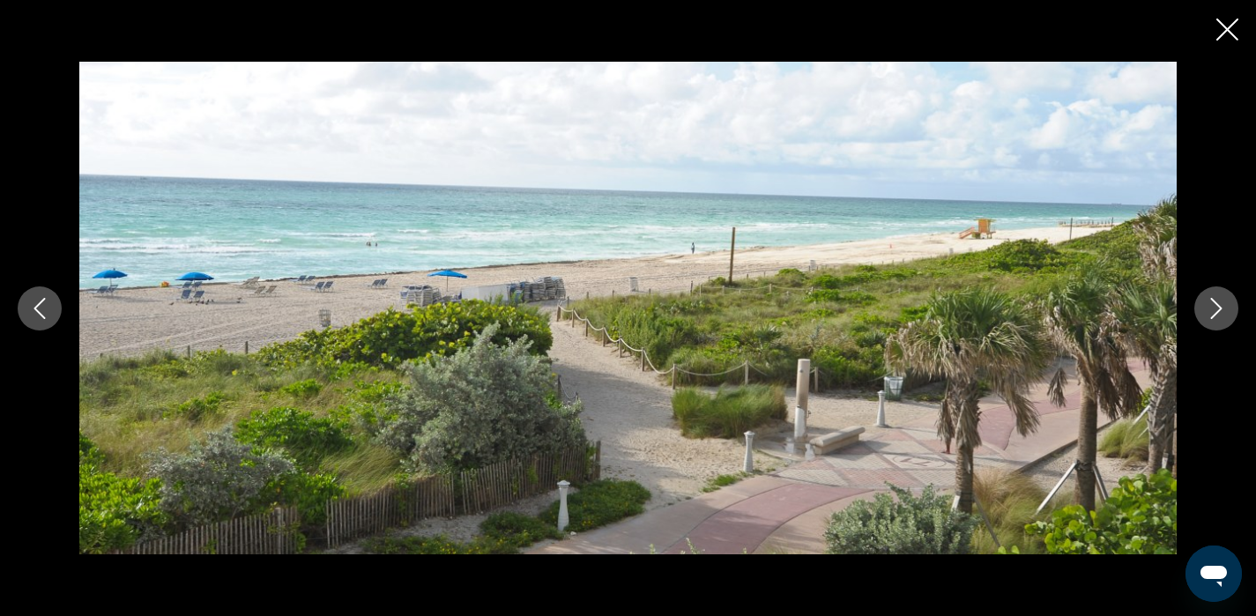
click at [1219, 320] on button "Next image" at bounding box center [1216, 308] width 44 height 44
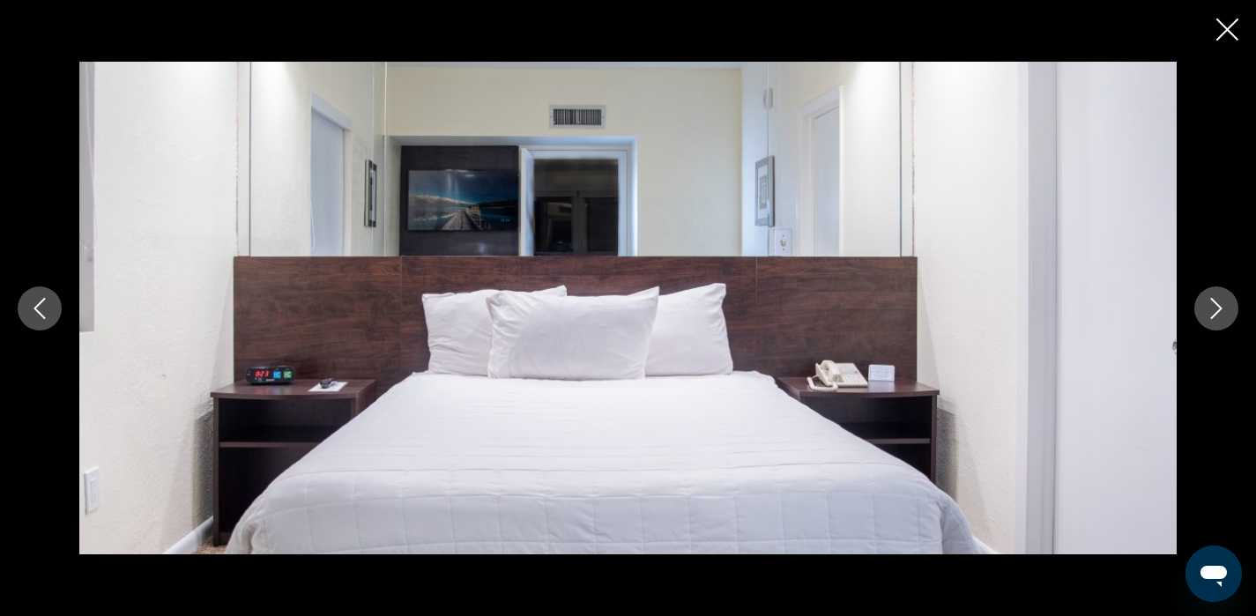
click at [1219, 320] on button "Next image" at bounding box center [1216, 308] width 44 height 44
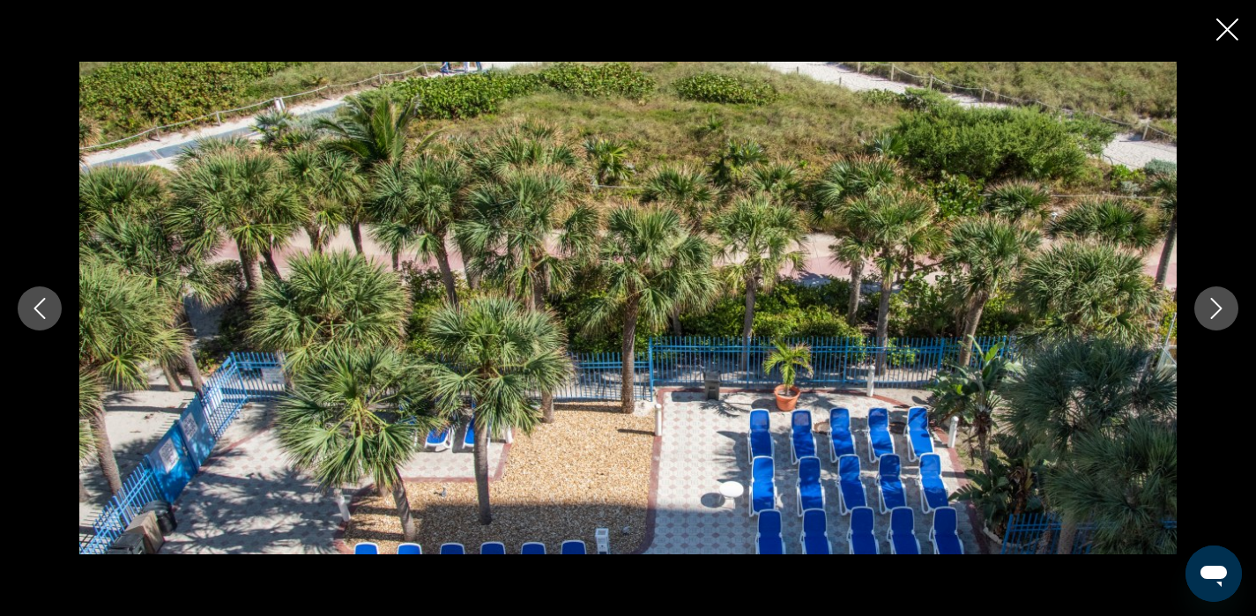
click at [1219, 320] on button "Next image" at bounding box center [1216, 308] width 44 height 44
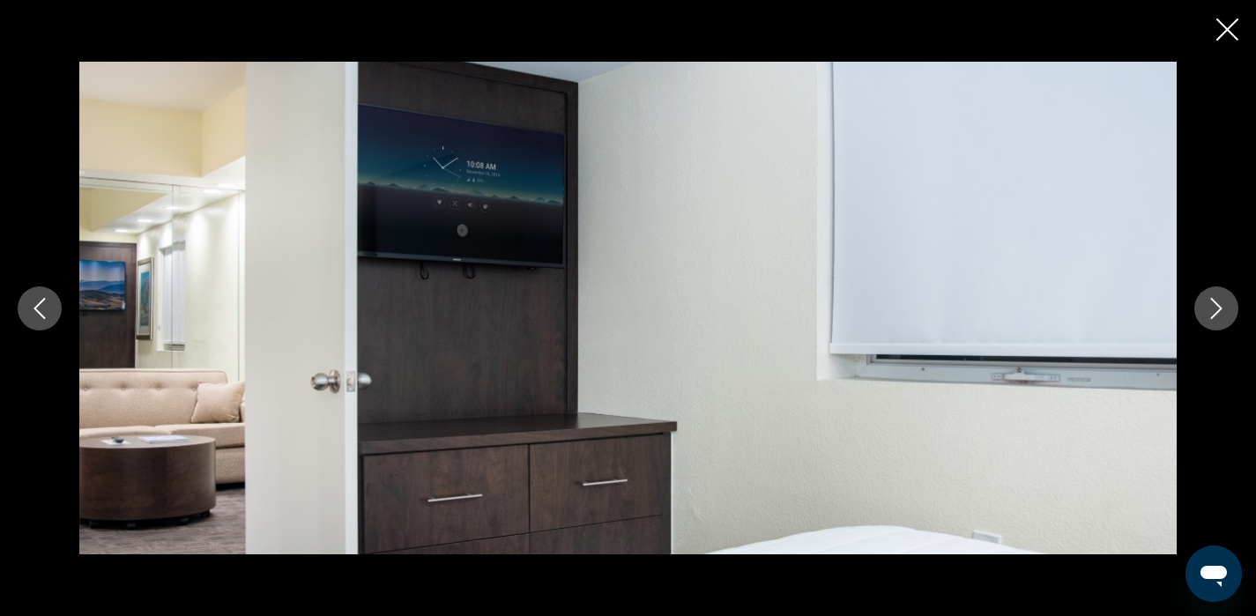
click at [1219, 320] on button "Next image" at bounding box center [1216, 308] width 44 height 44
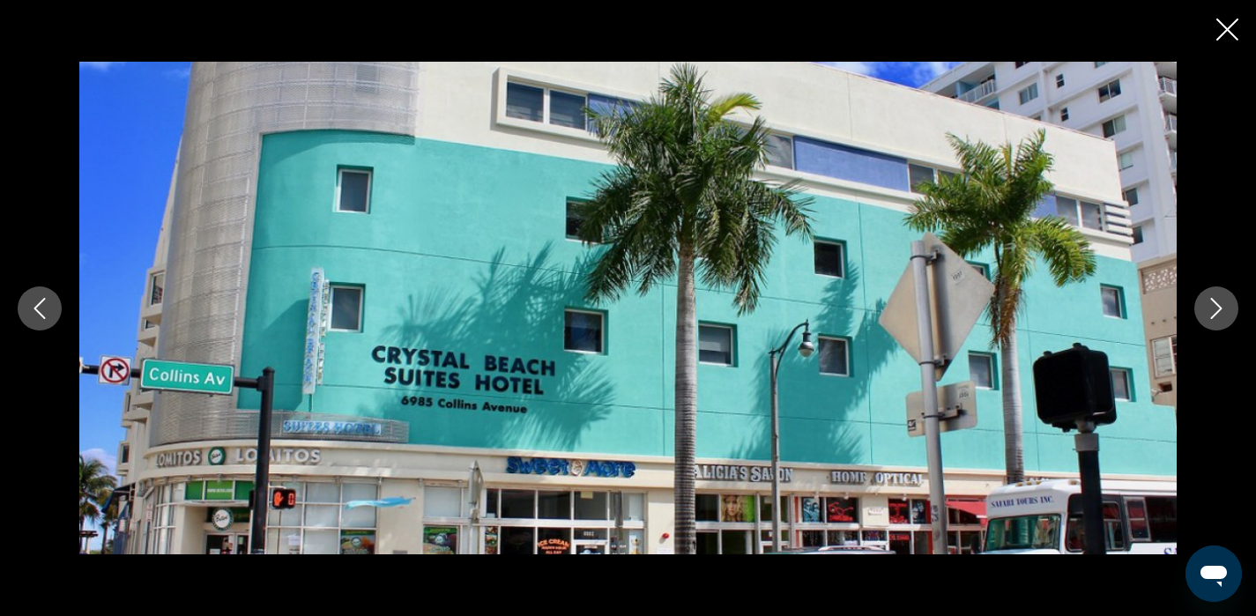
click at [1219, 320] on button "Next image" at bounding box center [1216, 308] width 44 height 44
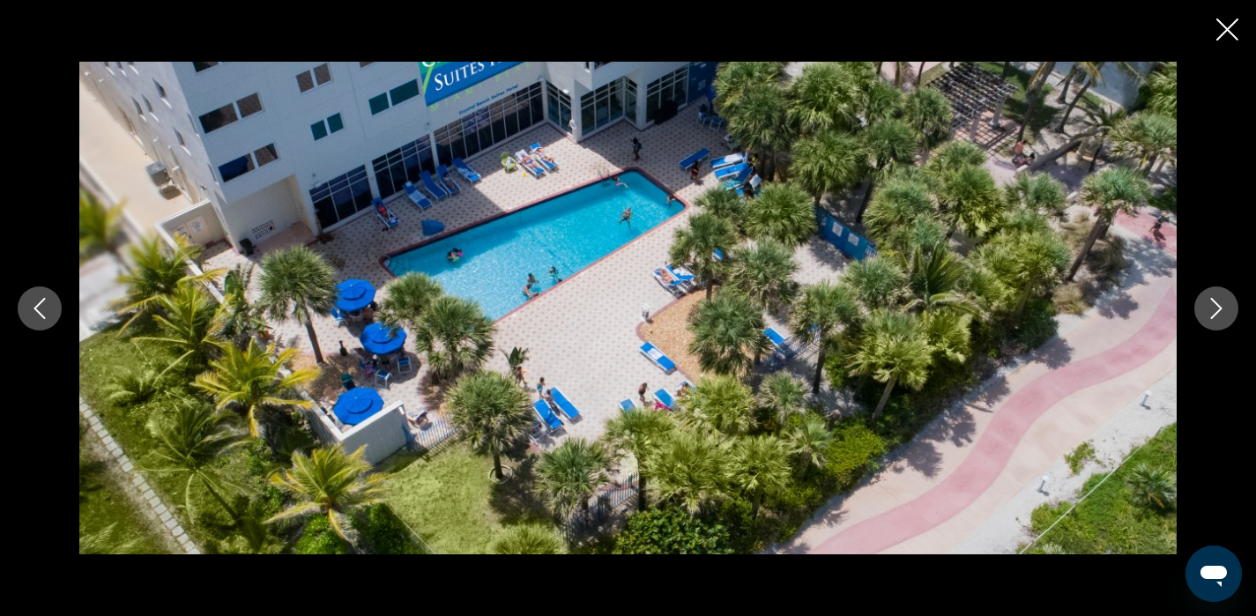
click at [1219, 320] on button "Next image" at bounding box center [1216, 308] width 44 height 44
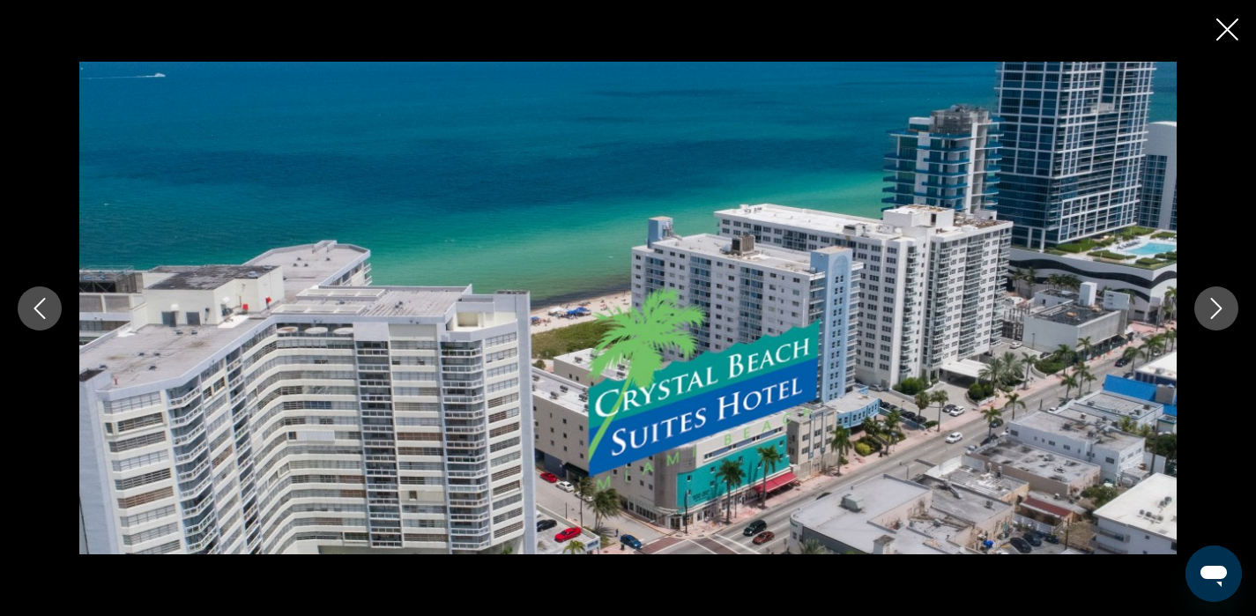
click at [1219, 320] on button "Next image" at bounding box center [1216, 308] width 44 height 44
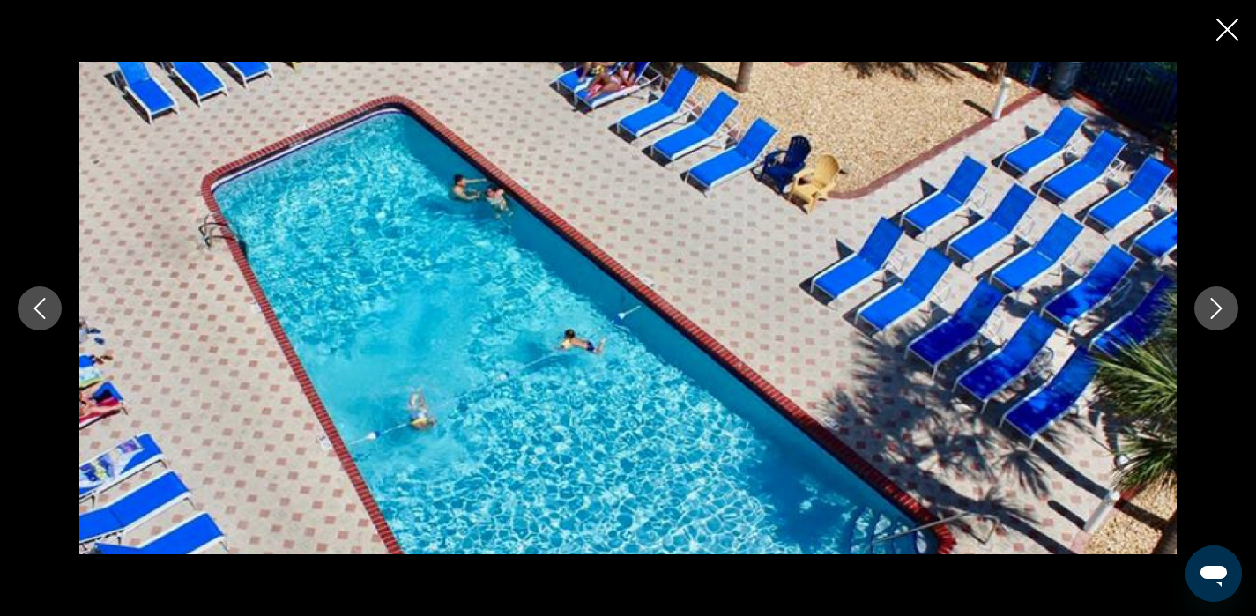
click at [1219, 320] on button "Next image" at bounding box center [1216, 308] width 44 height 44
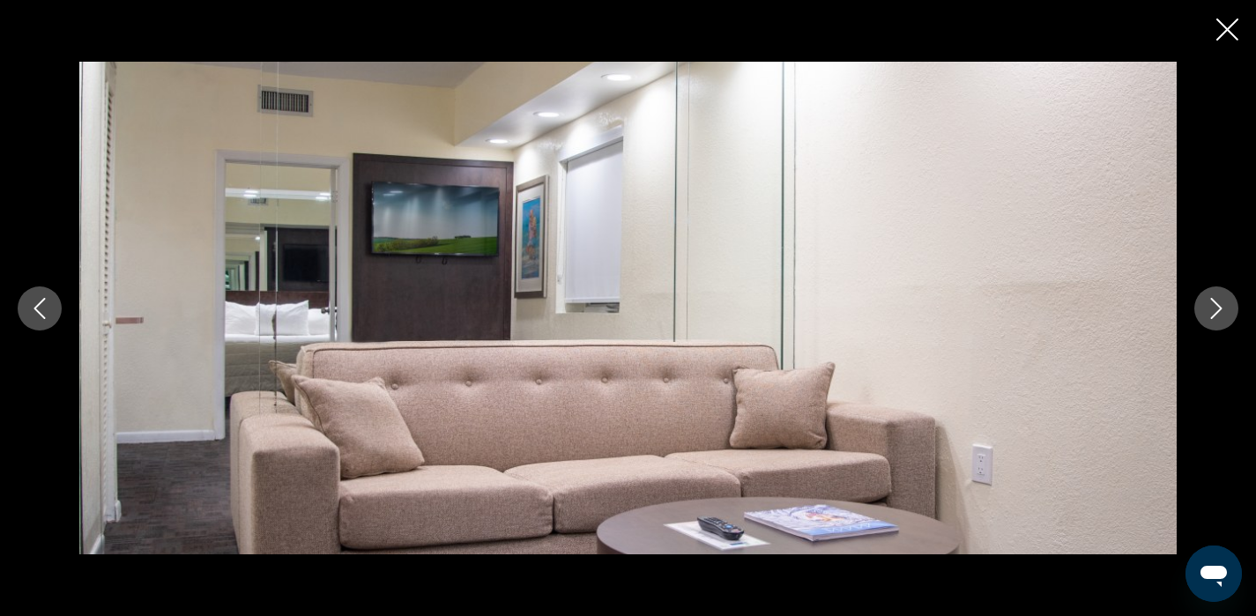
click at [47, 318] on button "Previous image" at bounding box center [40, 308] width 44 height 44
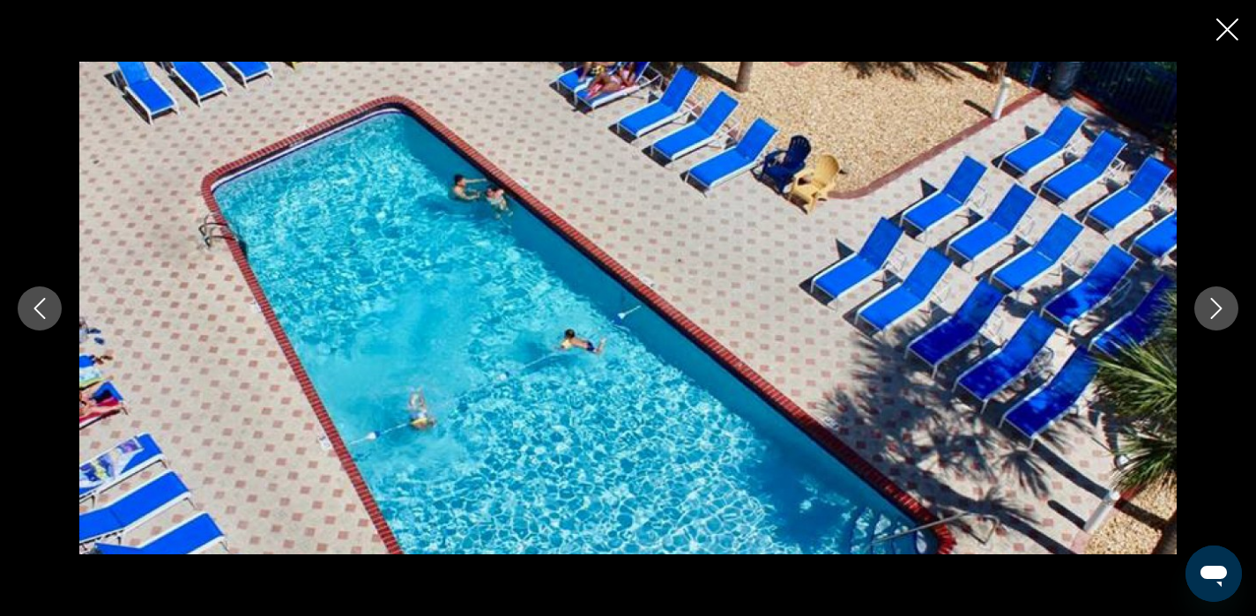
click at [1211, 311] on icon "Next image" at bounding box center [1215, 308] width 21 height 21
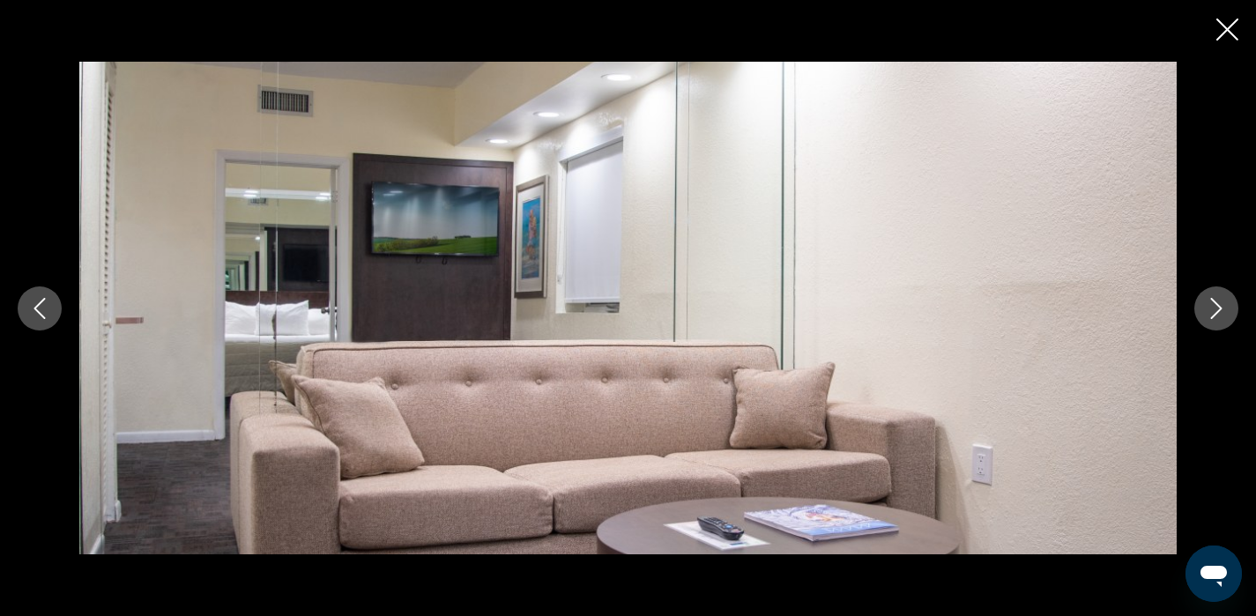
click at [1211, 311] on icon "Next image" at bounding box center [1215, 308] width 21 height 21
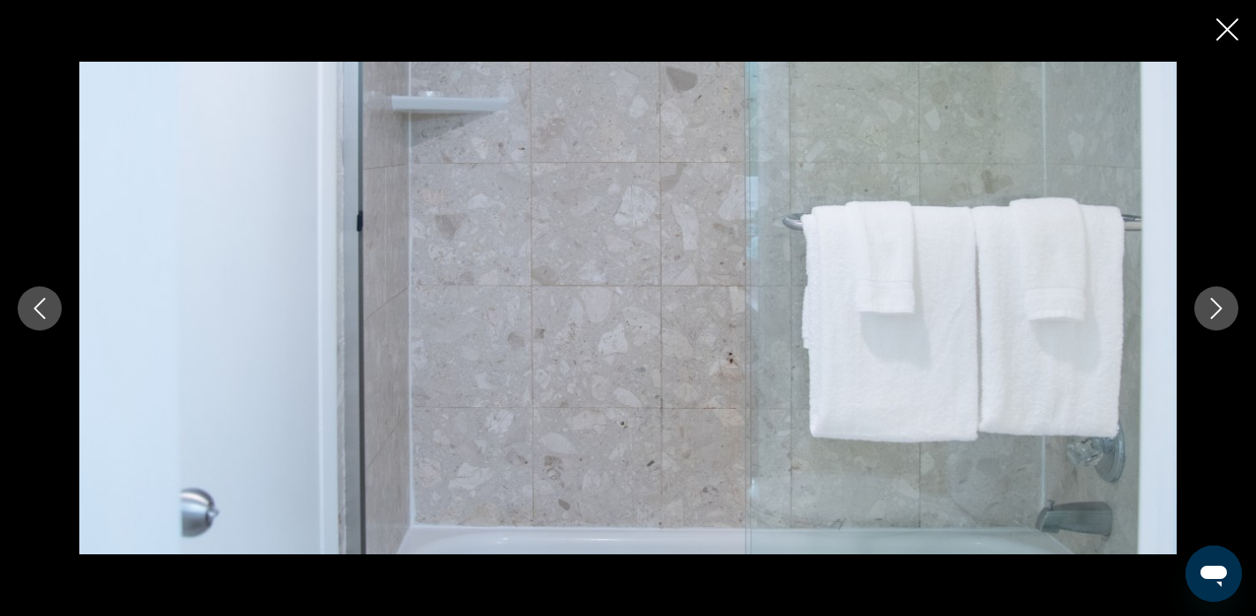
click at [1211, 311] on icon "Next image" at bounding box center [1215, 308] width 21 height 21
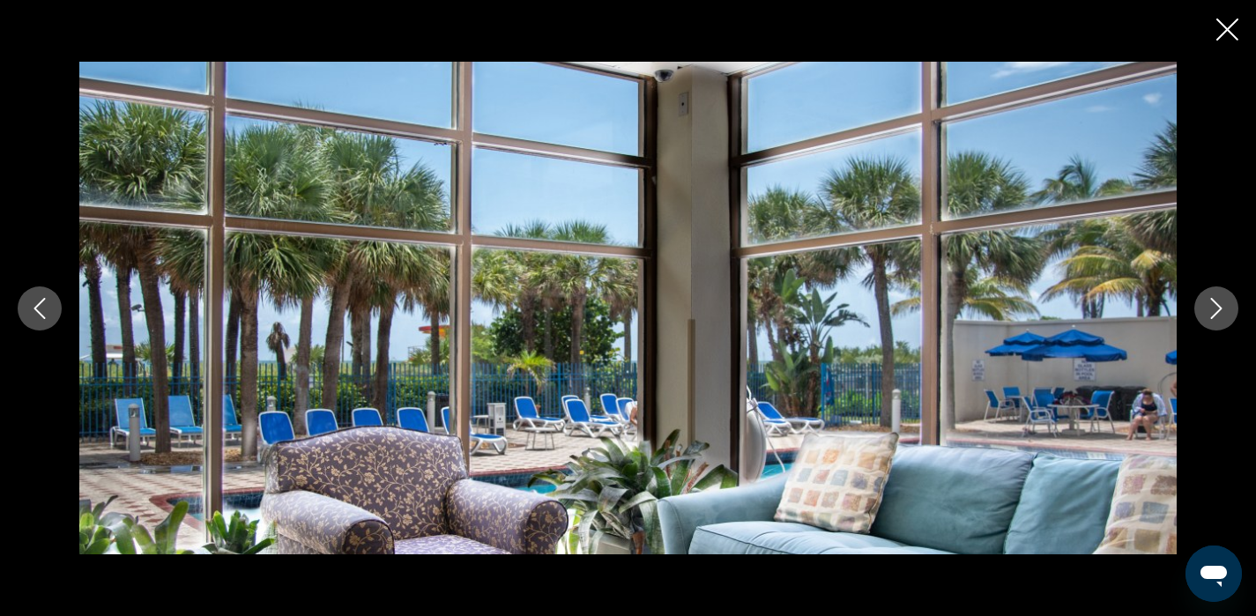
click at [1211, 311] on icon "Next image" at bounding box center [1215, 308] width 21 height 21
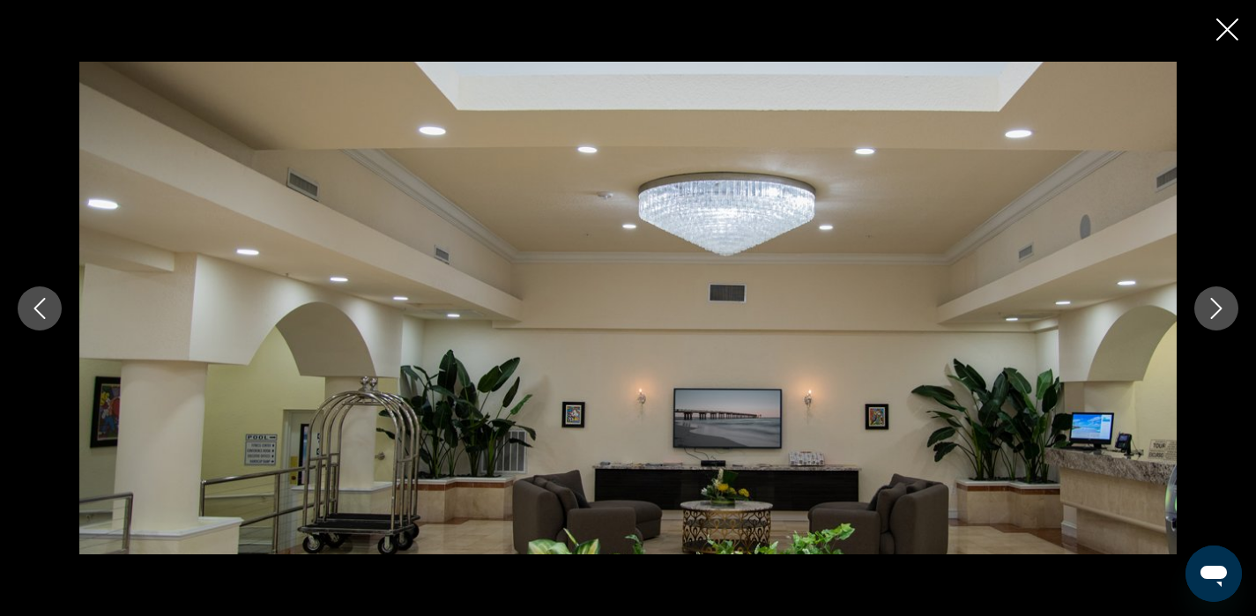
click at [1211, 311] on icon "Next image" at bounding box center [1215, 308] width 21 height 21
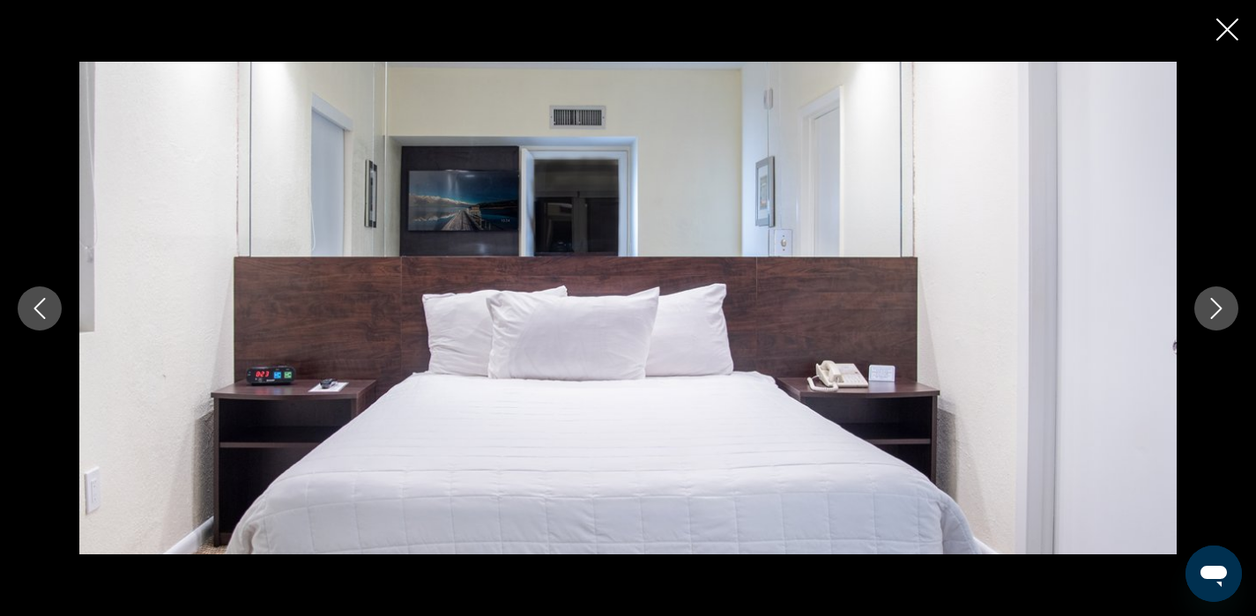
click at [1211, 311] on icon "Next image" at bounding box center [1215, 308] width 21 height 21
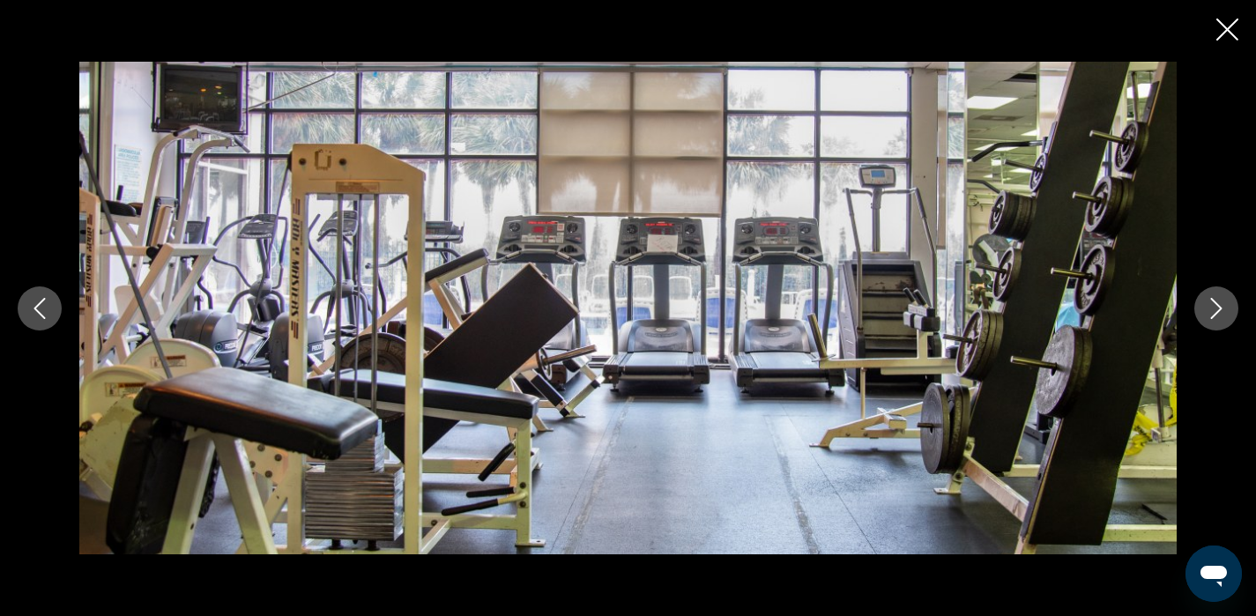
click at [1211, 311] on icon "Next image" at bounding box center [1215, 308] width 21 height 21
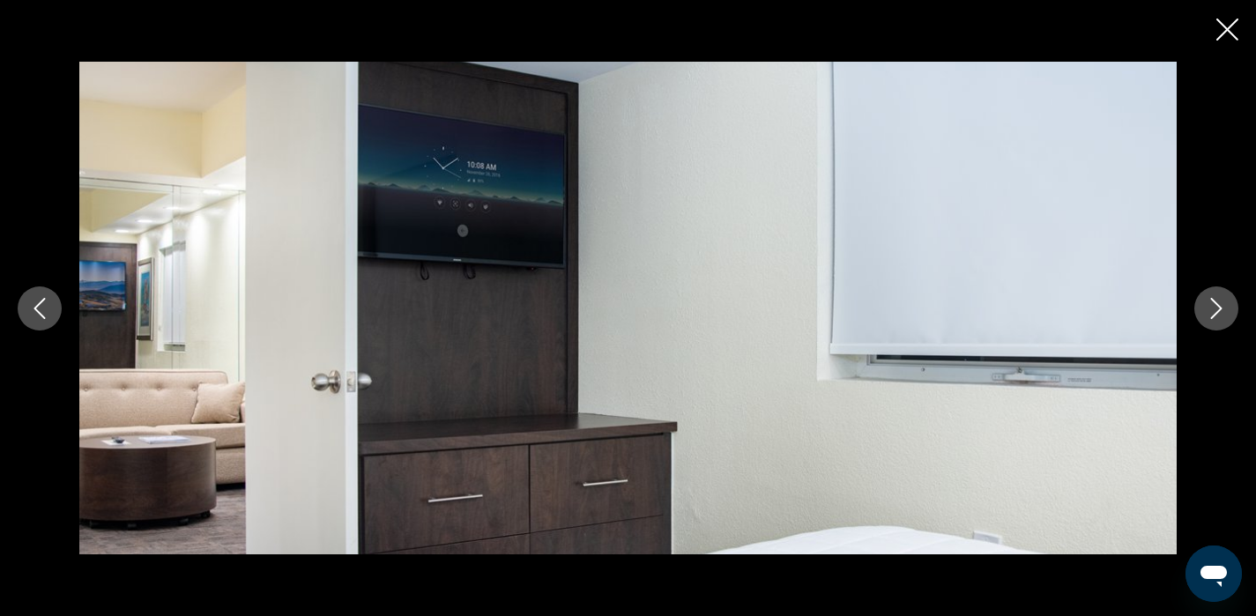
click at [1211, 311] on icon "Next image" at bounding box center [1215, 308] width 21 height 21
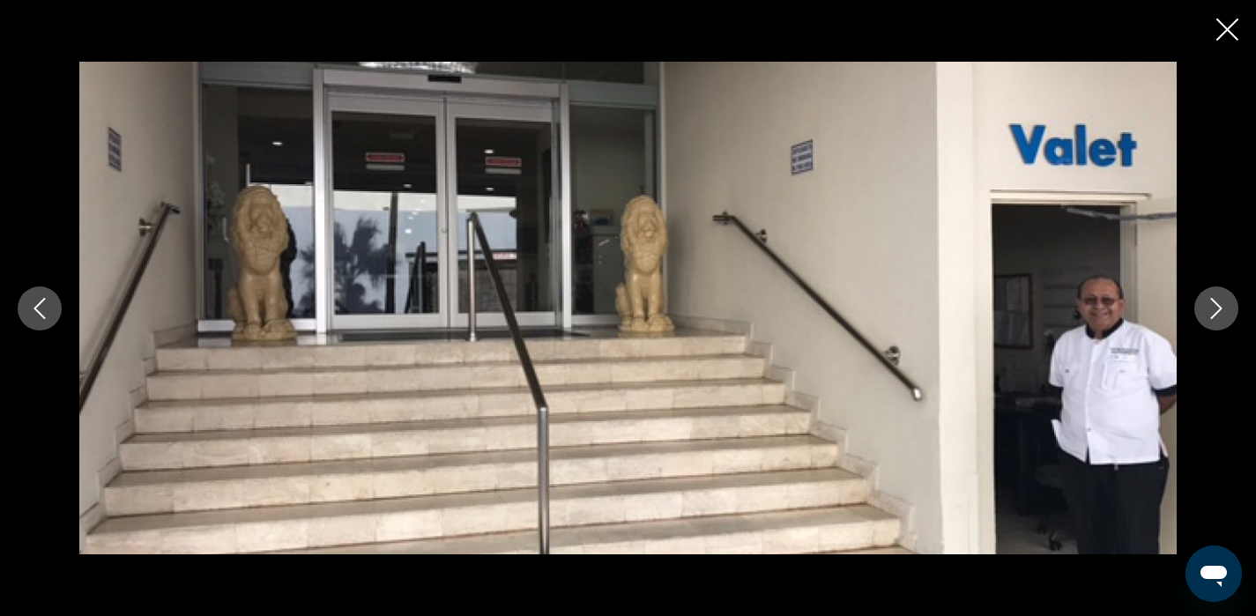
click at [1211, 311] on icon "Next image" at bounding box center [1215, 308] width 21 height 21
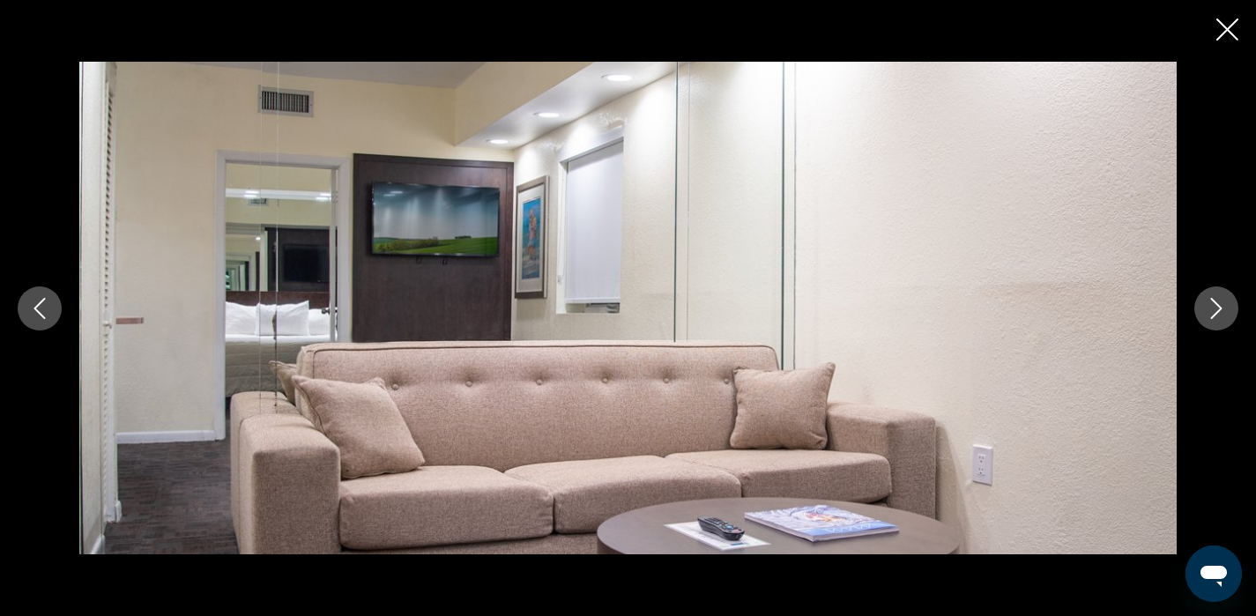
click at [1211, 311] on icon "Next image" at bounding box center [1215, 308] width 21 height 21
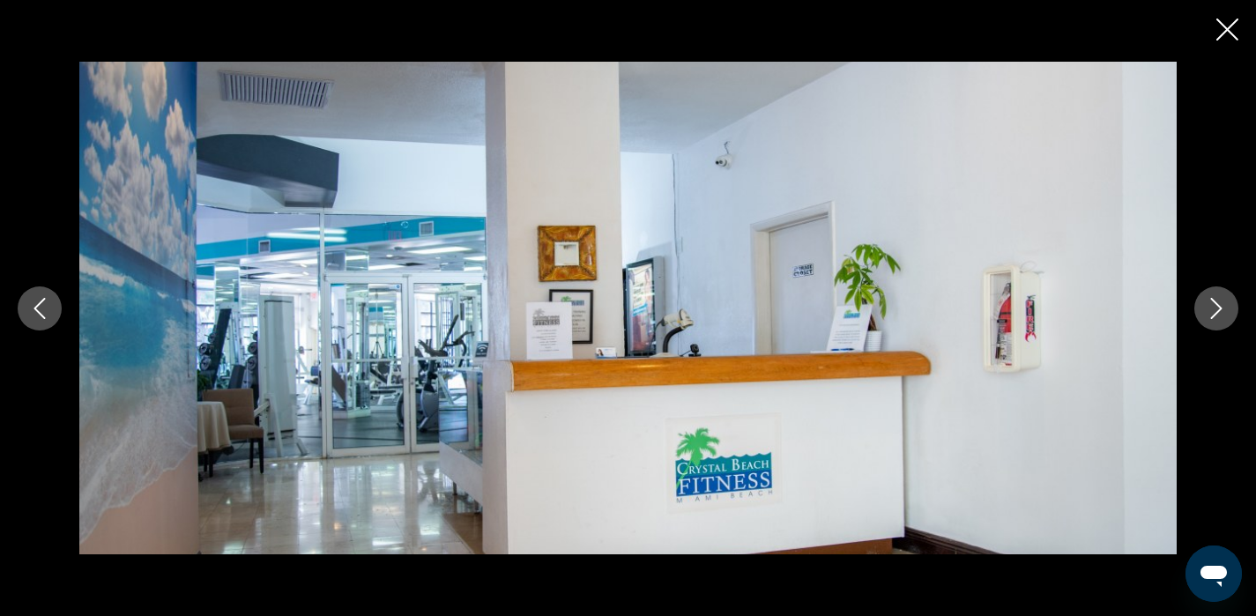
click at [1211, 311] on icon "Next image" at bounding box center [1215, 308] width 21 height 21
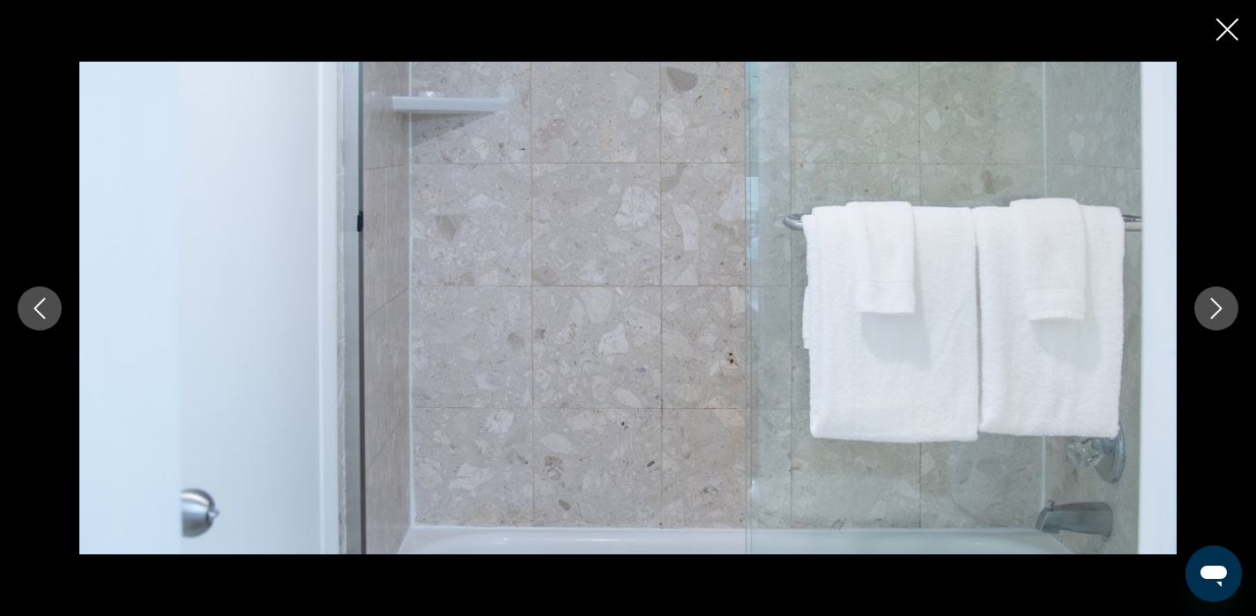
click at [1211, 311] on icon "Next image" at bounding box center [1215, 308] width 21 height 21
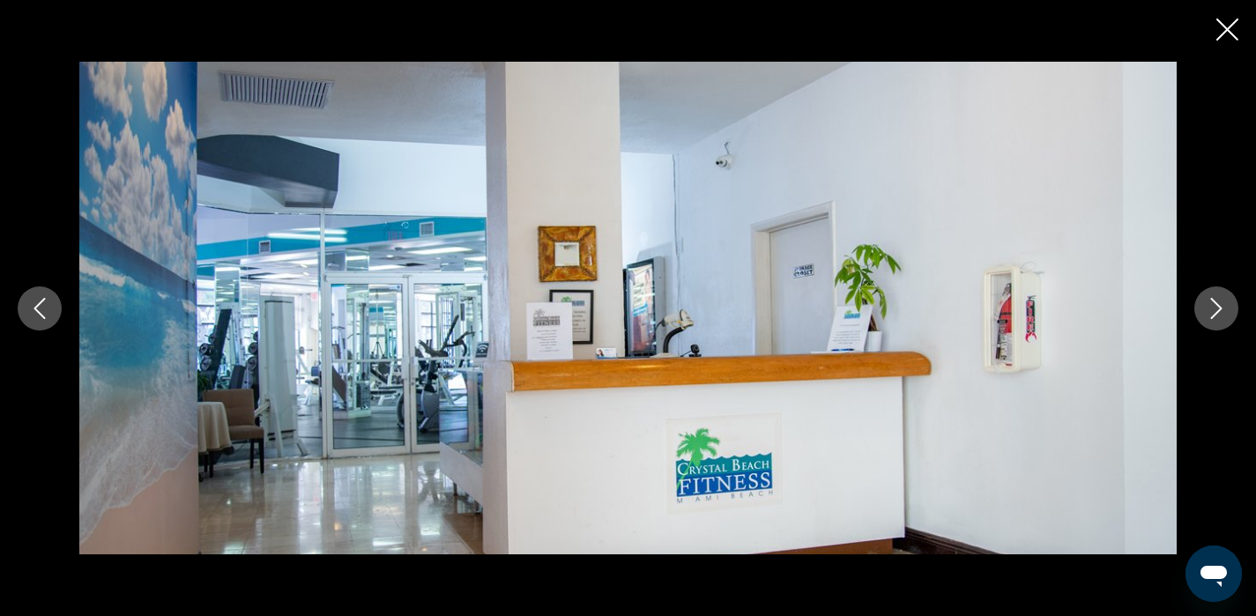
click at [1211, 311] on icon "Next image" at bounding box center [1215, 308] width 21 height 21
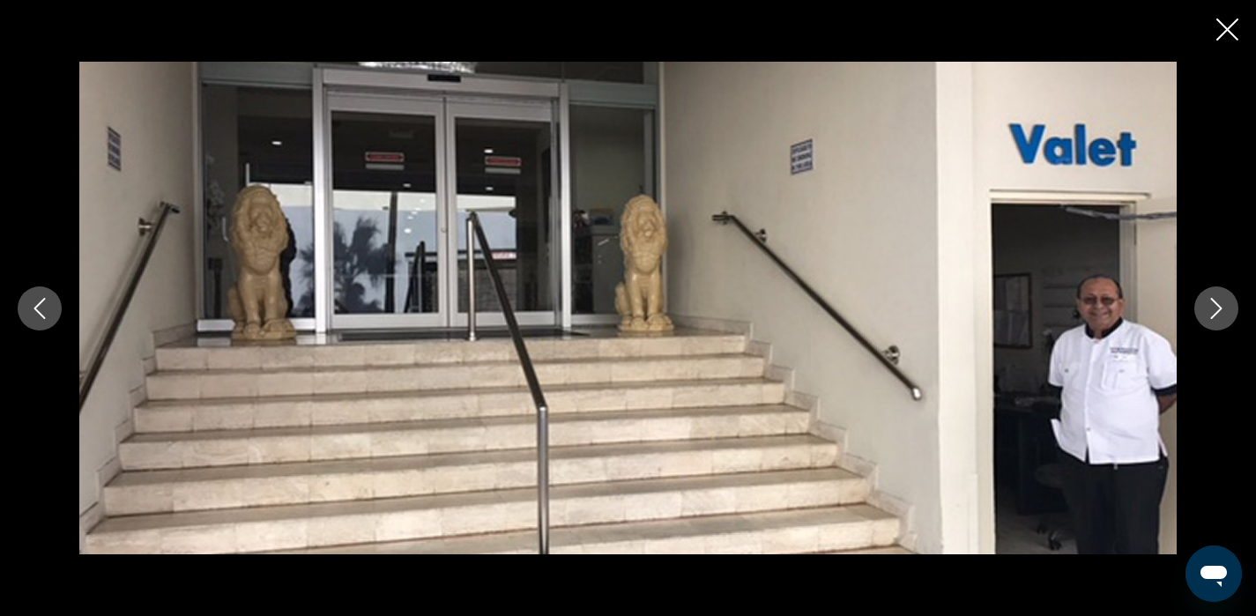
click at [1211, 311] on icon "Next image" at bounding box center [1215, 308] width 21 height 21
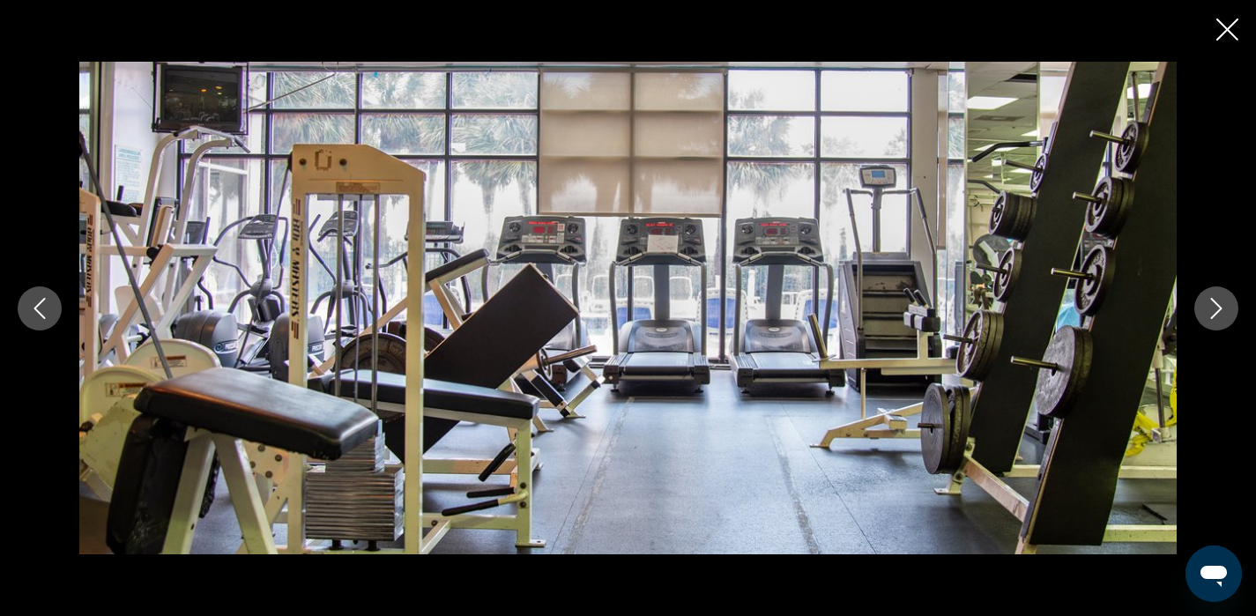
click at [1211, 311] on icon "Next image" at bounding box center [1215, 308] width 21 height 21
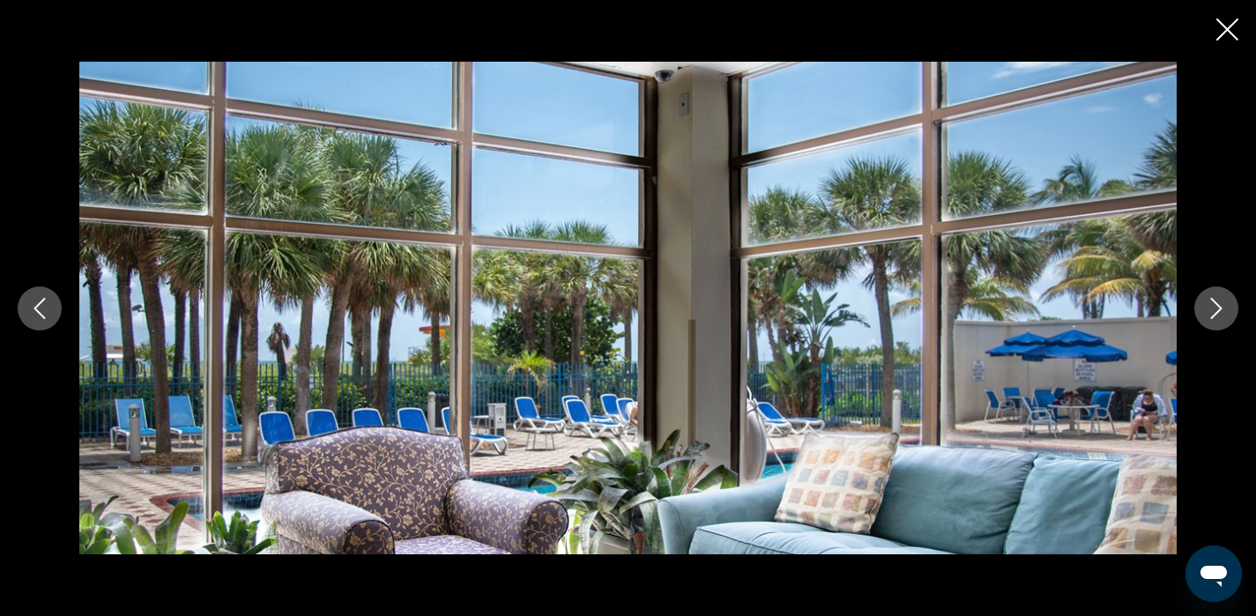
click at [1211, 311] on icon "Next image" at bounding box center [1215, 308] width 21 height 21
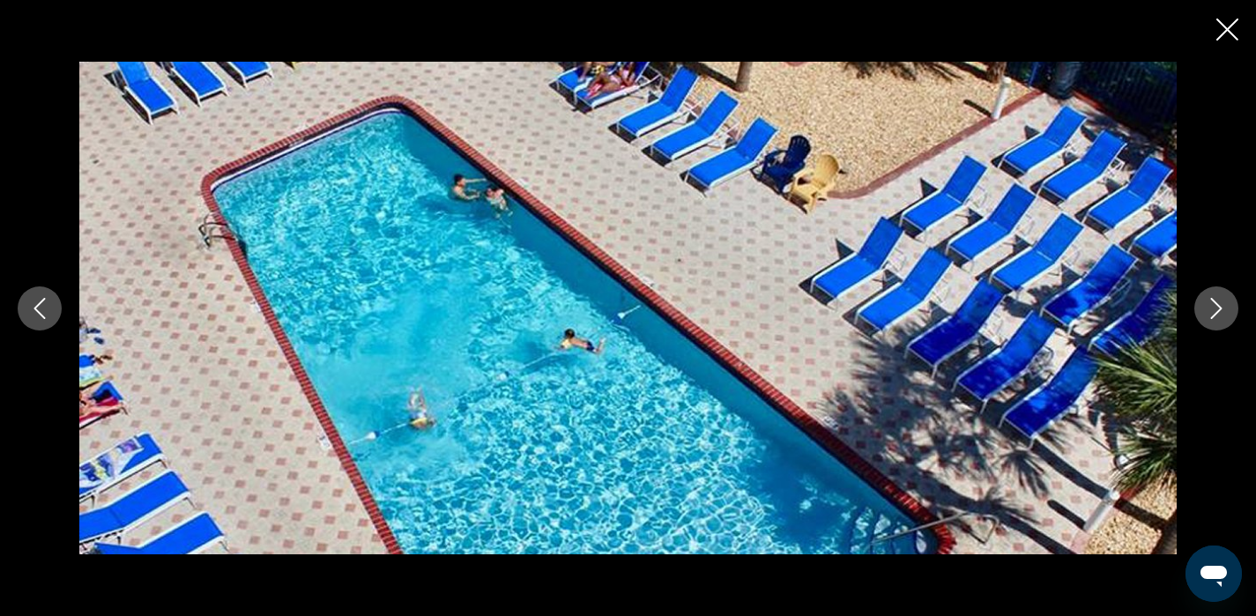
click at [1211, 311] on icon "Next image" at bounding box center [1215, 308] width 21 height 21
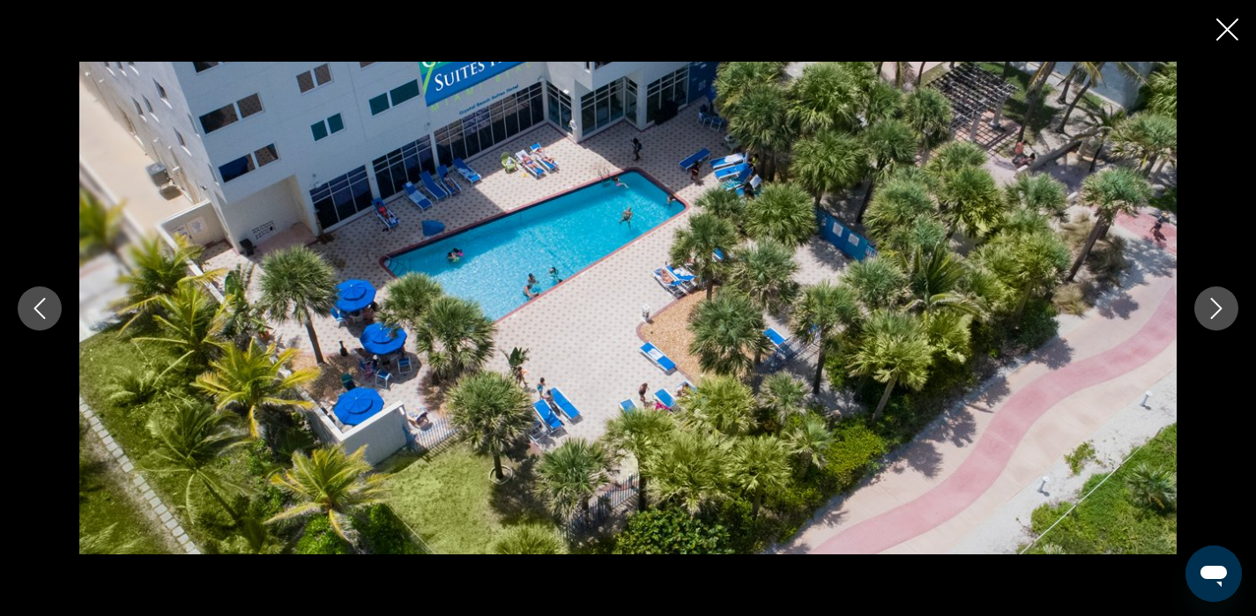
click at [1211, 311] on icon "Next image" at bounding box center [1215, 308] width 21 height 21
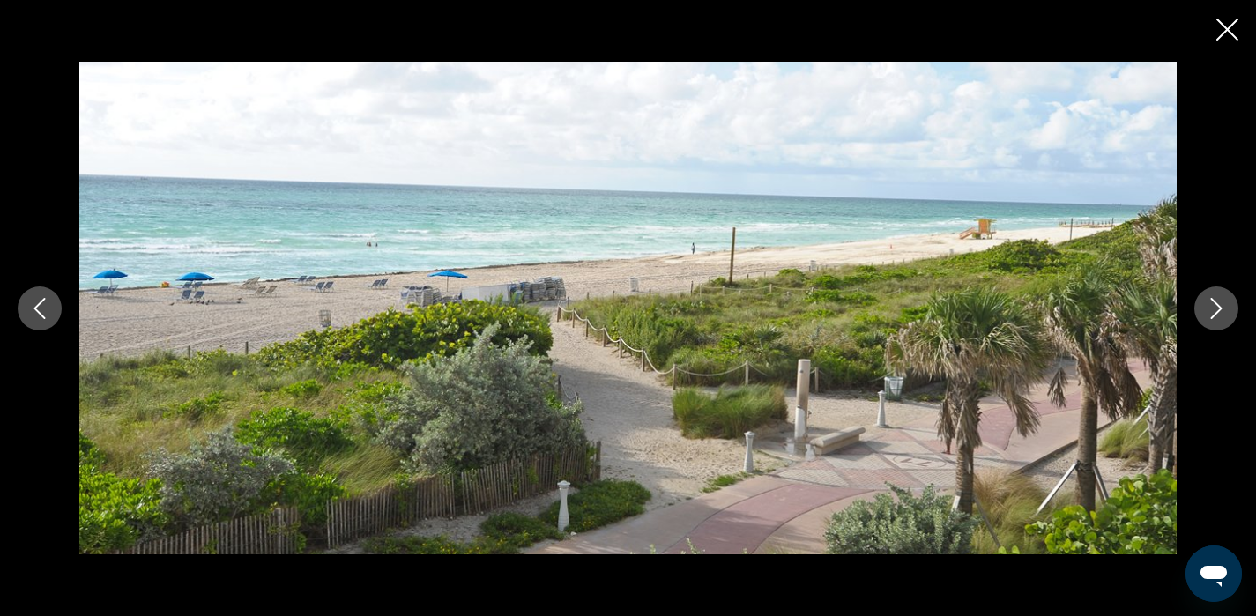
click at [1220, 27] on icon "Close slideshow" at bounding box center [1227, 30] width 22 height 22
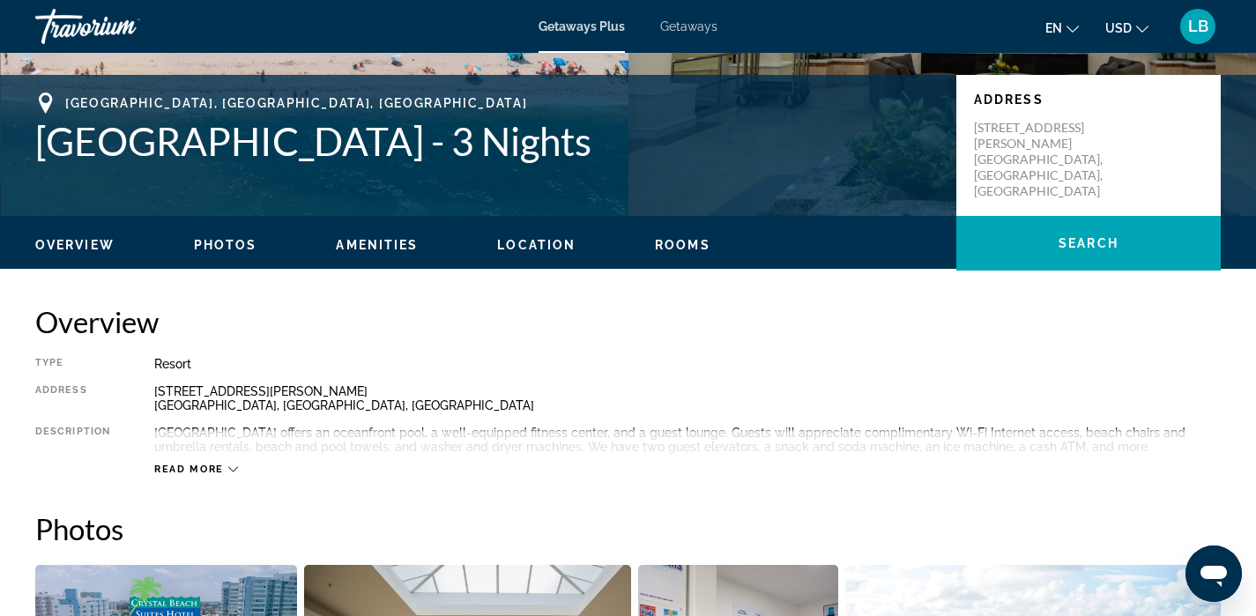
scroll to position [0, 0]
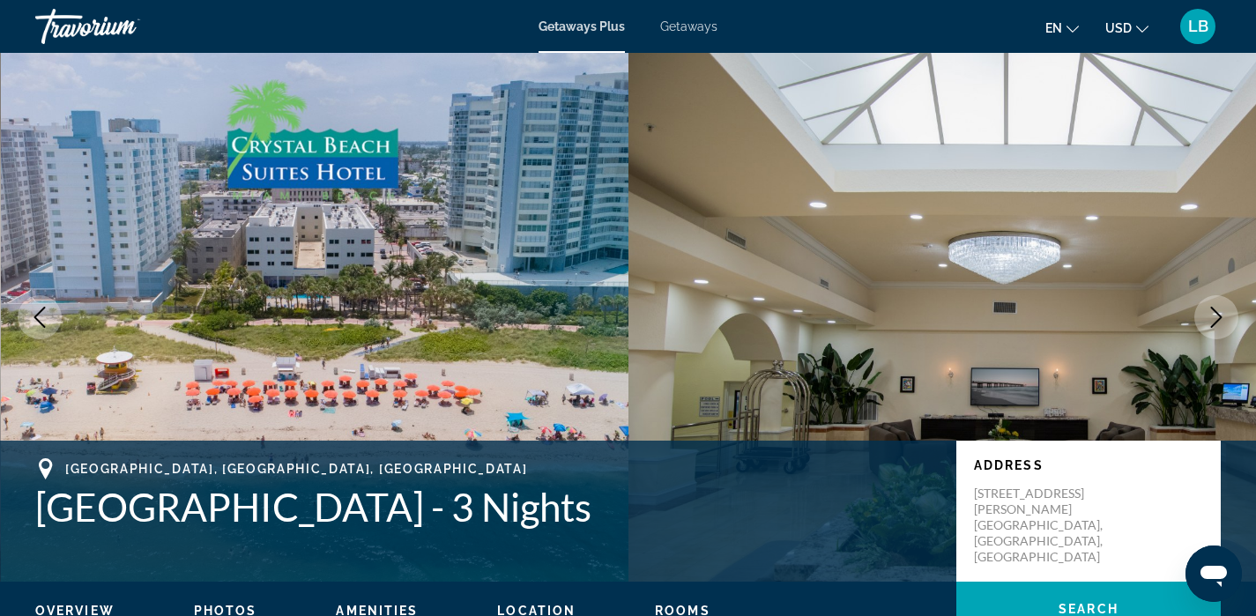
drag, startPoint x: 41, startPoint y: 511, endPoint x: 691, endPoint y: 516, distance: 650.3
click at [691, 516] on h1 "[GEOGRAPHIC_DATA] - 3 Nights" at bounding box center [486, 507] width 903 height 46
copy h1 "[GEOGRAPHIC_DATA]"
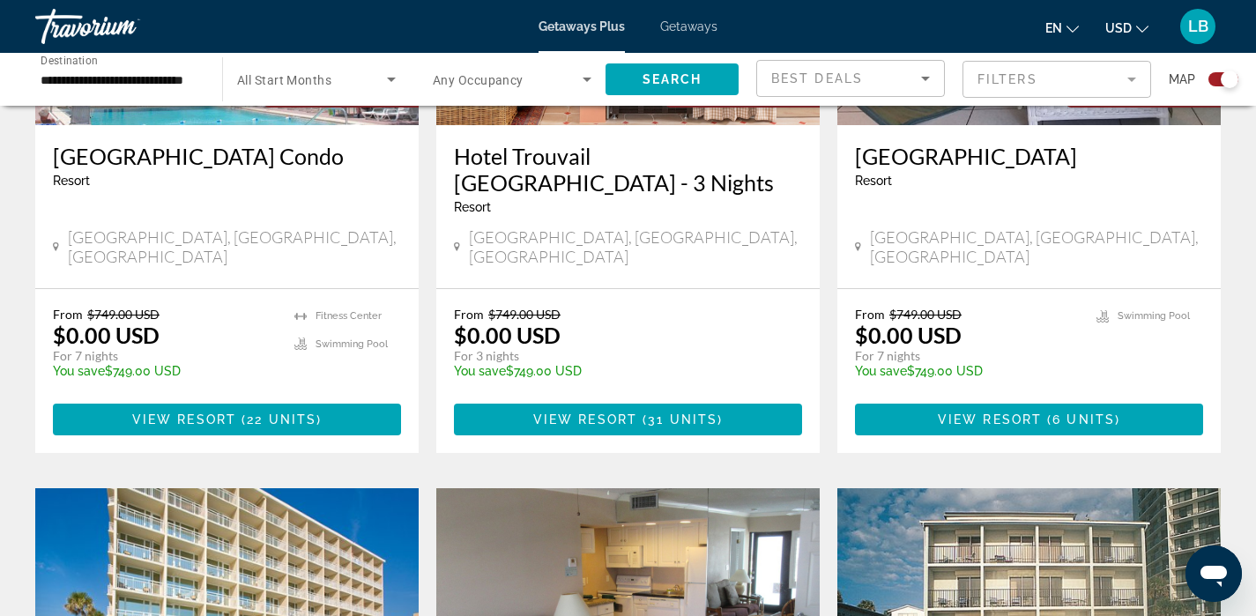
scroll to position [871, 0]
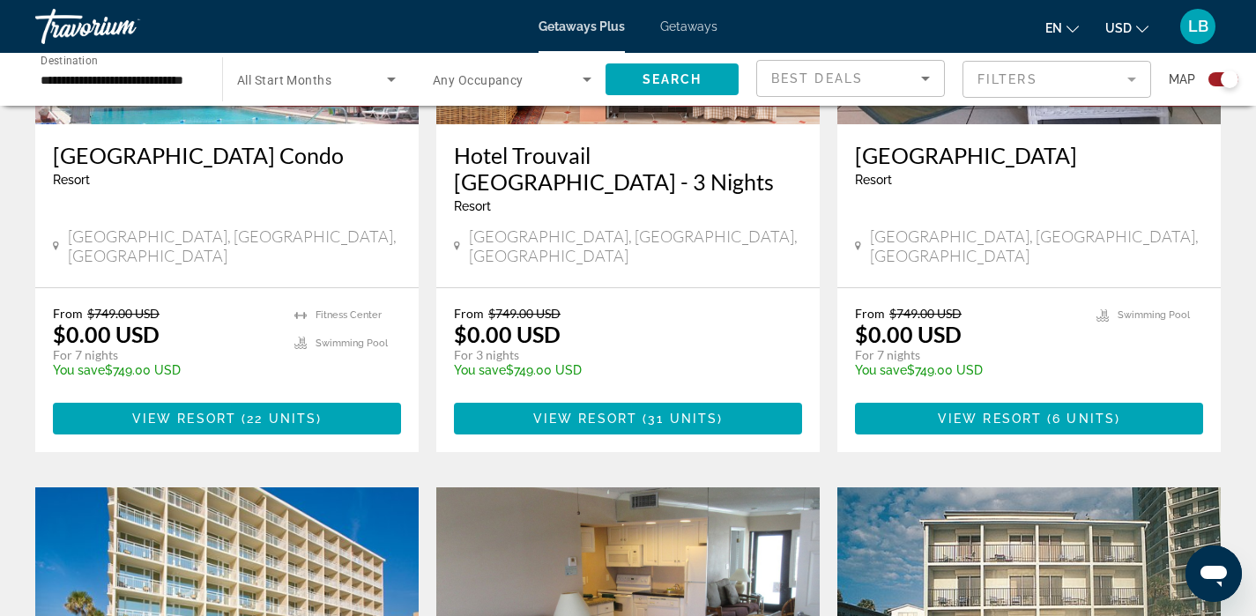
click at [758, 363] on p "You save $749.00 USD" at bounding box center [619, 370] width 330 height 14
click at [674, 411] on span "31 units" at bounding box center [683, 418] width 70 height 14
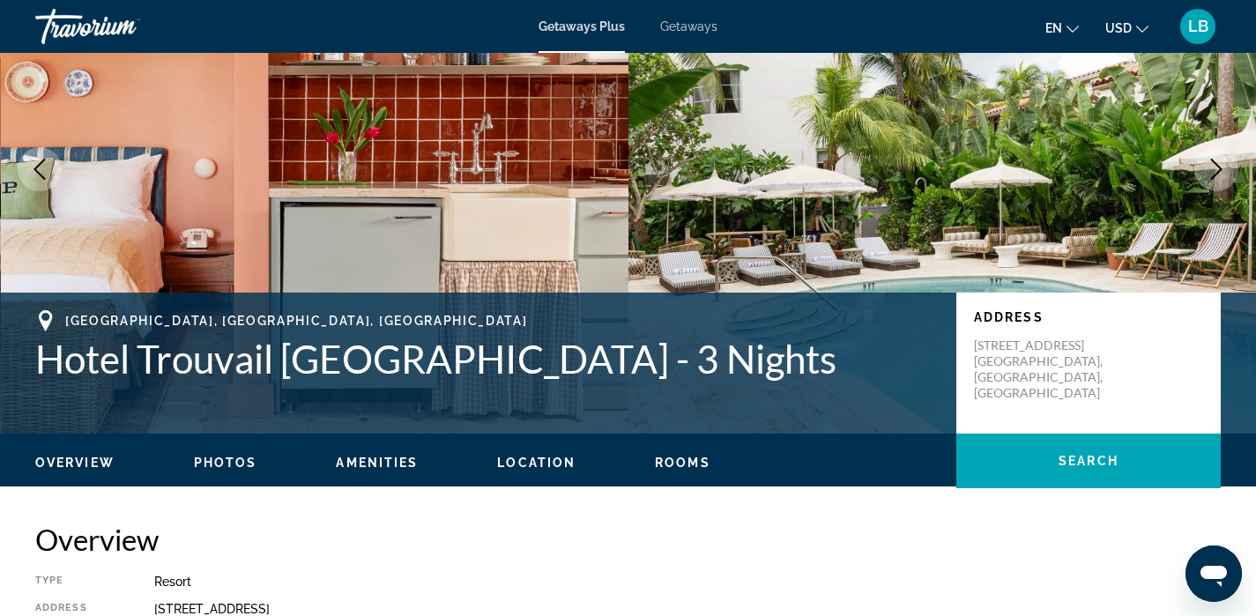
scroll to position [149, 0]
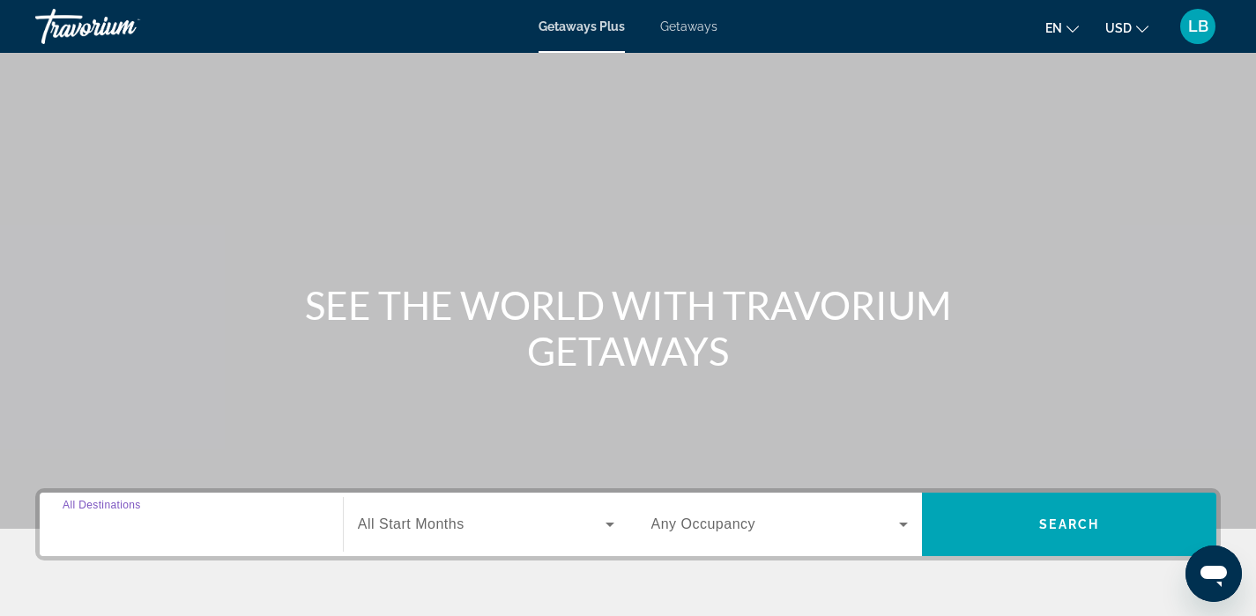
click at [188, 527] on input "Destination All Destinations" at bounding box center [191, 525] width 257 height 21
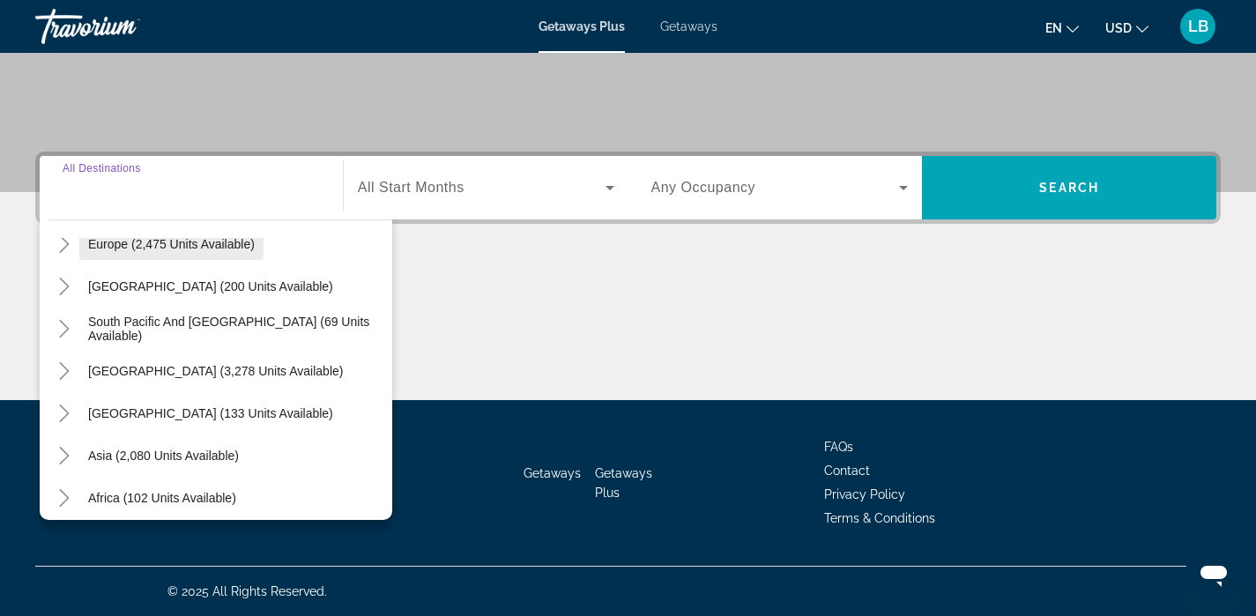
scroll to position [243, 0]
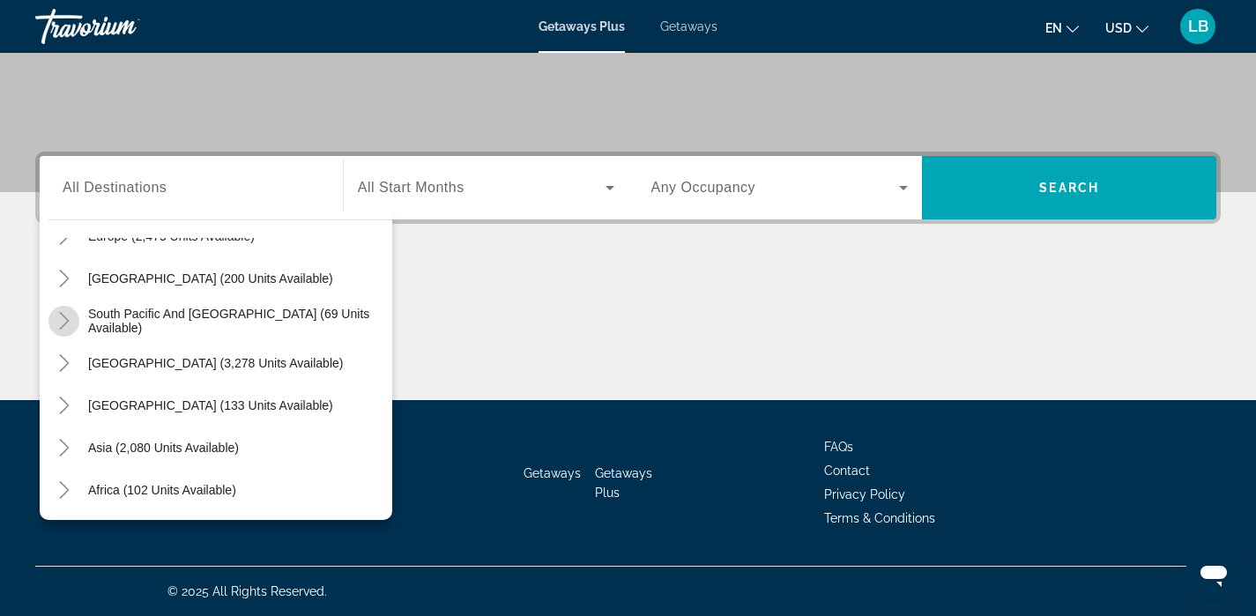
click at [65, 314] on icon "Toggle South Pacific and Oceania (69 units available)" at bounding box center [65, 321] width 18 height 18
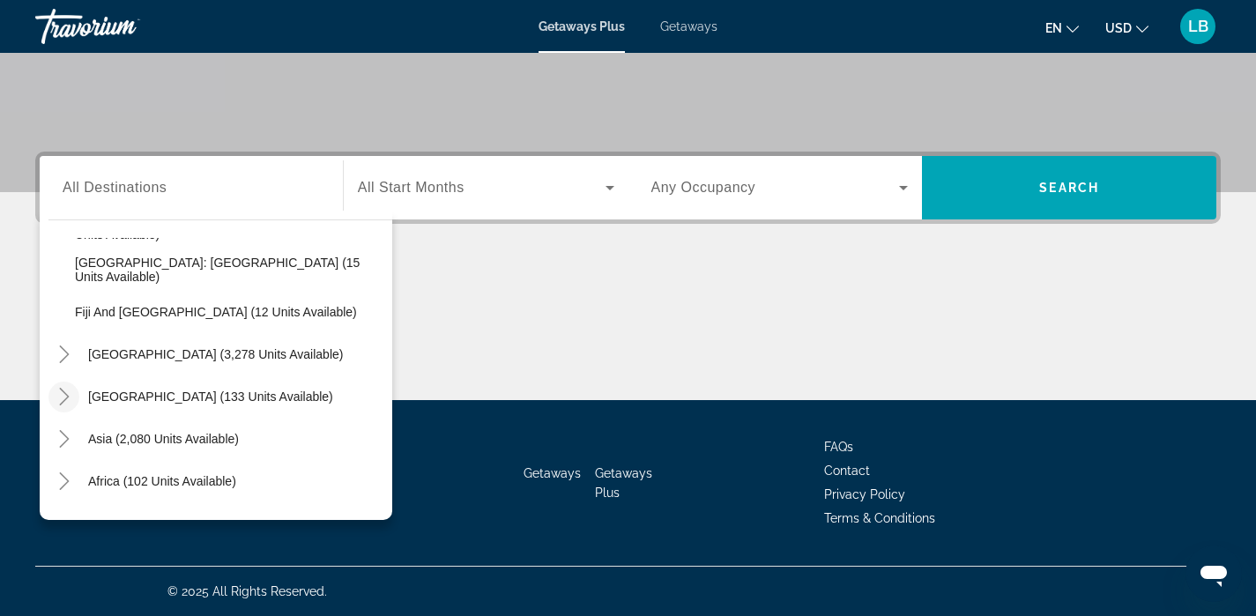
scroll to position [412, 0]
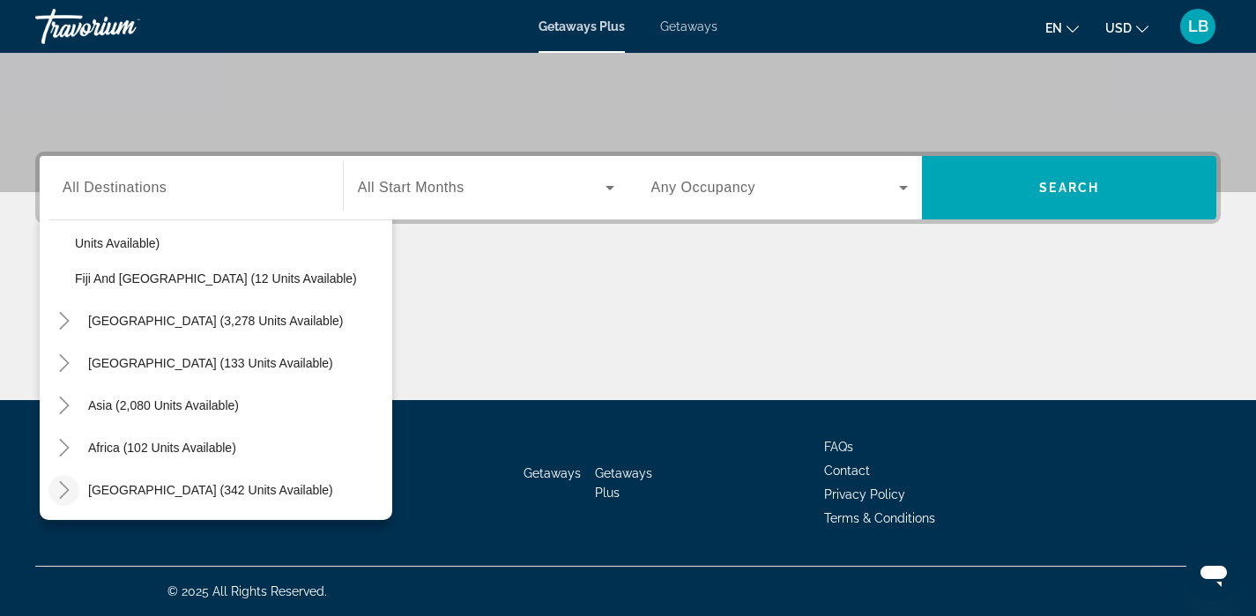
click at [63, 488] on icon "Toggle Middle East (342 units available)" at bounding box center [65, 490] width 18 height 18
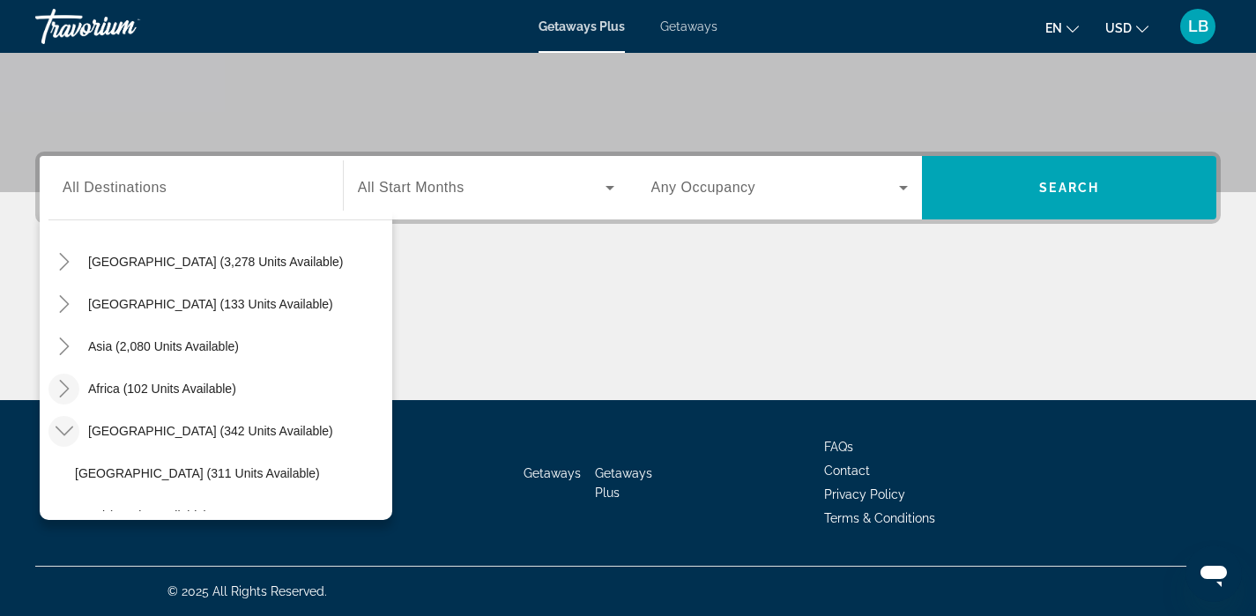
scroll to position [468, 0]
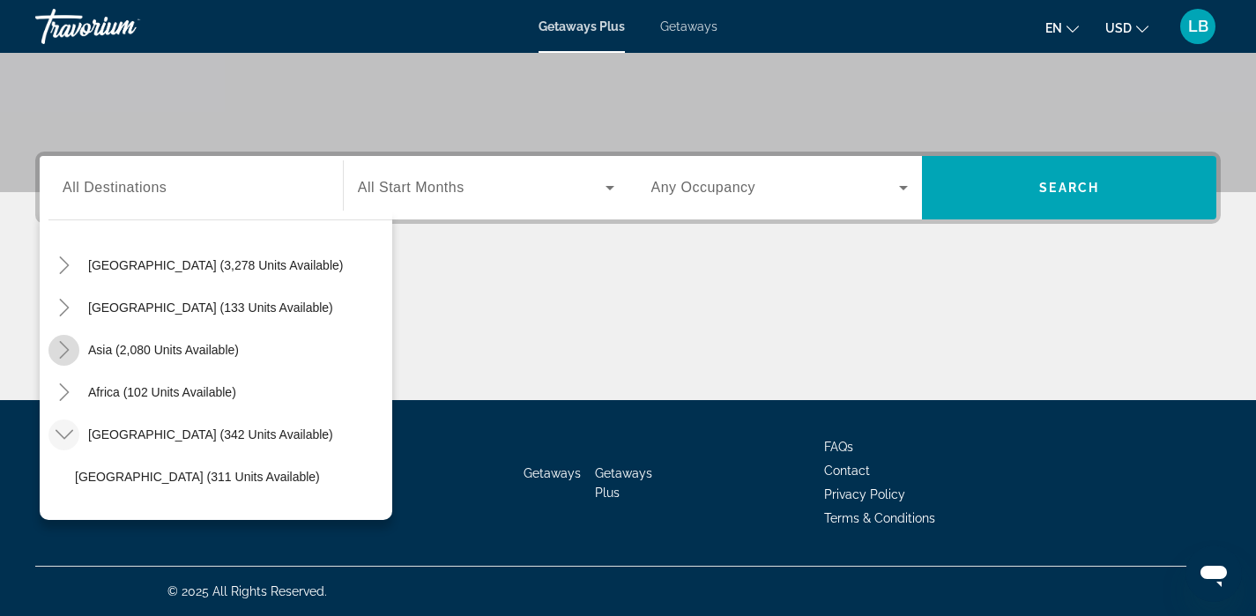
click at [65, 349] on icon "Toggle Asia (2,080 units available)" at bounding box center [65, 350] width 18 height 18
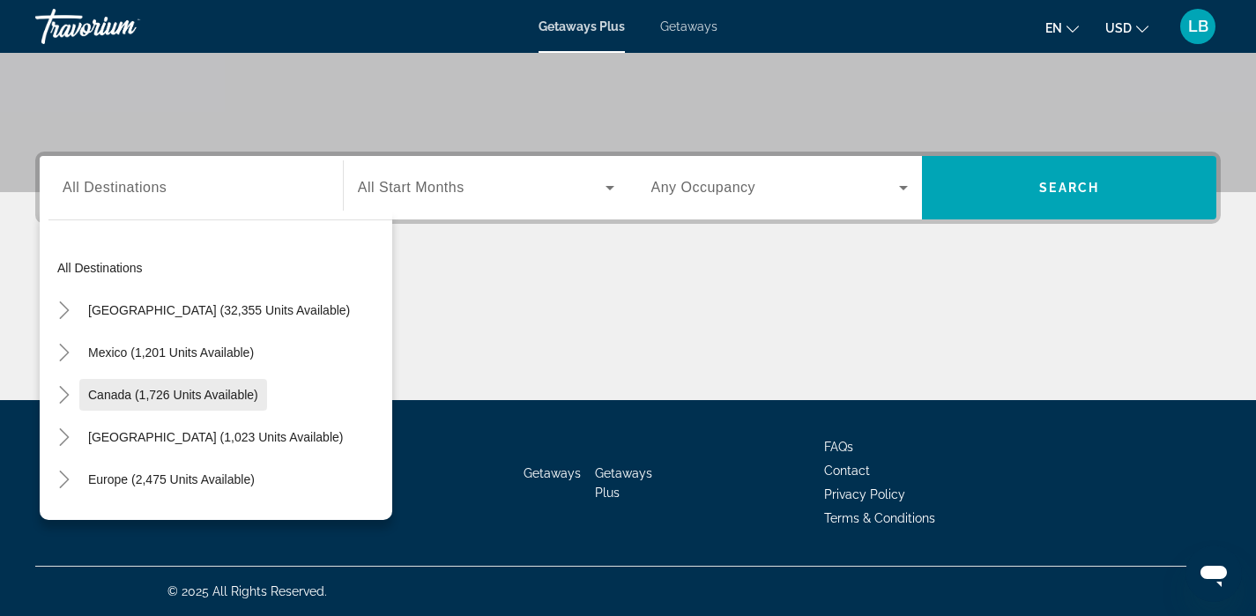
scroll to position [102, 0]
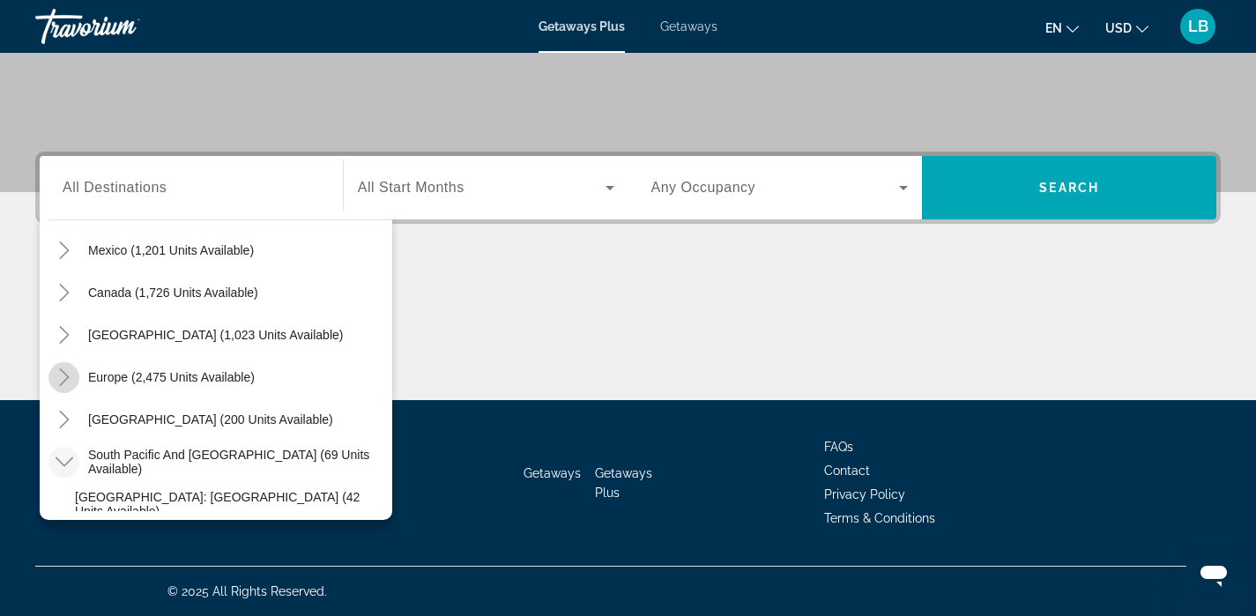
click at [66, 377] on icon "Toggle Europe (2,475 units available)" at bounding box center [64, 377] width 10 height 18
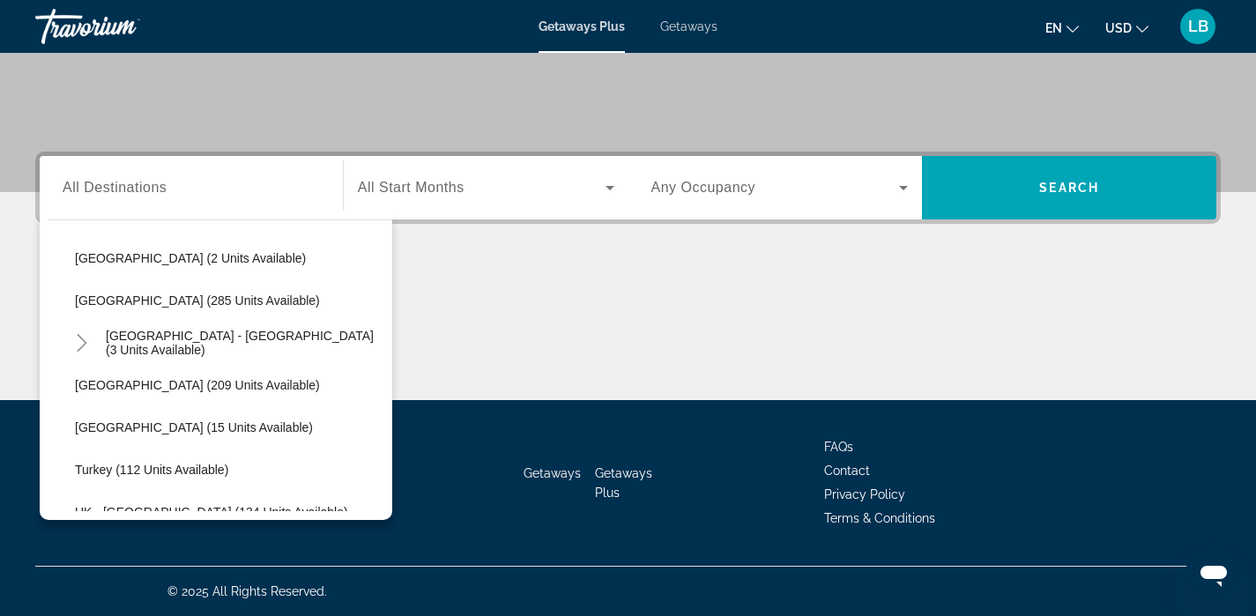
scroll to position [811, 0]
click at [83, 342] on icon "Toggle Spain - Canary Islands (3 units available)" at bounding box center [82, 346] width 10 height 18
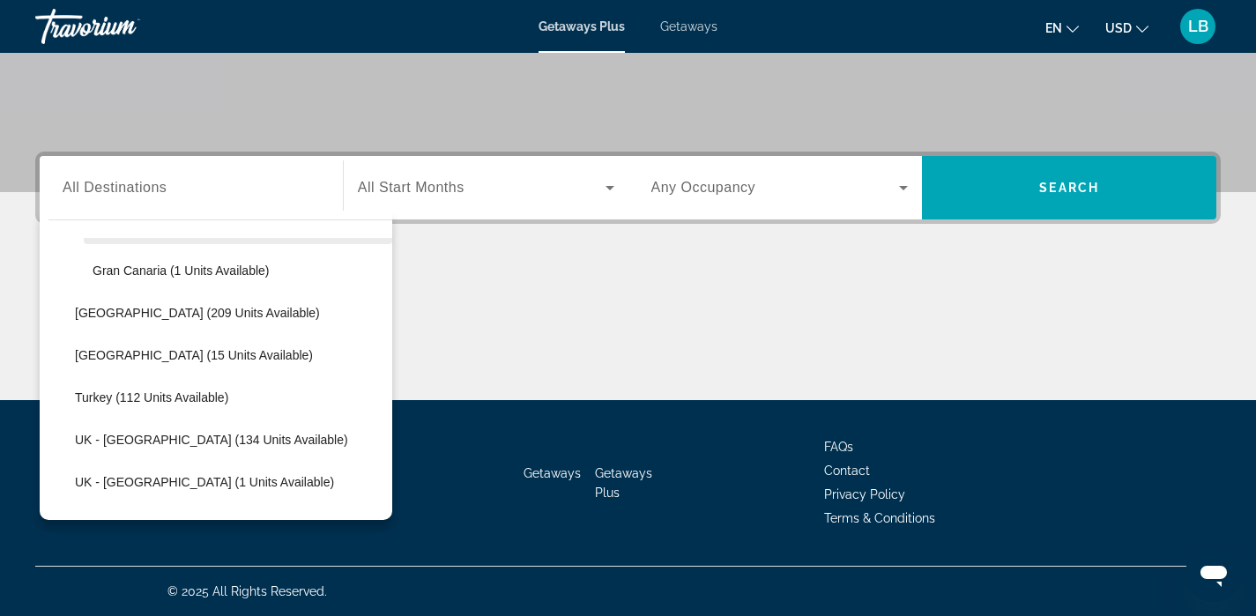
scroll to position [1016, 0]
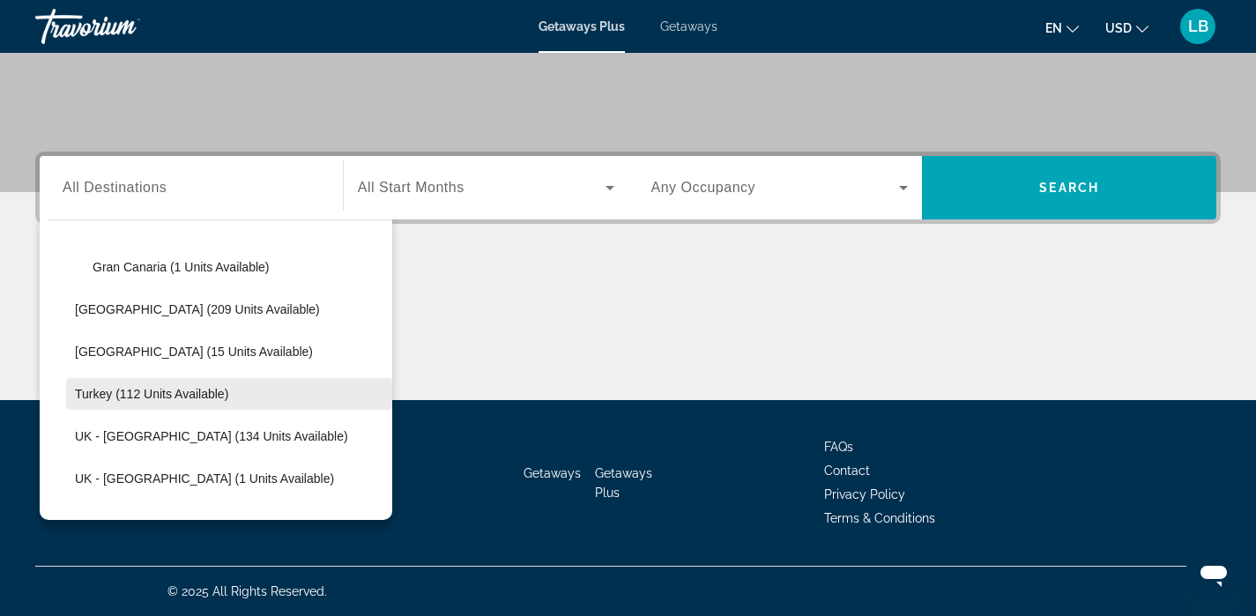
click at [104, 395] on span "Turkey (112 units available)" at bounding box center [151, 394] width 153 height 14
type input "**********"
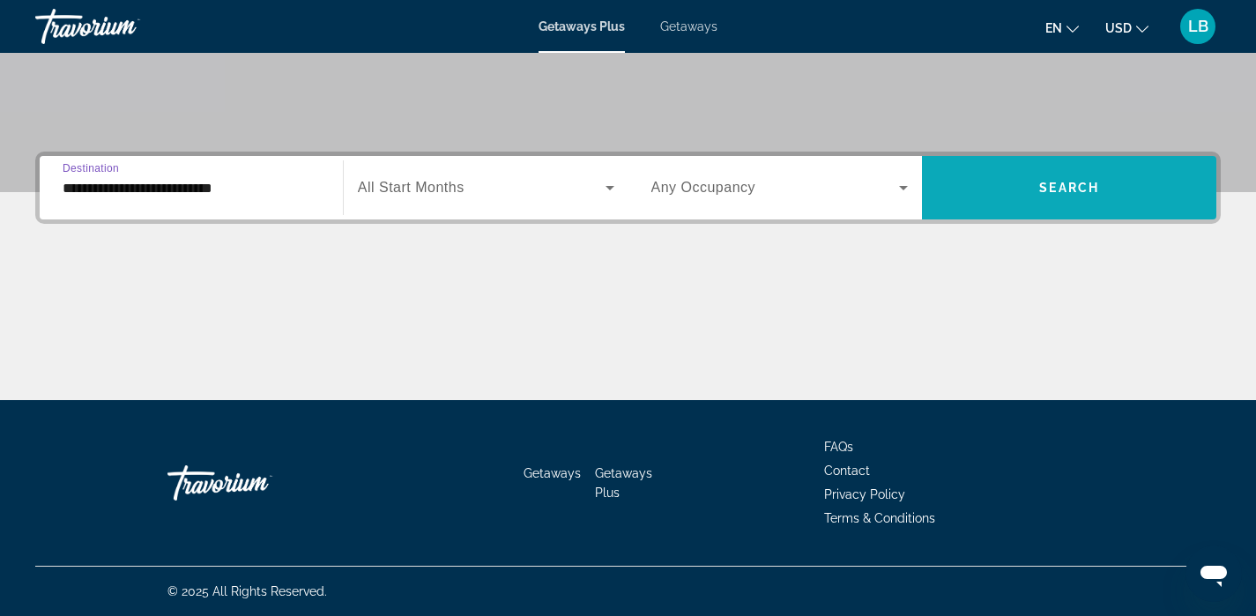
click at [1044, 187] on span "Search" at bounding box center [1069, 188] width 60 height 14
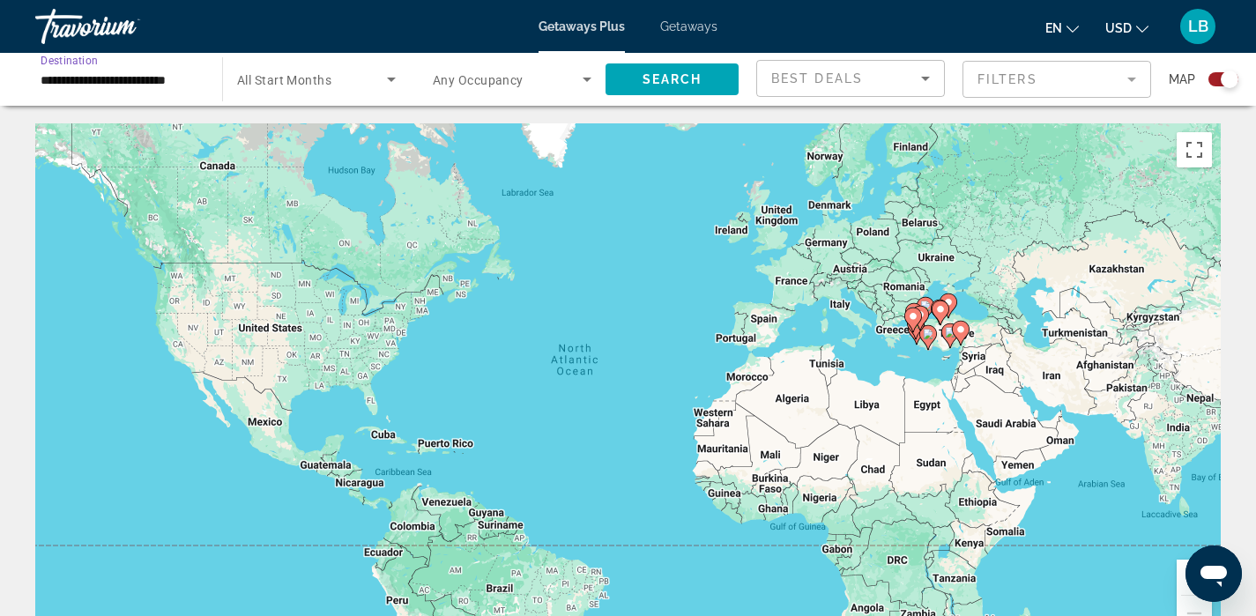
click at [116, 83] on input "**********" at bounding box center [120, 80] width 159 height 21
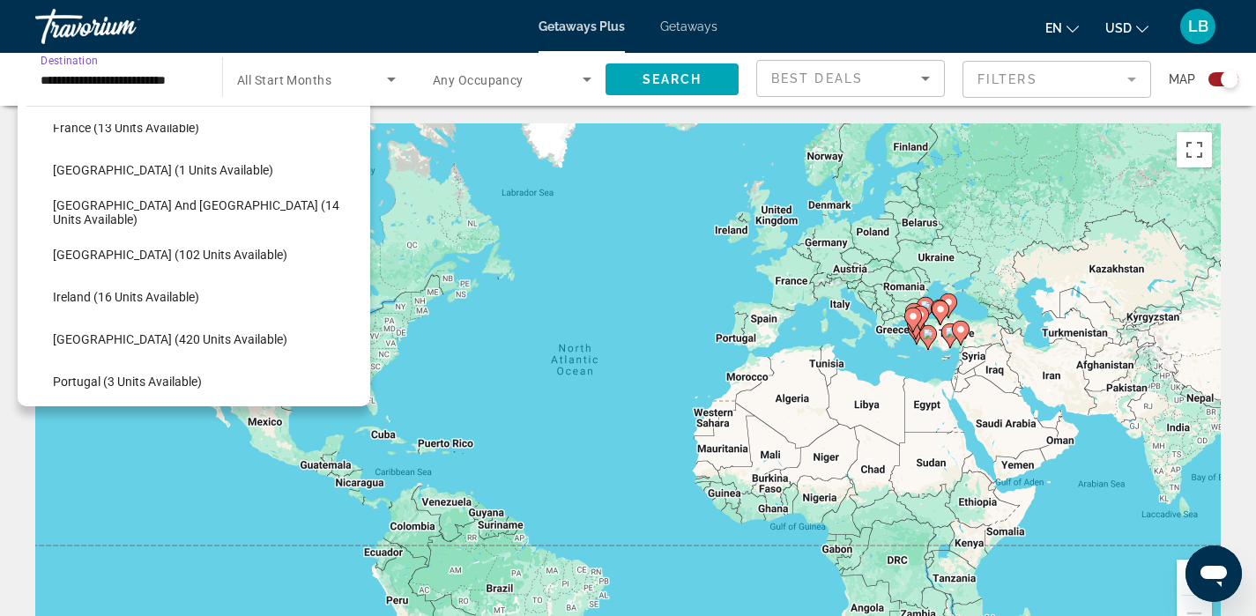
scroll to position [485, 0]
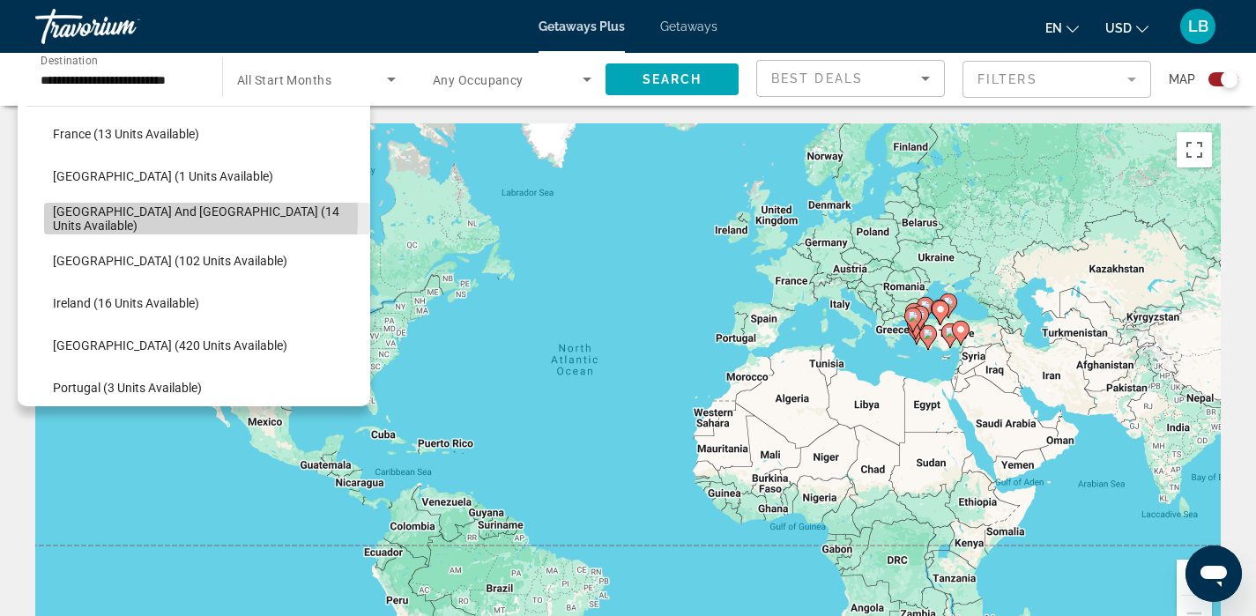
click at [90, 215] on span "Greece and Cyprus (14 units available)" at bounding box center [207, 218] width 308 height 28
type input "**********"
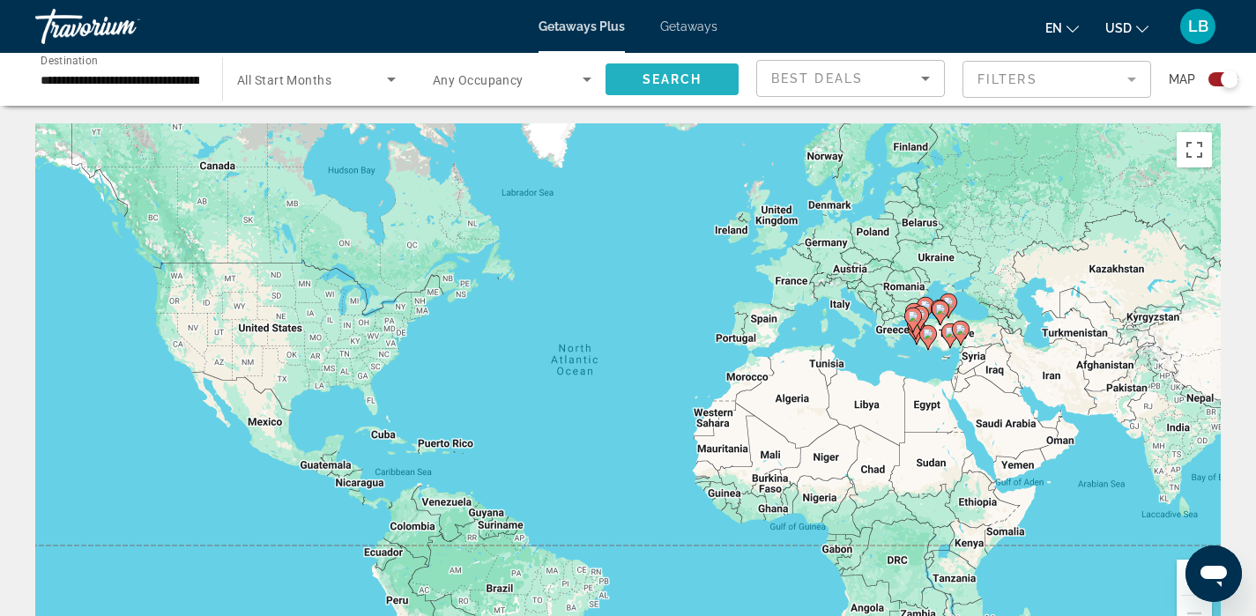
click at [663, 78] on span "Search" at bounding box center [672, 79] width 60 height 14
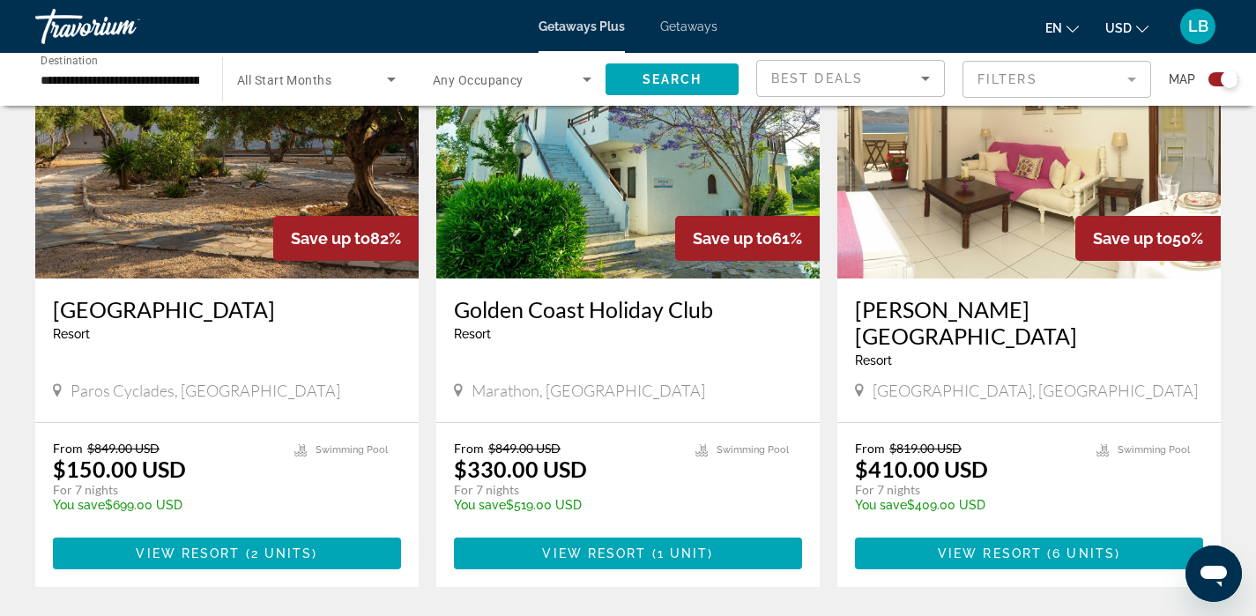
scroll to position [716, 0]
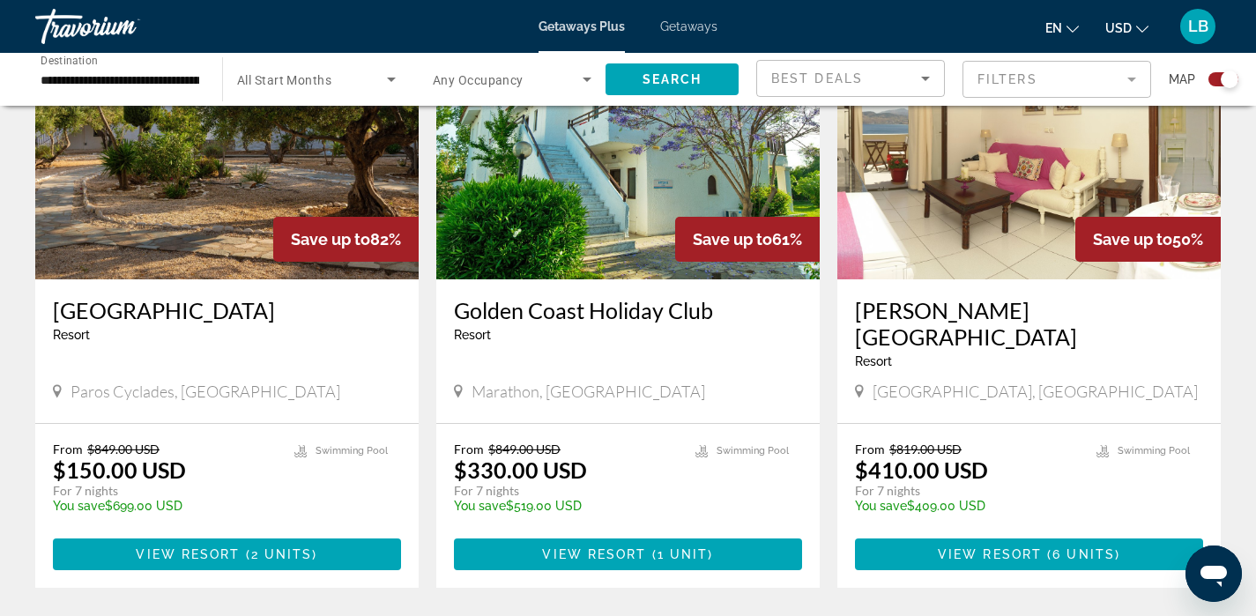
click at [345, 219] on div "Save up to 82%" at bounding box center [345, 239] width 145 height 45
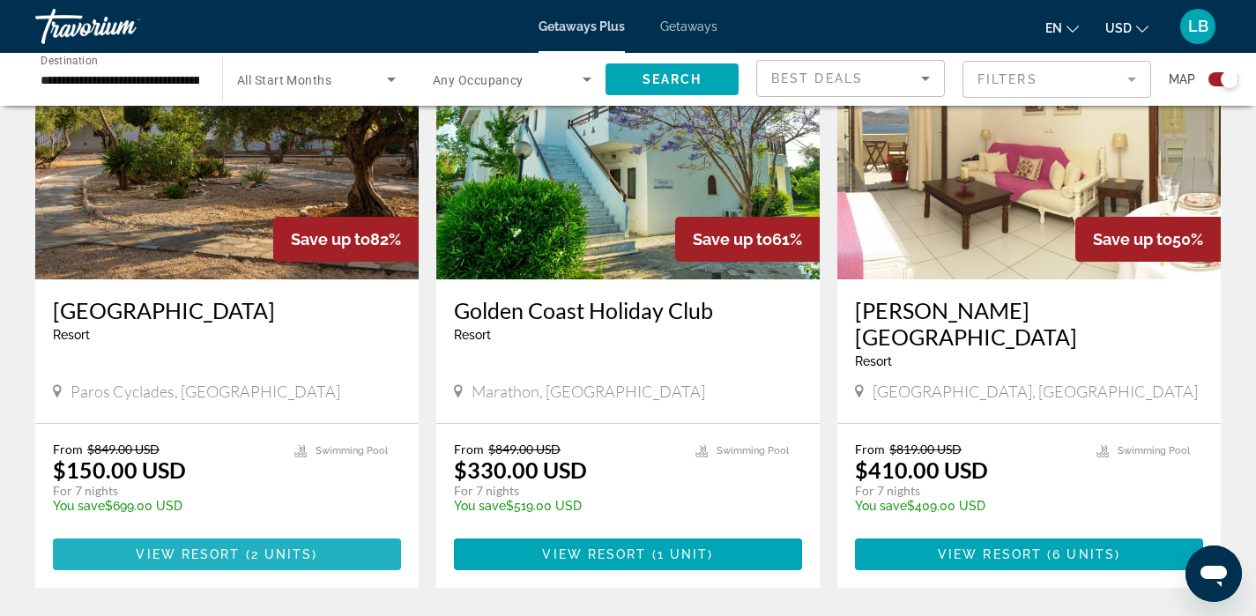
click at [293, 535] on span "Main content" at bounding box center [227, 554] width 348 height 42
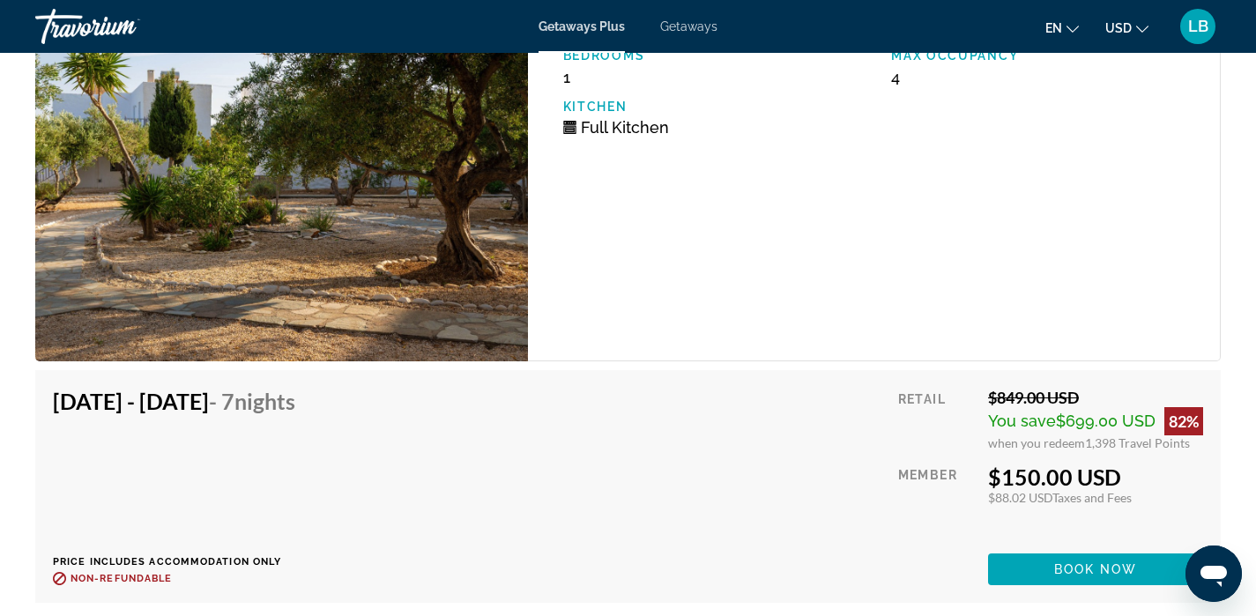
scroll to position [3216, 0]
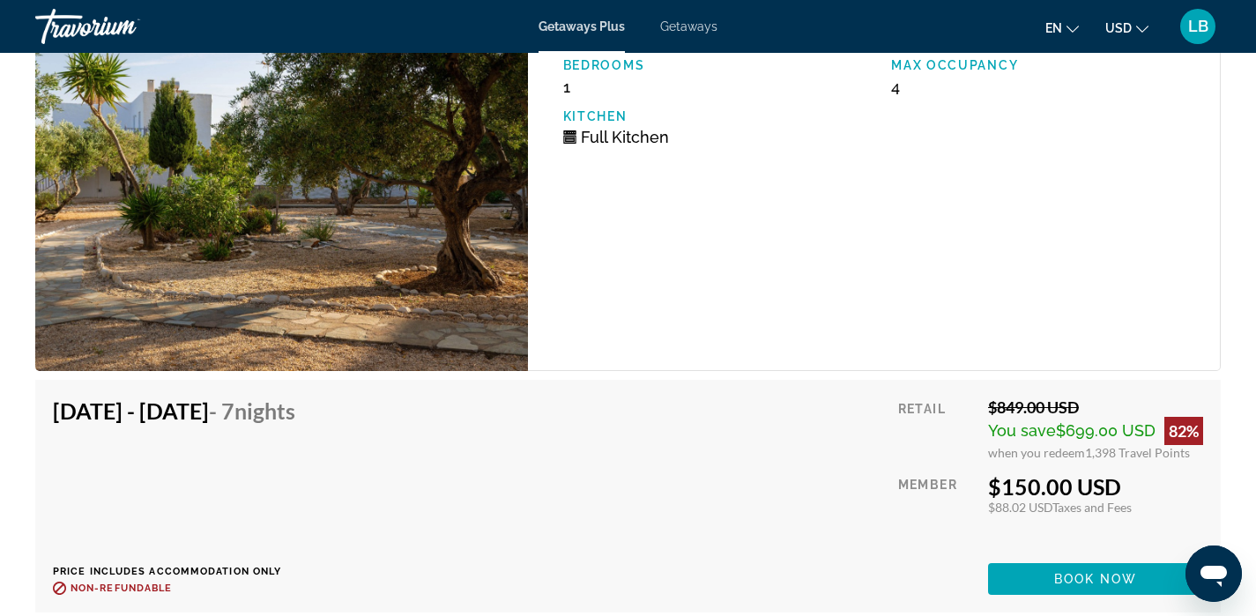
click at [434, 322] on img "Main content" at bounding box center [281, 183] width 493 height 375
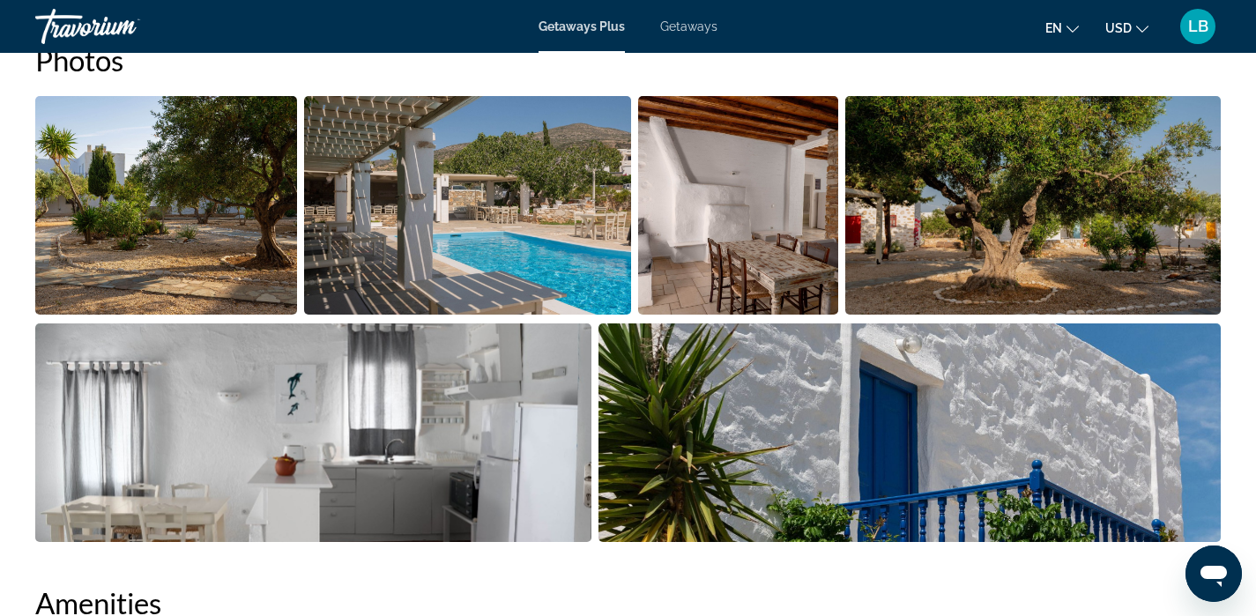
scroll to position [849, 0]
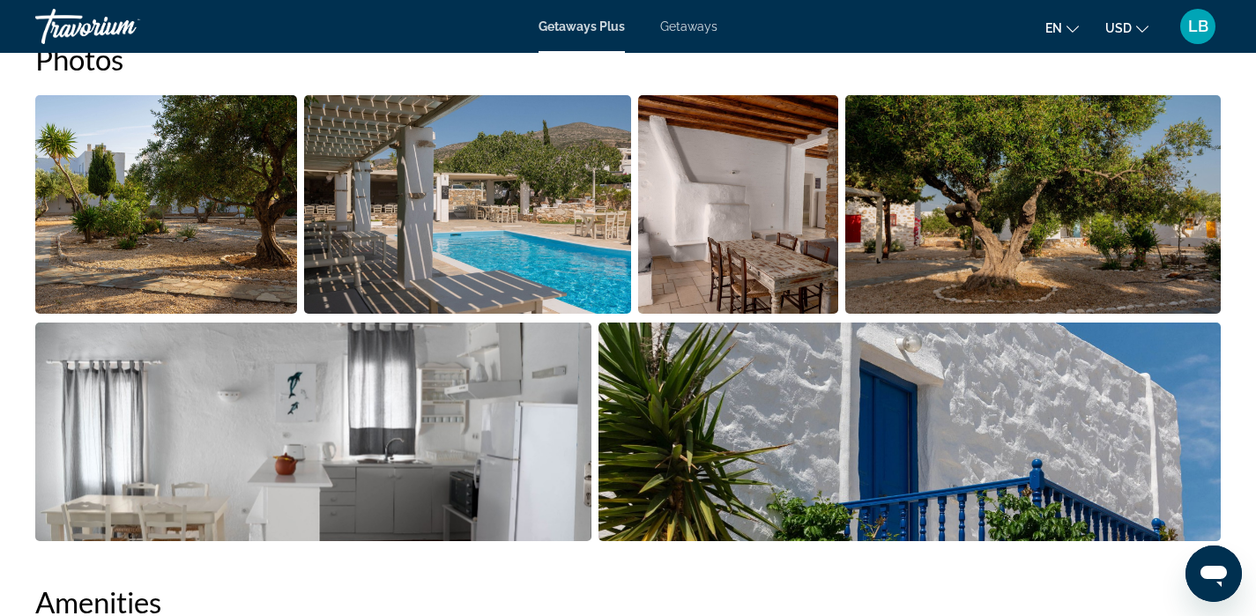
click at [229, 248] on img "Open full-screen image slider" at bounding box center [166, 204] width 262 height 219
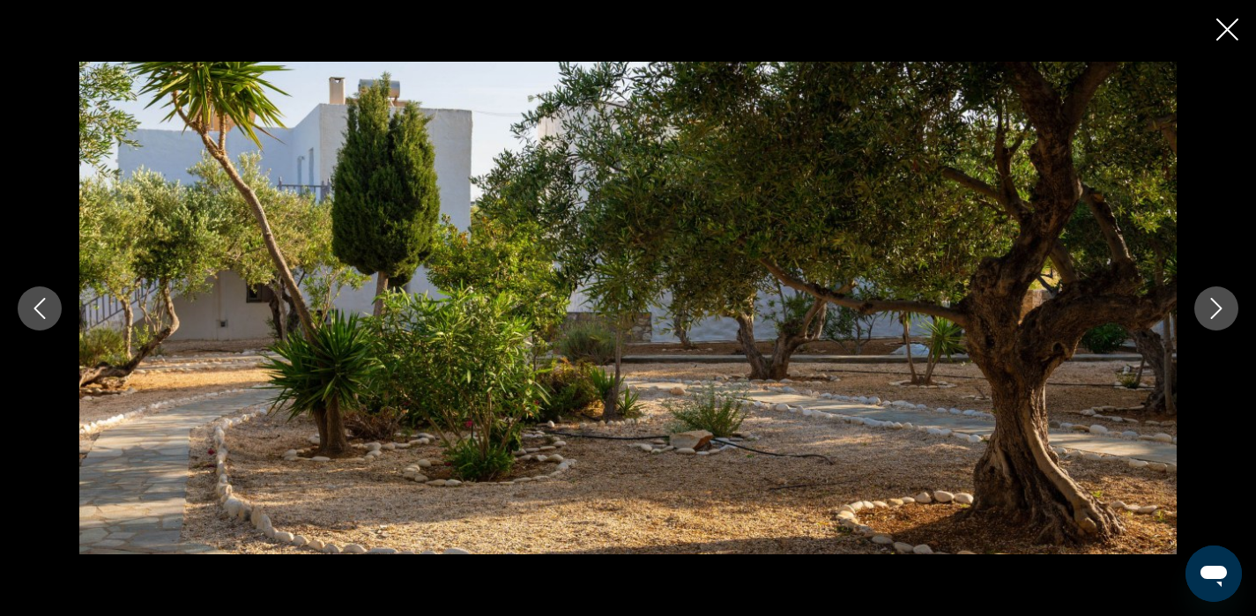
click at [1215, 319] on button "Next image" at bounding box center [1216, 308] width 44 height 44
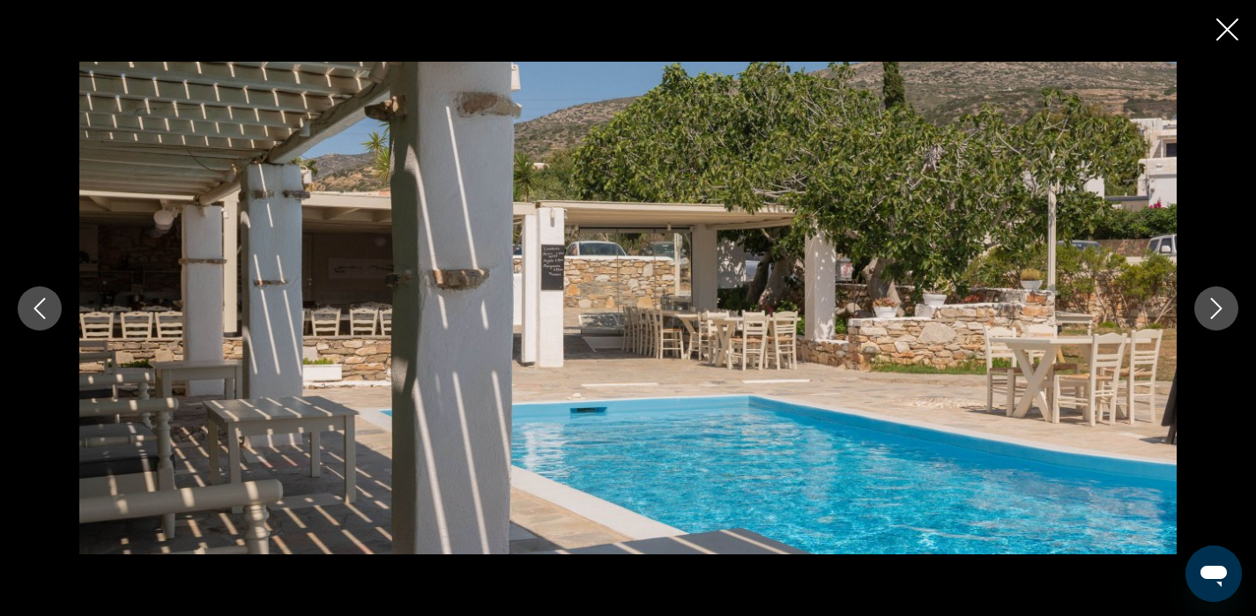
click at [1215, 319] on button "Next image" at bounding box center [1216, 308] width 44 height 44
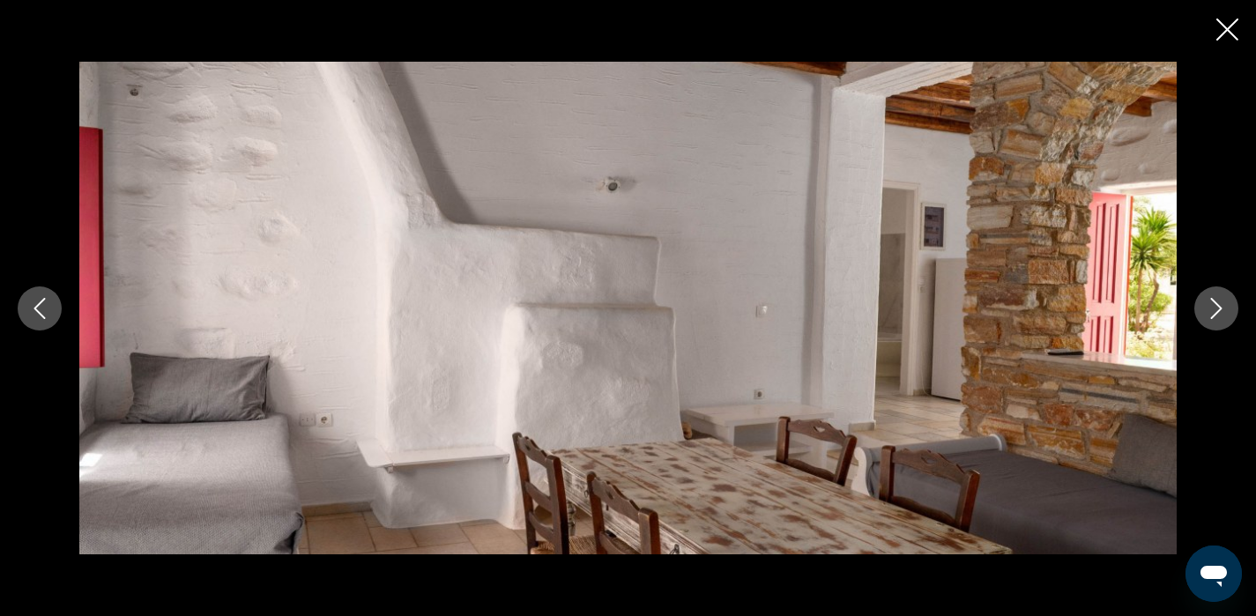
click at [1215, 319] on button "Next image" at bounding box center [1216, 308] width 44 height 44
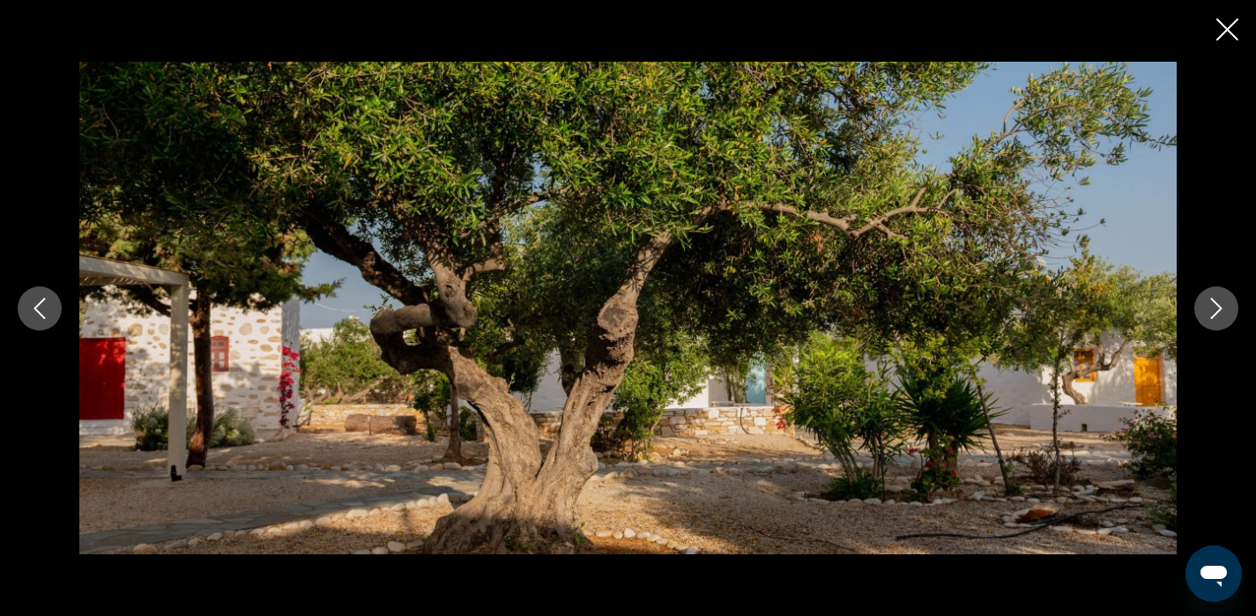
click at [1215, 319] on button "Next image" at bounding box center [1216, 308] width 44 height 44
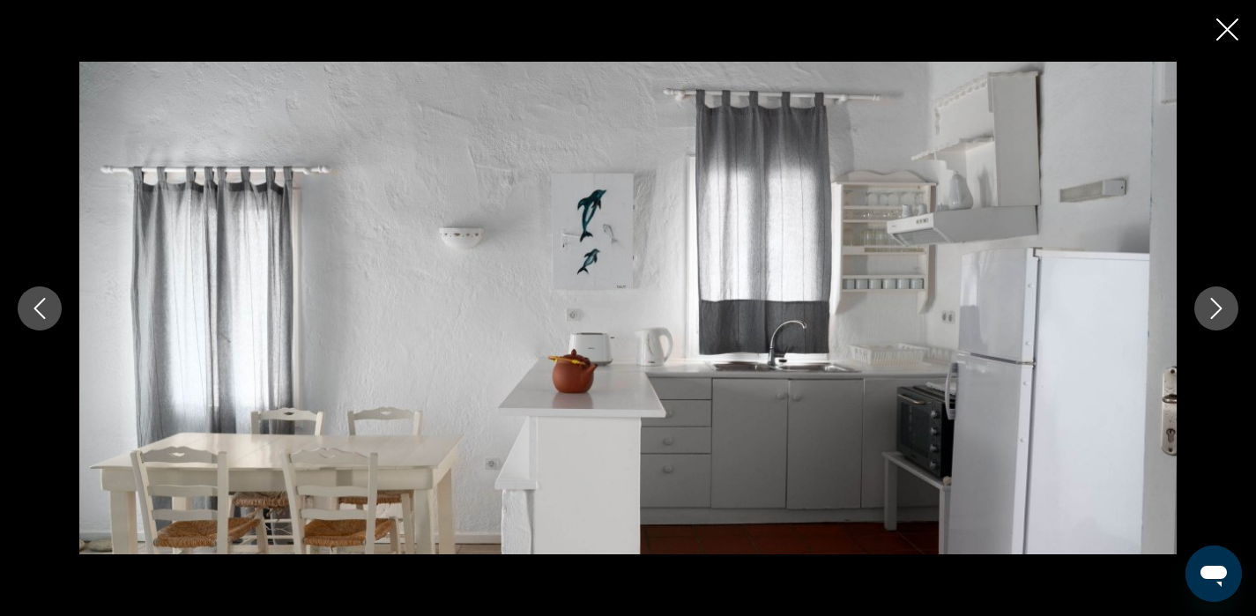
click at [1216, 315] on icon "Next image" at bounding box center [1215, 308] width 21 height 21
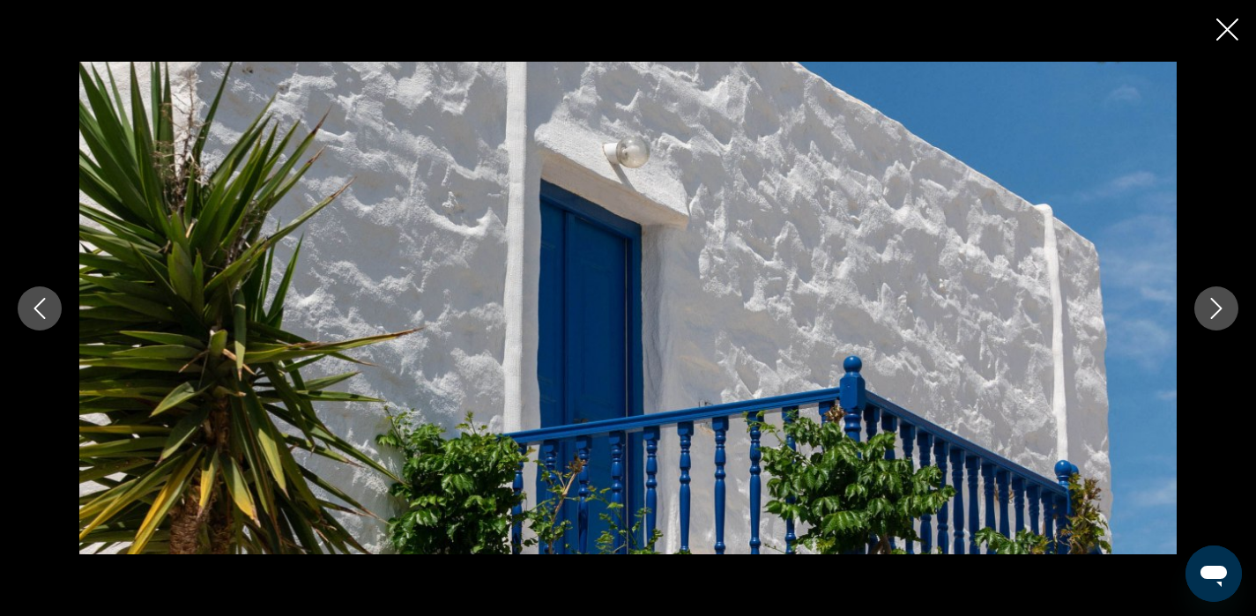
click at [1217, 314] on icon "Next image" at bounding box center [1215, 308] width 21 height 21
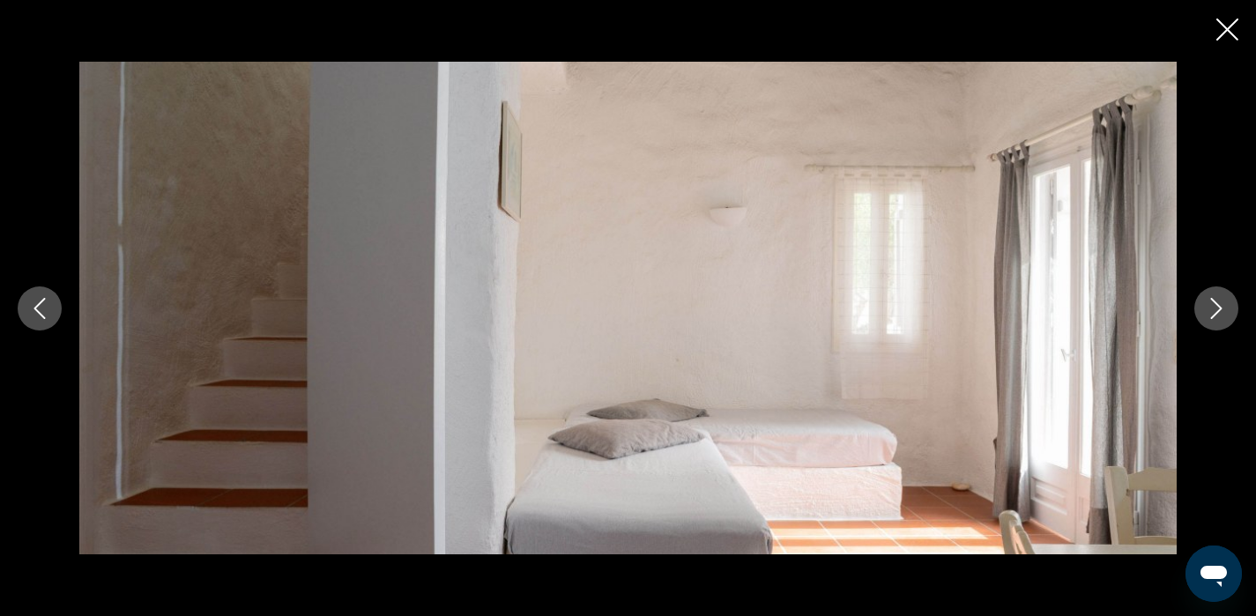
click at [1219, 314] on icon "Next image" at bounding box center [1215, 308] width 21 height 21
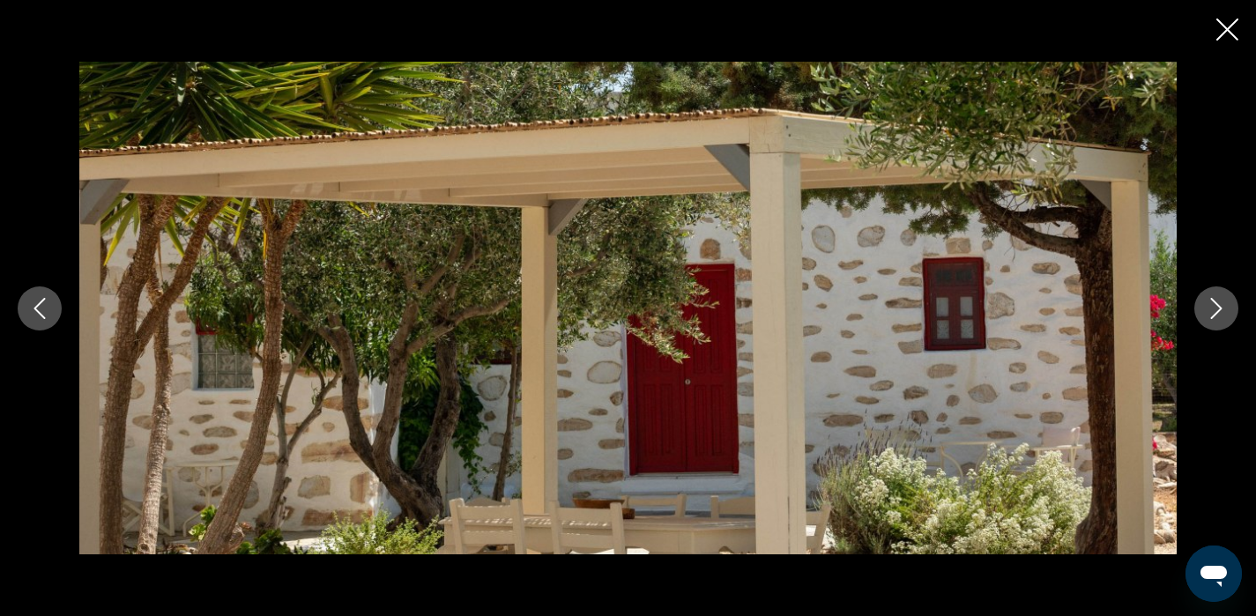
click at [1219, 314] on icon "Next image" at bounding box center [1215, 308] width 21 height 21
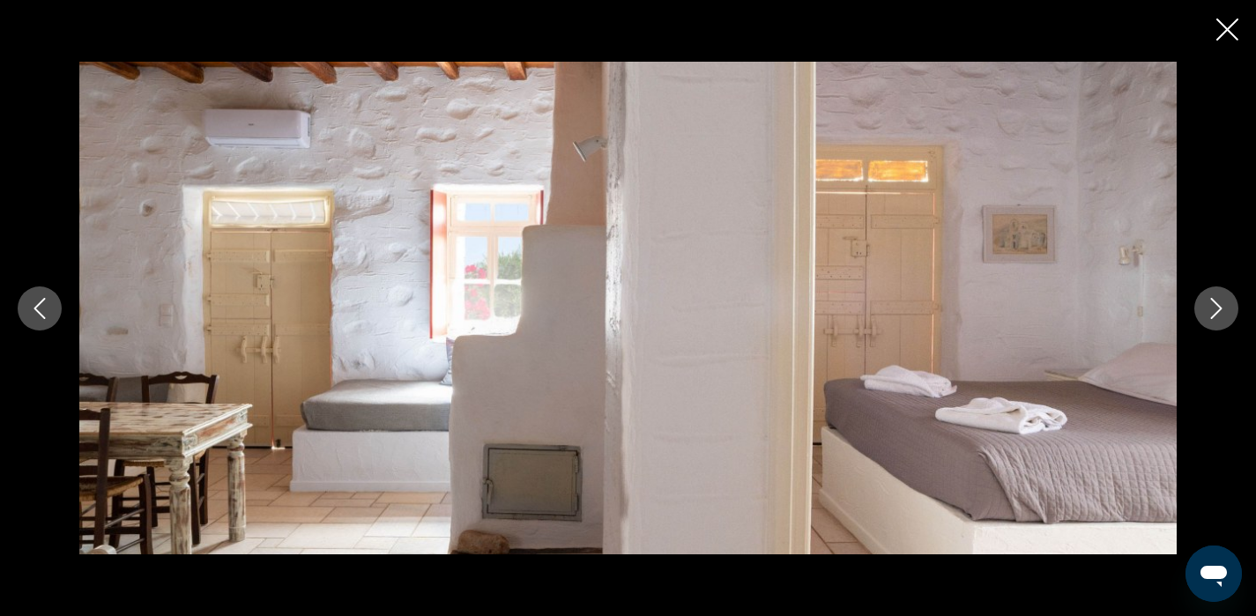
click at [1219, 313] on icon "Next image" at bounding box center [1215, 308] width 21 height 21
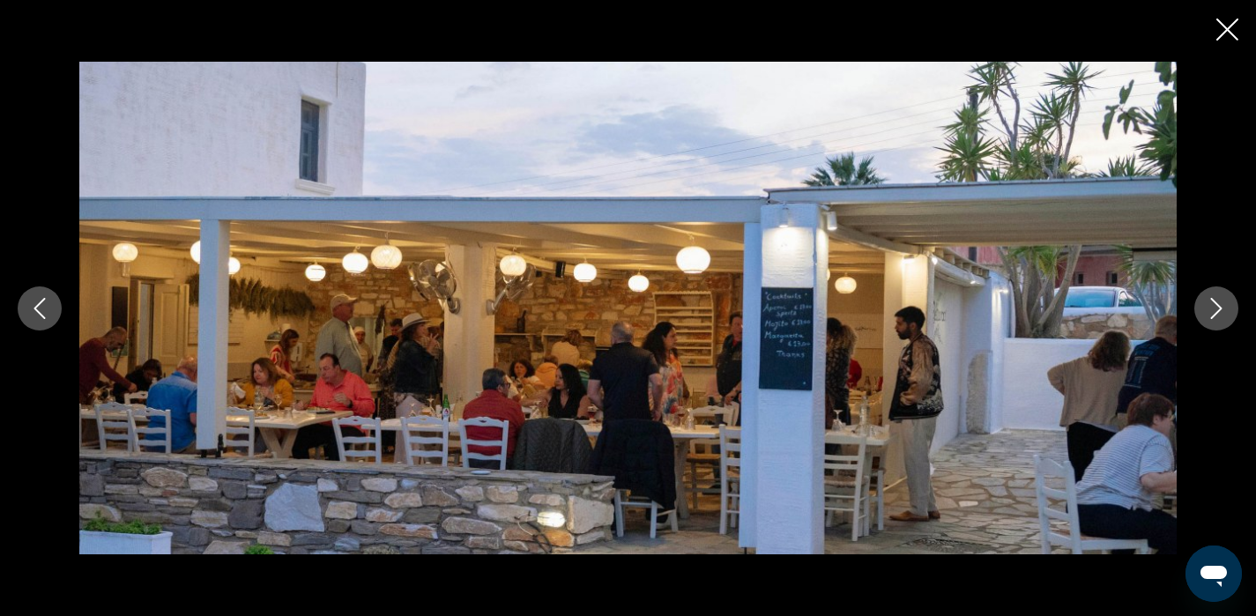
click at [1219, 313] on icon "Next image" at bounding box center [1215, 308] width 21 height 21
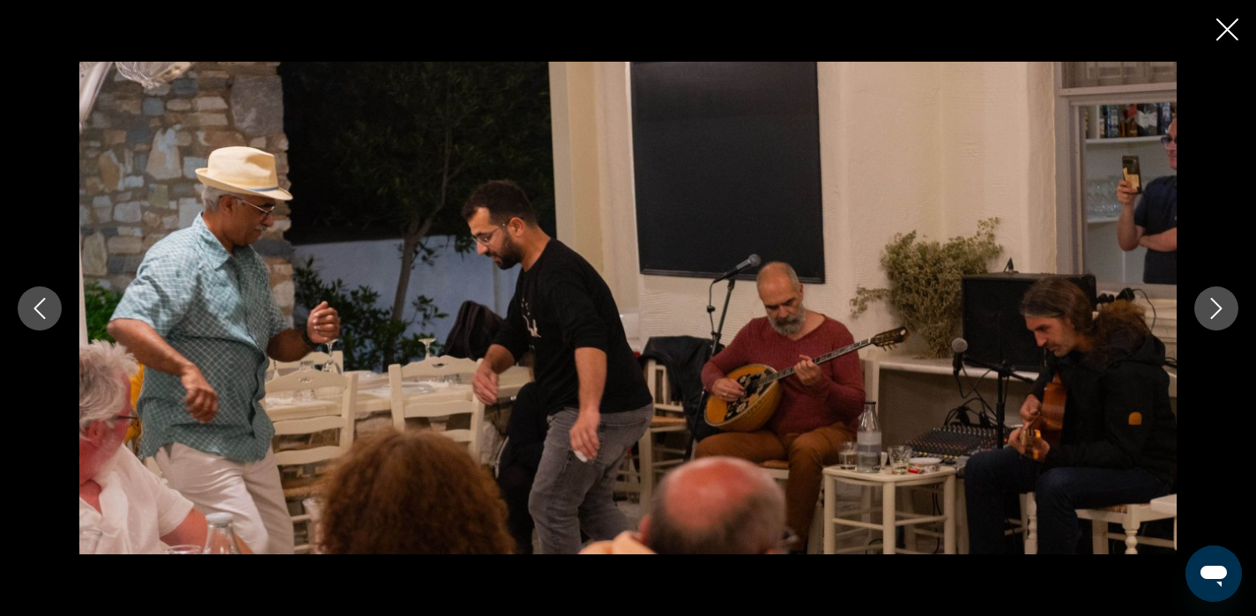
click at [1219, 313] on icon "Next image" at bounding box center [1215, 308] width 21 height 21
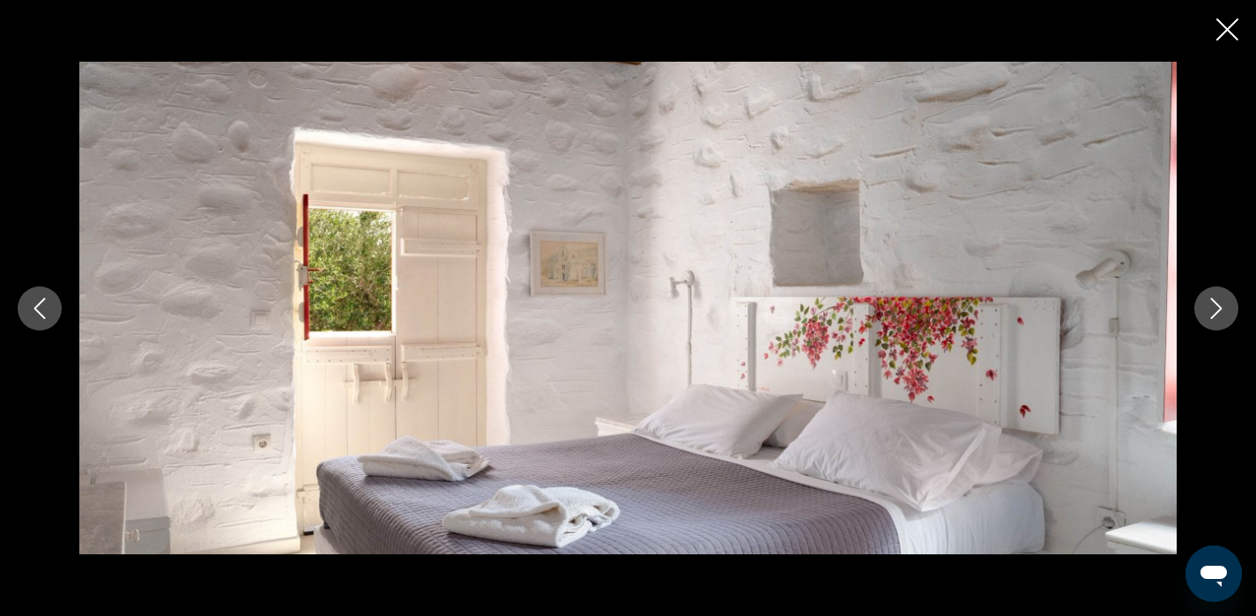
click at [1219, 313] on icon "Next image" at bounding box center [1215, 308] width 21 height 21
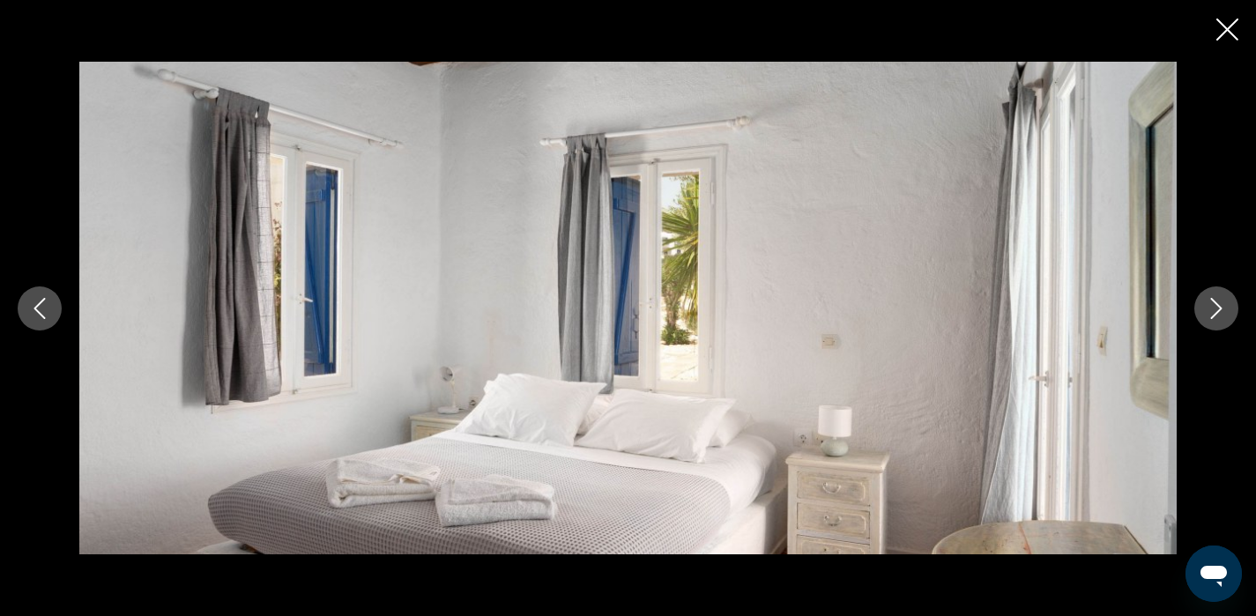
click at [1219, 313] on icon "Next image" at bounding box center [1215, 308] width 21 height 21
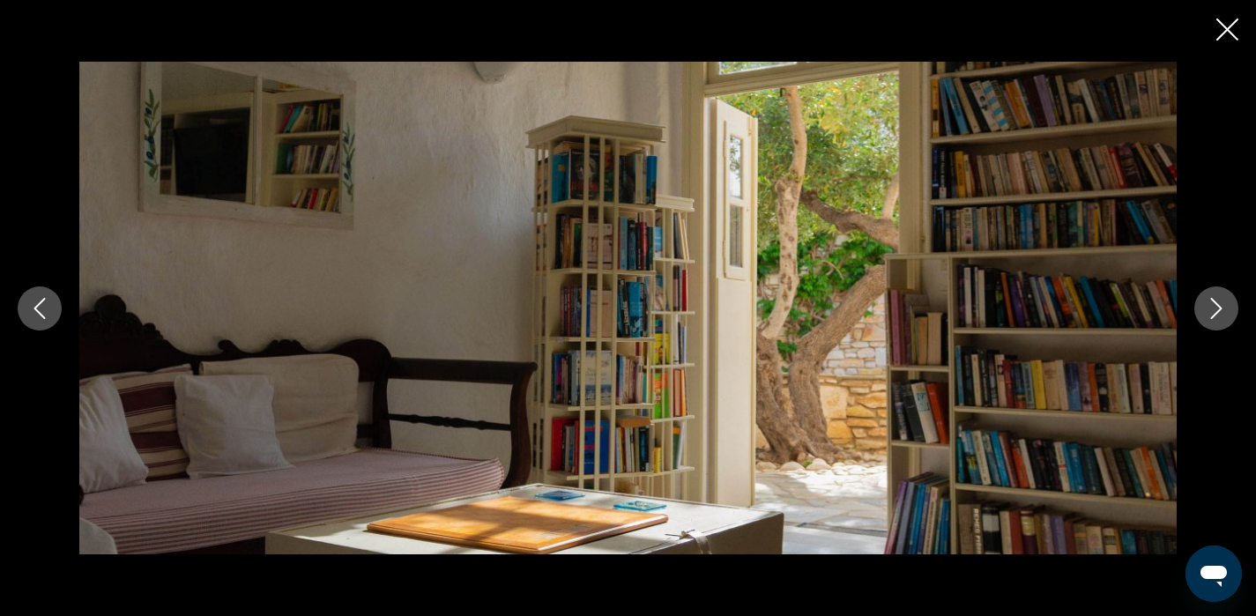
click at [1219, 313] on icon "Next image" at bounding box center [1215, 308] width 21 height 21
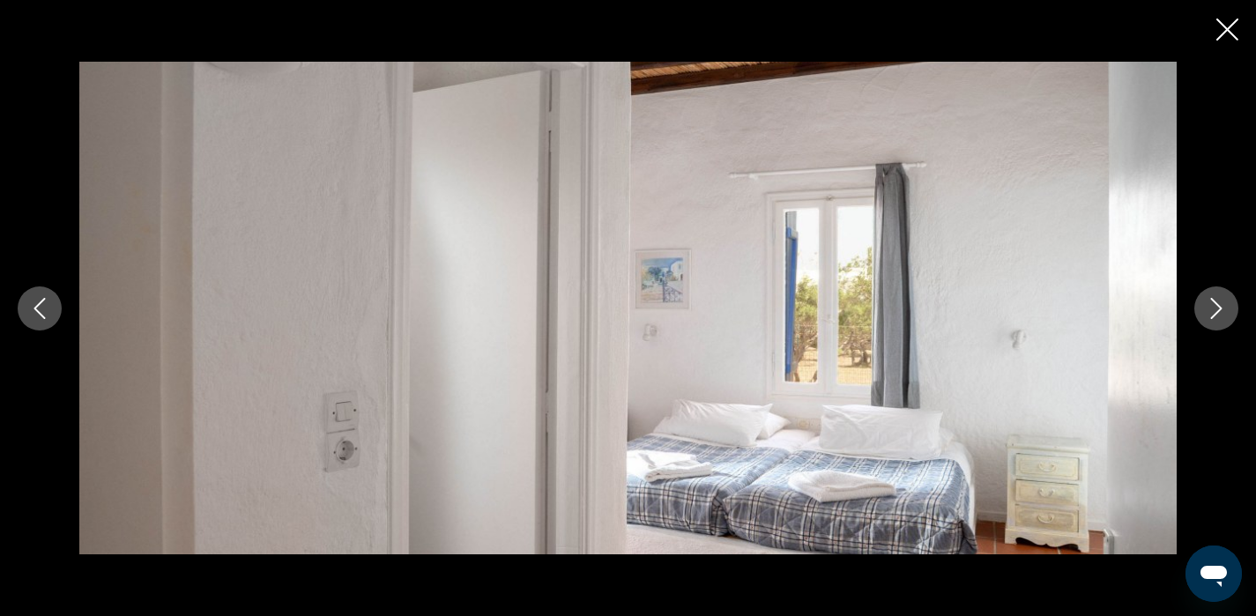
click at [1219, 313] on icon "Next image" at bounding box center [1215, 308] width 21 height 21
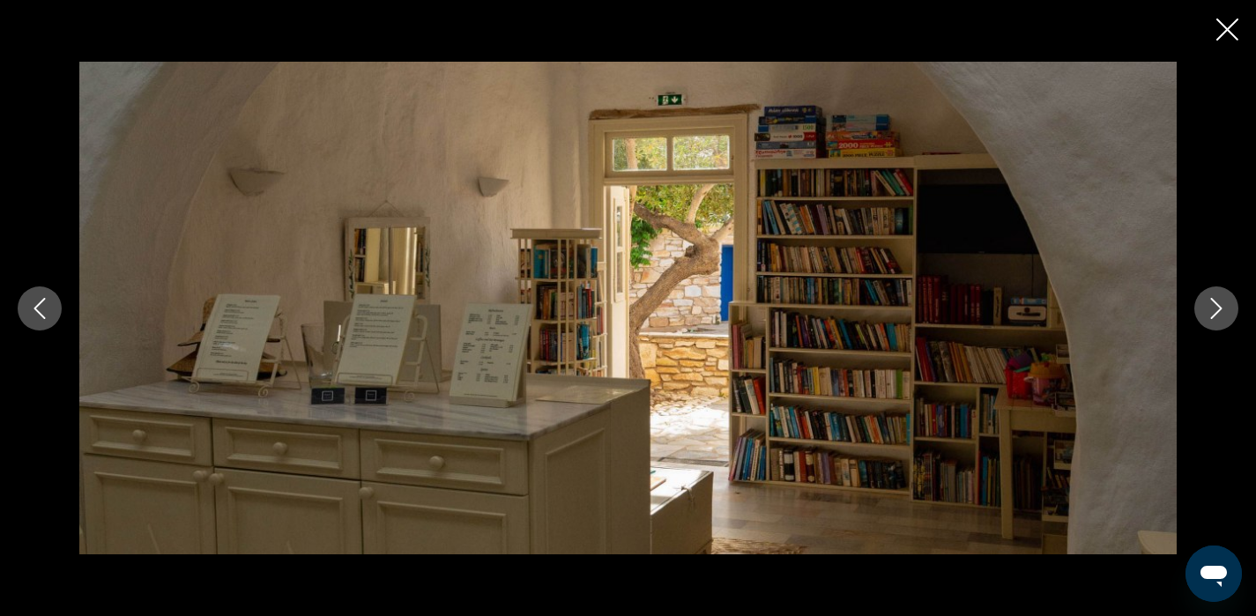
click at [1219, 313] on icon "Next image" at bounding box center [1215, 308] width 21 height 21
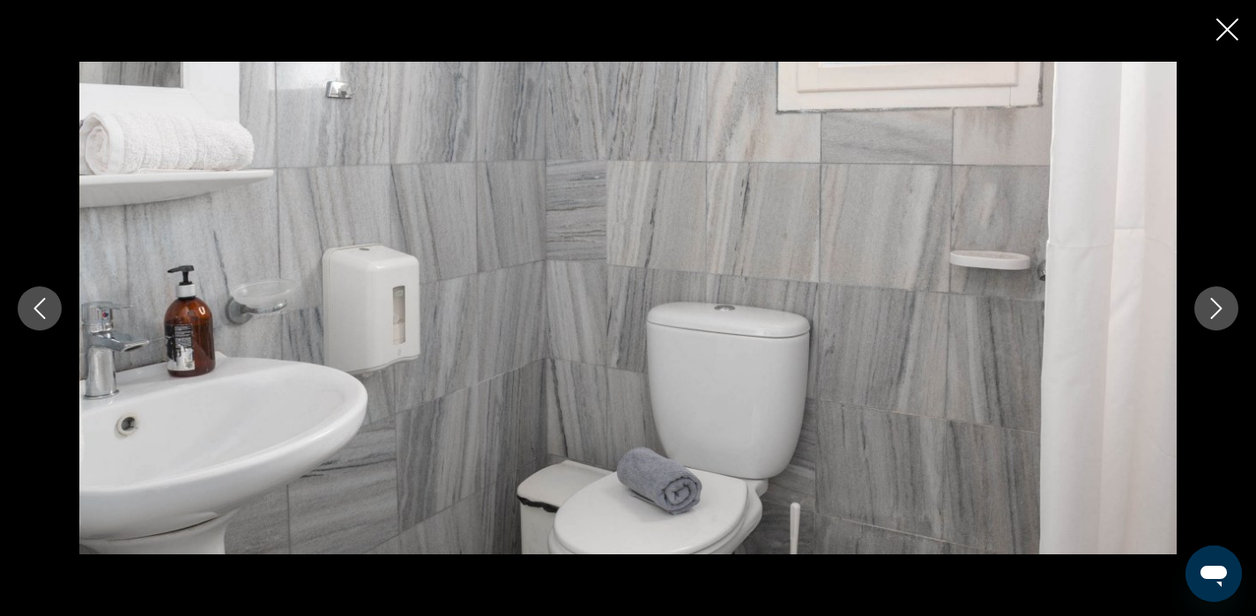
click at [1219, 313] on icon "Next image" at bounding box center [1215, 308] width 21 height 21
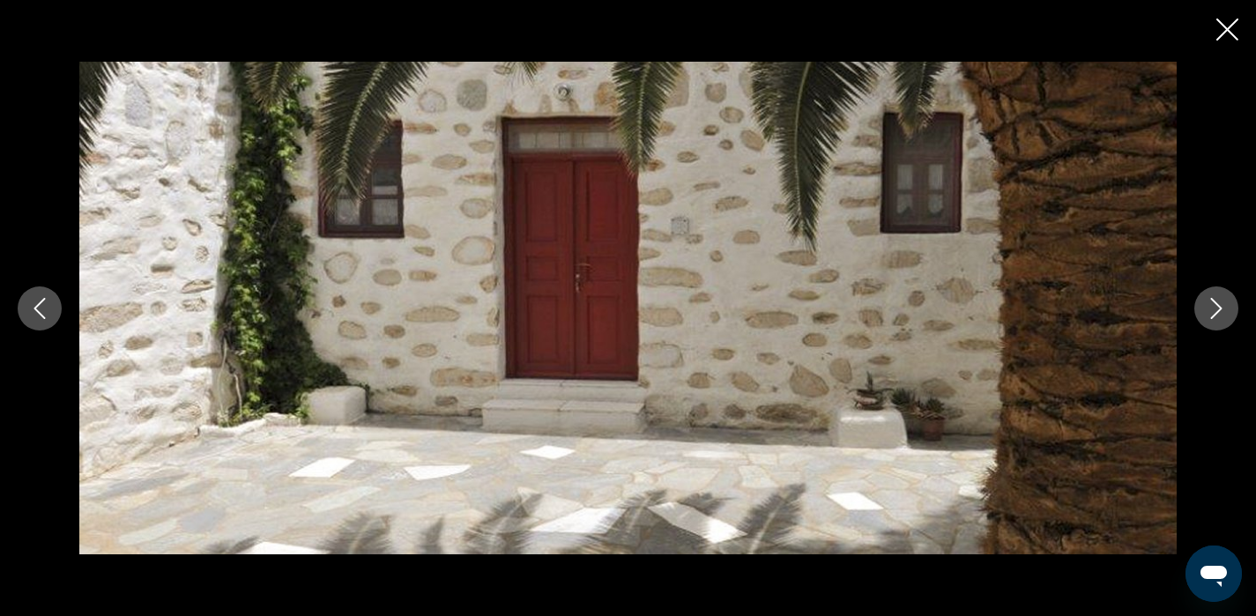
click at [1219, 313] on icon "Next image" at bounding box center [1215, 308] width 21 height 21
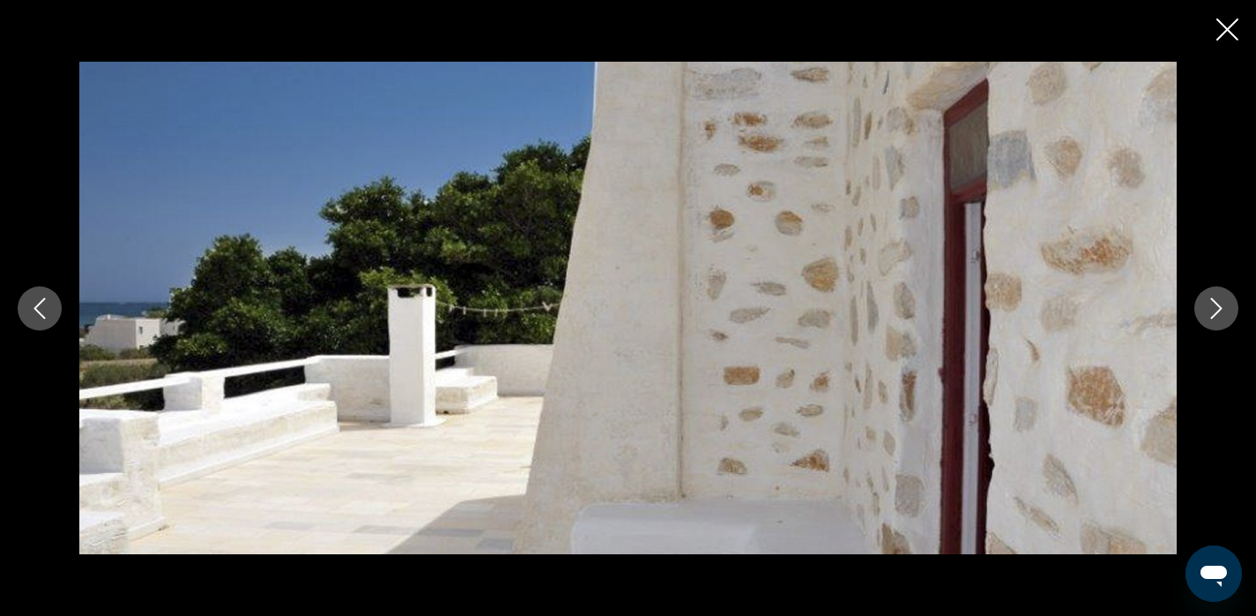
click at [32, 310] on icon "Previous image" at bounding box center [39, 308] width 21 height 21
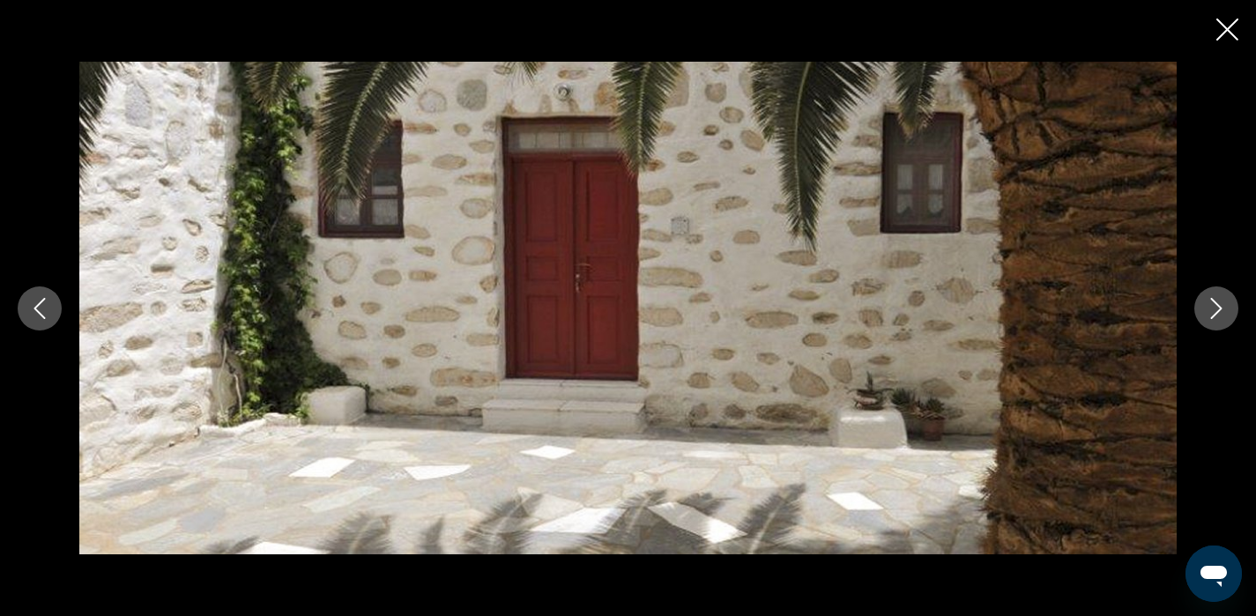
click at [1211, 314] on icon "Next image" at bounding box center [1215, 308] width 21 height 21
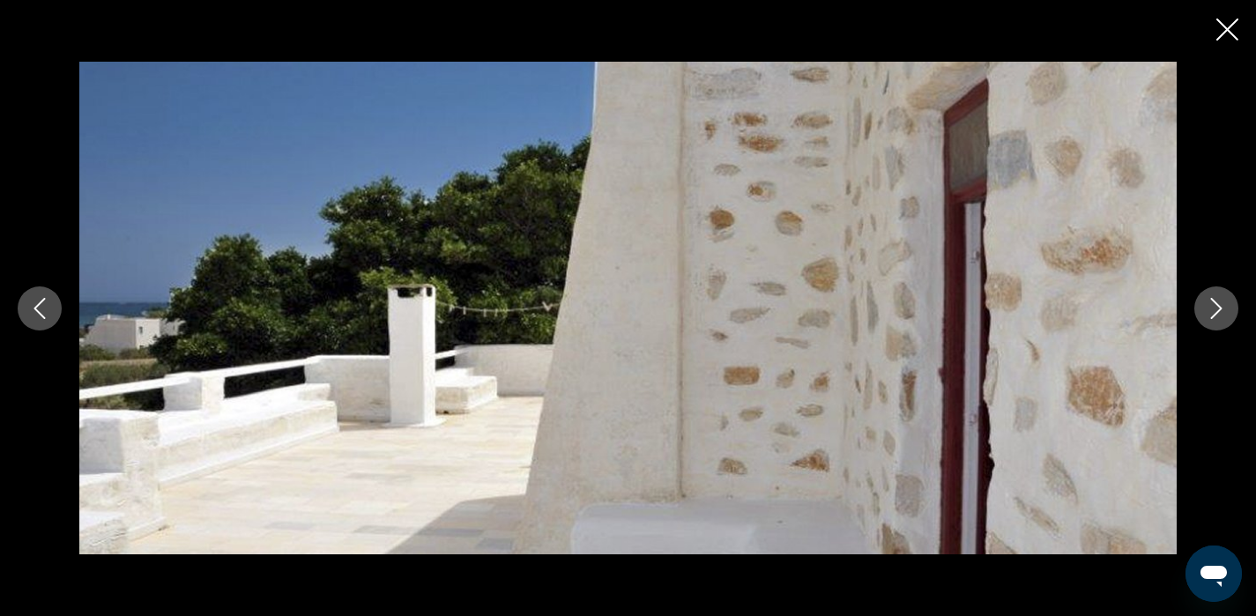
click at [1211, 314] on icon "Next image" at bounding box center [1215, 308] width 21 height 21
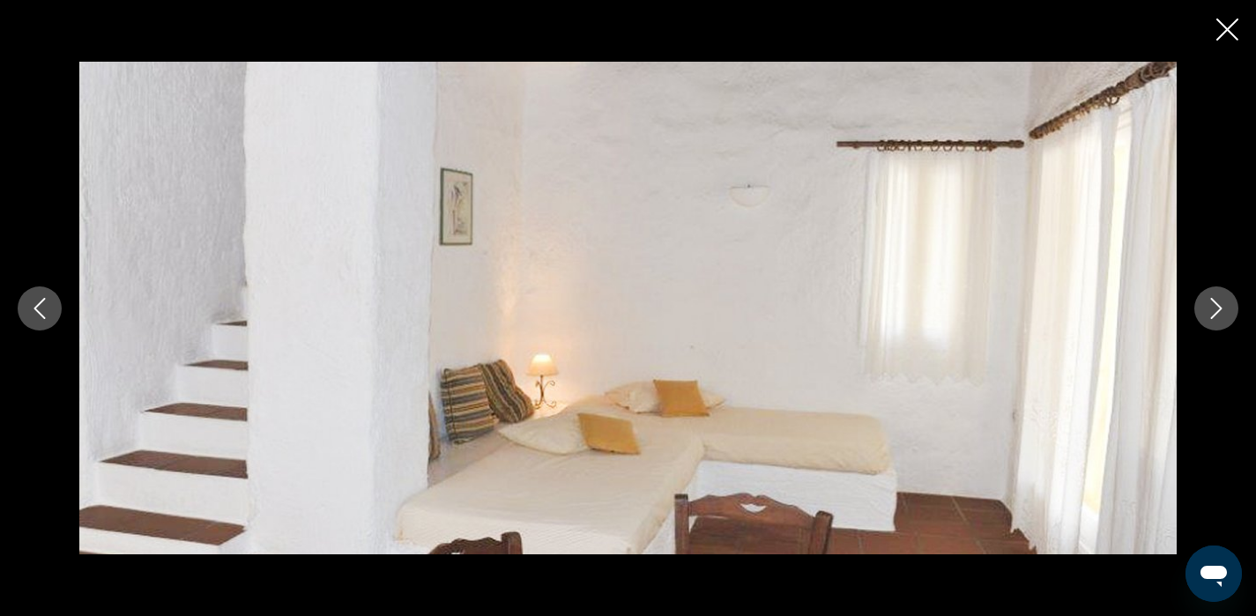
click at [1215, 316] on icon "Next image" at bounding box center [1215, 308] width 21 height 21
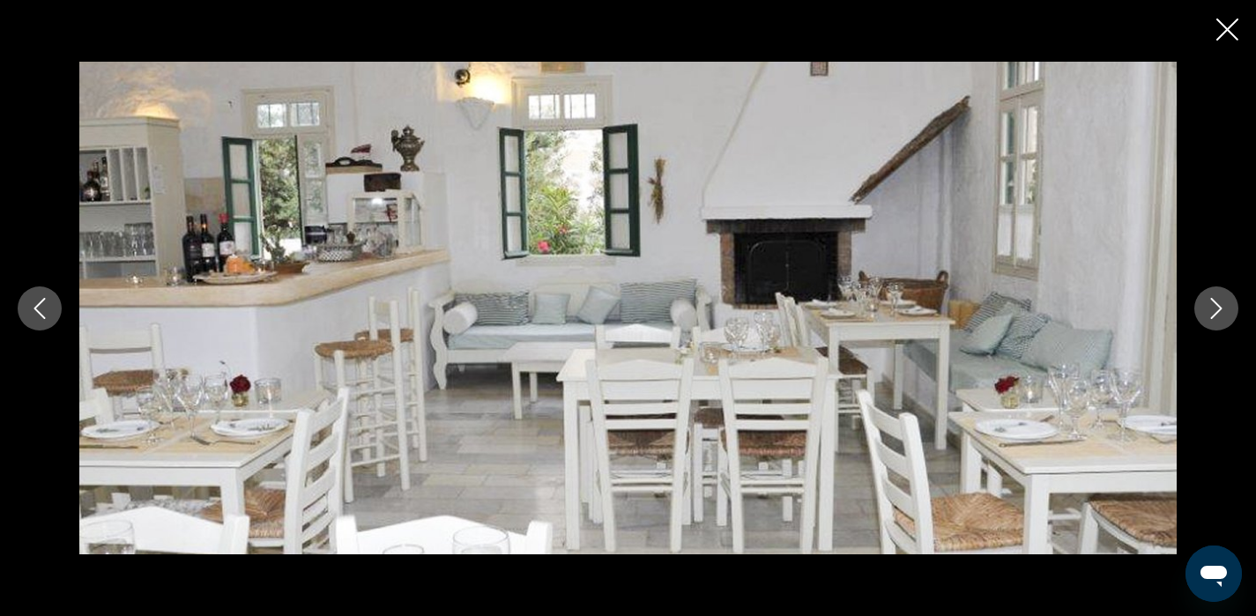
click at [1216, 316] on icon "Next image" at bounding box center [1215, 308] width 21 height 21
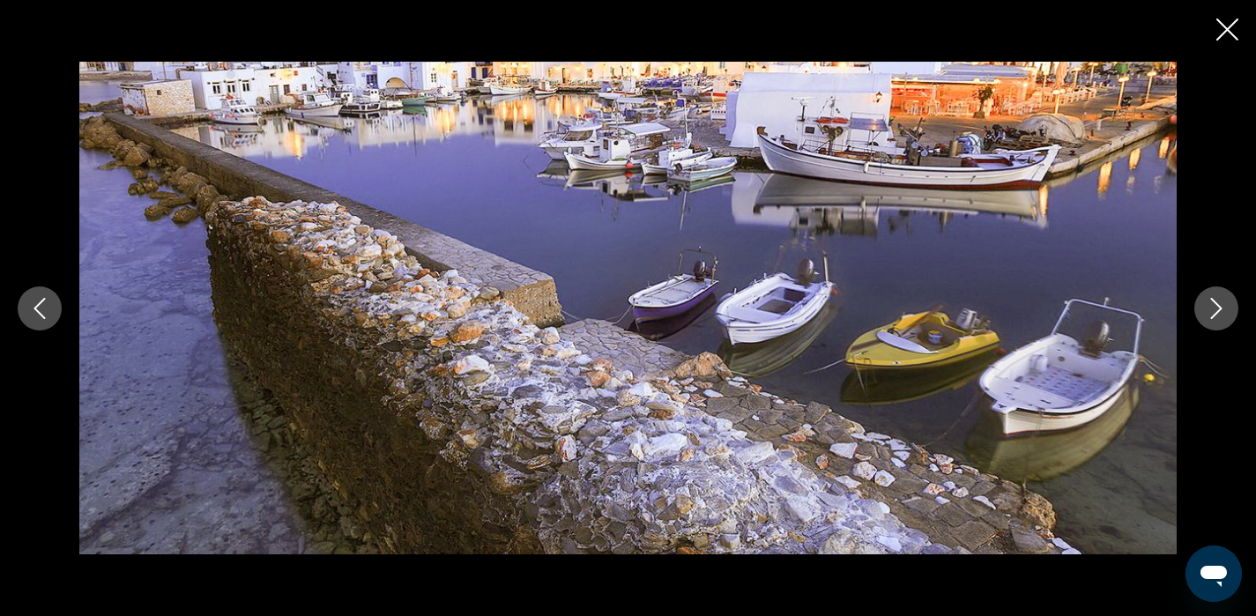
click at [1216, 316] on icon "Next image" at bounding box center [1215, 308] width 21 height 21
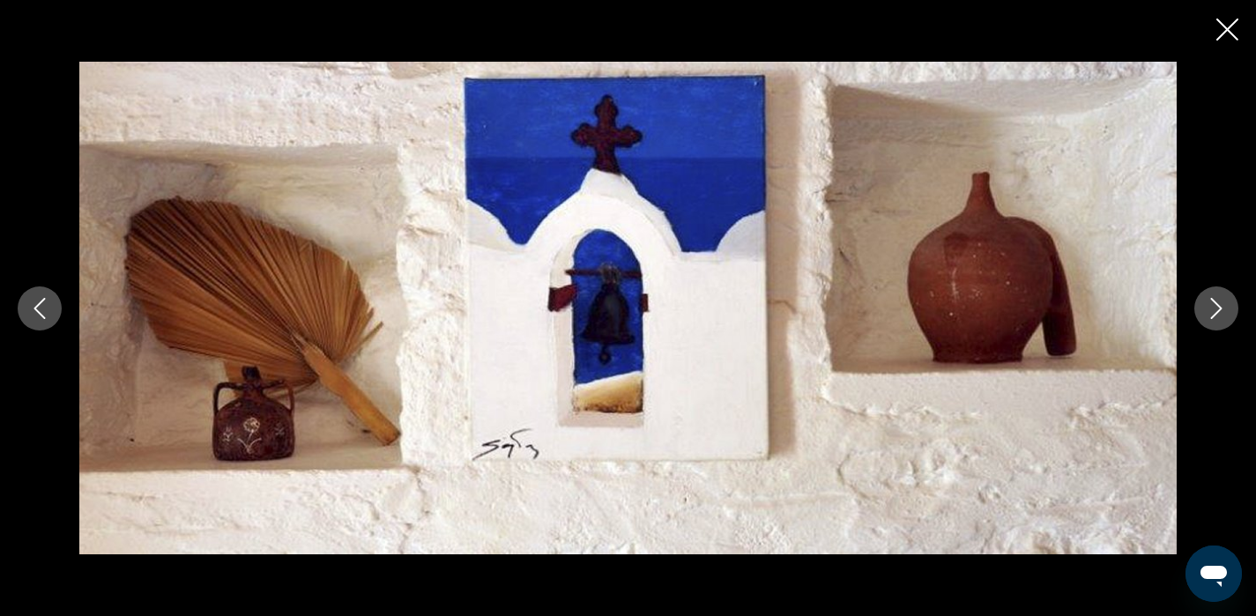
click at [1216, 316] on icon "Next image" at bounding box center [1215, 308] width 21 height 21
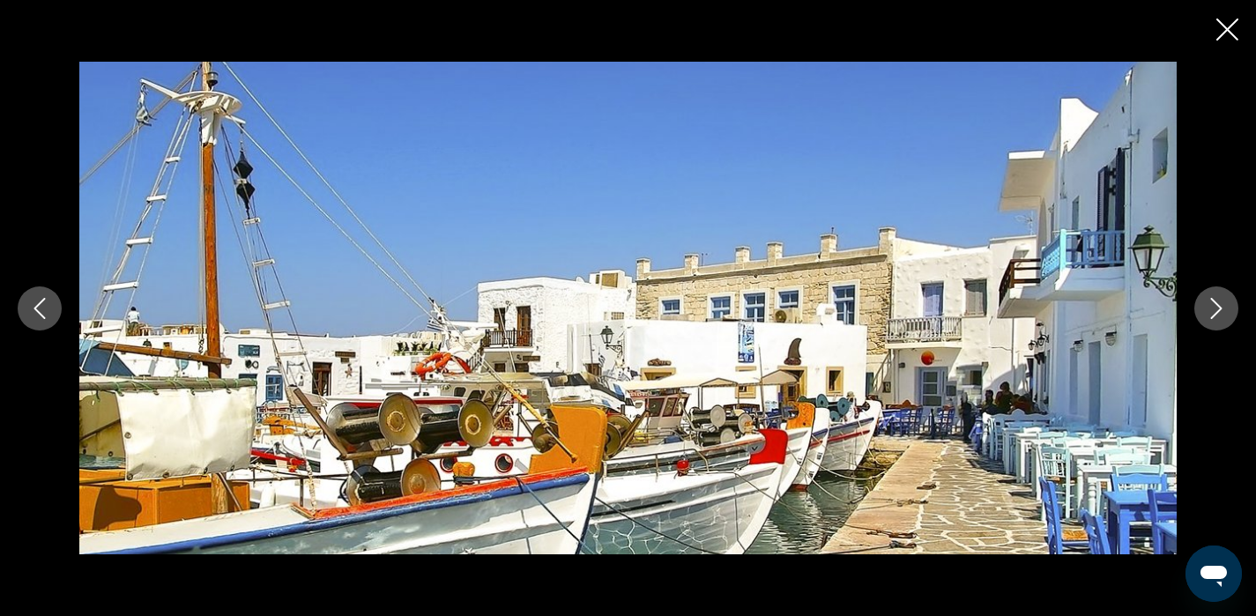
click at [1216, 316] on icon "Next image" at bounding box center [1215, 308] width 21 height 21
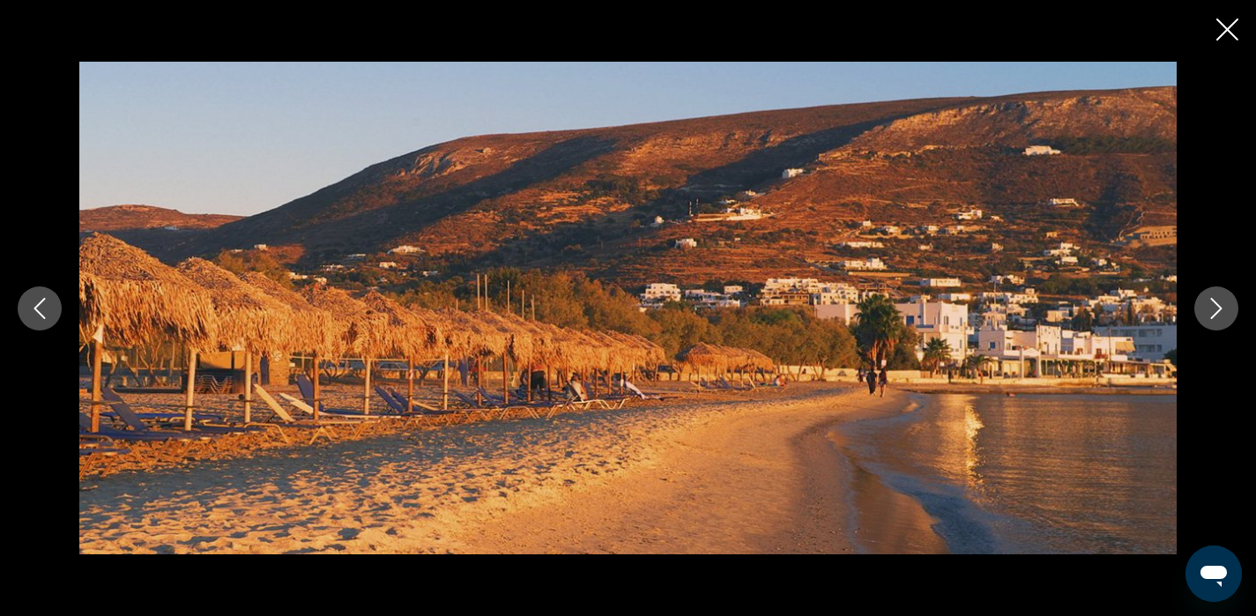
click at [1216, 316] on icon "Next image" at bounding box center [1215, 308] width 21 height 21
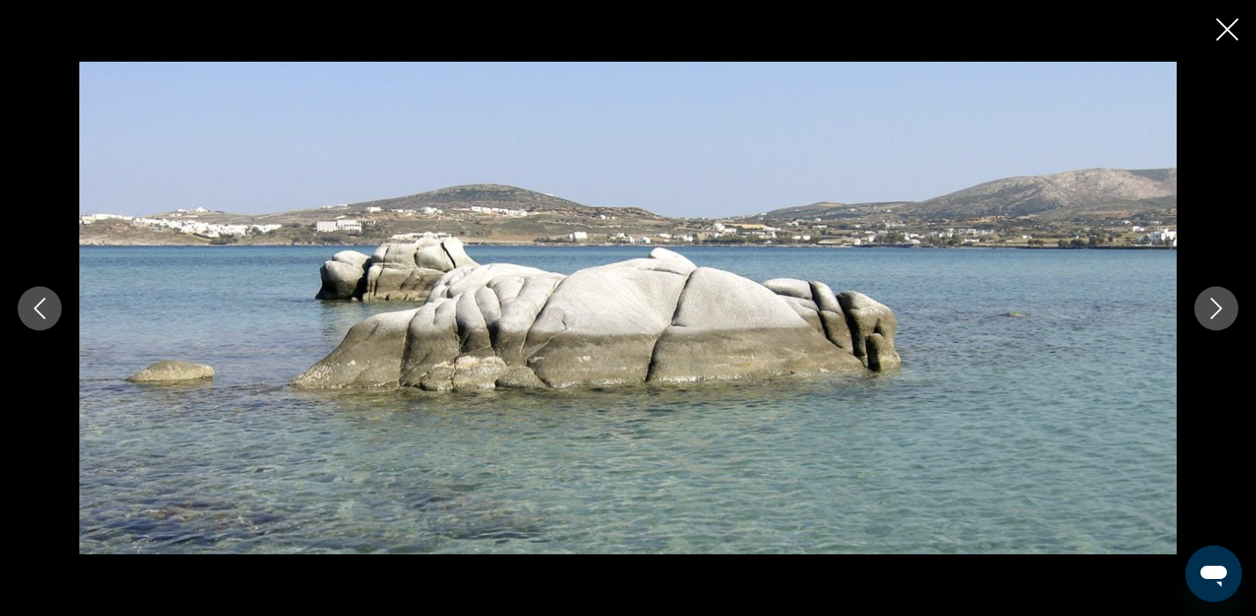
click at [1216, 316] on icon "Next image" at bounding box center [1215, 308] width 21 height 21
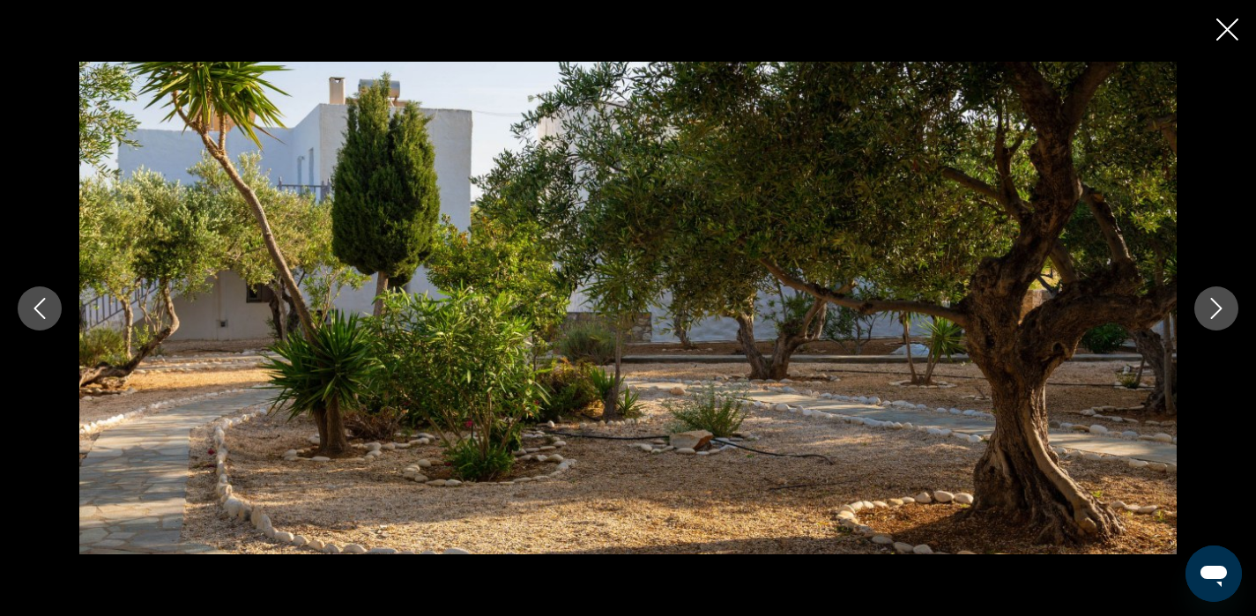
click at [1216, 316] on icon "Next image" at bounding box center [1215, 308] width 21 height 21
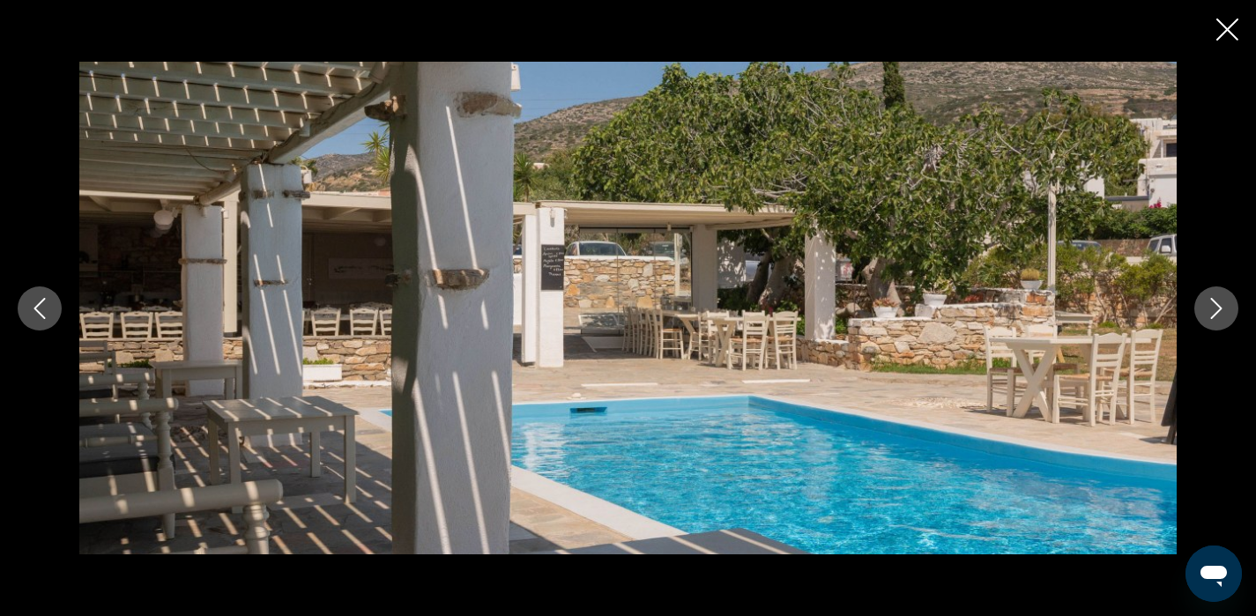
click at [1233, 26] on icon "Close slideshow" at bounding box center [1227, 30] width 22 height 22
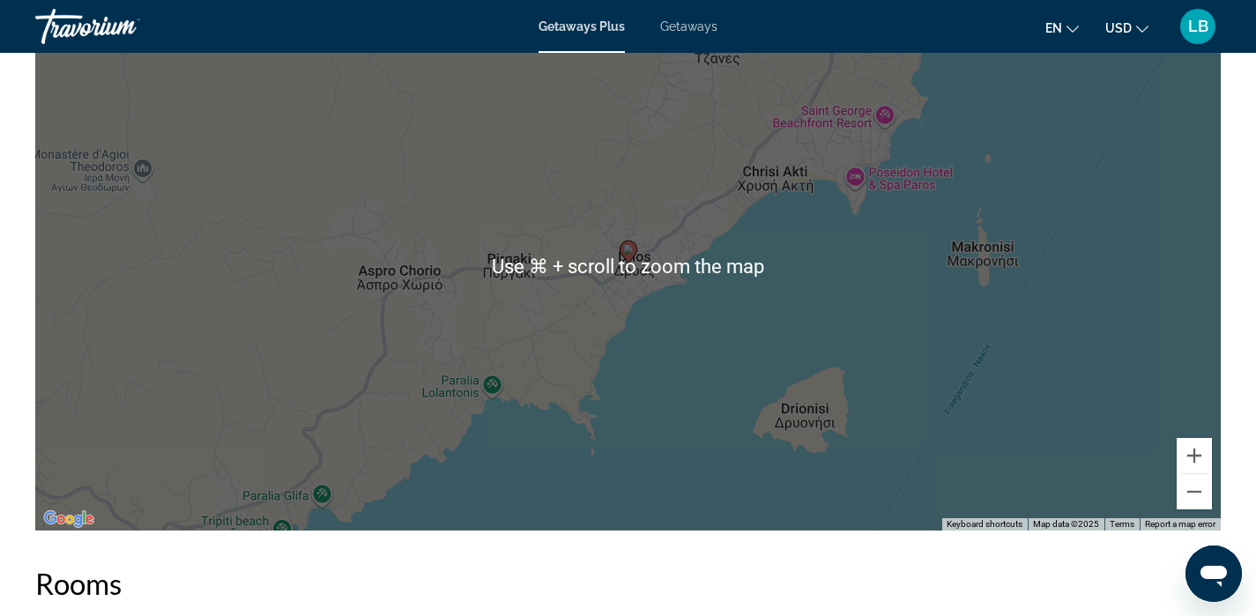
scroll to position [2649, 0]
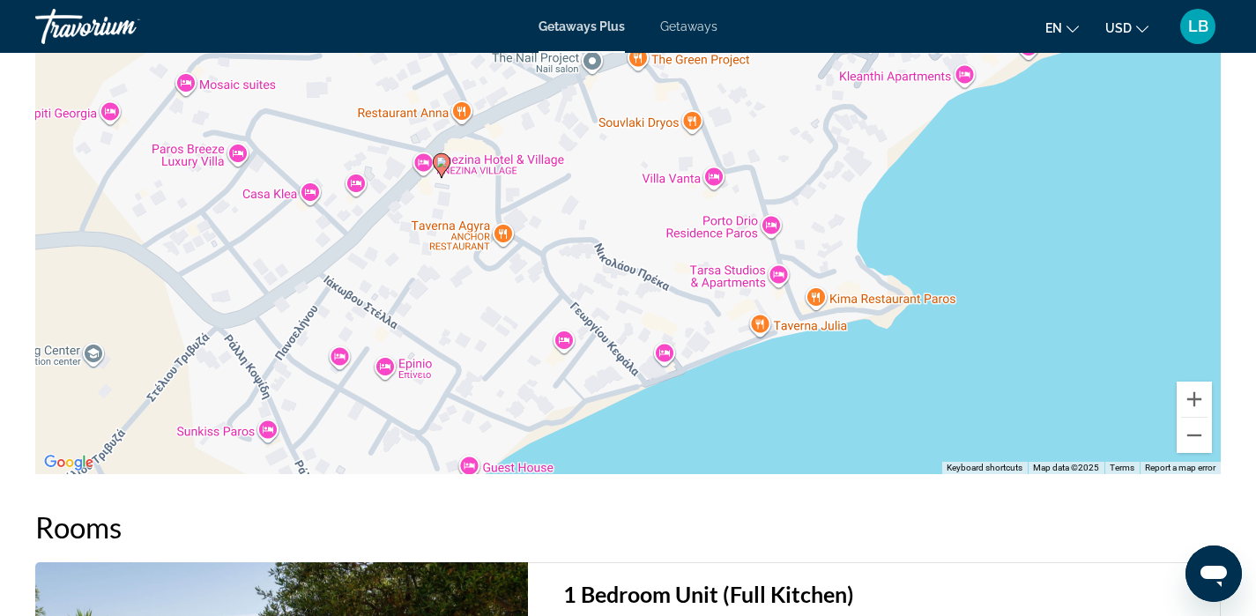
drag, startPoint x: 455, startPoint y: 159, endPoint x: 657, endPoint y: 316, distance: 256.8
click at [657, 316] on div "To activate drag with keyboard, press Alt + Enter. Once in keyboard drag state,…" at bounding box center [627, 209] width 1185 height 529
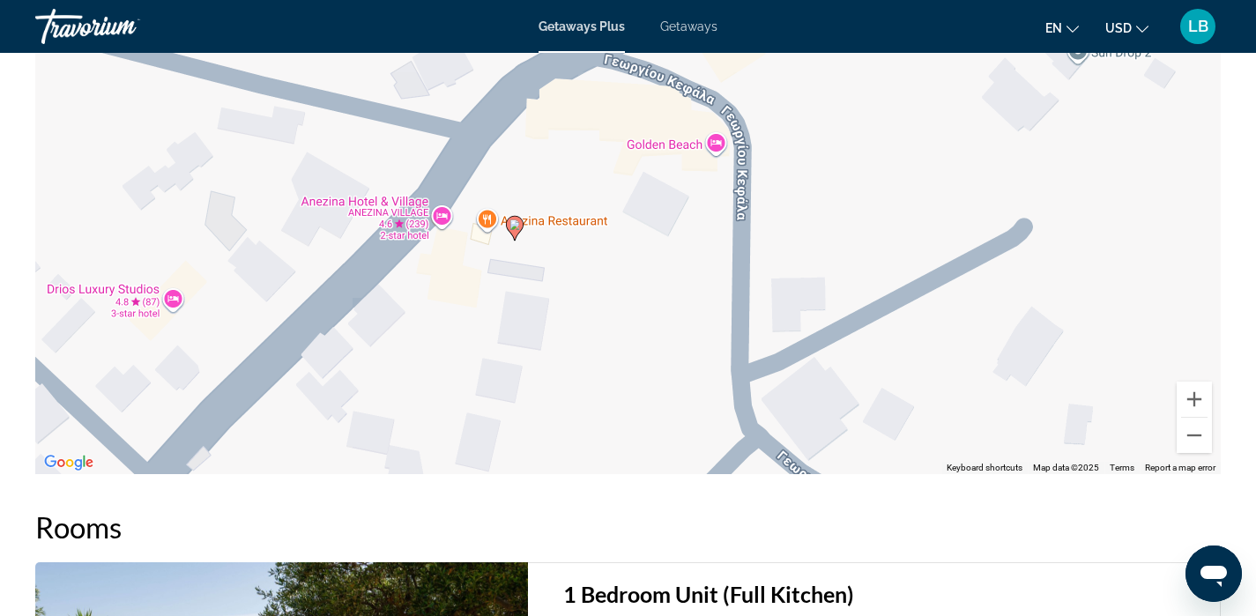
drag, startPoint x: 608, startPoint y: 192, endPoint x: 602, endPoint y: 345, distance: 152.6
click at [602, 345] on div "To activate drag with keyboard, press Alt + Enter. Once in keyboard drag state,…" at bounding box center [627, 209] width 1185 height 529
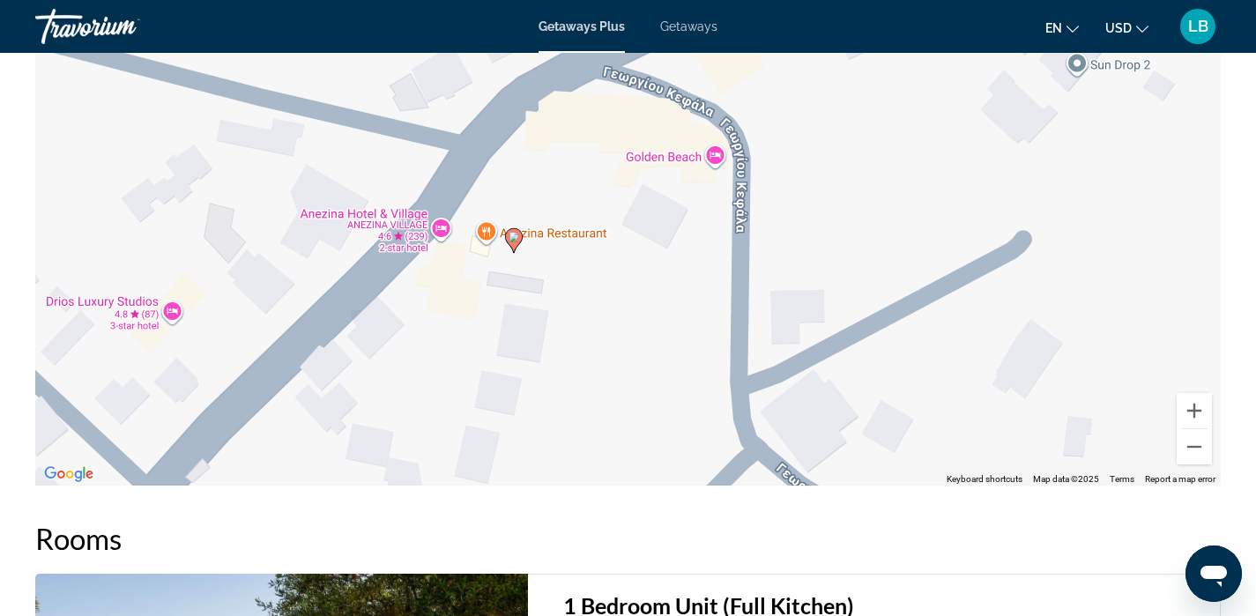
scroll to position [2645, 0]
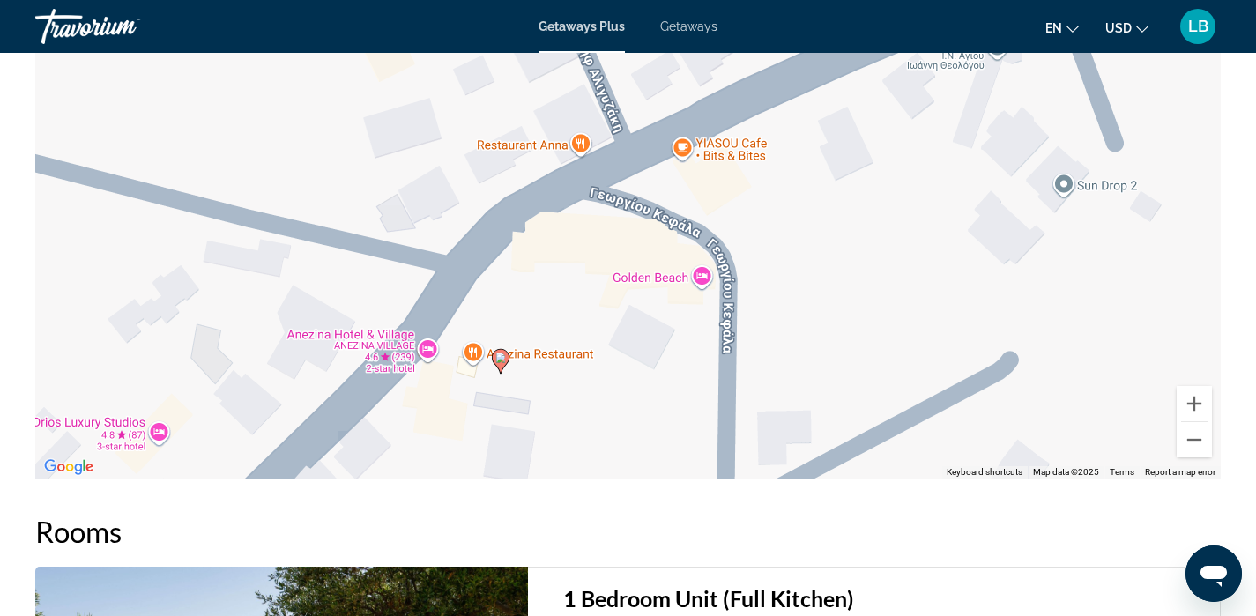
drag, startPoint x: 640, startPoint y: 337, endPoint x: 622, endPoint y: 467, distance: 131.6
click at [624, 467] on div "To activate drag with keyboard, press Alt + Enter. Once in keyboard drag state,…" at bounding box center [627, 214] width 1185 height 529
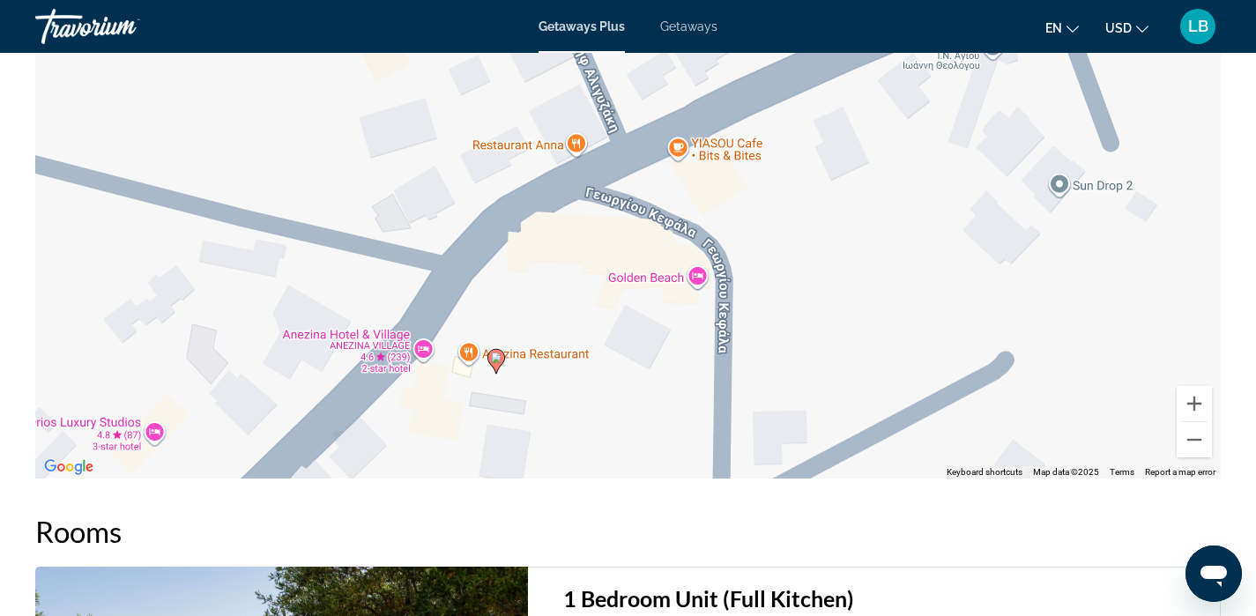
click at [537, 355] on div "To activate drag with keyboard, press Alt + Enter. Once in keyboard drag state,…" at bounding box center [627, 214] width 1185 height 529
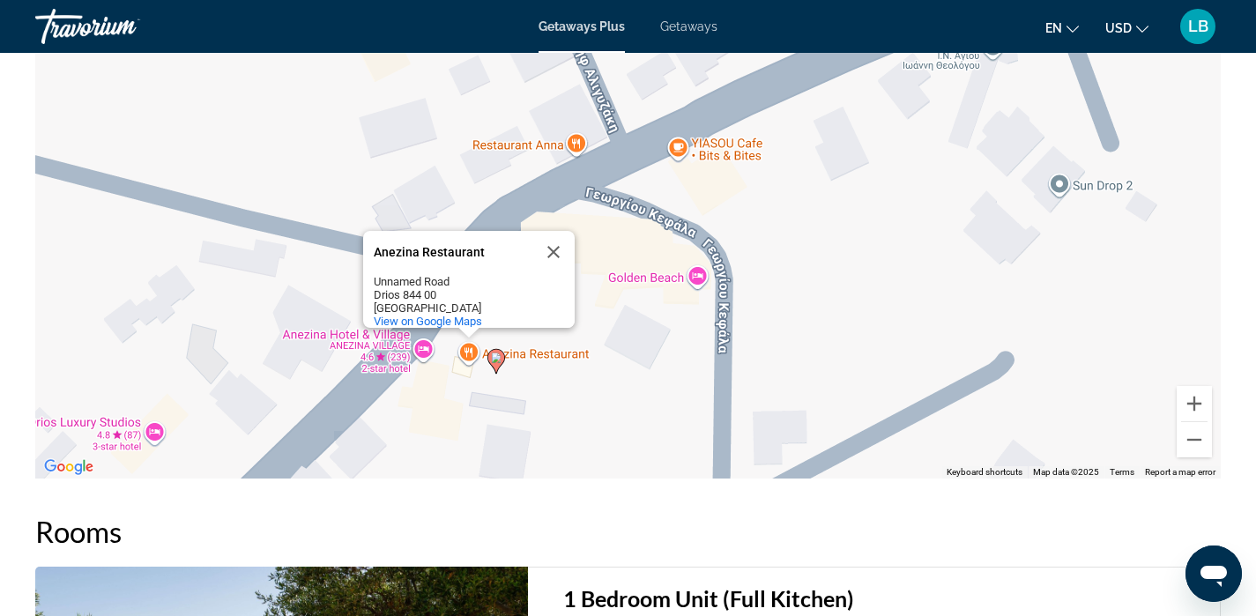
click at [640, 403] on div "To activate drag with keyboard, press Alt + Enter. Once in keyboard drag state,…" at bounding box center [627, 214] width 1185 height 529
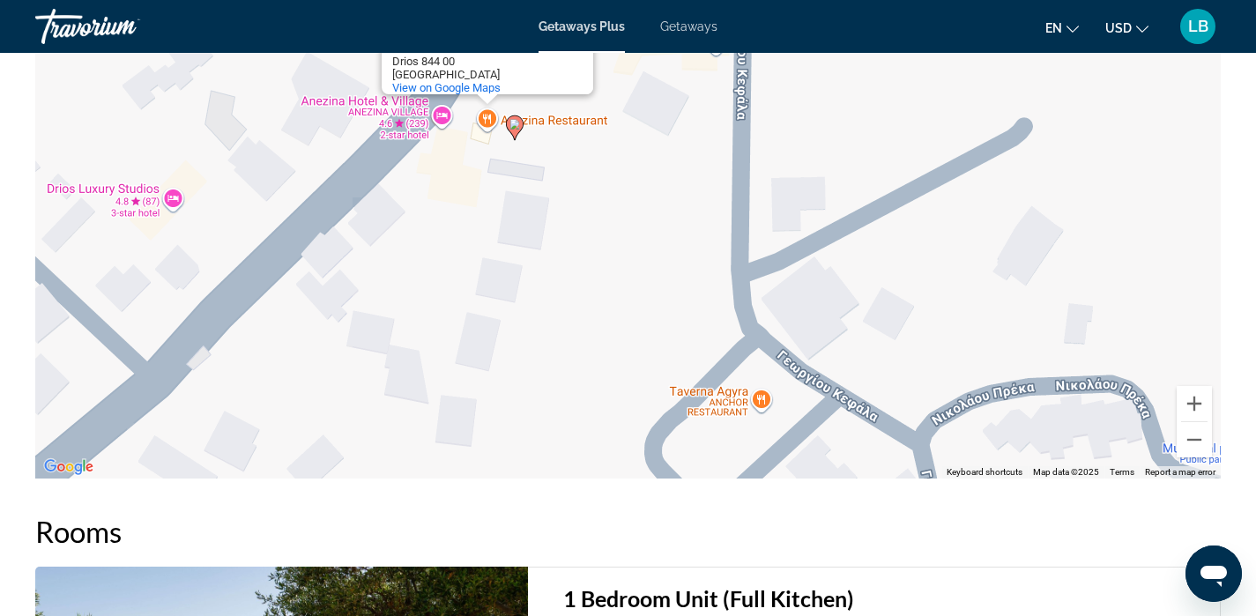
drag, startPoint x: 640, startPoint y: 403, endPoint x: 658, endPoint y: 166, distance: 237.7
click at [658, 166] on div "To activate drag with keyboard, press Alt + Enter. Once in keyboard drag state,…" at bounding box center [627, 214] width 1185 height 529
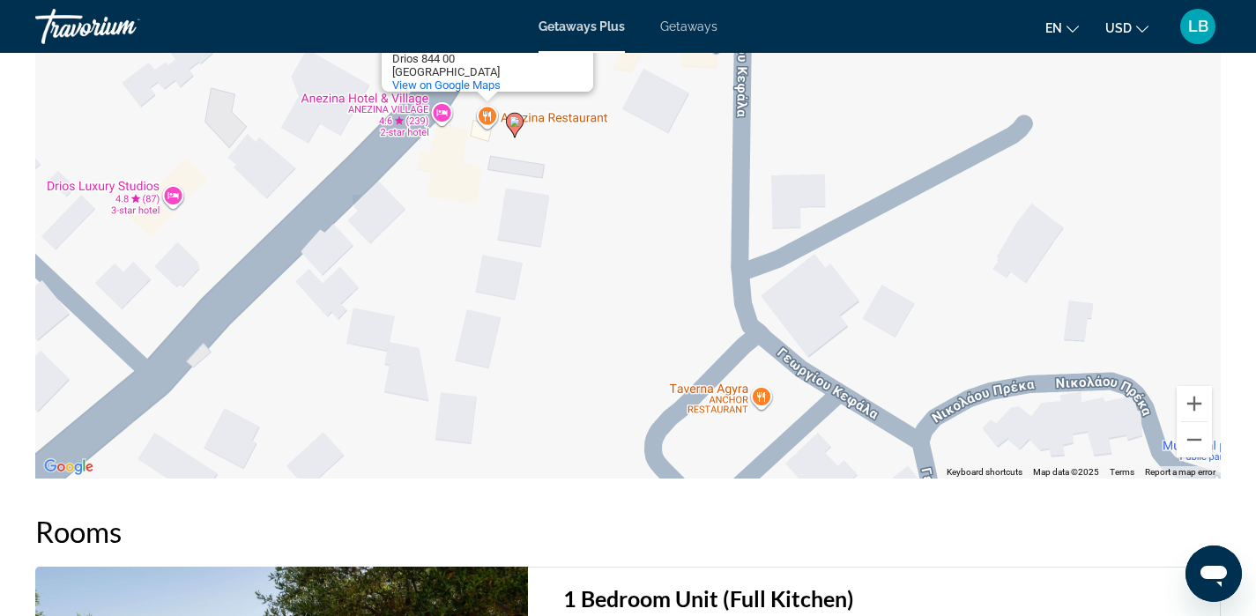
drag, startPoint x: 658, startPoint y: 166, endPoint x: 636, endPoint y: 159, distance: 22.9
click at [640, 159] on div "To activate drag with keyboard, press Alt + Enter. Once in keyboard drag state,…" at bounding box center [627, 214] width 1185 height 529
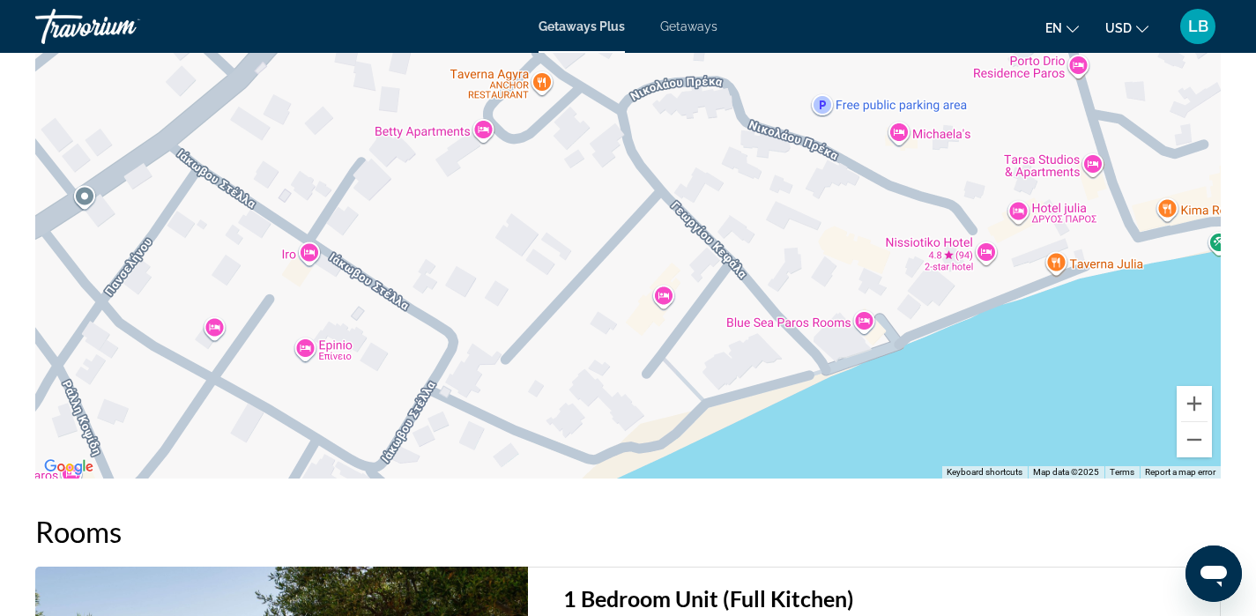
drag, startPoint x: 793, startPoint y: 352, endPoint x: 644, endPoint y: 167, distance: 237.5
click at [643, 166] on div "To activate drag with keyboard, press Alt + Enter. Once in keyboard drag state,…" at bounding box center [627, 214] width 1185 height 529
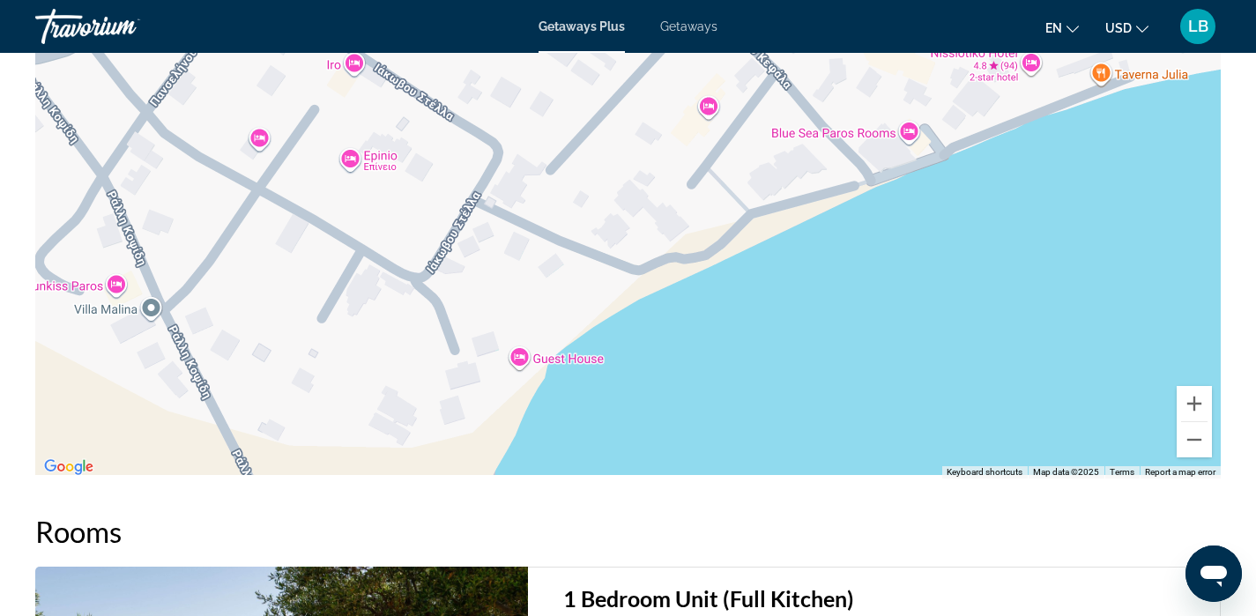
drag, startPoint x: 853, startPoint y: 397, endPoint x: 898, endPoint y: 168, distance: 233.4
click at [898, 168] on div "To activate drag with keyboard, press Alt + Enter. Once in keyboard drag state,…" at bounding box center [627, 214] width 1185 height 529
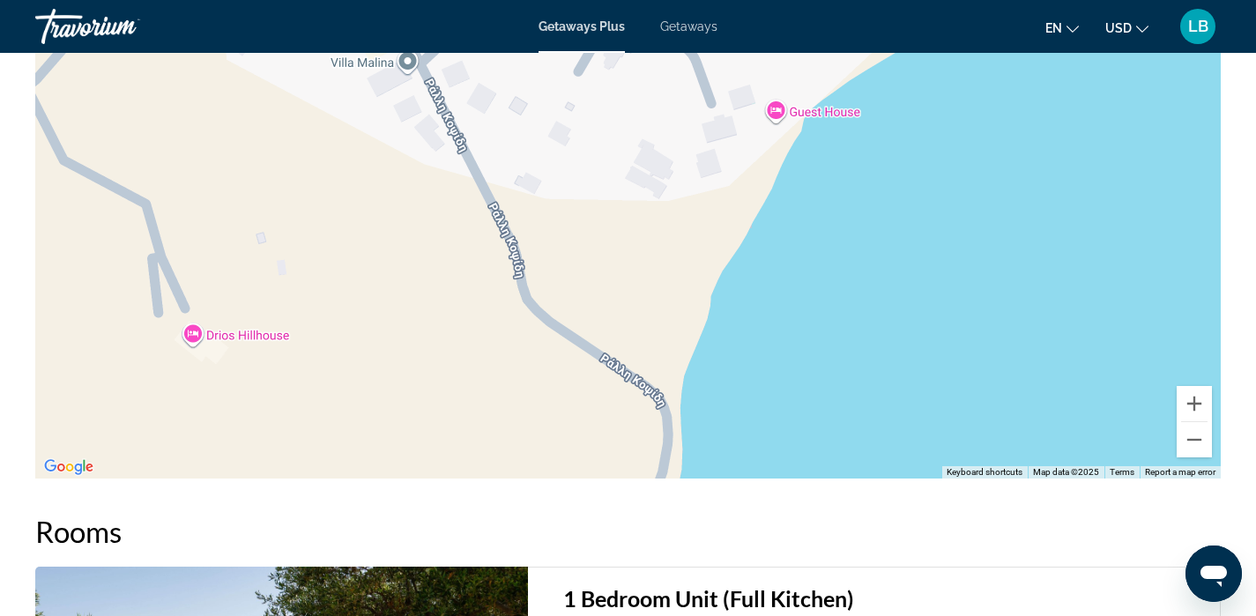
drag, startPoint x: 898, startPoint y: 168, endPoint x: 1155, endPoint y: -57, distance: 342.2
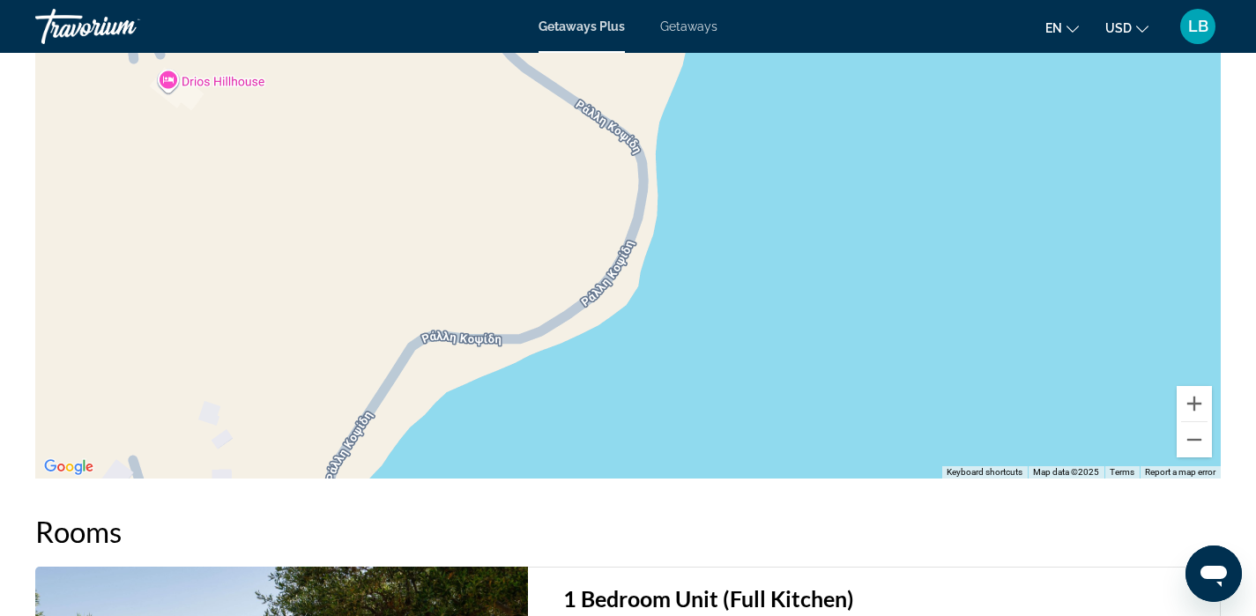
drag, startPoint x: 964, startPoint y: 346, endPoint x: 939, endPoint y: 113, distance: 234.8
click at [939, 113] on div "Anezina Restaurant Anezina Restaurant Unnamed Road Drios 844 00 Greece View on …" at bounding box center [627, 214] width 1185 height 529
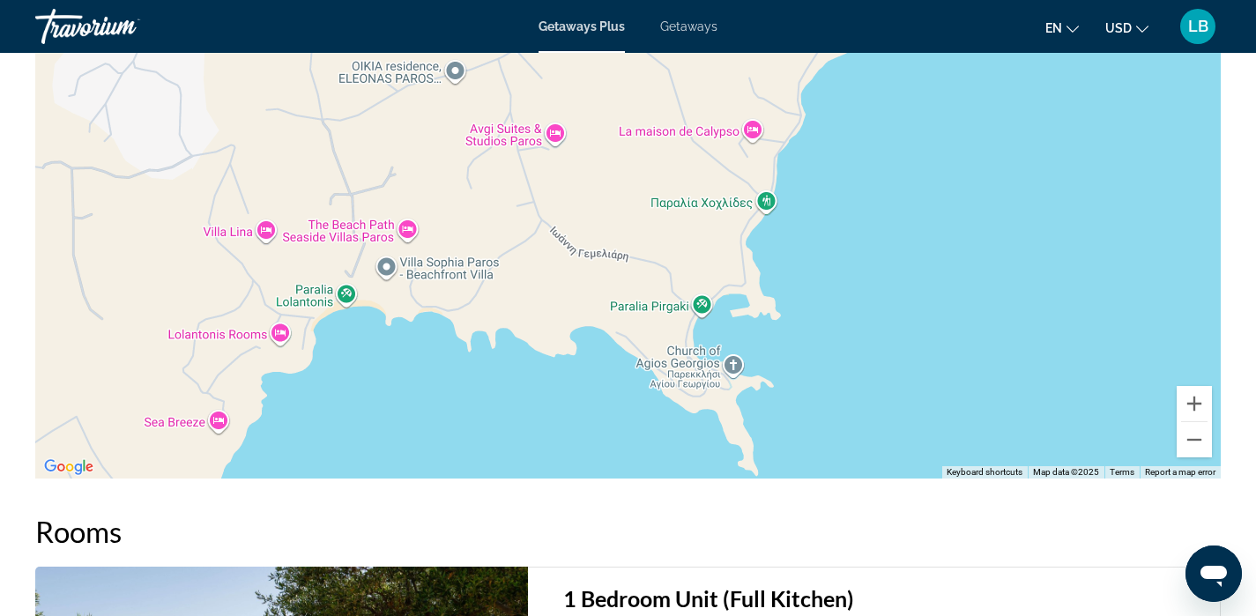
drag, startPoint x: 916, startPoint y: 227, endPoint x: 927, endPoint y: 104, distance: 123.8
click at [927, 104] on div "To activate drag with keyboard, press Alt + Enter. Once in keyboard drag state,…" at bounding box center [627, 214] width 1185 height 529
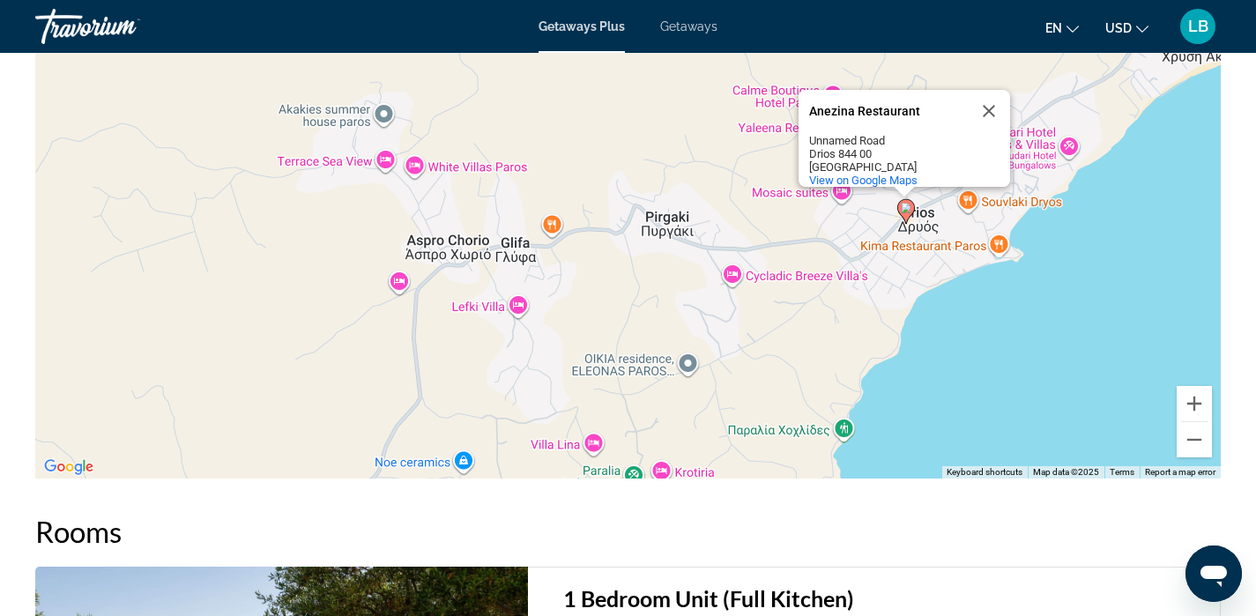
drag, startPoint x: 782, startPoint y: 146, endPoint x: 804, endPoint y: 382, distance: 237.2
click at [804, 382] on div "To activate drag with keyboard, press Alt + Enter. Once in keyboard drag state,…" at bounding box center [627, 214] width 1185 height 529
